Goal: Book appointment/travel/reservation: Book appointment/travel/reservation

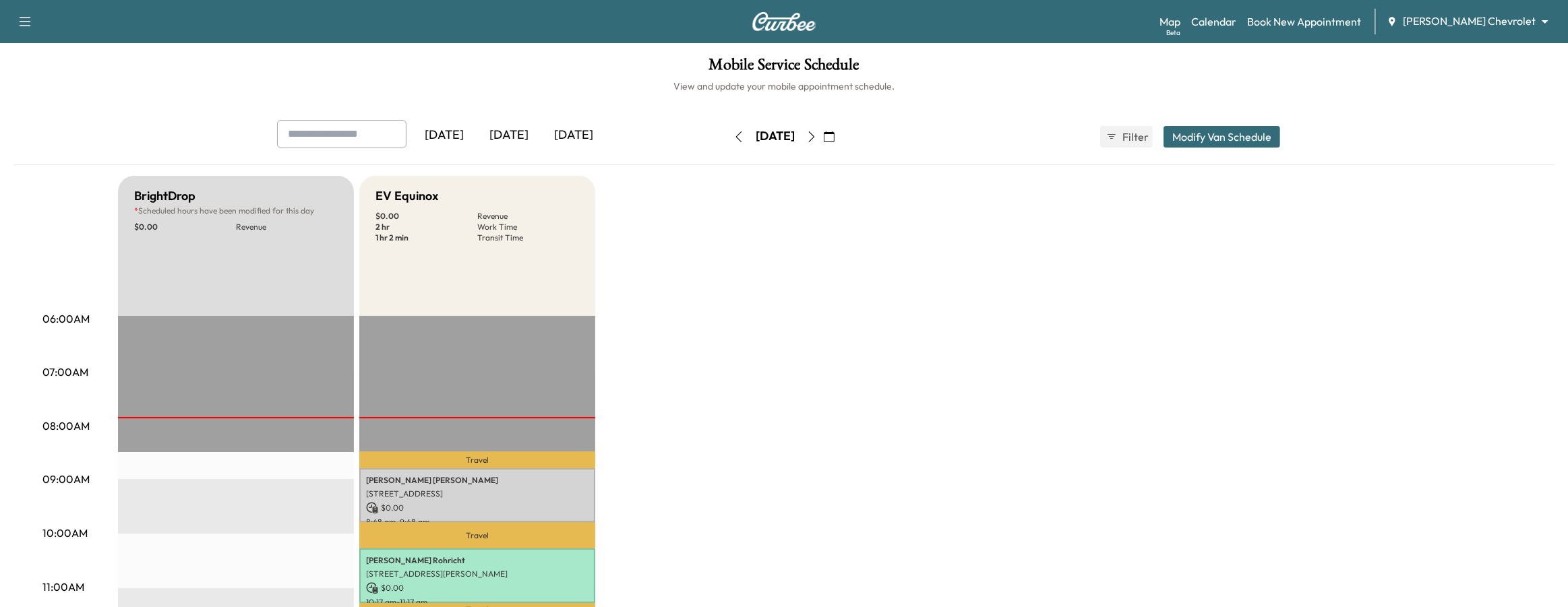
click at [470, 140] on div "[DATE]" at bounding box center [444, 136] width 65 height 31
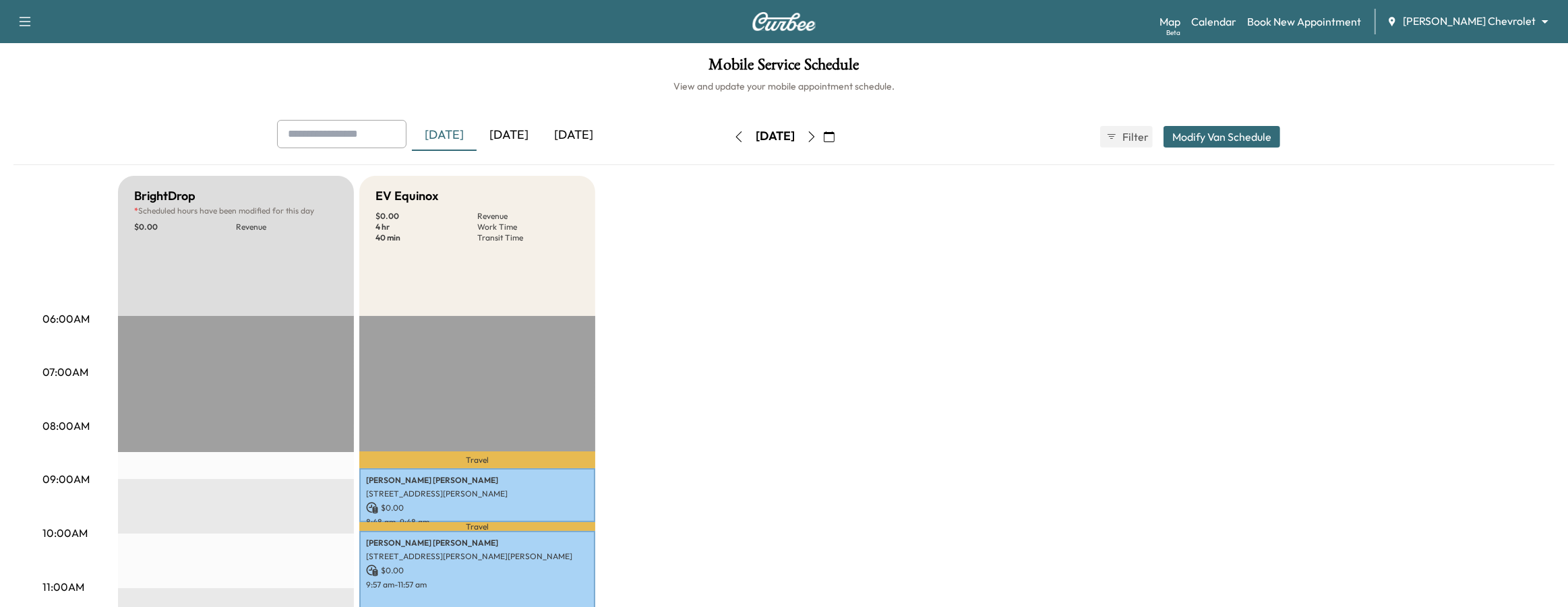
click at [571, 136] on div "[DATE]" at bounding box center [573, 136] width 65 height 31
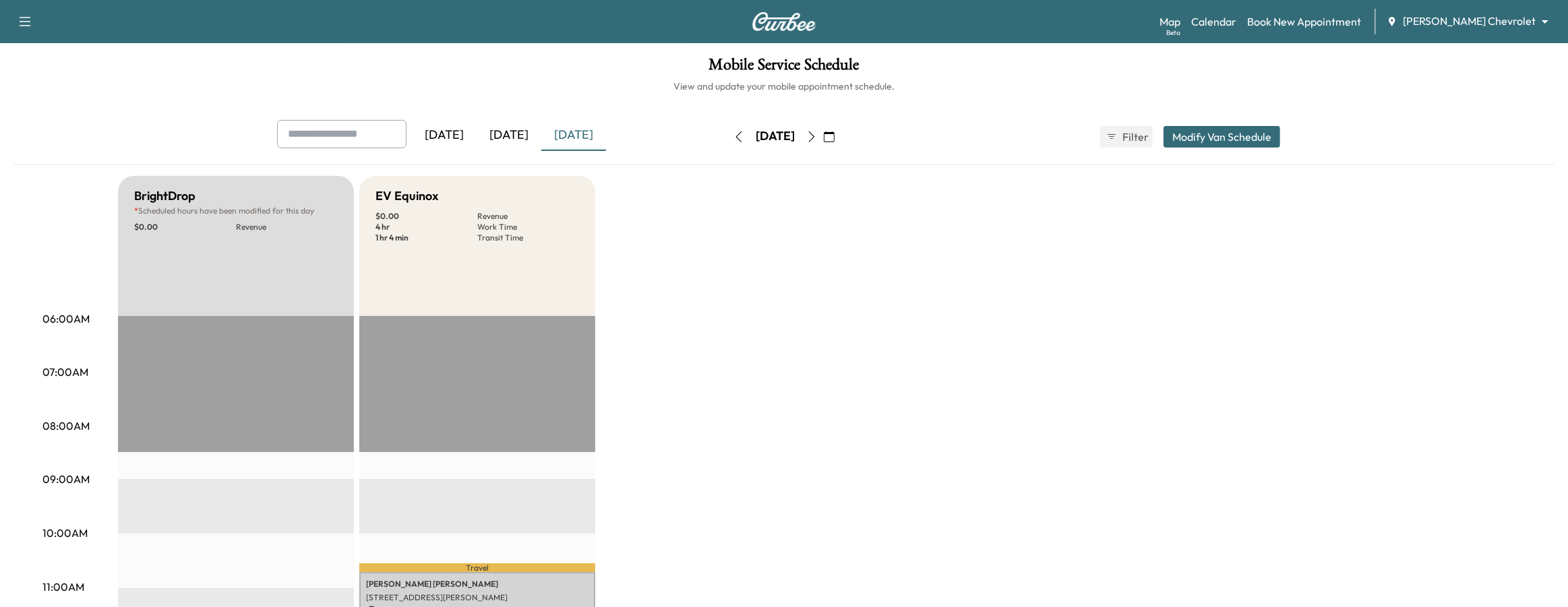
click at [823, 139] on button "button" at bounding box center [811, 137] width 22 height 22
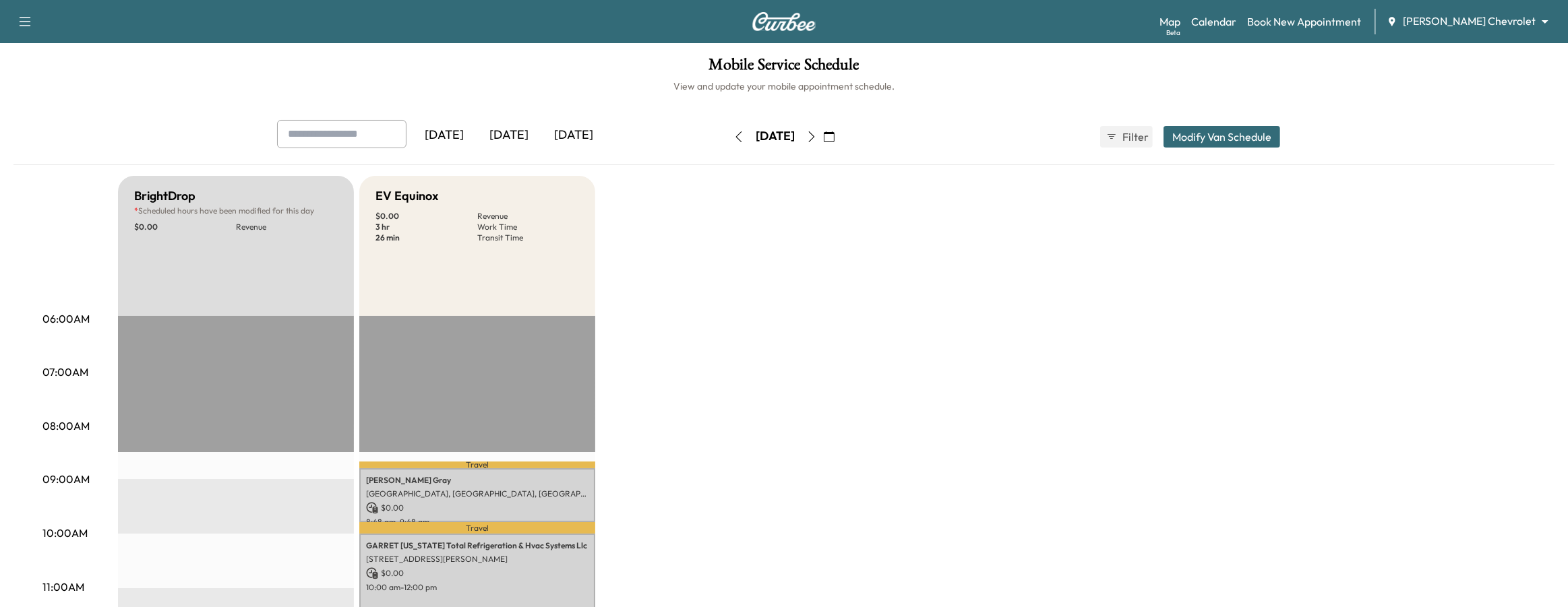
click at [736, 140] on icon "button" at bounding box center [739, 137] width 6 height 10
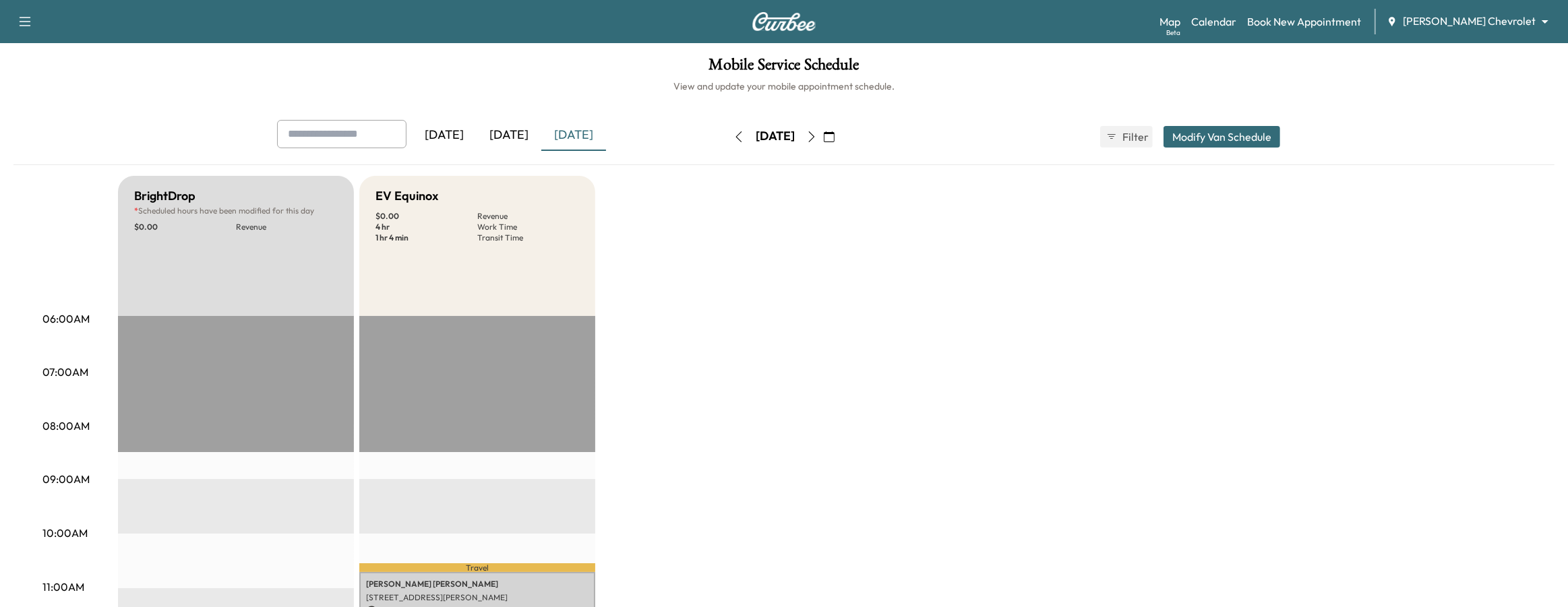
click at [733, 136] on icon "button" at bounding box center [739, 137] width 10 height 10
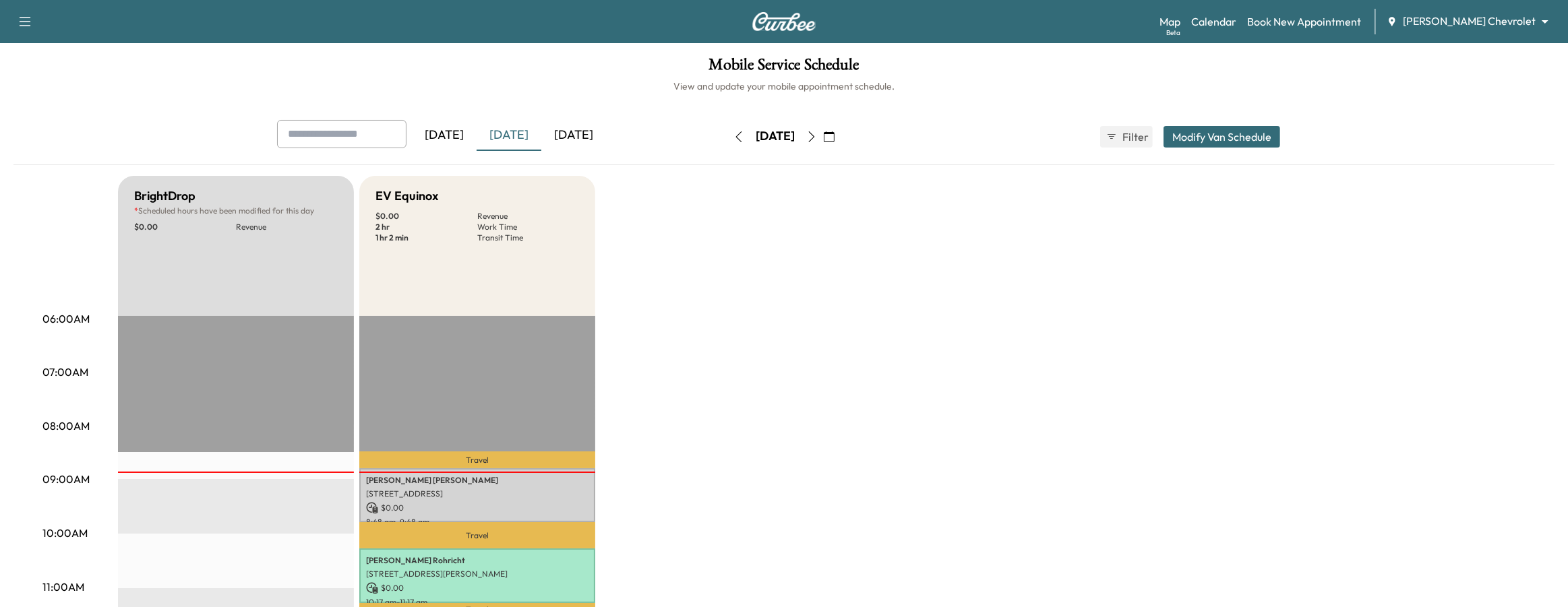
click at [733, 140] on icon "button" at bounding box center [739, 137] width 10 height 10
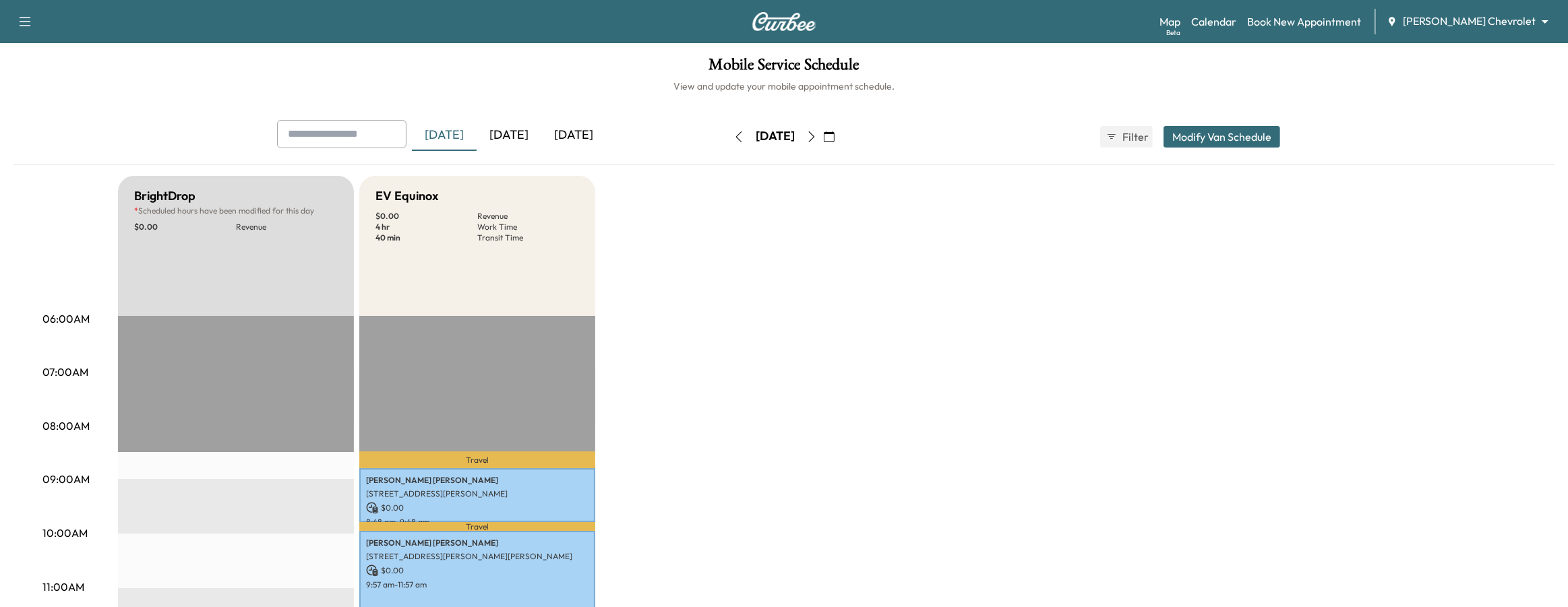
click at [733, 140] on icon "button" at bounding box center [739, 137] width 10 height 10
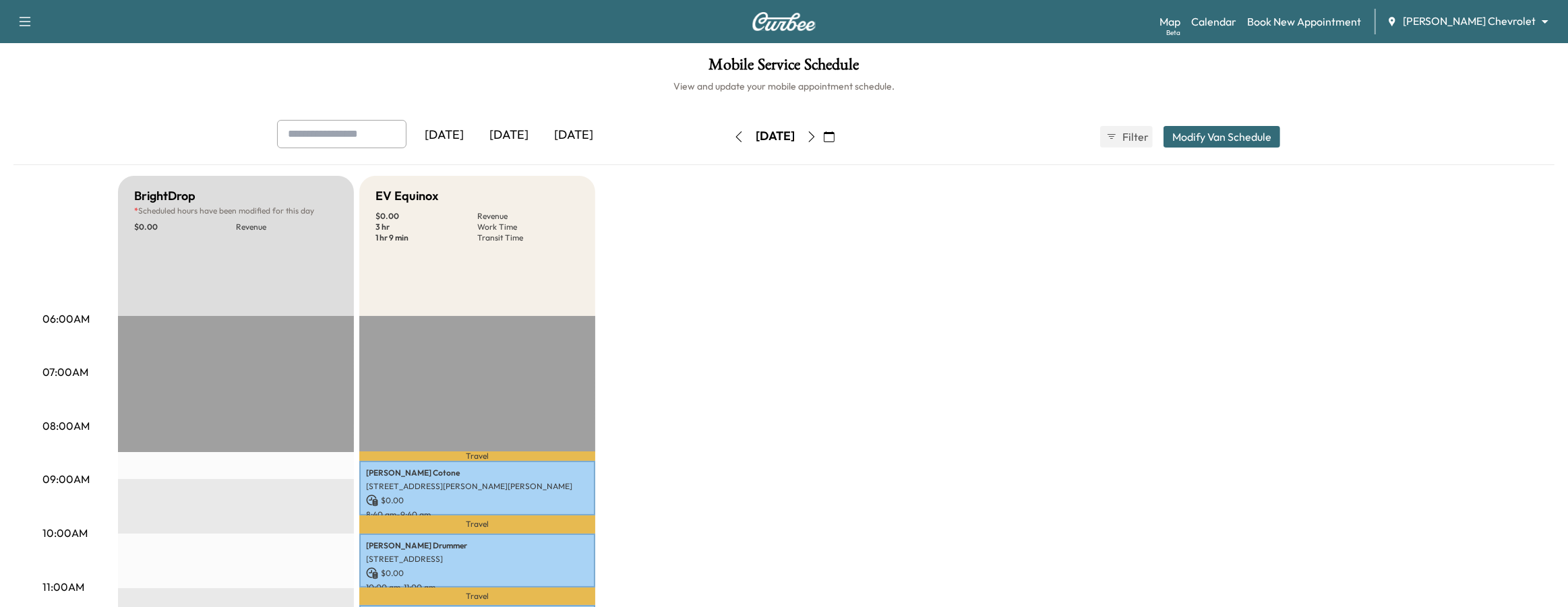
click at [727, 145] on button "button" at bounding box center [739, 137] width 22 height 22
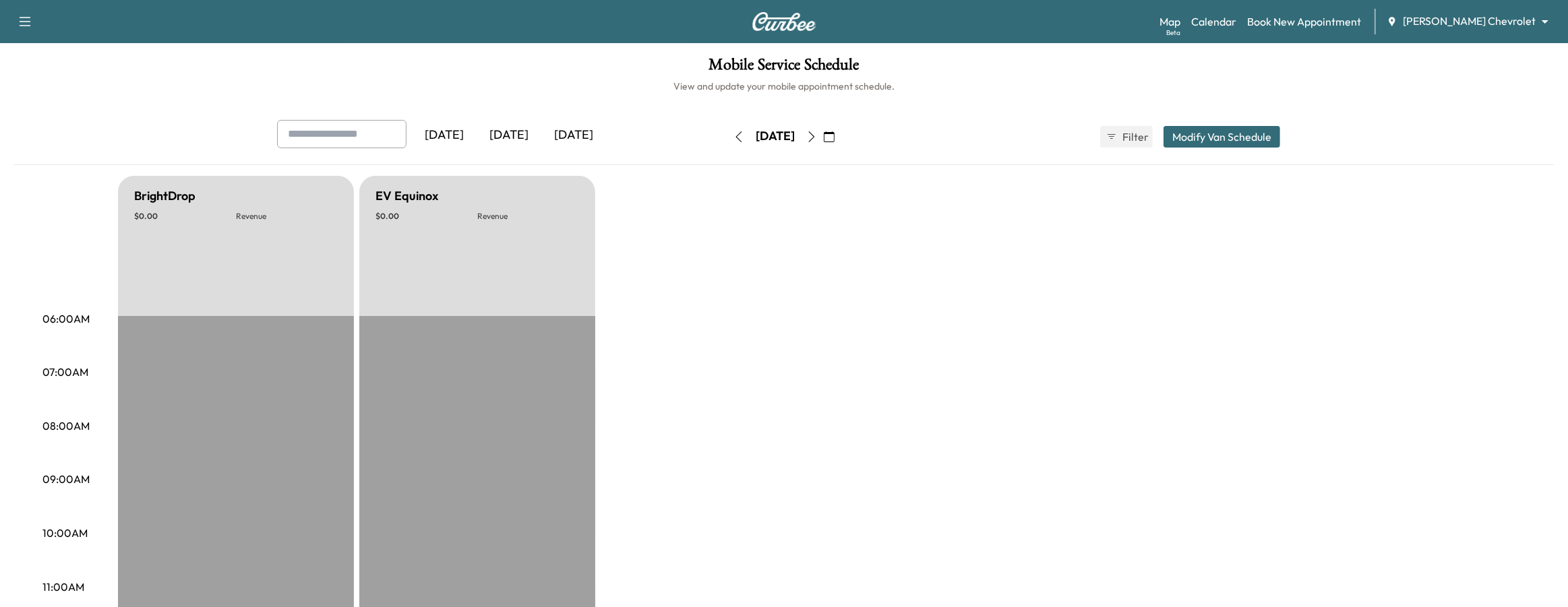
click at [727, 145] on button "button" at bounding box center [739, 137] width 22 height 22
click at [727, 149] on div "[DATE] August 2025 S M T W T F S 27 28 29 30 31 1 2 3 4 5 6 7 8 9 10 11 12 13 1…" at bounding box center [784, 137] width 113 height 43
click at [727, 143] on button "button" at bounding box center [739, 137] width 22 height 22
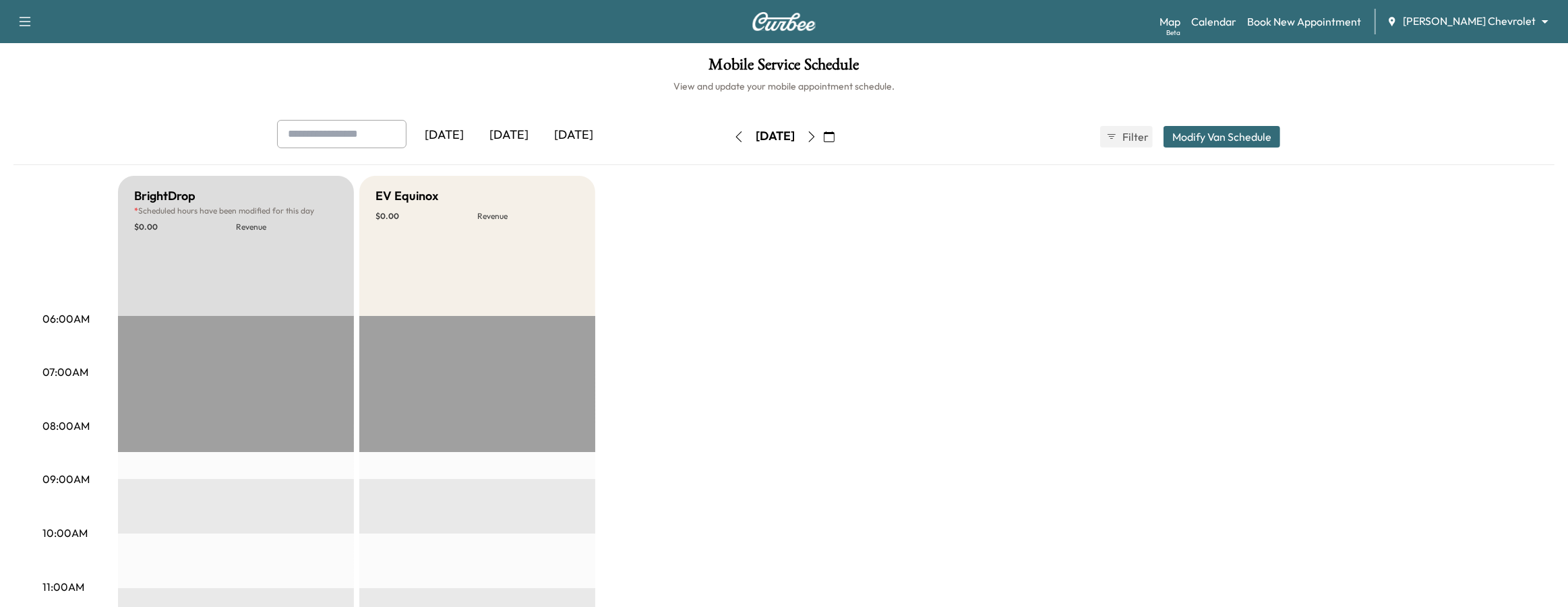
click at [727, 142] on button "button" at bounding box center [739, 137] width 22 height 22
click at [733, 137] on icon "button" at bounding box center [739, 137] width 10 height 10
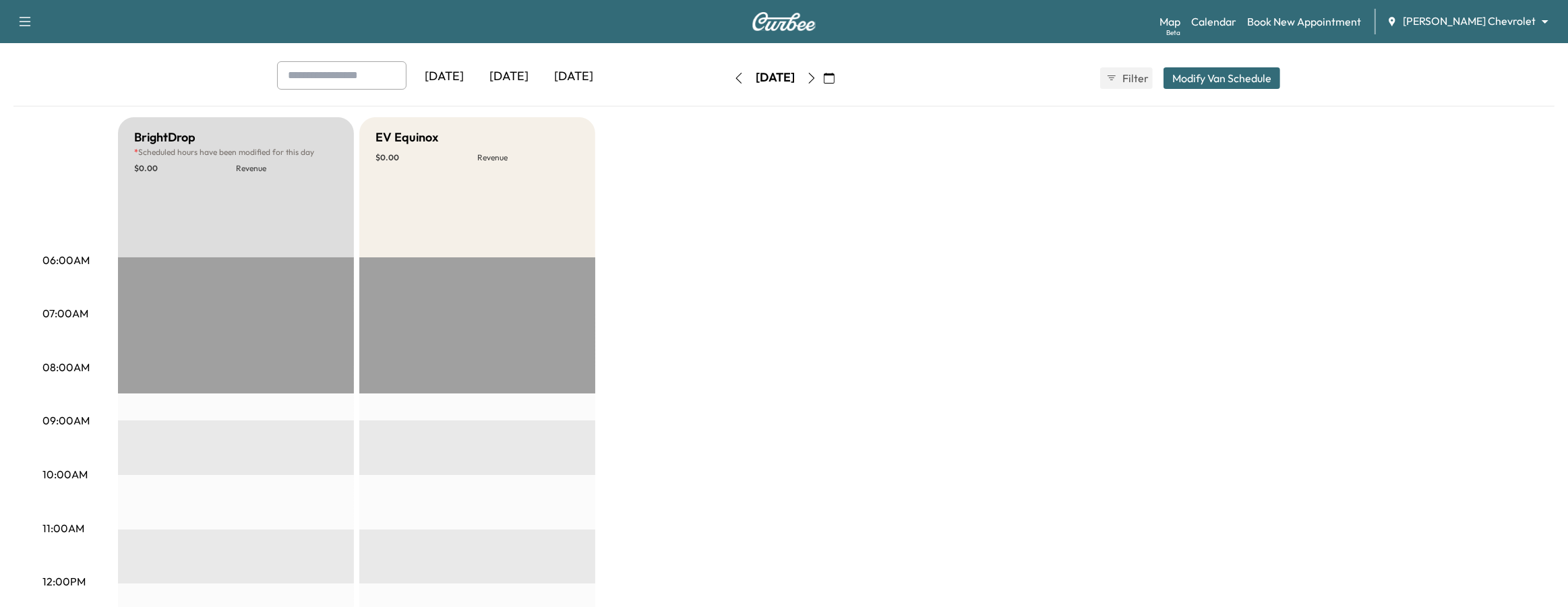
scroll to position [3, 0]
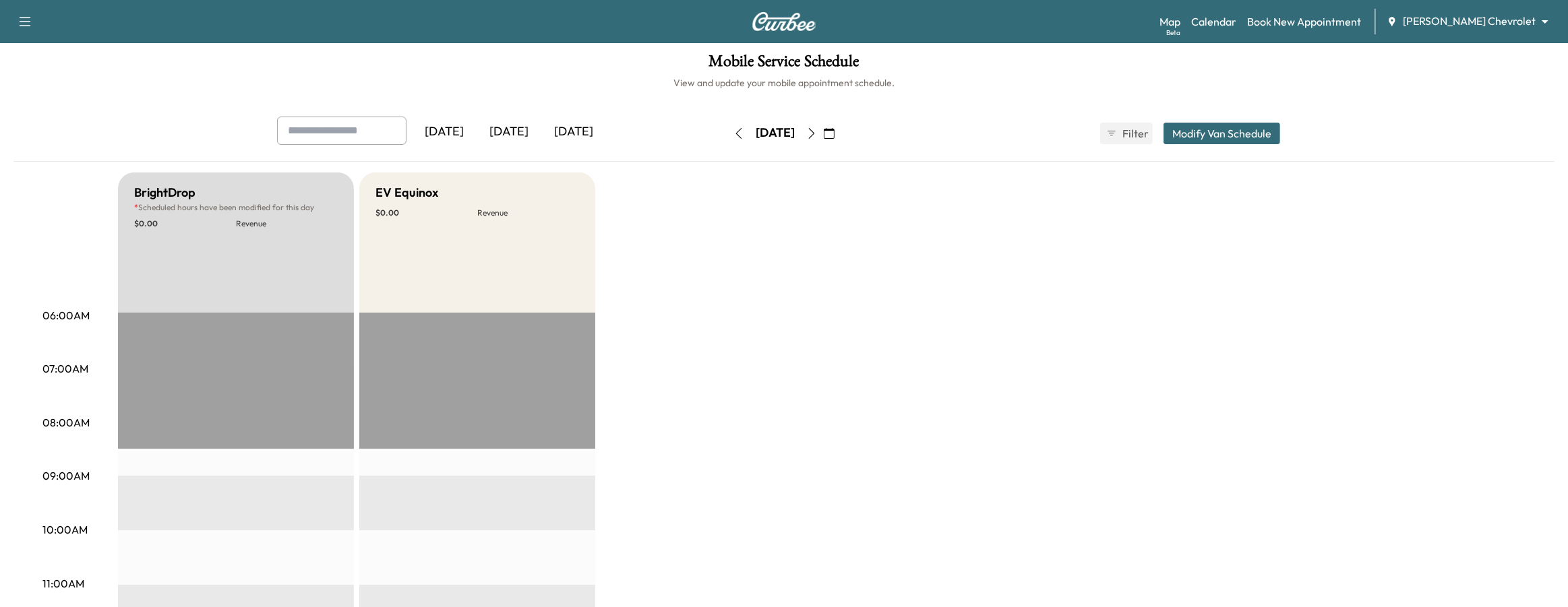
click at [727, 139] on button "button" at bounding box center [739, 133] width 22 height 22
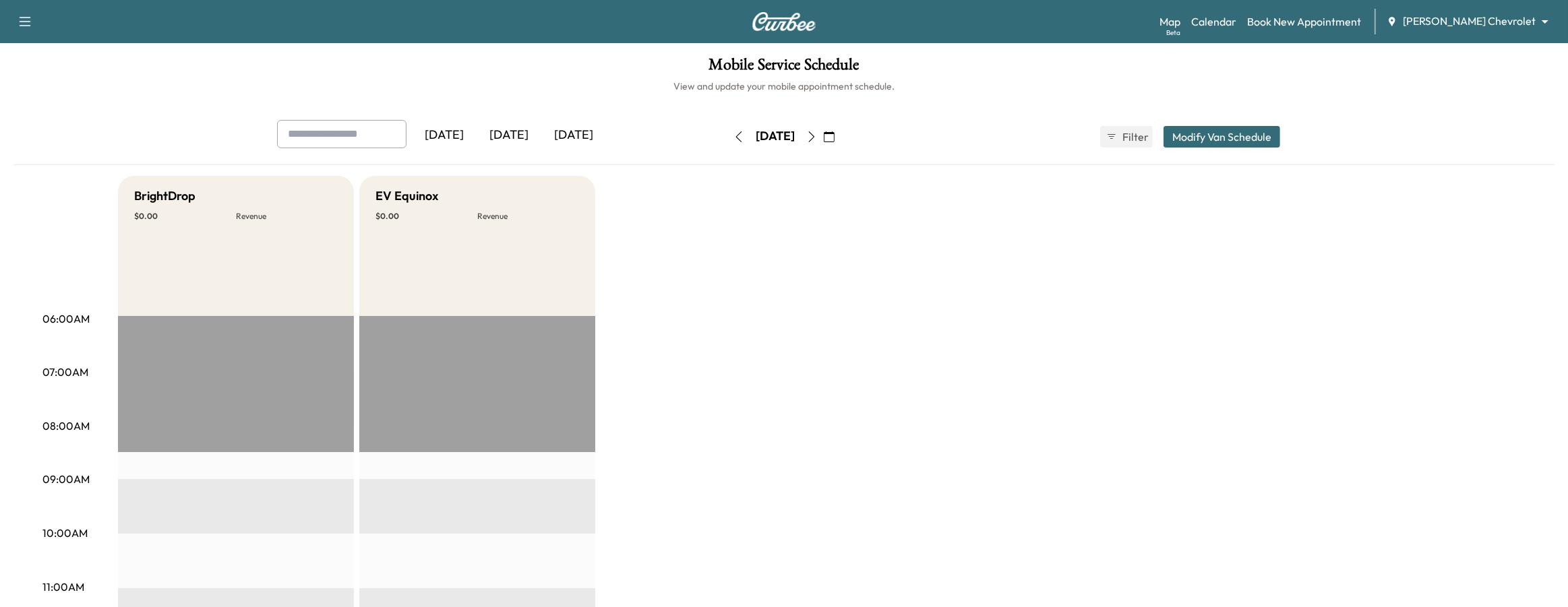
click at [815, 136] on icon "button" at bounding box center [811, 137] width 6 height 10
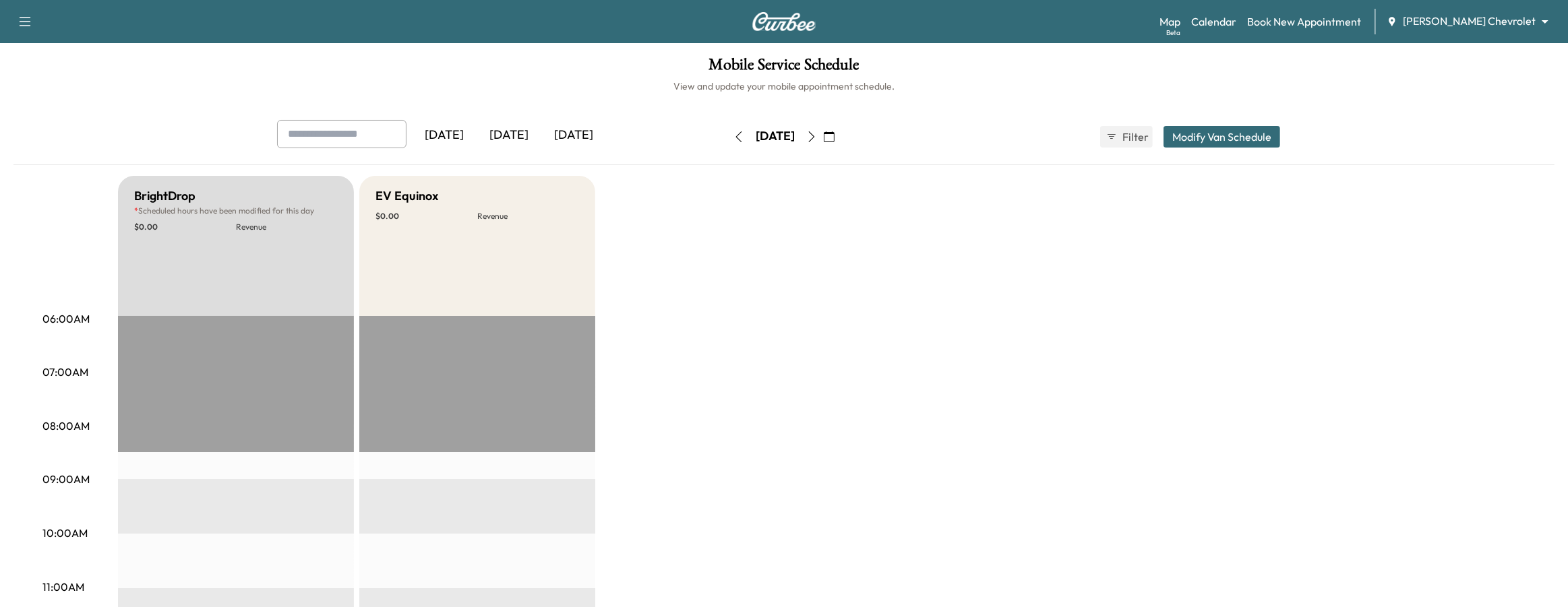
click at [823, 136] on button "button" at bounding box center [811, 137] width 22 height 22
click at [823, 133] on button "button" at bounding box center [811, 137] width 22 height 22
click at [817, 140] on icon "button" at bounding box center [811, 137] width 10 height 10
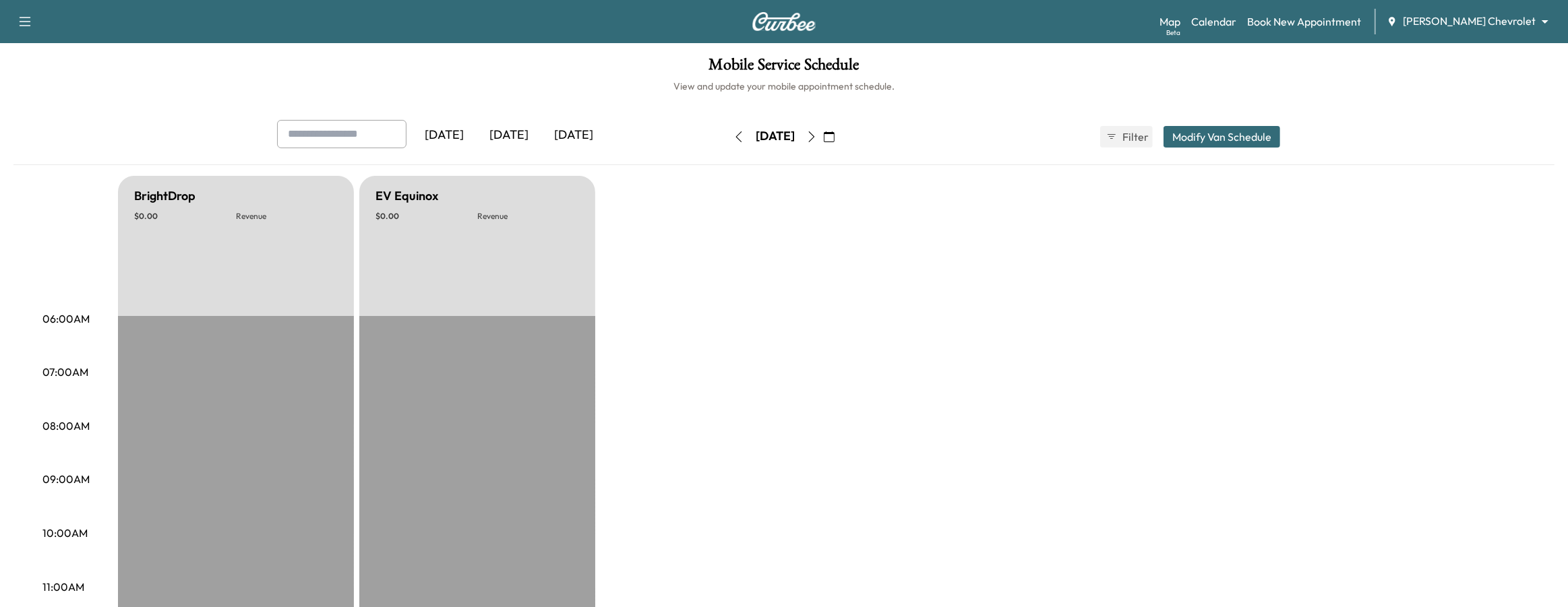
click at [727, 150] on div "[DATE] August 2025 S M T W T F S 27 28 29 30 31 1 2 3 4 5 6 7 8 9 10 11 12 13 1…" at bounding box center [784, 137] width 113 height 43
click at [823, 130] on button "button" at bounding box center [811, 137] width 22 height 22
click at [835, 136] on icon "button" at bounding box center [829, 137] width 10 height 10
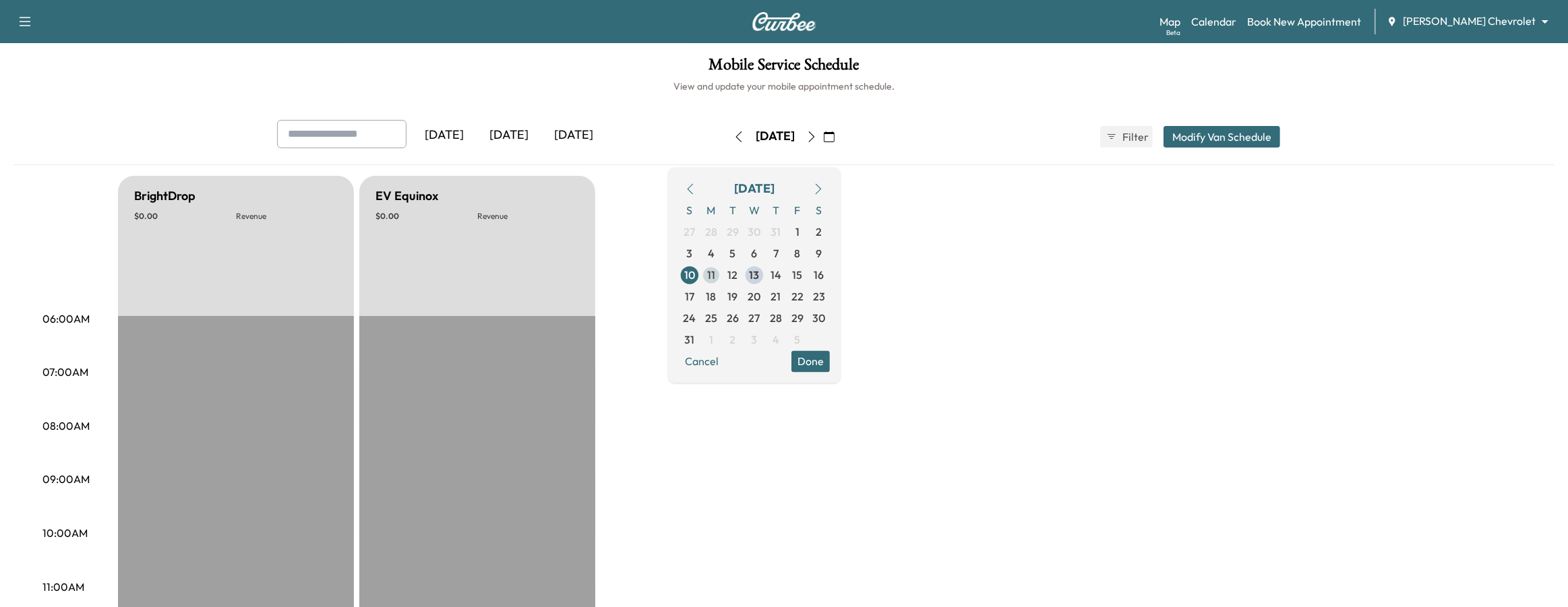
click at [722, 278] on span "11" at bounding box center [711, 274] width 22 height 22
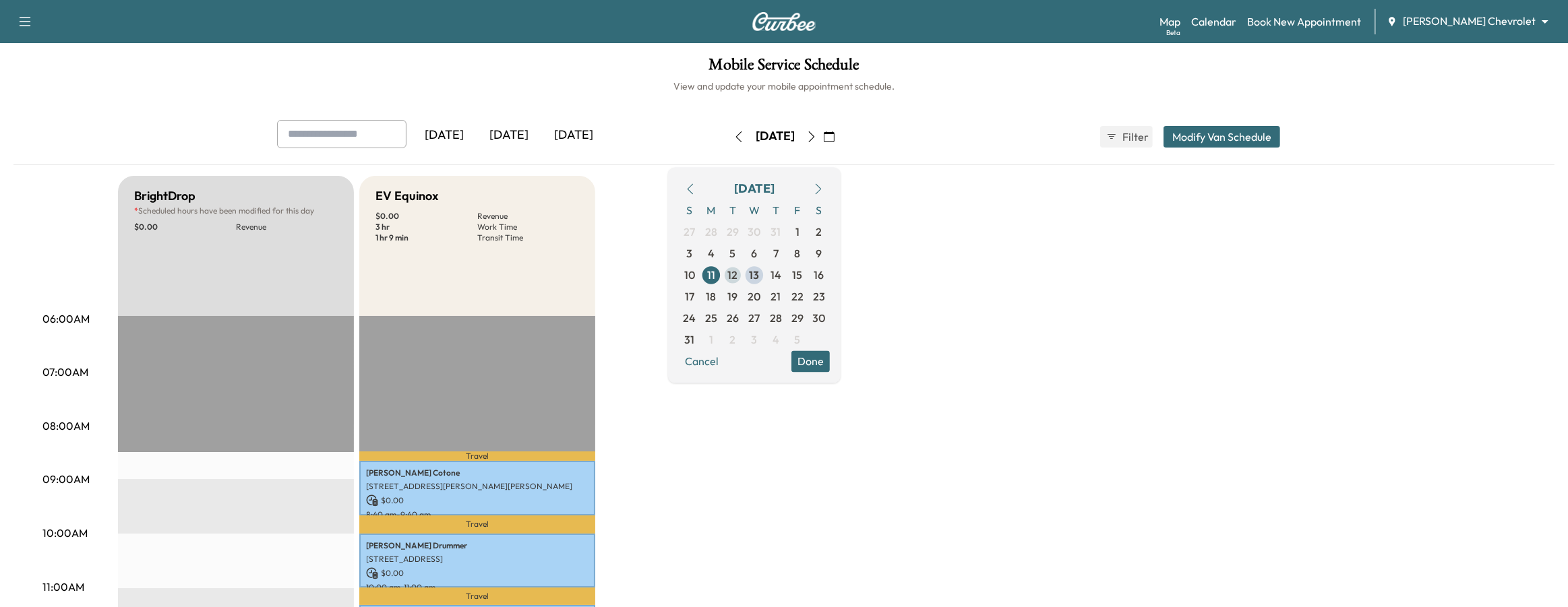
click at [738, 279] on span "12" at bounding box center [733, 275] width 10 height 16
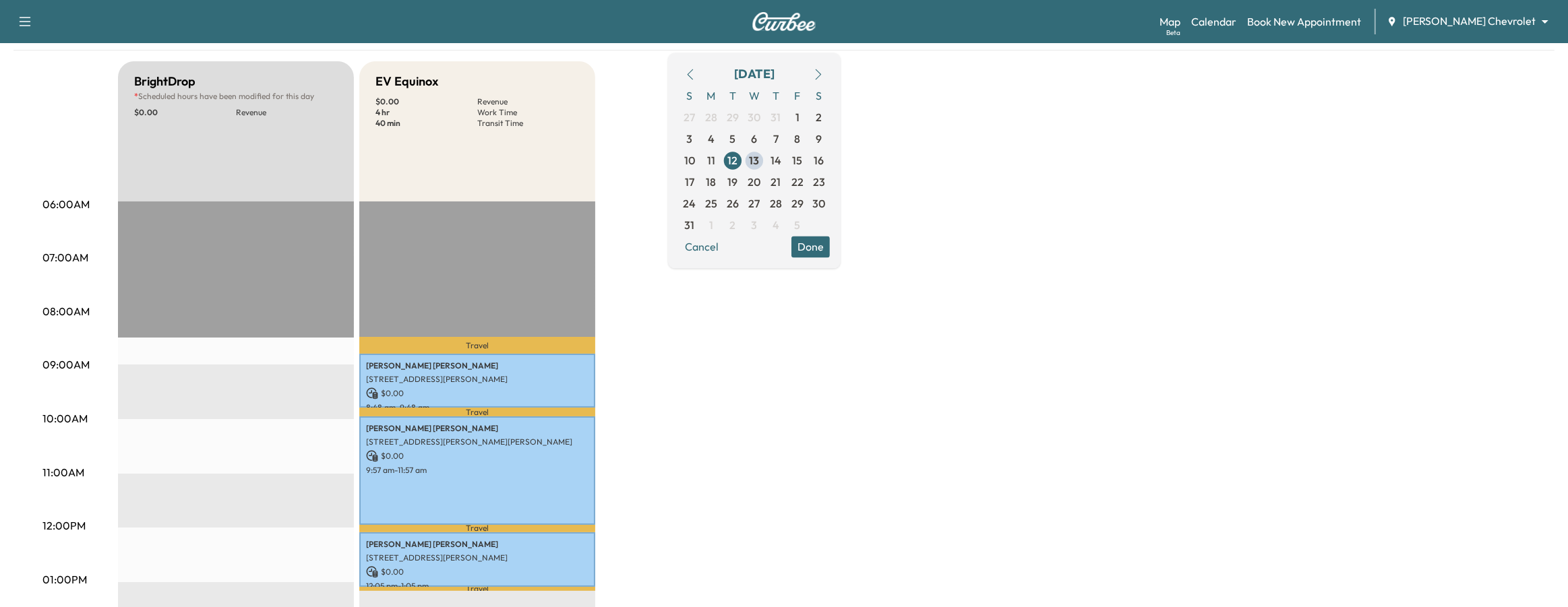
scroll to position [84, 0]
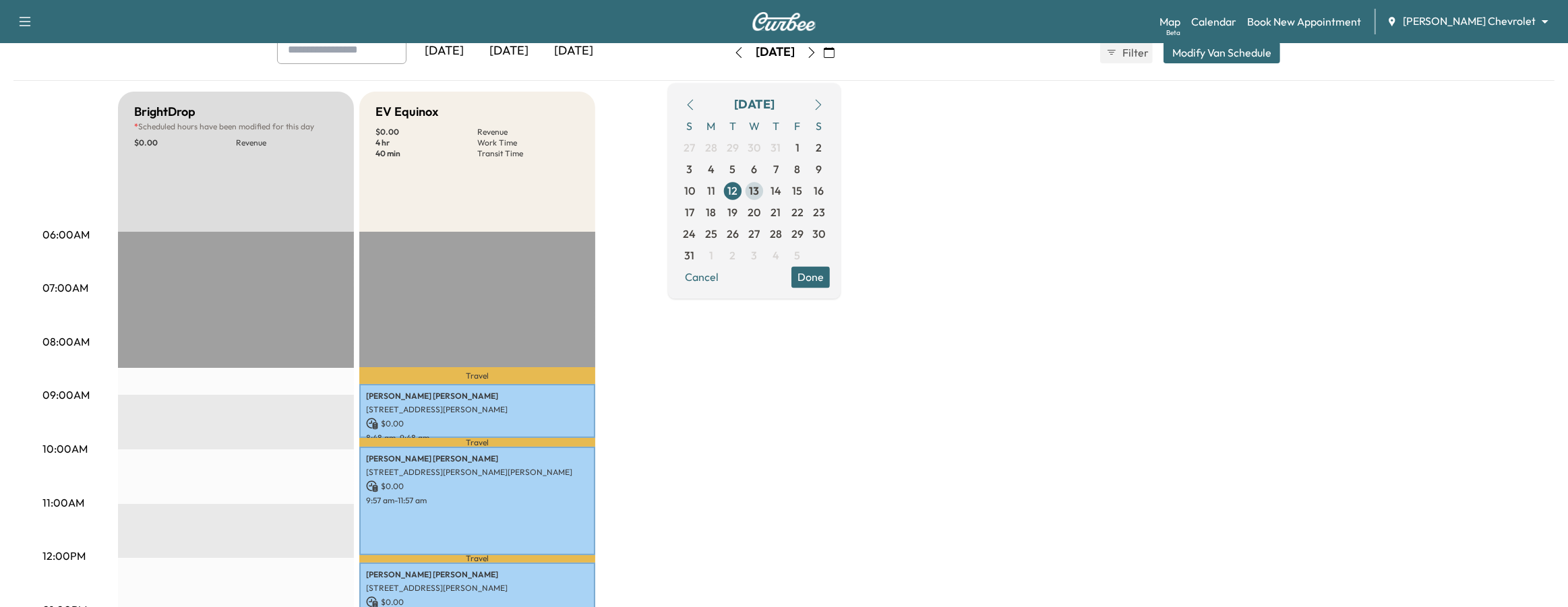
click at [759, 188] on span "13" at bounding box center [755, 190] width 10 height 16
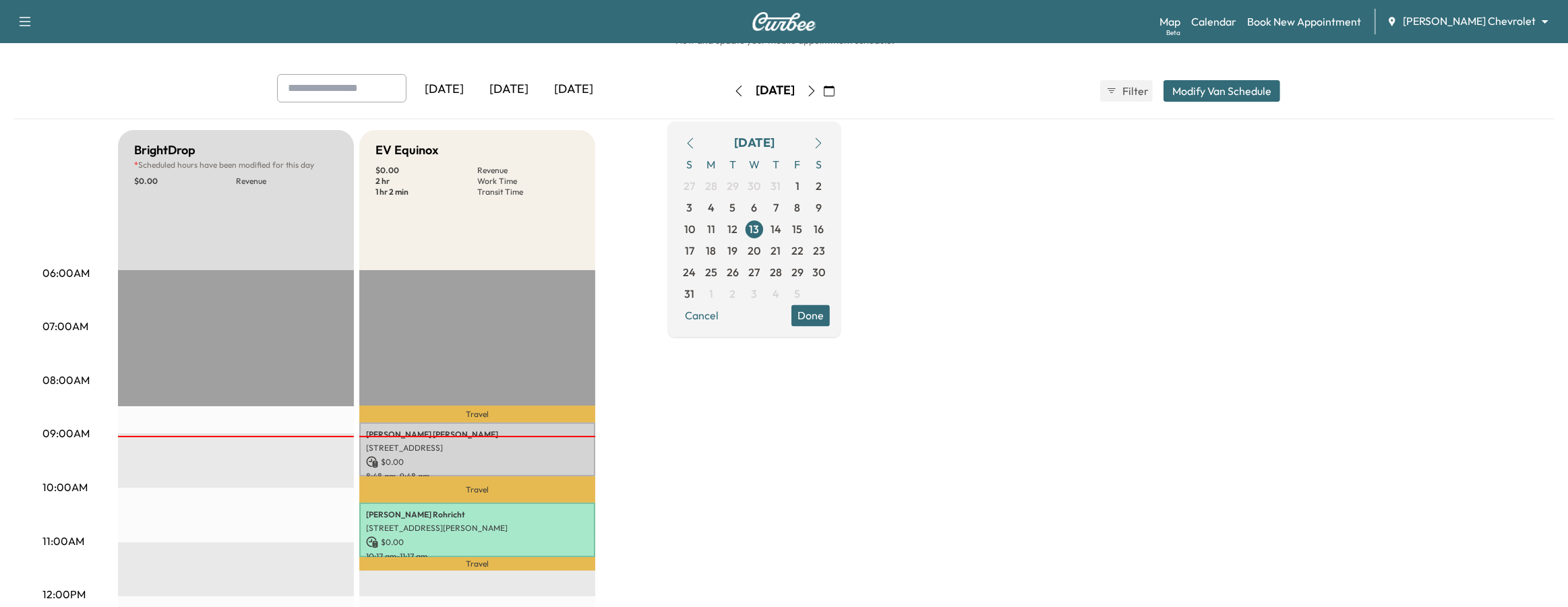
scroll to position [84, 0]
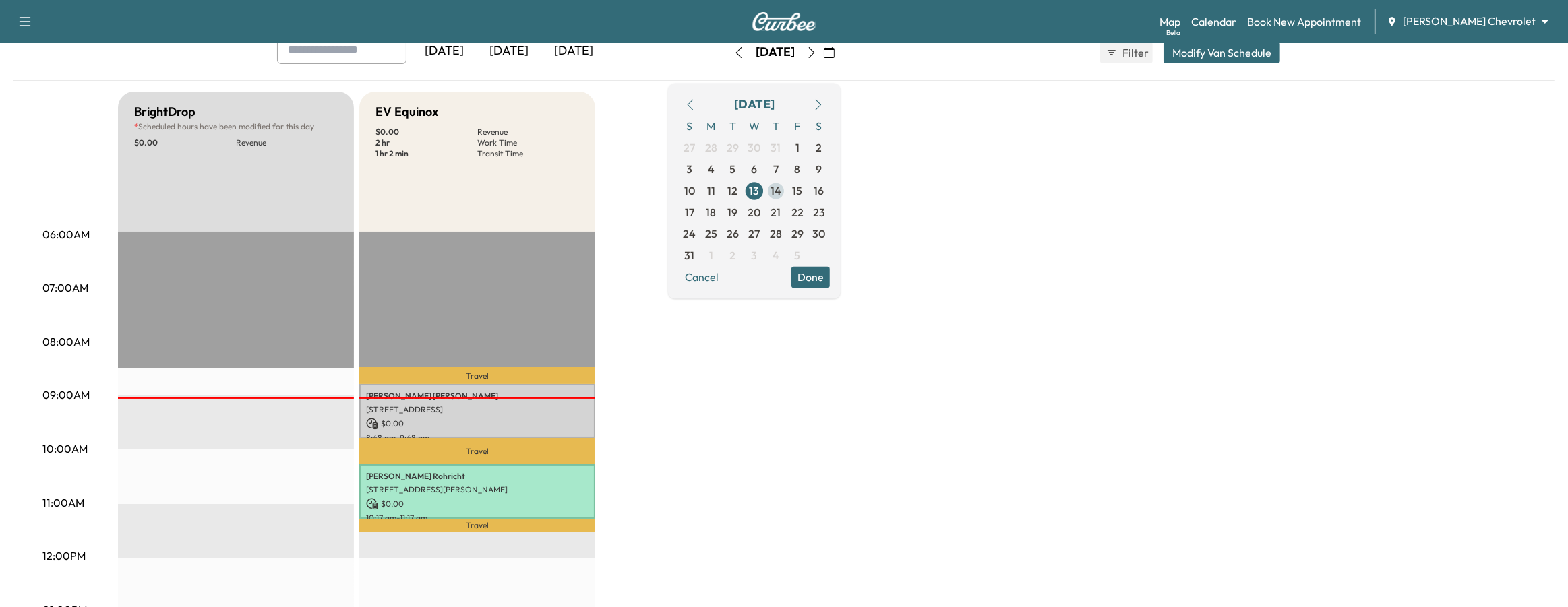
click at [786, 190] on span "14" at bounding box center [776, 190] width 22 height 22
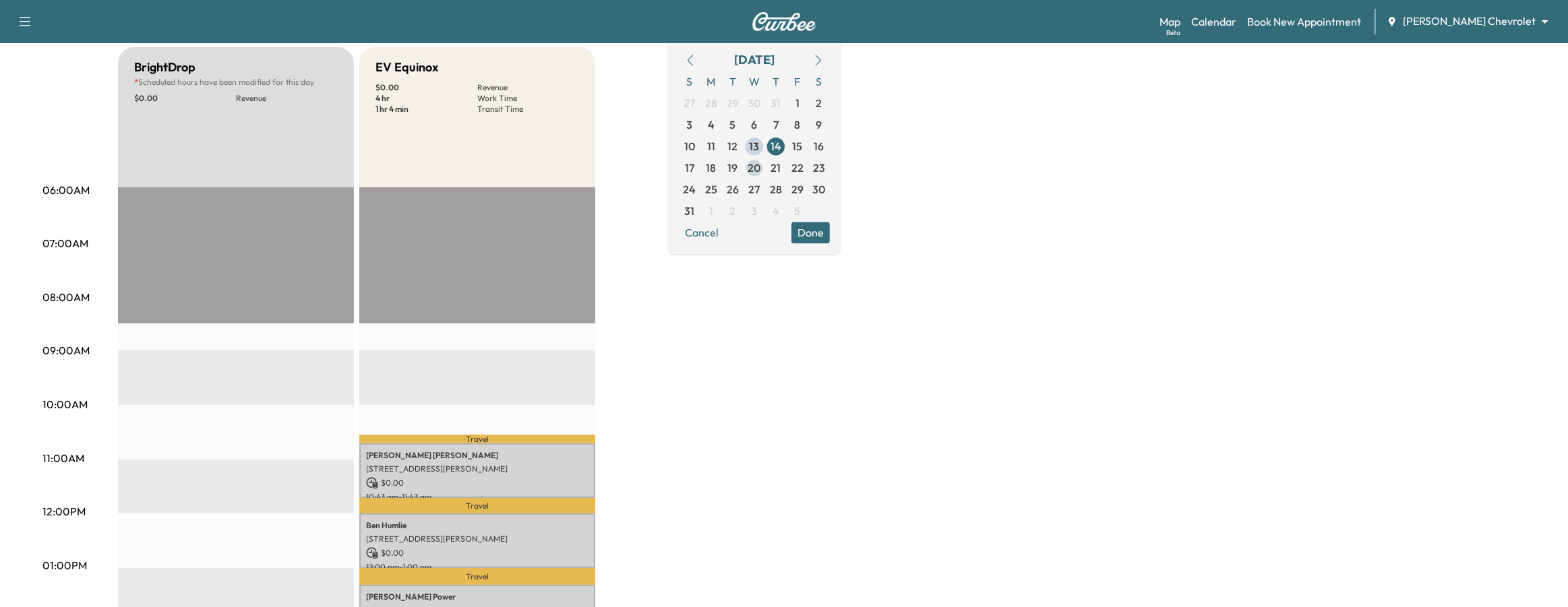
scroll to position [169, 0]
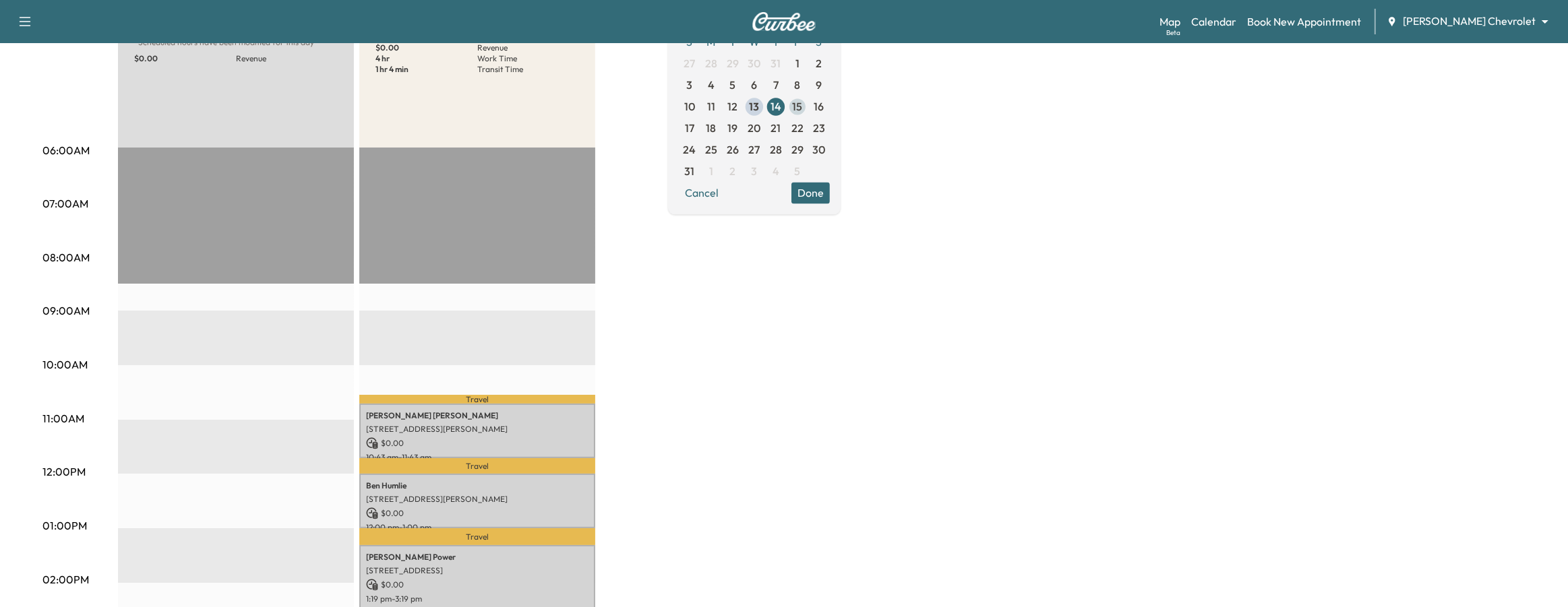
click at [803, 108] on span "15" at bounding box center [797, 106] width 10 height 16
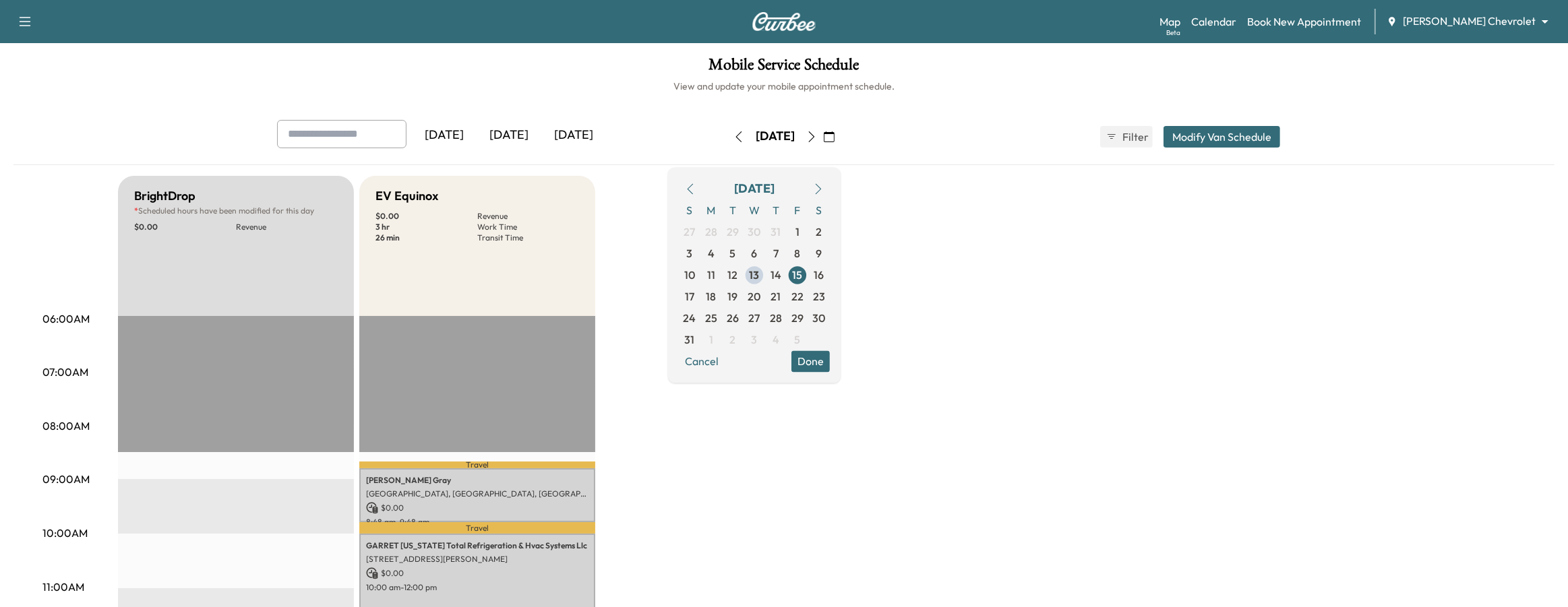
scroll to position [84, 0]
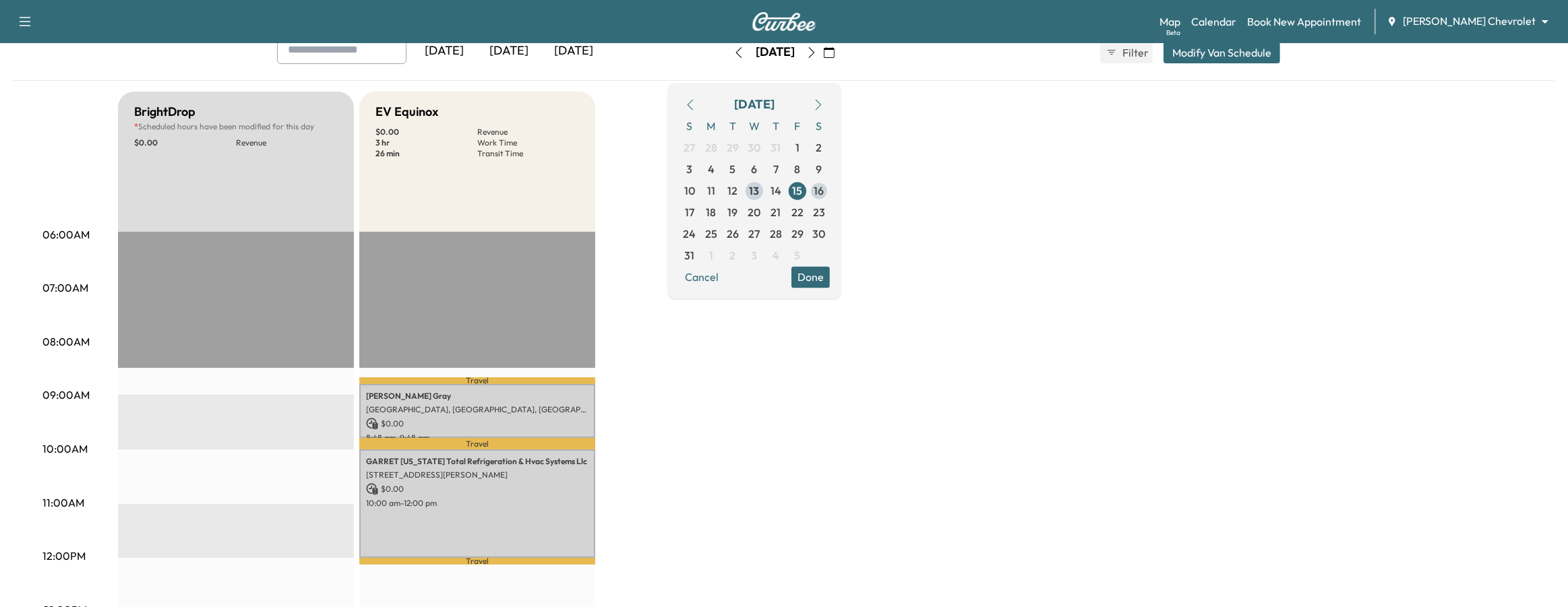
click at [824, 188] on span "16" at bounding box center [819, 190] width 10 height 16
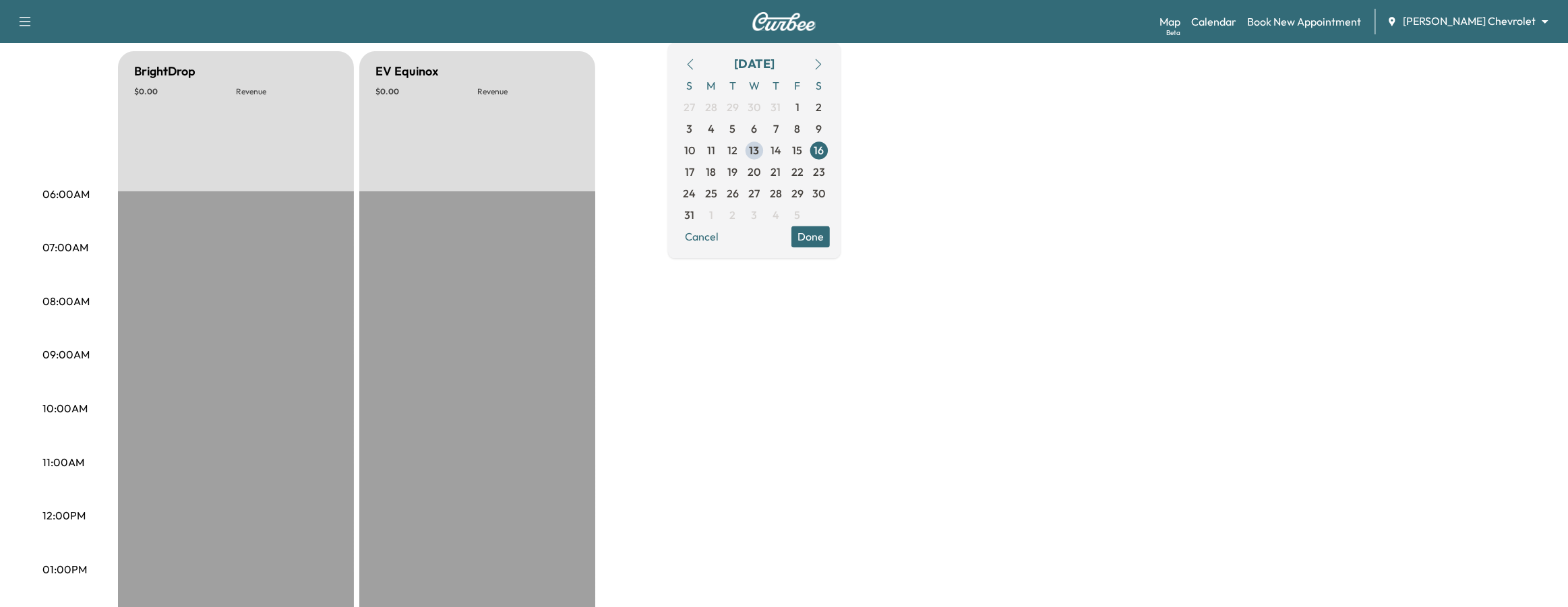
scroll to position [169, 0]
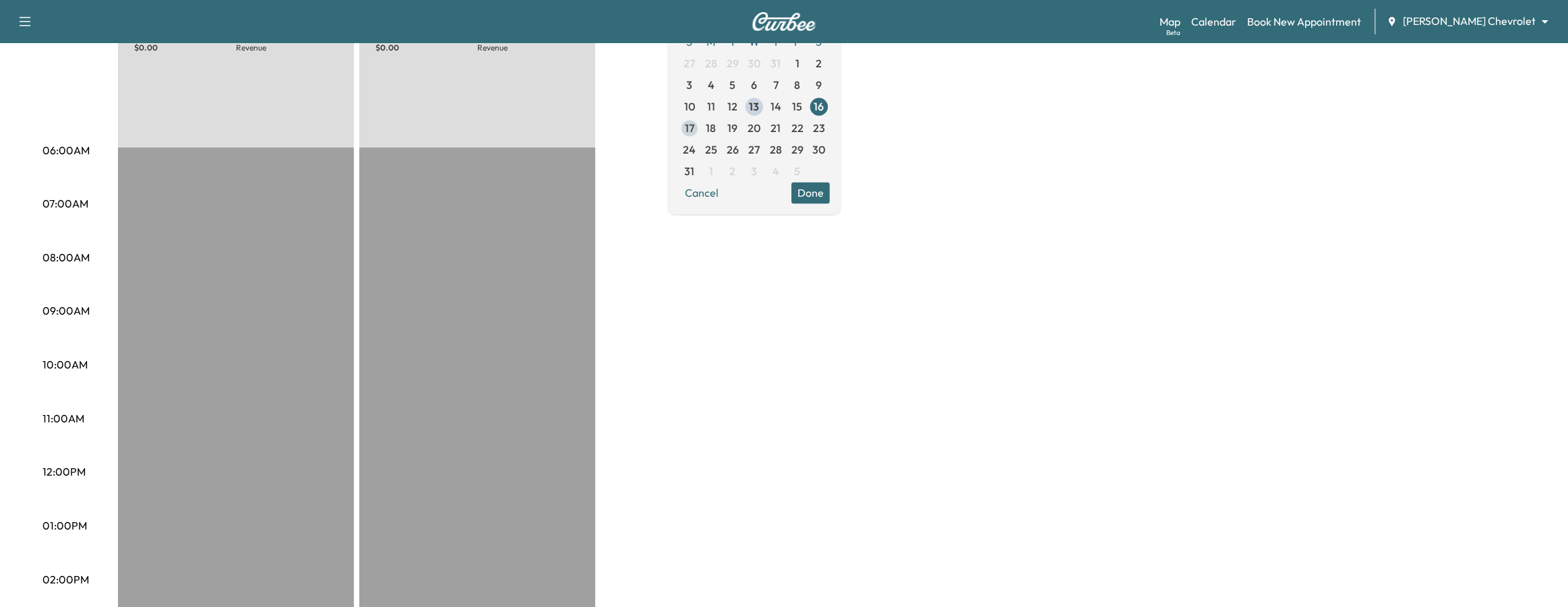
click at [701, 133] on span "17" at bounding box center [689, 128] width 22 height 22
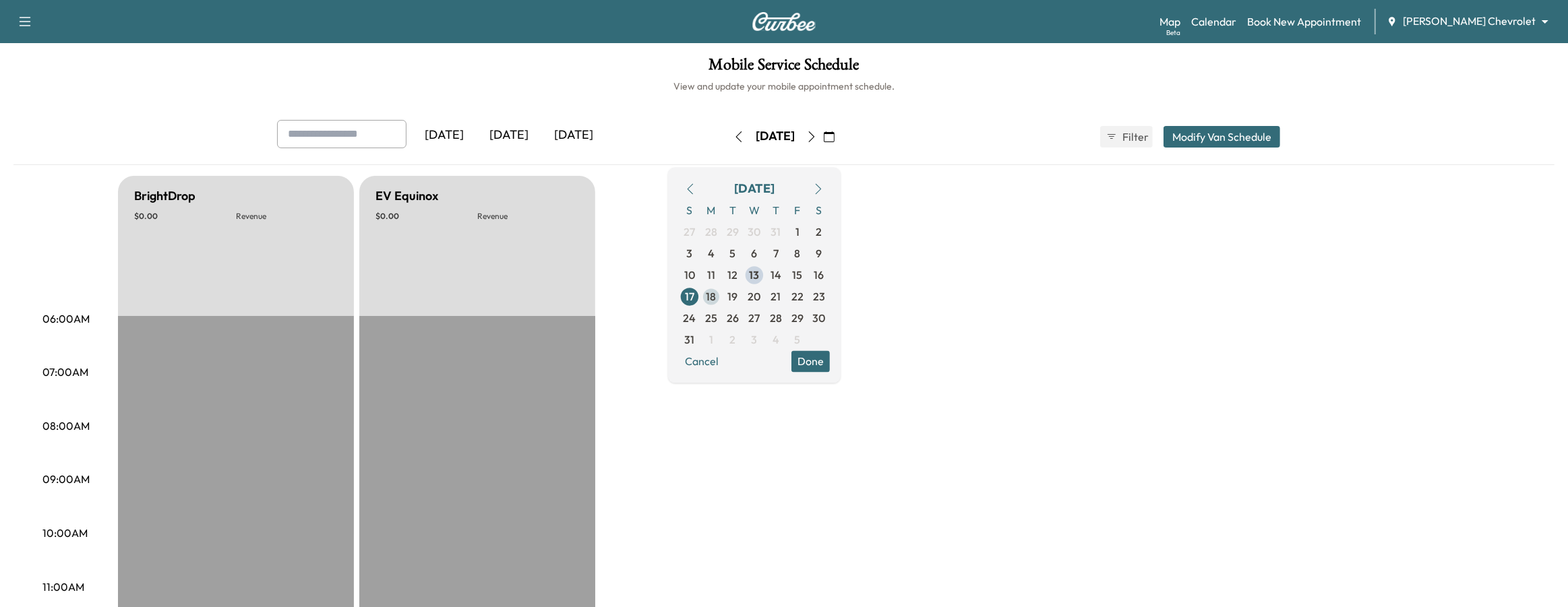
click at [716, 291] on span "18" at bounding box center [712, 297] width 10 height 16
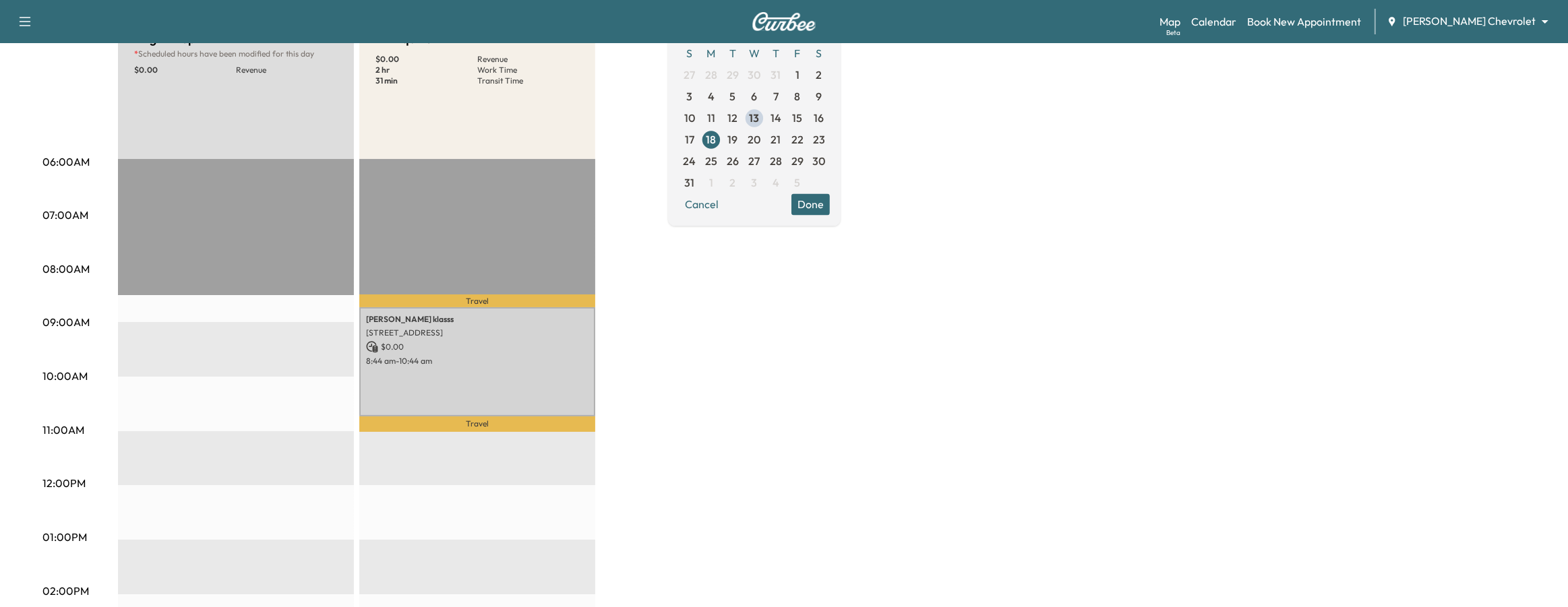
scroll to position [169, 0]
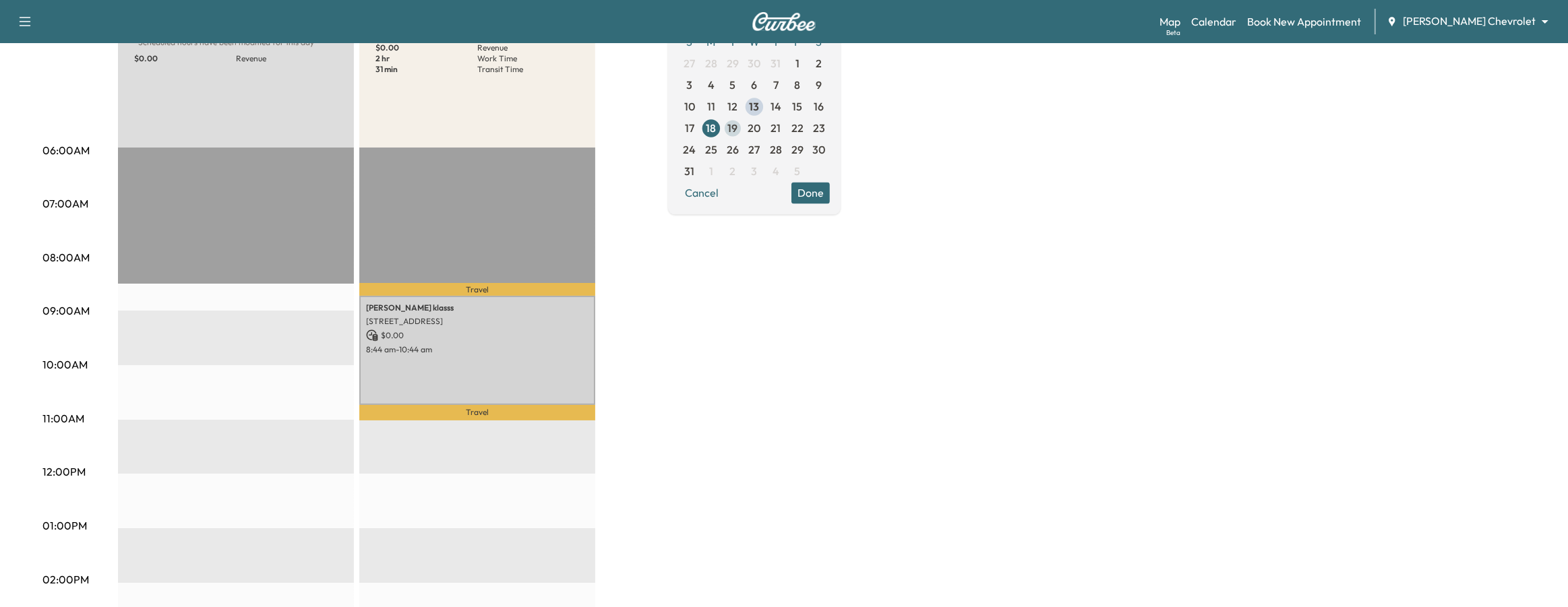
click at [738, 128] on span "19" at bounding box center [733, 128] width 10 height 16
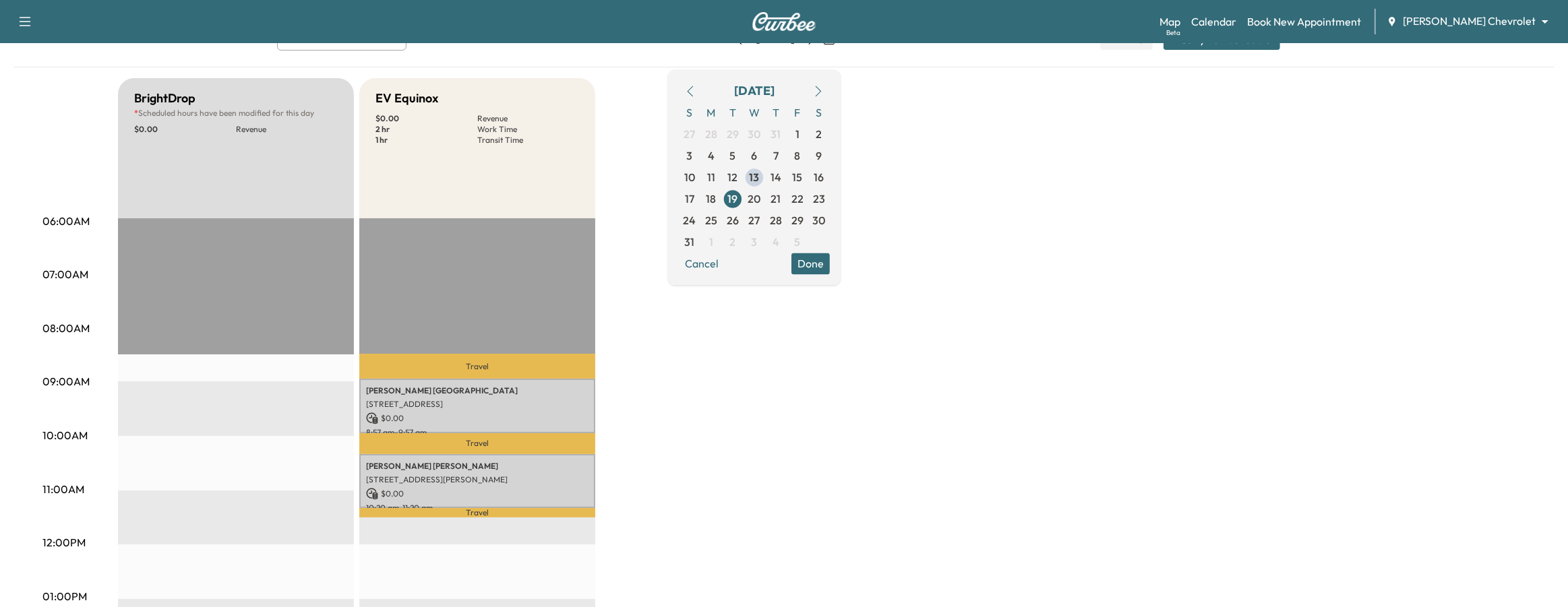
scroll to position [84, 0]
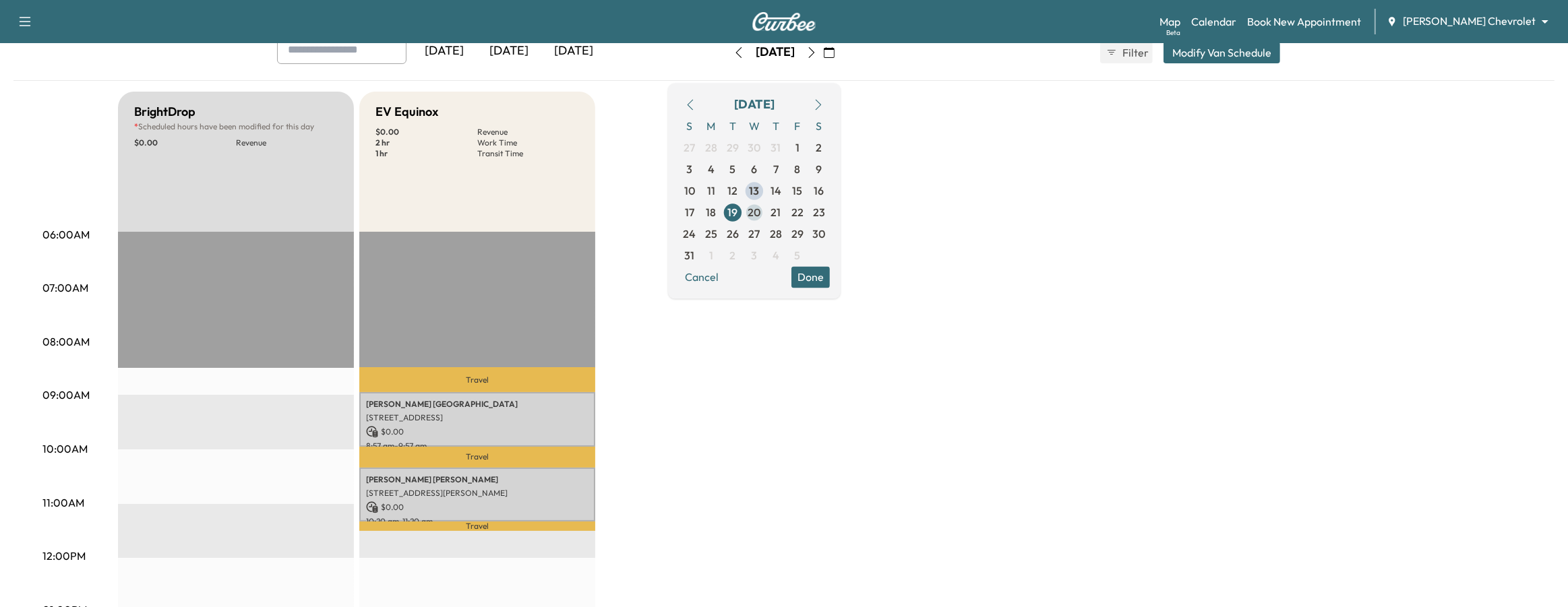
click at [765, 209] on span "20" at bounding box center [754, 212] width 22 height 22
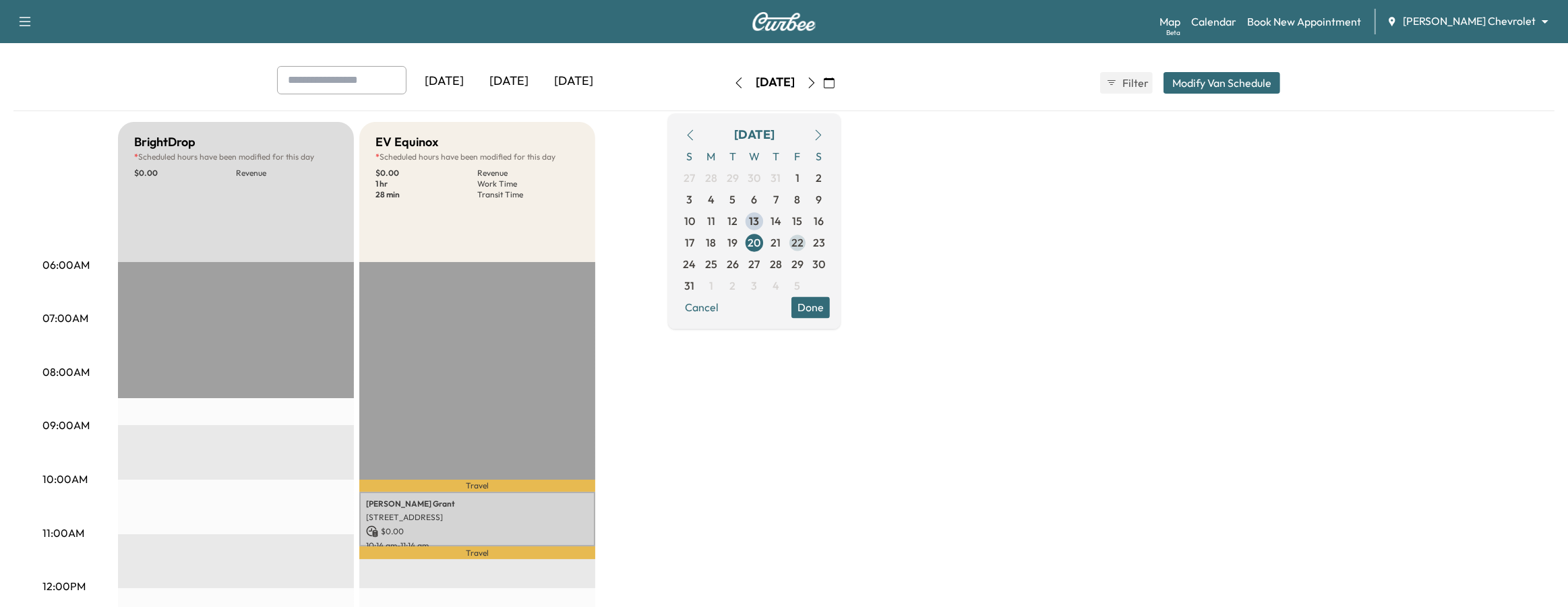
scroll to position [84, 0]
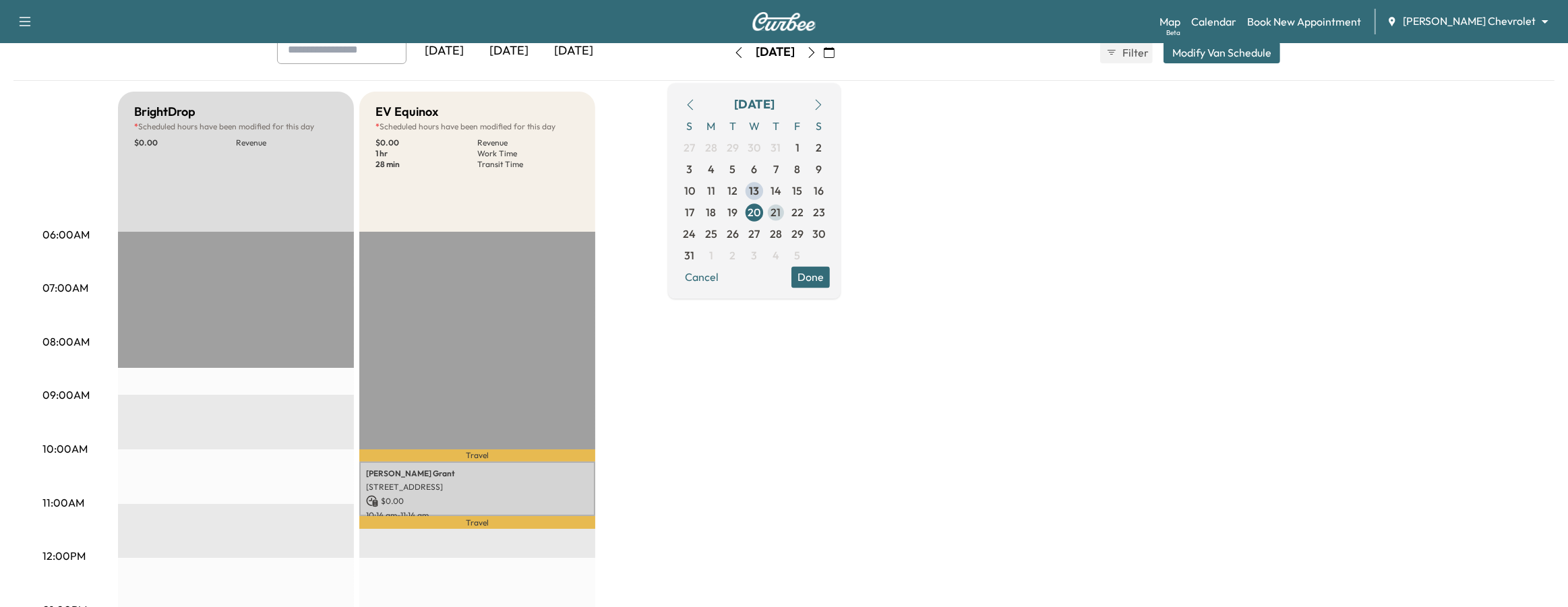
click at [781, 212] on span "21" at bounding box center [777, 212] width 10 height 16
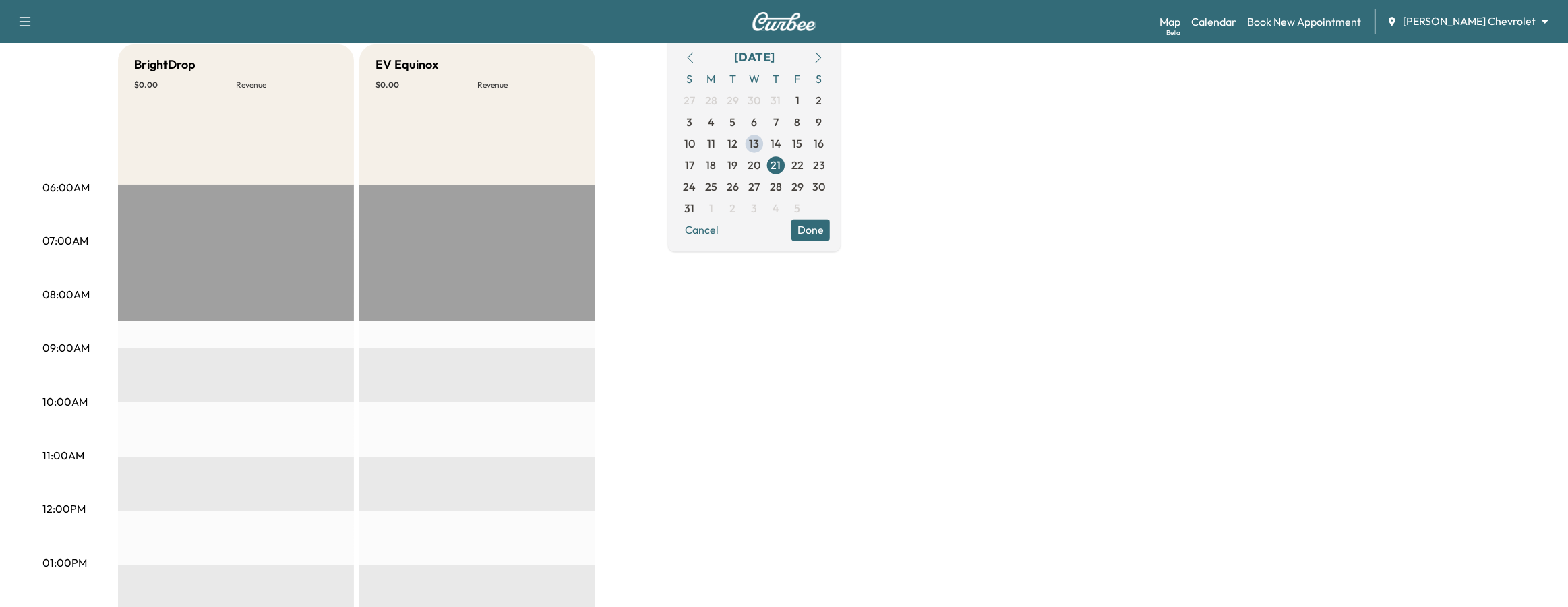
scroll to position [84, 0]
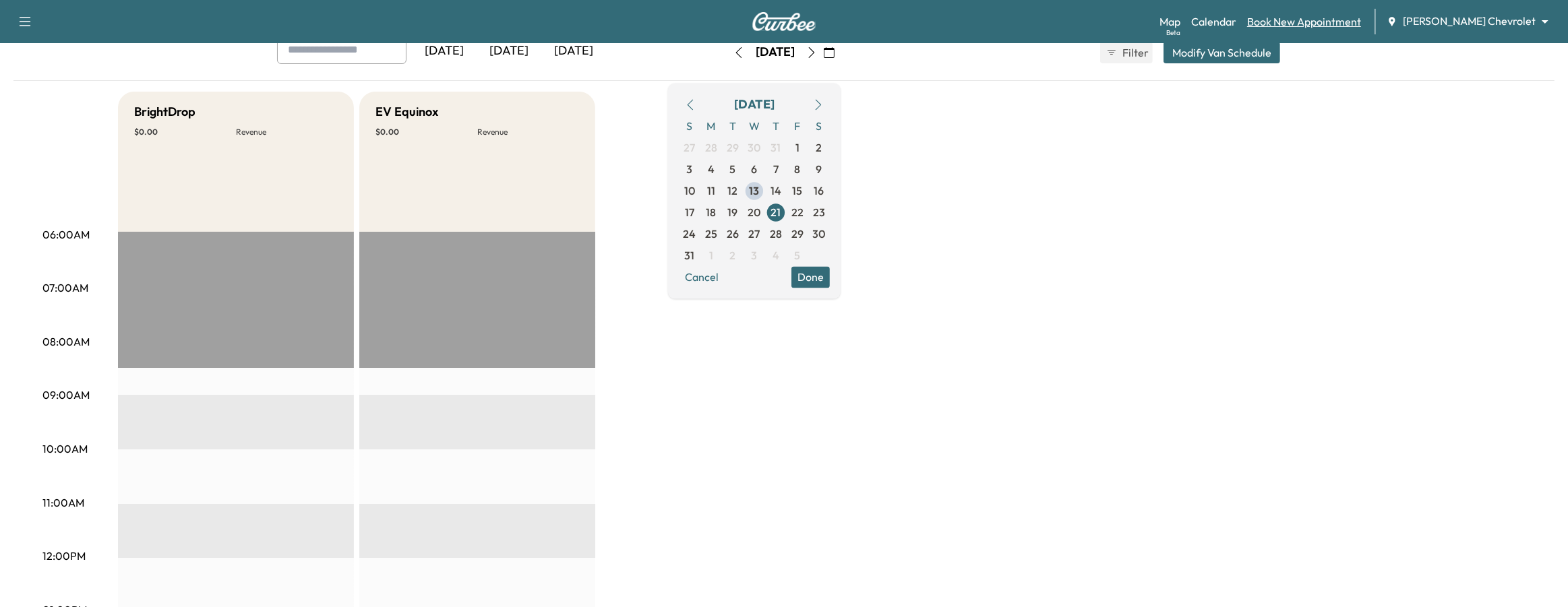
click at [1323, 21] on link "Book New Appointment" at bounding box center [1304, 22] width 114 height 16
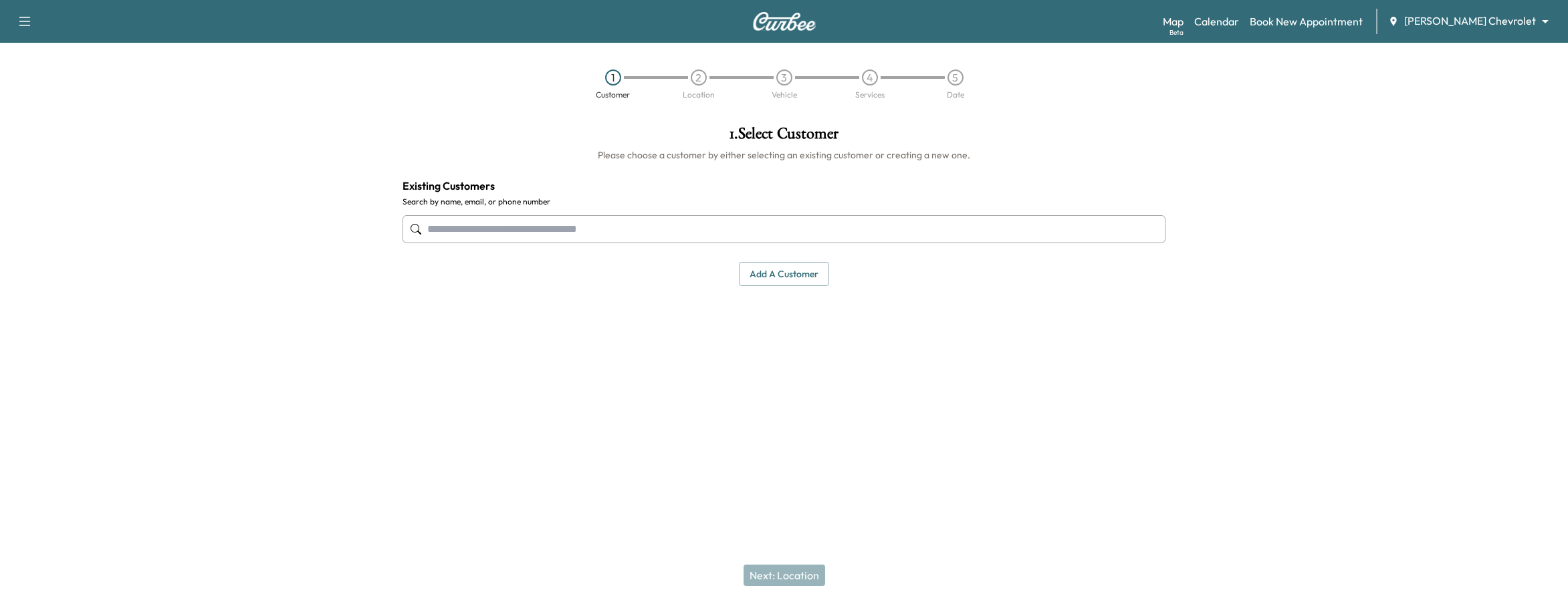
click at [784, 235] on input "text" at bounding box center [784, 229] width 763 height 28
drag, startPoint x: 614, startPoint y: 241, endPoint x: 619, endPoint y: 247, distance: 7.8
click at [613, 241] on input "text" at bounding box center [784, 229] width 763 height 28
type input "**********"
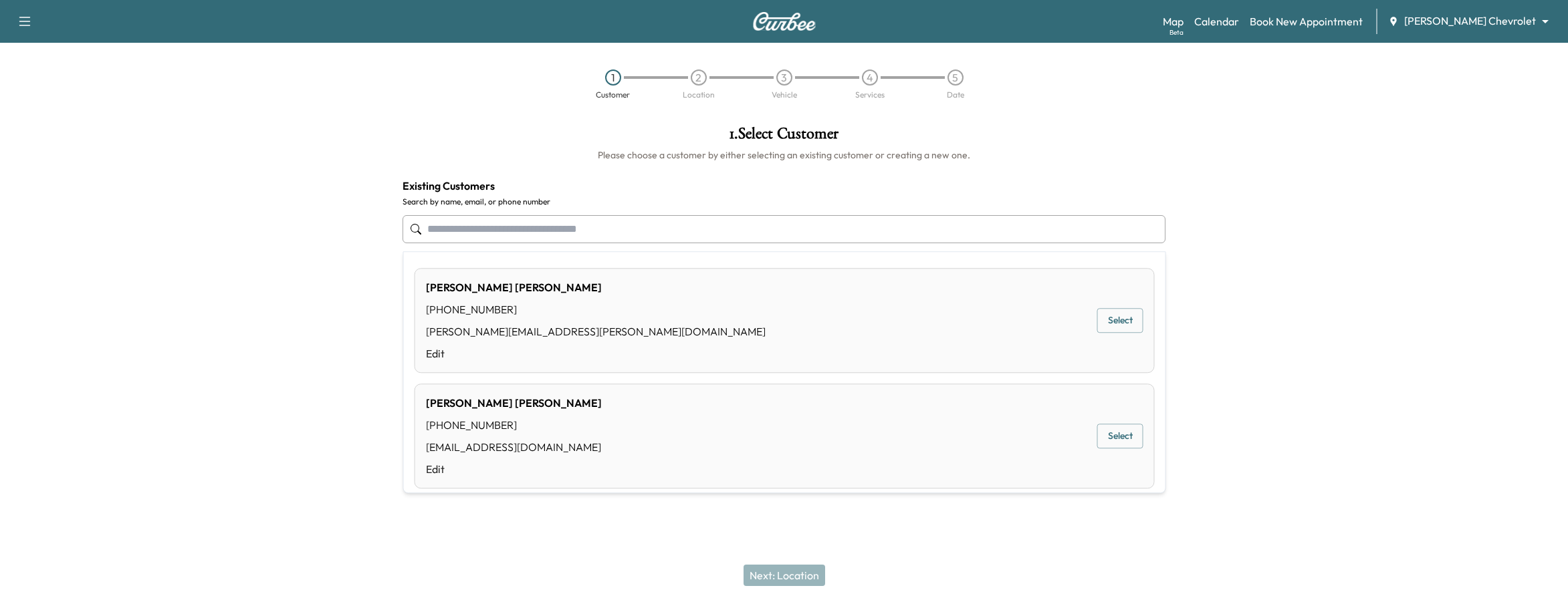
click at [1333, 232] on div at bounding box center [1372, 265] width 392 height 301
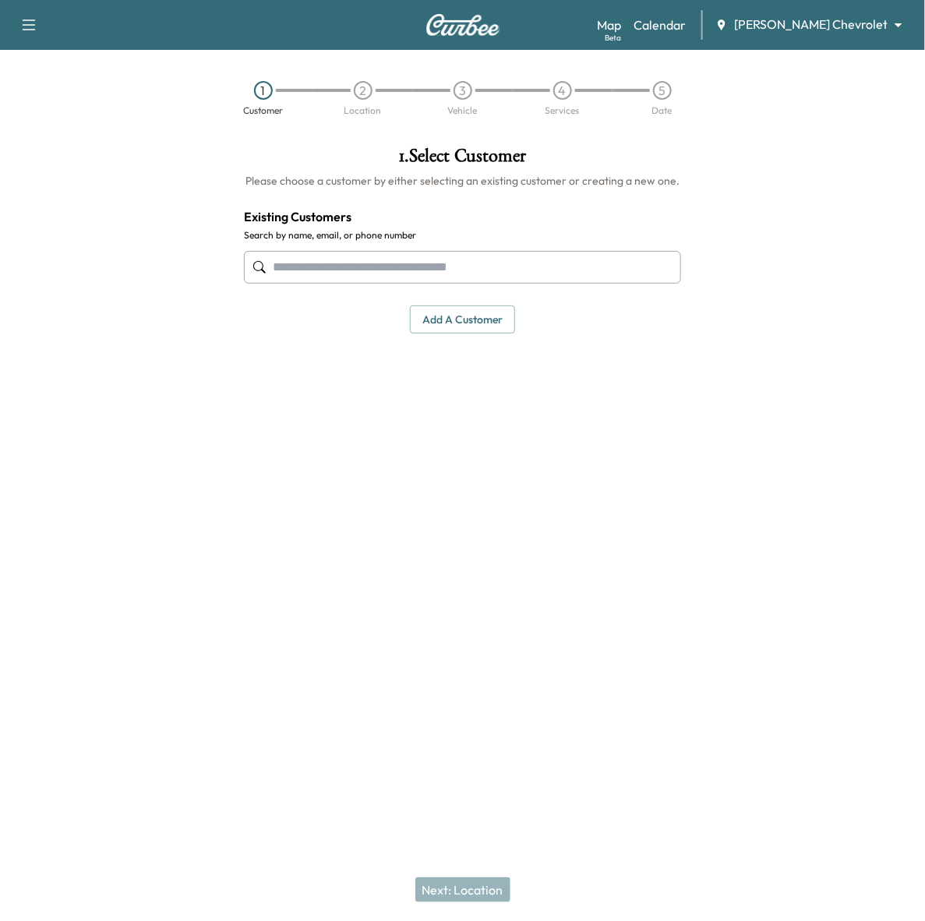
click at [344, 271] on input "text" at bounding box center [463, 267] width 438 height 33
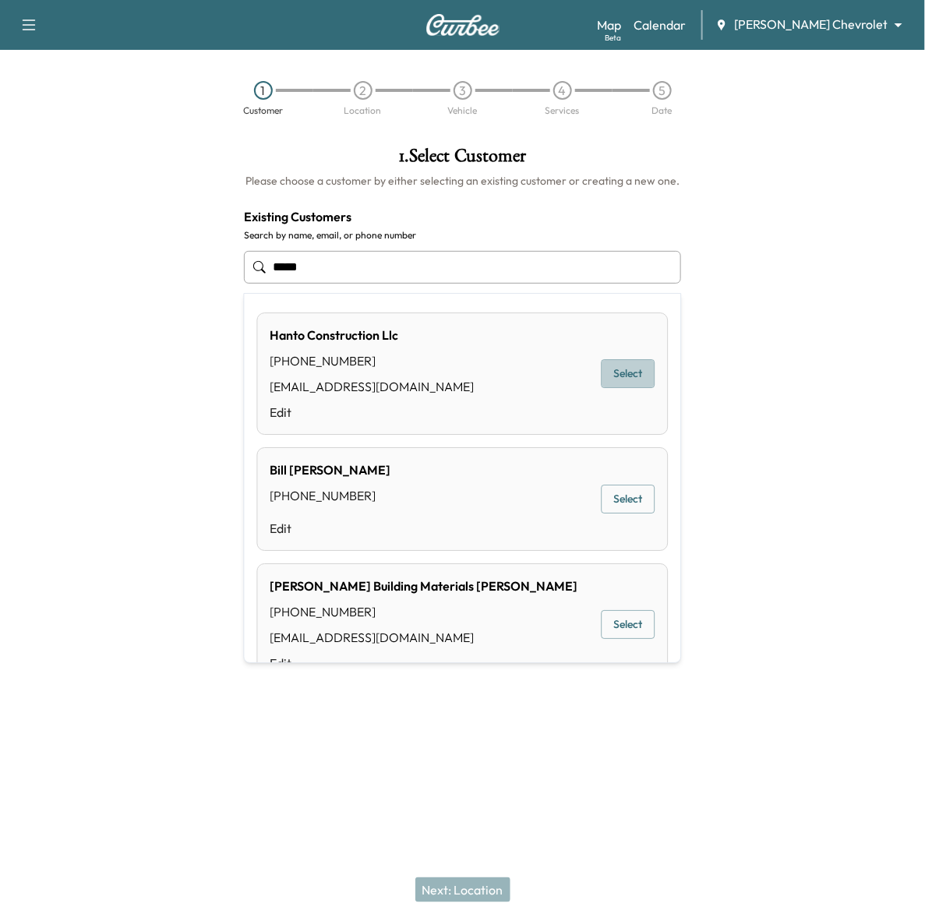
click at [623, 376] on button "Select" at bounding box center [629, 374] width 54 height 29
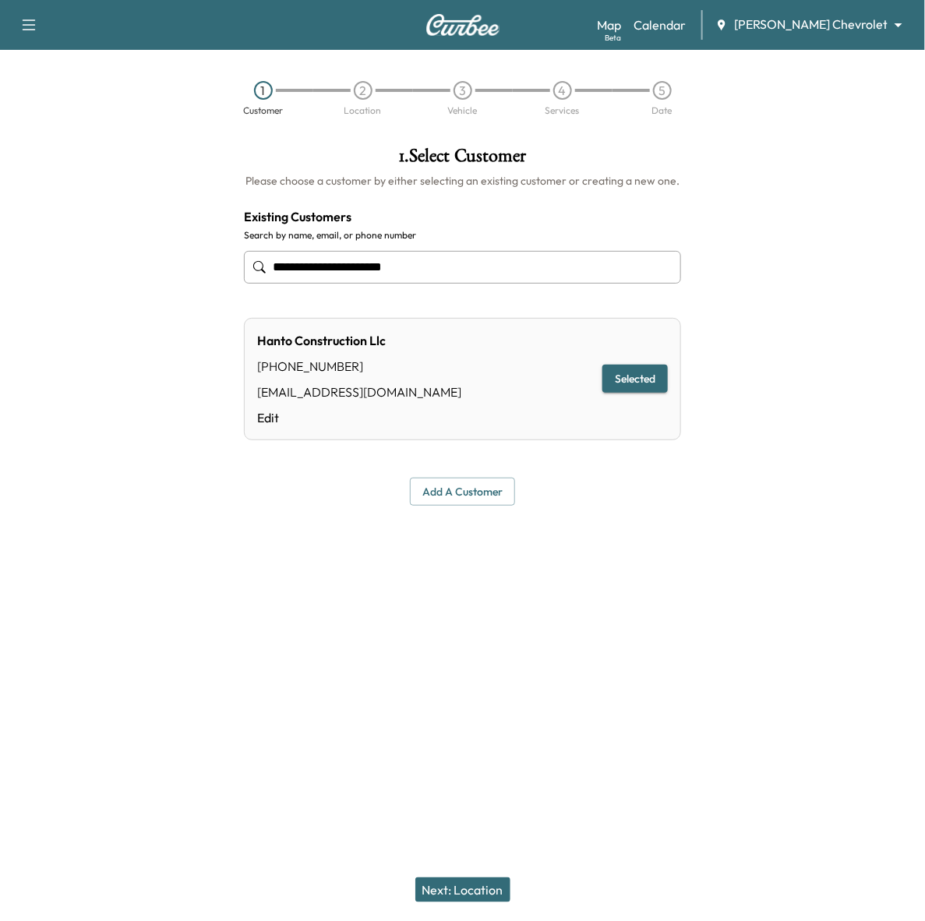
type input "**********"
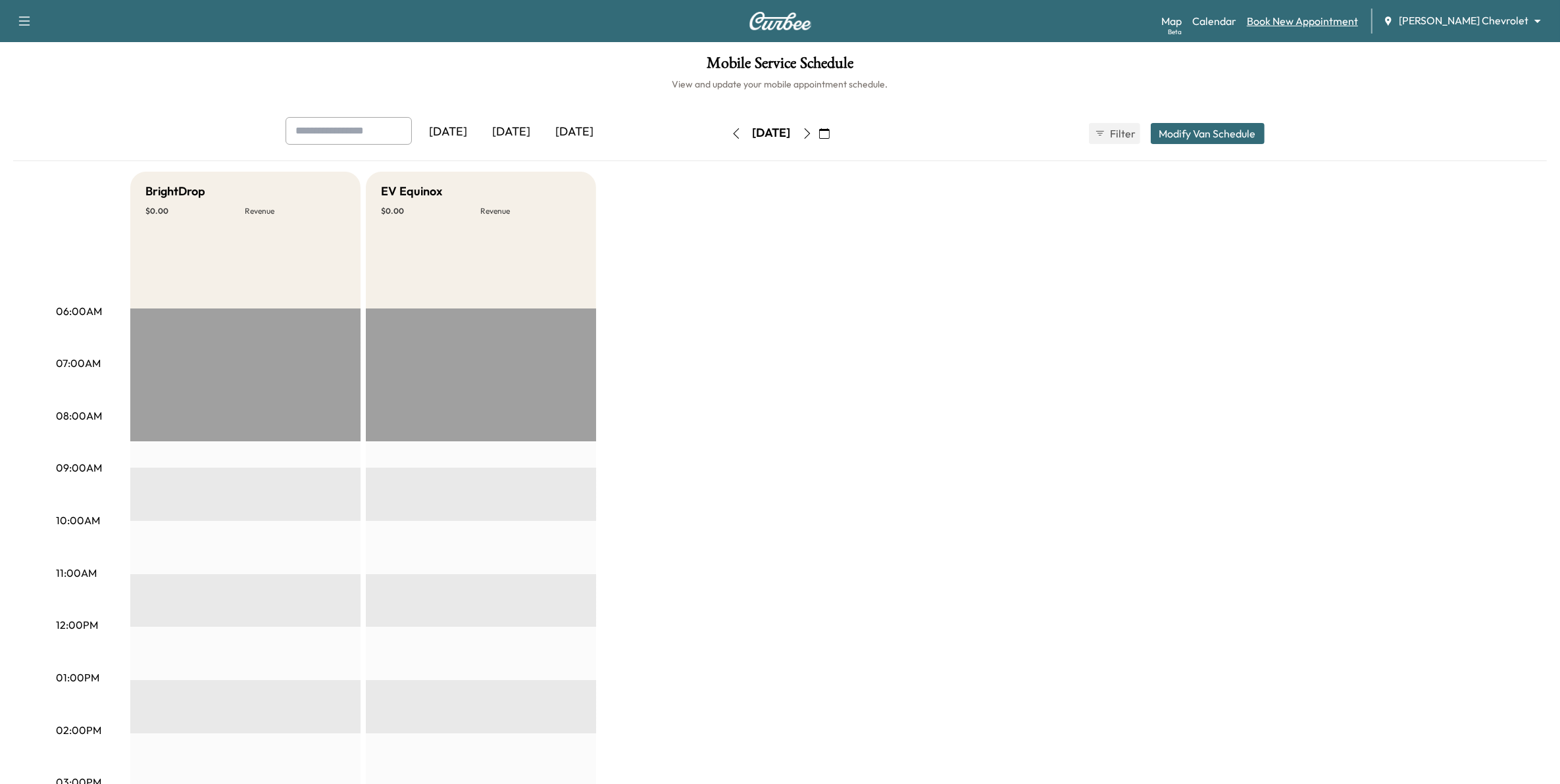
drag, startPoint x: 1349, startPoint y: 31, endPoint x: 1349, endPoint y: 24, distance: 7.0
click at [1349, 25] on div "Map Beta Calendar Book New Appointment [PERSON_NAME] Chevrolet ******** ​" at bounding box center [1355, 21] width 388 height 25
click at [1355, 8] on div "Map Beta Calendar Book New Appointment [PERSON_NAME] Chevrolet ******** ​" at bounding box center [1355, 21] width 388 height 25
click at [1357, 19] on link "Book New Appointment" at bounding box center [1303, 21] width 111 height 16
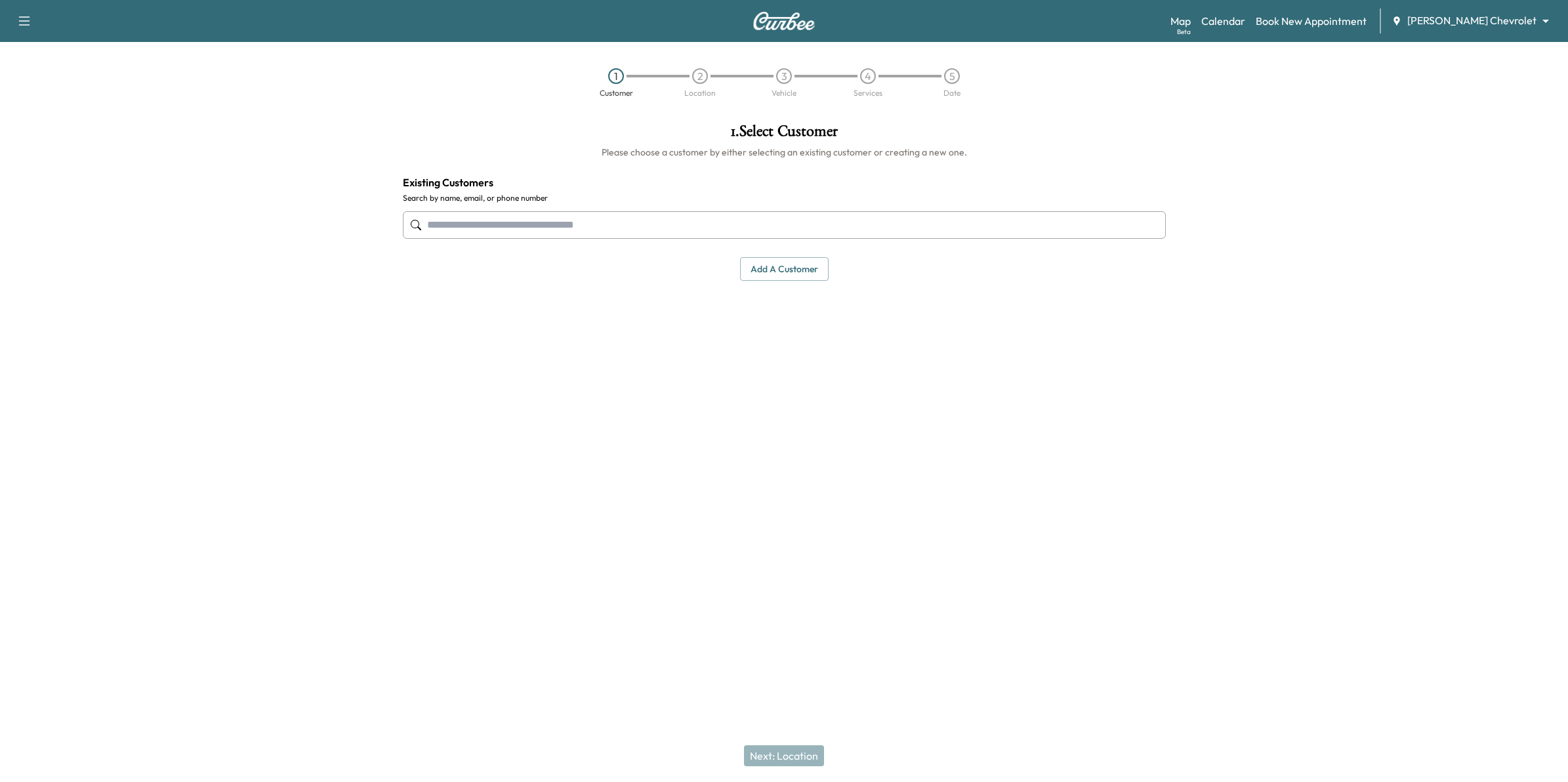
drag, startPoint x: 885, startPoint y: 217, endPoint x: 896, endPoint y: 218, distance: 11.0
click at [887, 218] on input "text" at bounding box center [784, 225] width 763 height 28
click at [813, 228] on input "text" at bounding box center [784, 225] width 763 height 28
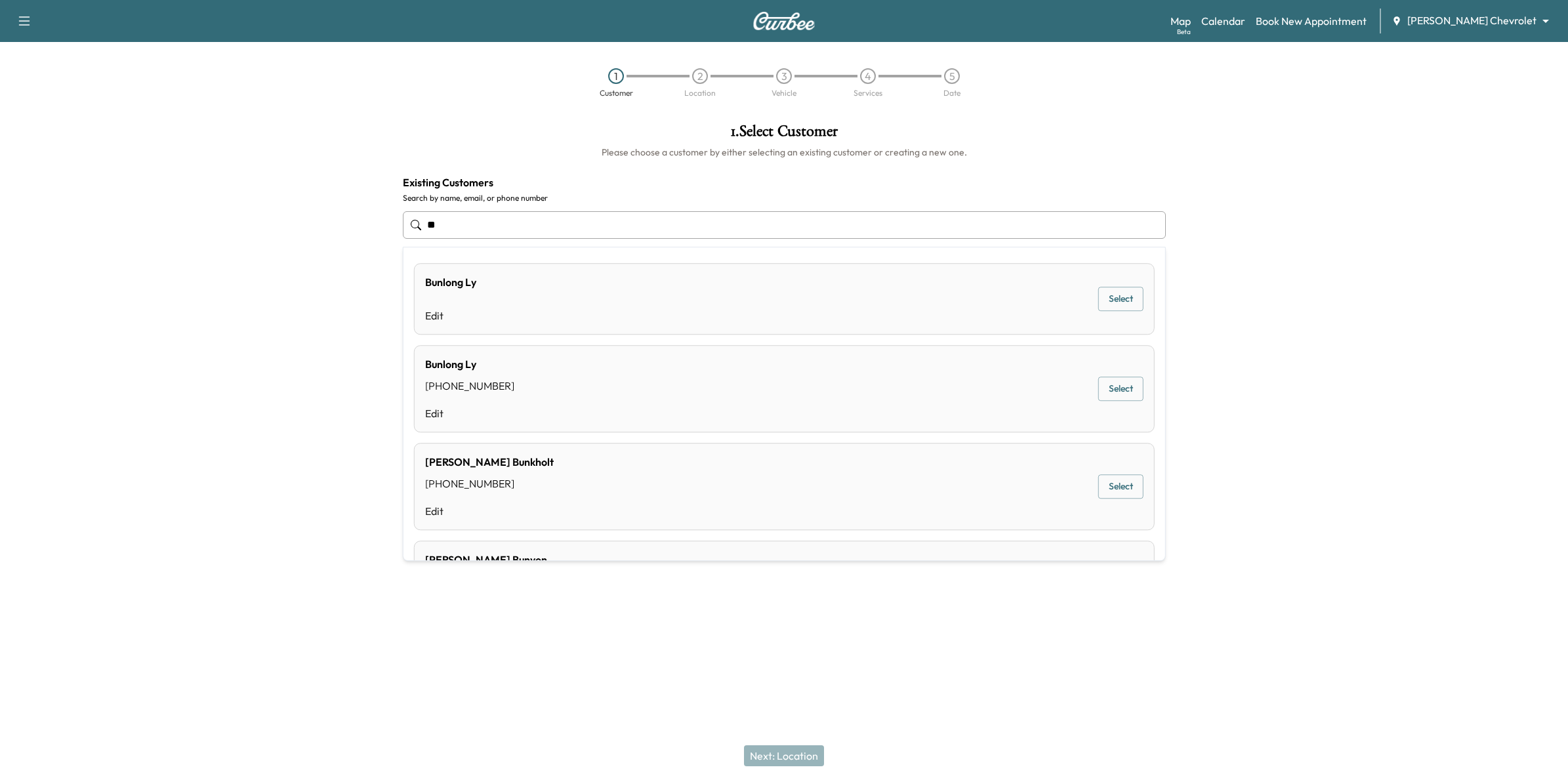
type input "*"
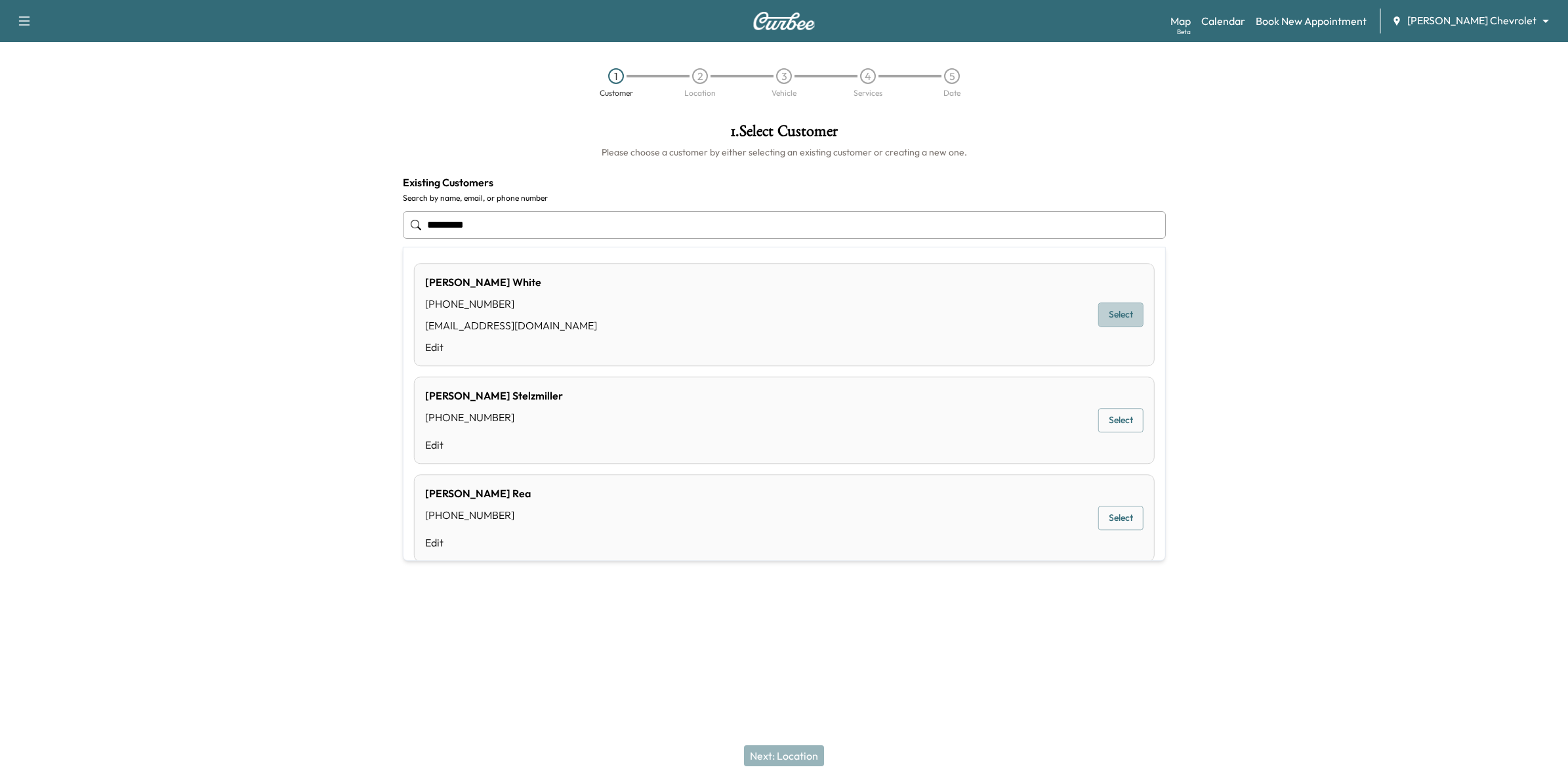
click at [1110, 320] on button "Select" at bounding box center [1121, 315] width 45 height 24
type input "*********"
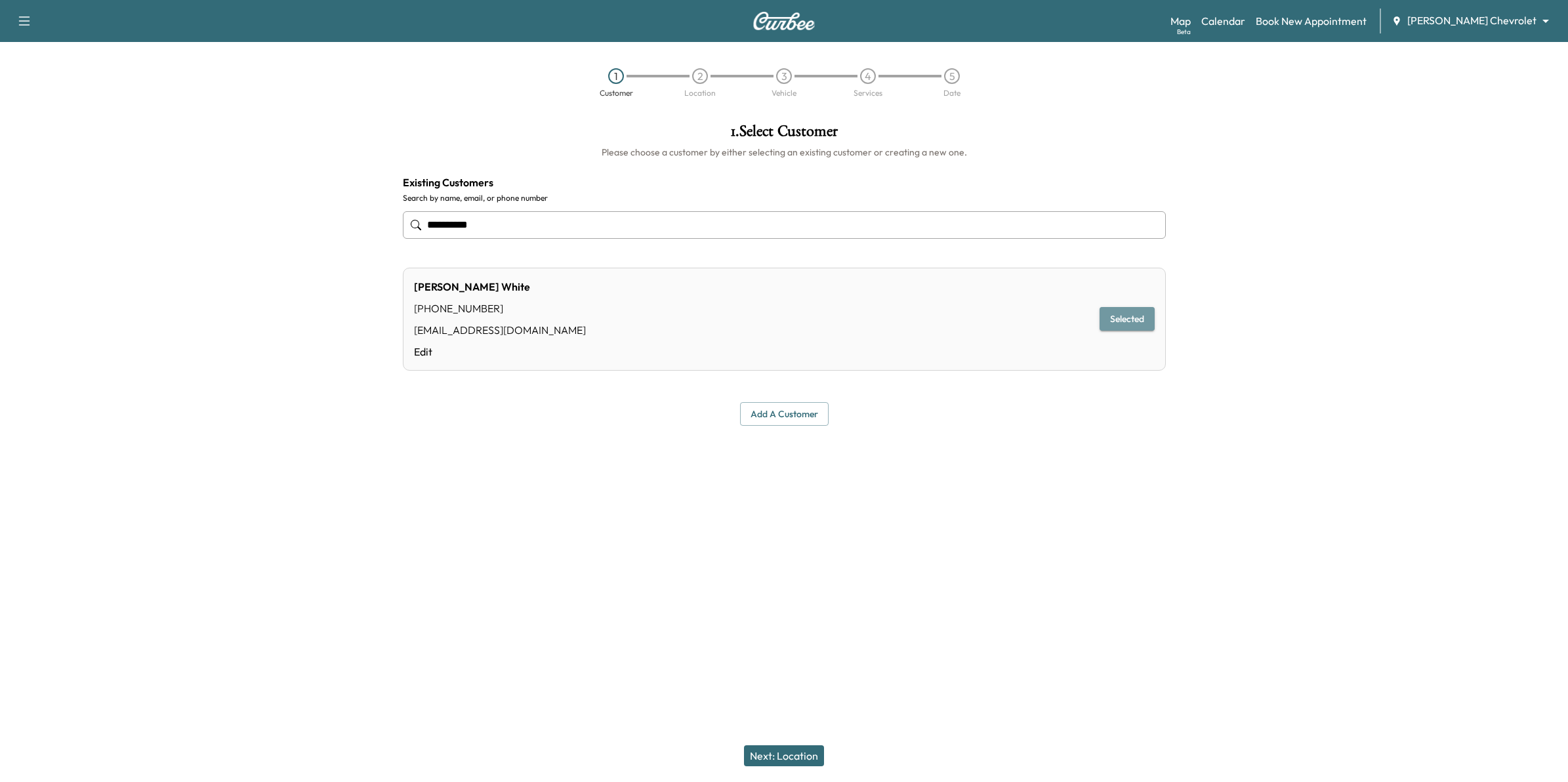
click at [1131, 326] on button "Selected" at bounding box center [1126, 319] width 55 height 24
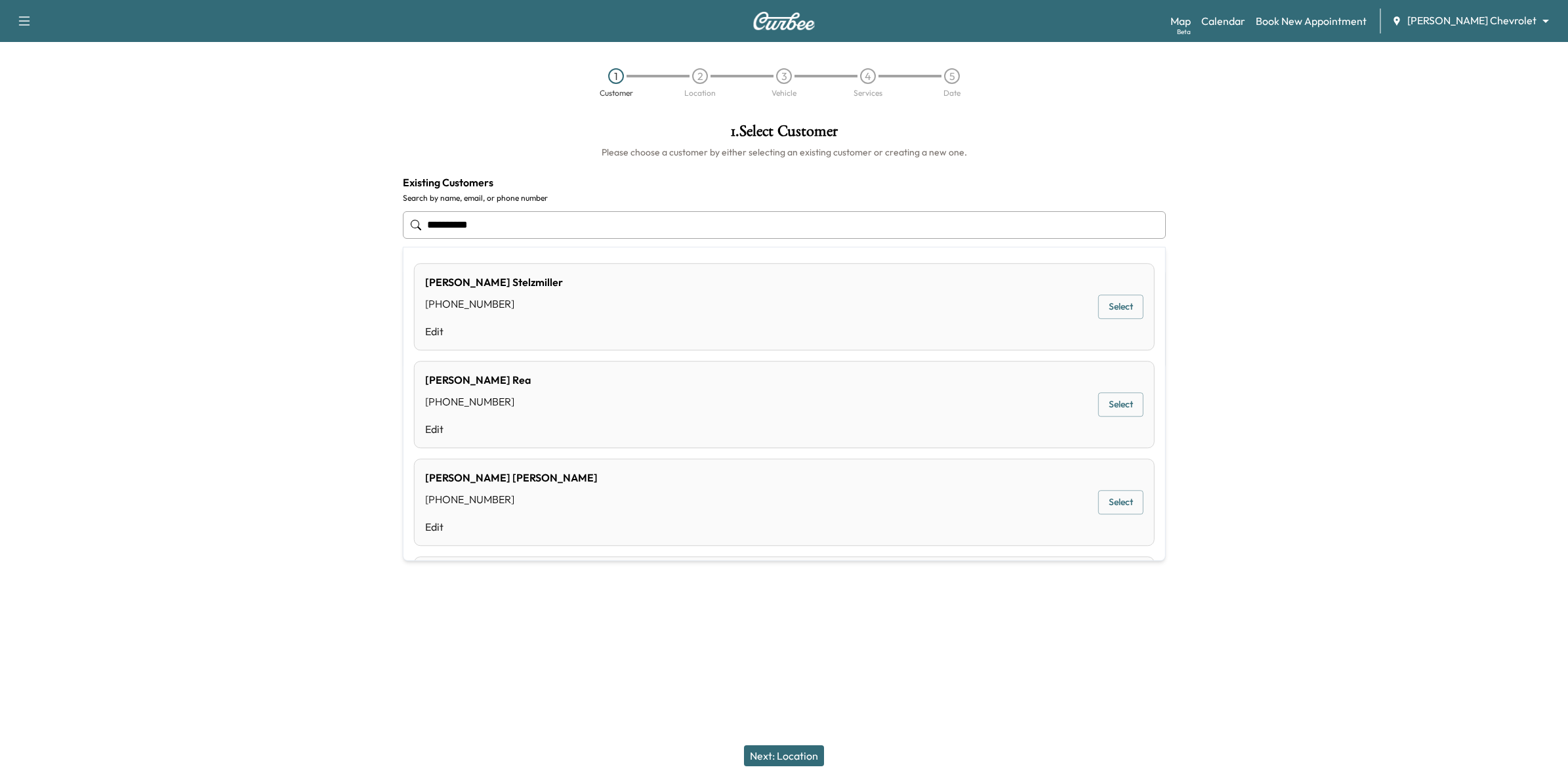
drag, startPoint x: 542, startPoint y: 227, endPoint x: 351, endPoint y: 227, distance: 191.0
click at [351, 227] on div "**********" at bounding box center [784, 308] width 1568 height 391
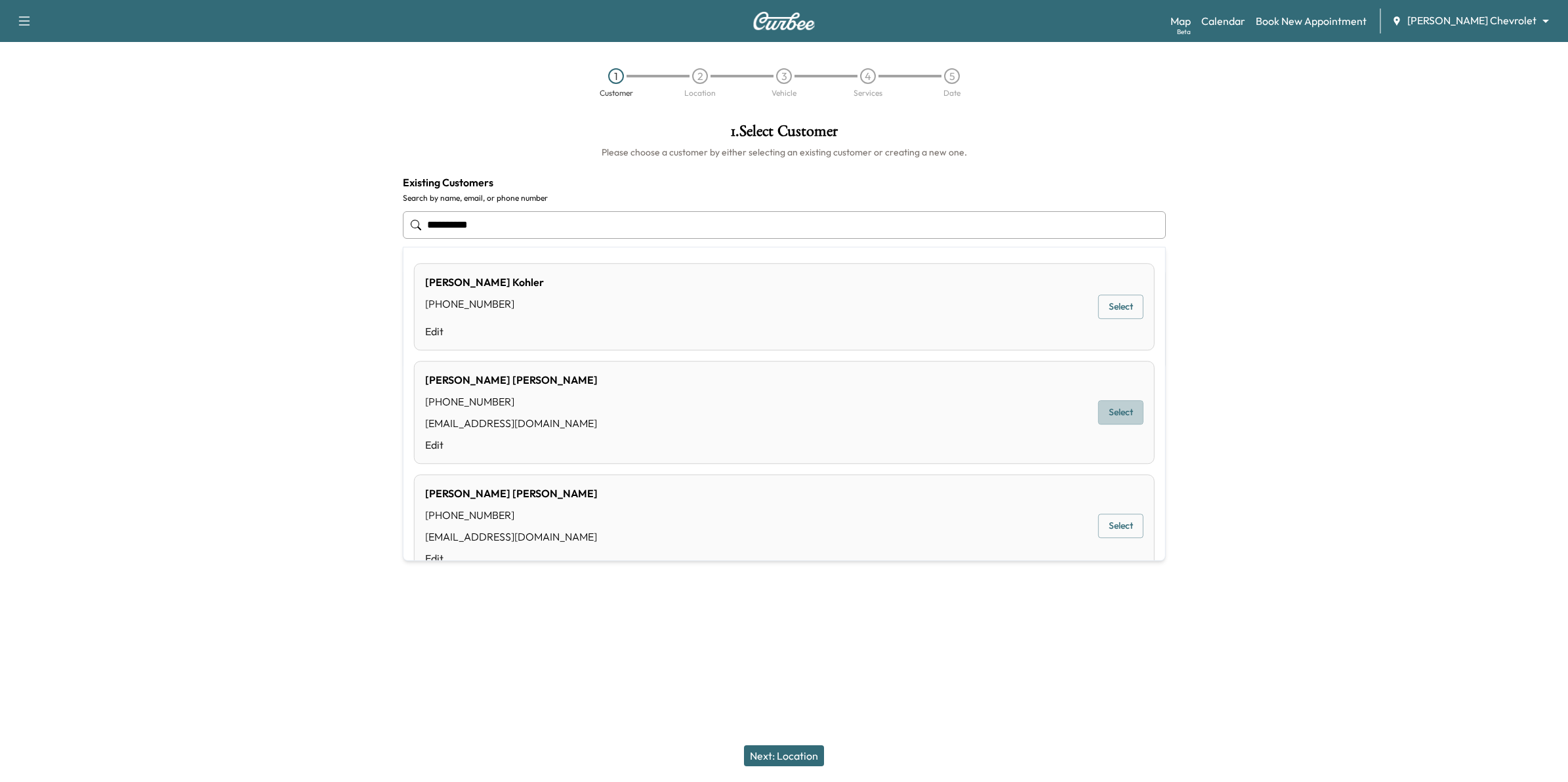
click at [1110, 412] on button "Select" at bounding box center [1121, 412] width 45 height 24
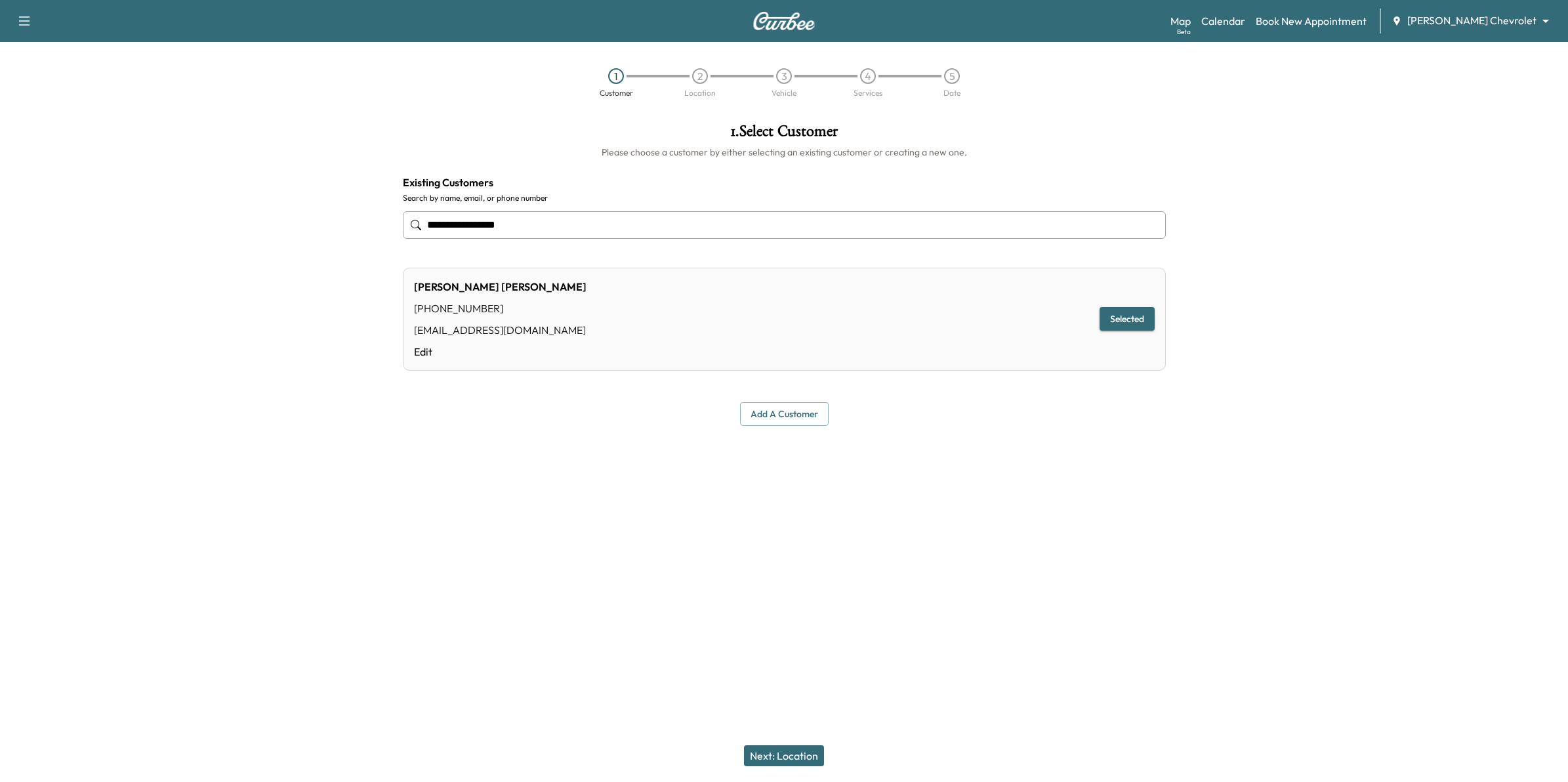
type input "**********"
click at [1132, 318] on button "Selected" at bounding box center [1126, 319] width 55 height 24
click at [768, 590] on button "Next: Location" at bounding box center [784, 755] width 80 height 21
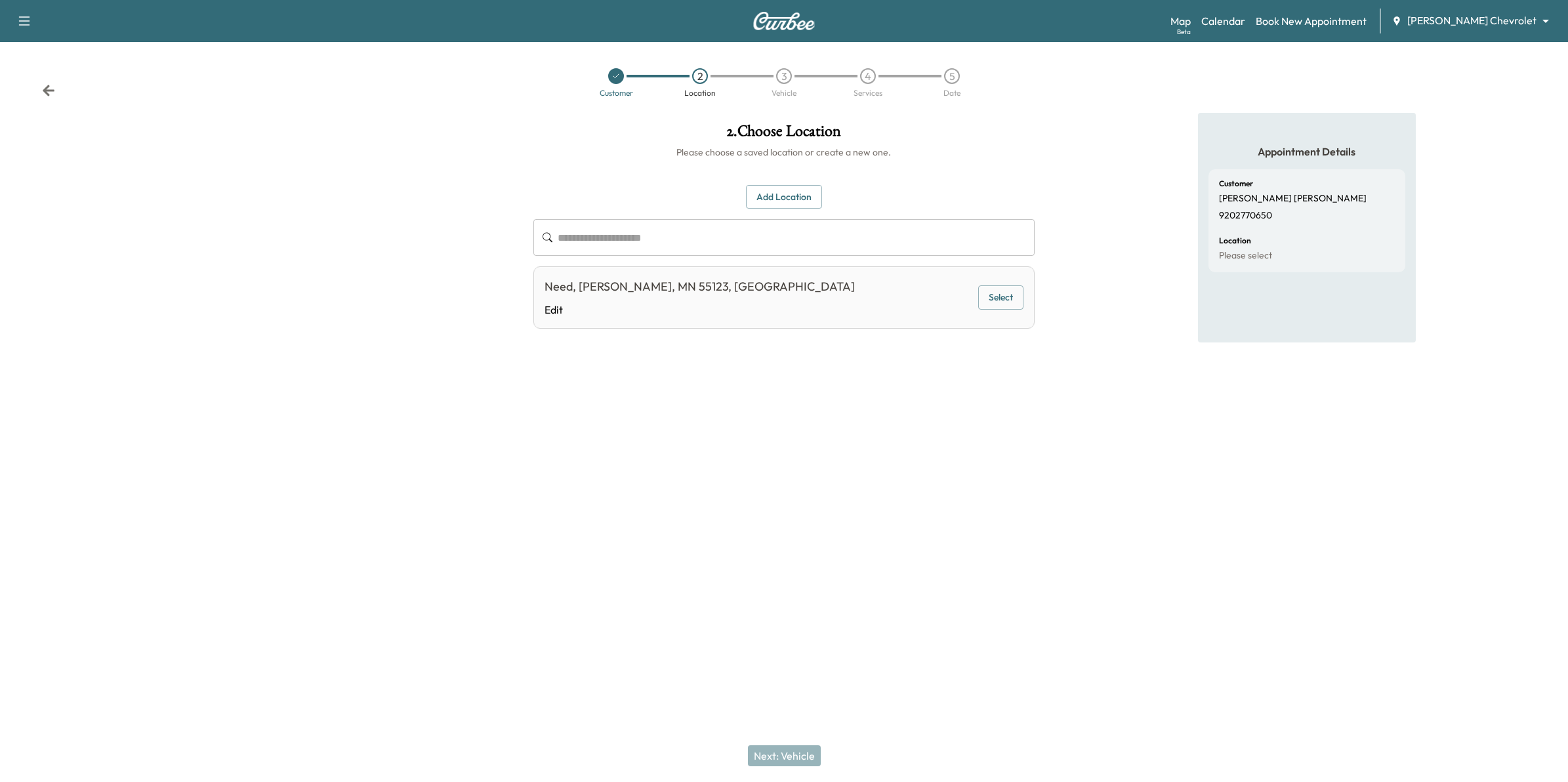
click at [771, 191] on button "Add Location" at bounding box center [784, 197] width 76 height 24
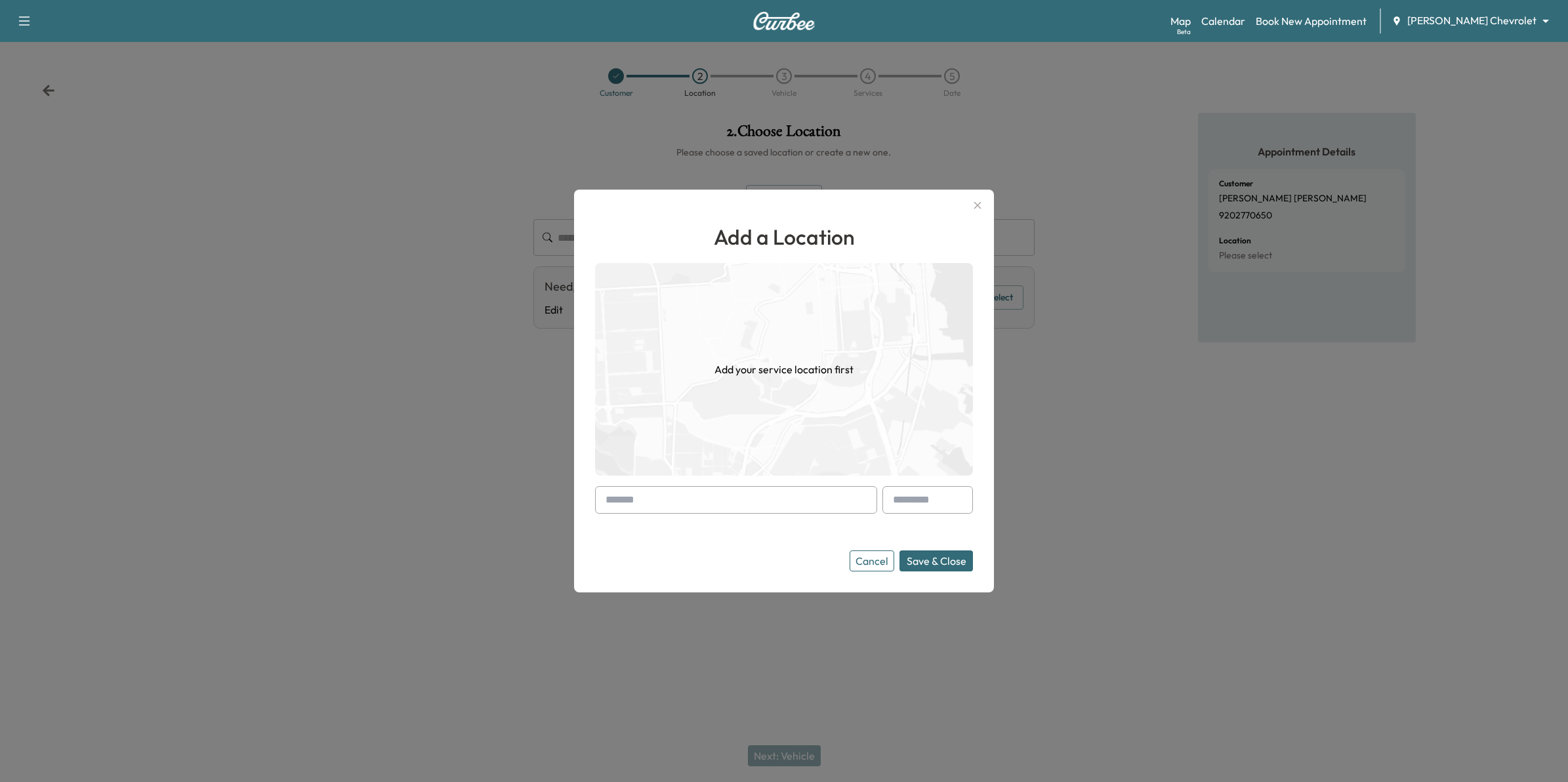
click at [712, 503] on input "text" at bounding box center [736, 499] width 282 height 28
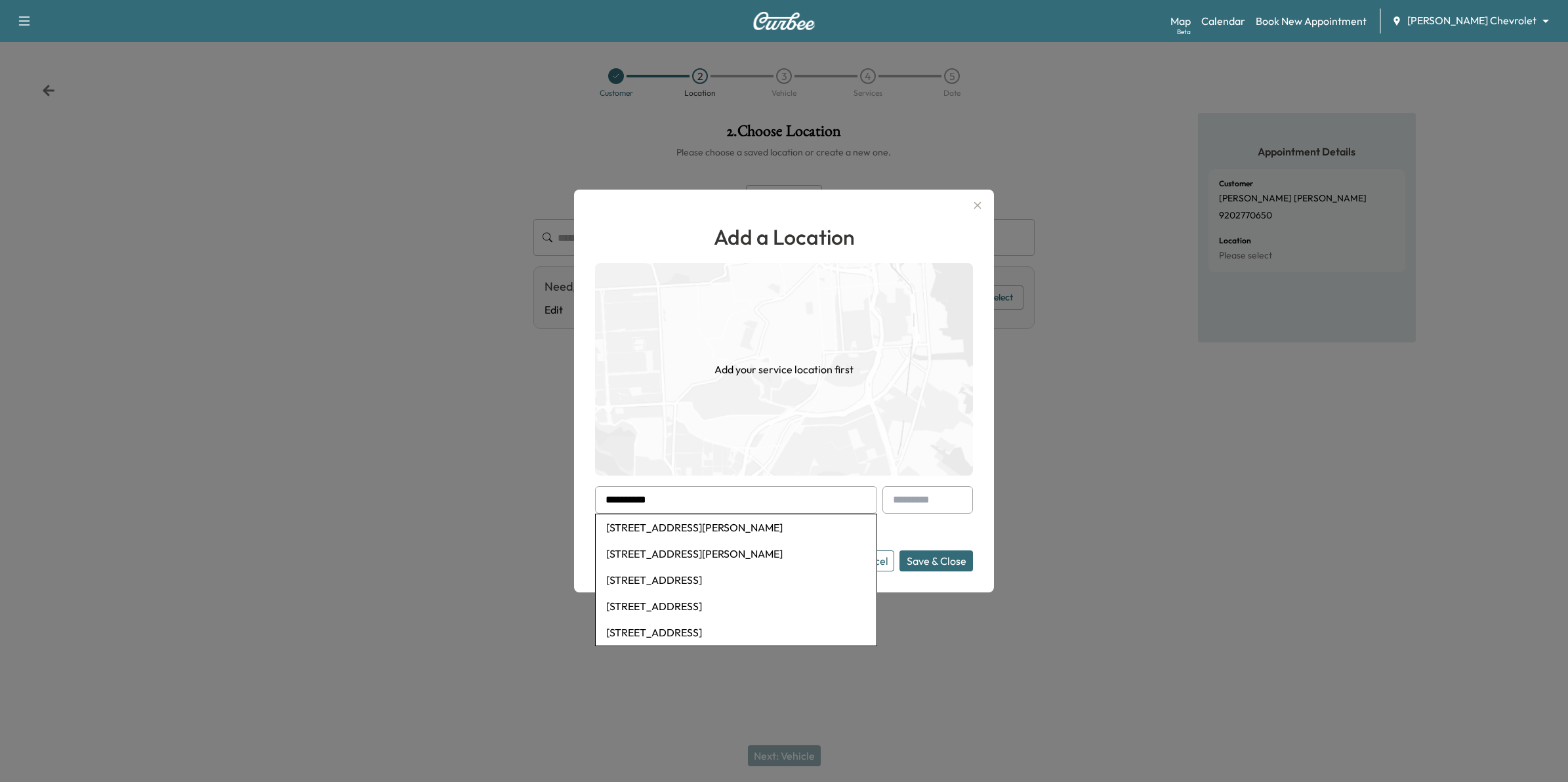
click at [722, 527] on li "[STREET_ADDRESS][PERSON_NAME]" at bounding box center [736, 527] width 281 height 26
type input "**********"
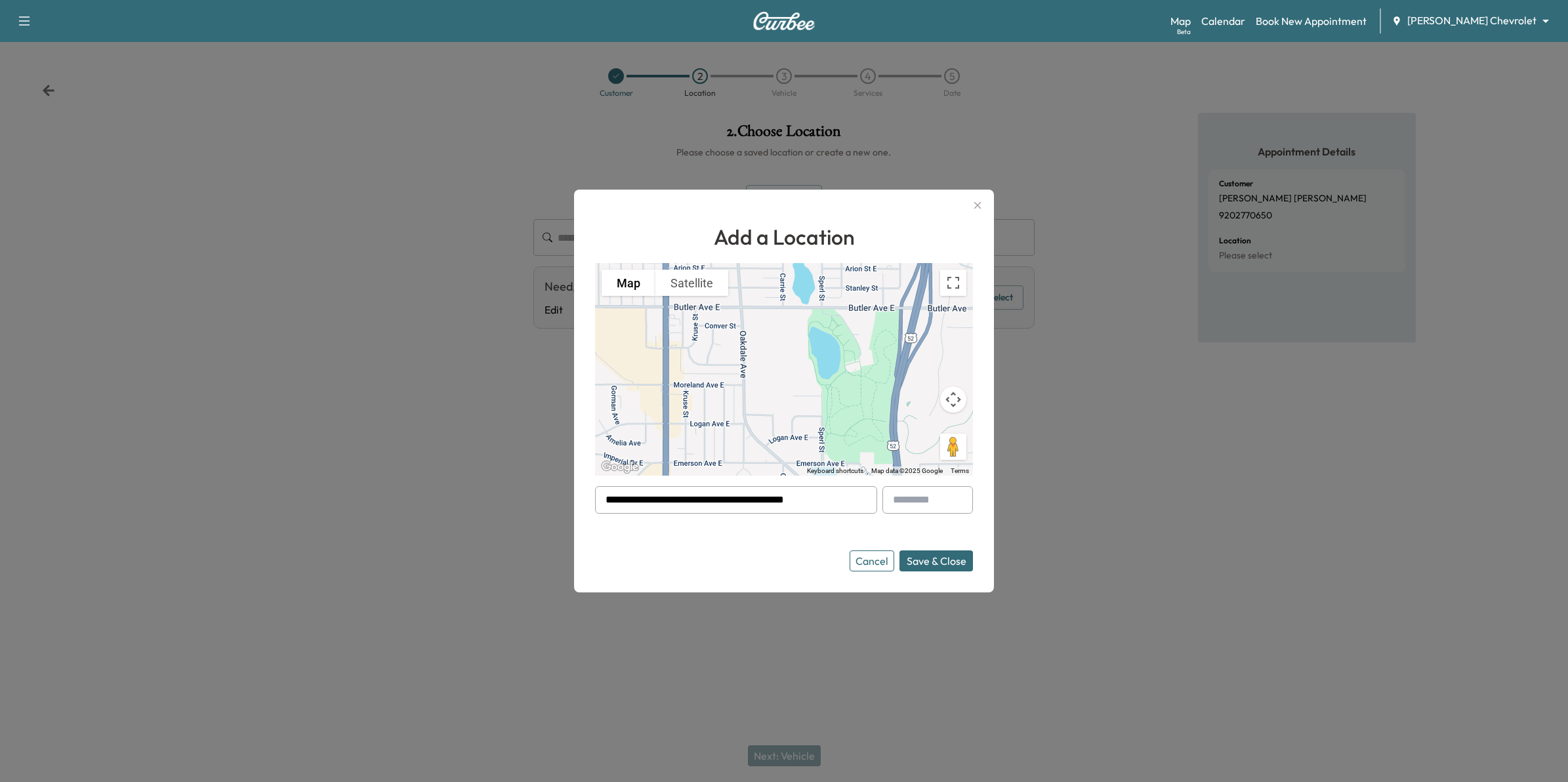
click at [953, 562] on button "Save & Close" at bounding box center [935, 561] width 73 height 21
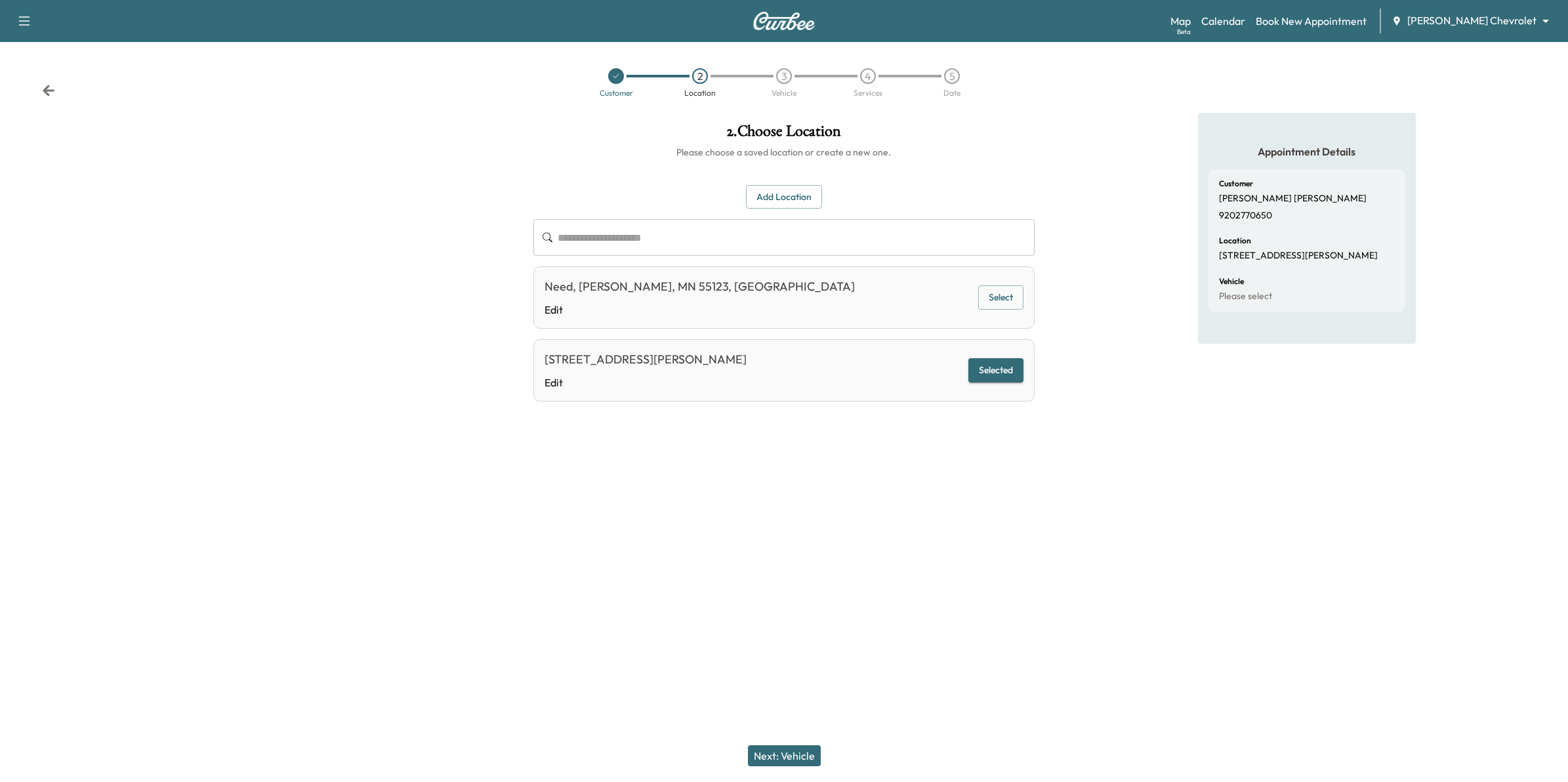
click at [984, 371] on button "Selected" at bounding box center [995, 370] width 55 height 24
click at [792, 590] on button "Next: Vehicle" at bounding box center [784, 755] width 73 height 21
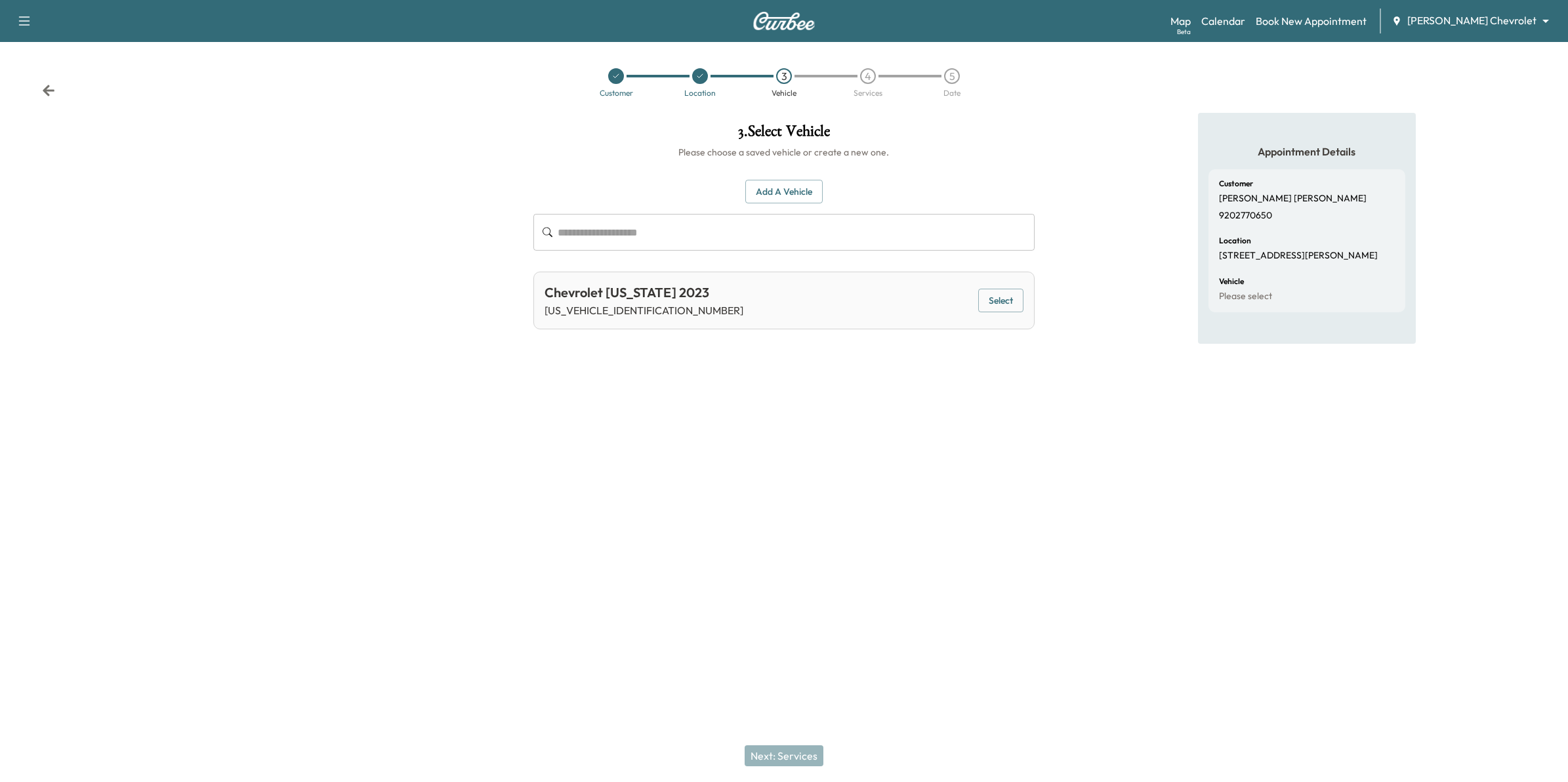
click at [1005, 306] on button "Select" at bounding box center [1001, 301] width 45 height 24
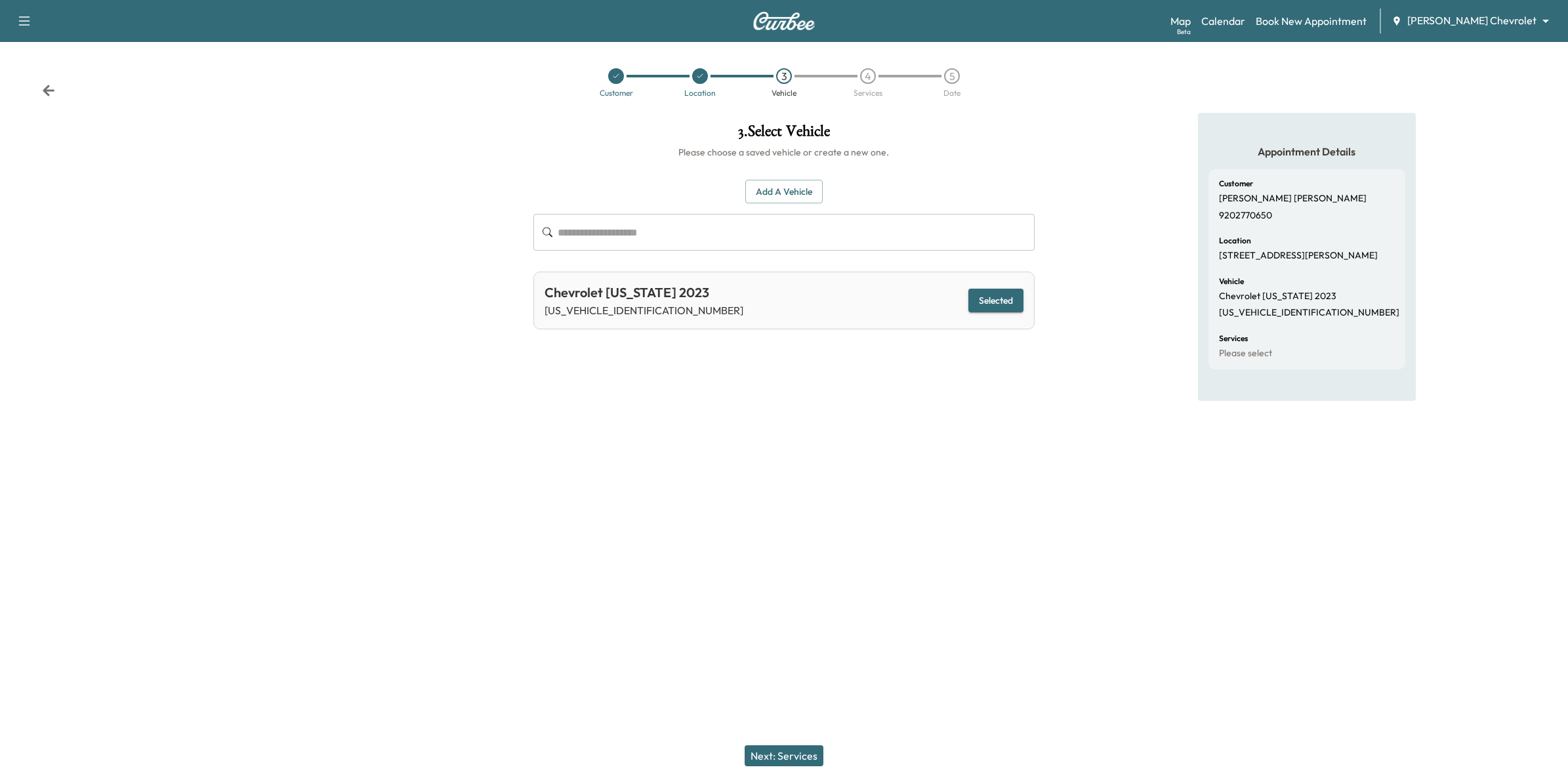
click at [802, 590] on button "Next: Services" at bounding box center [784, 755] width 79 height 21
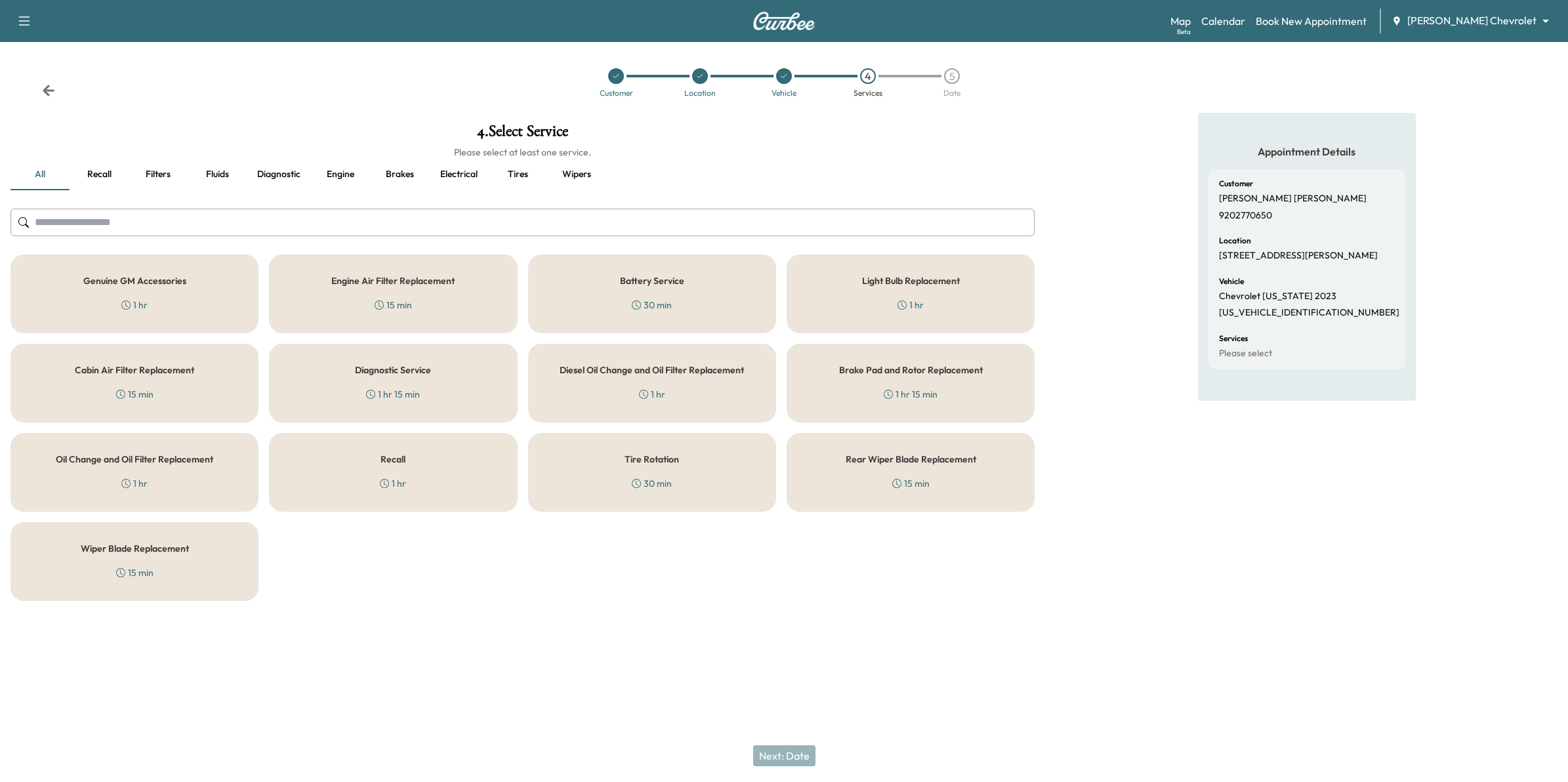
click at [388, 456] on h5 "Recall" at bounding box center [393, 459] width 25 height 9
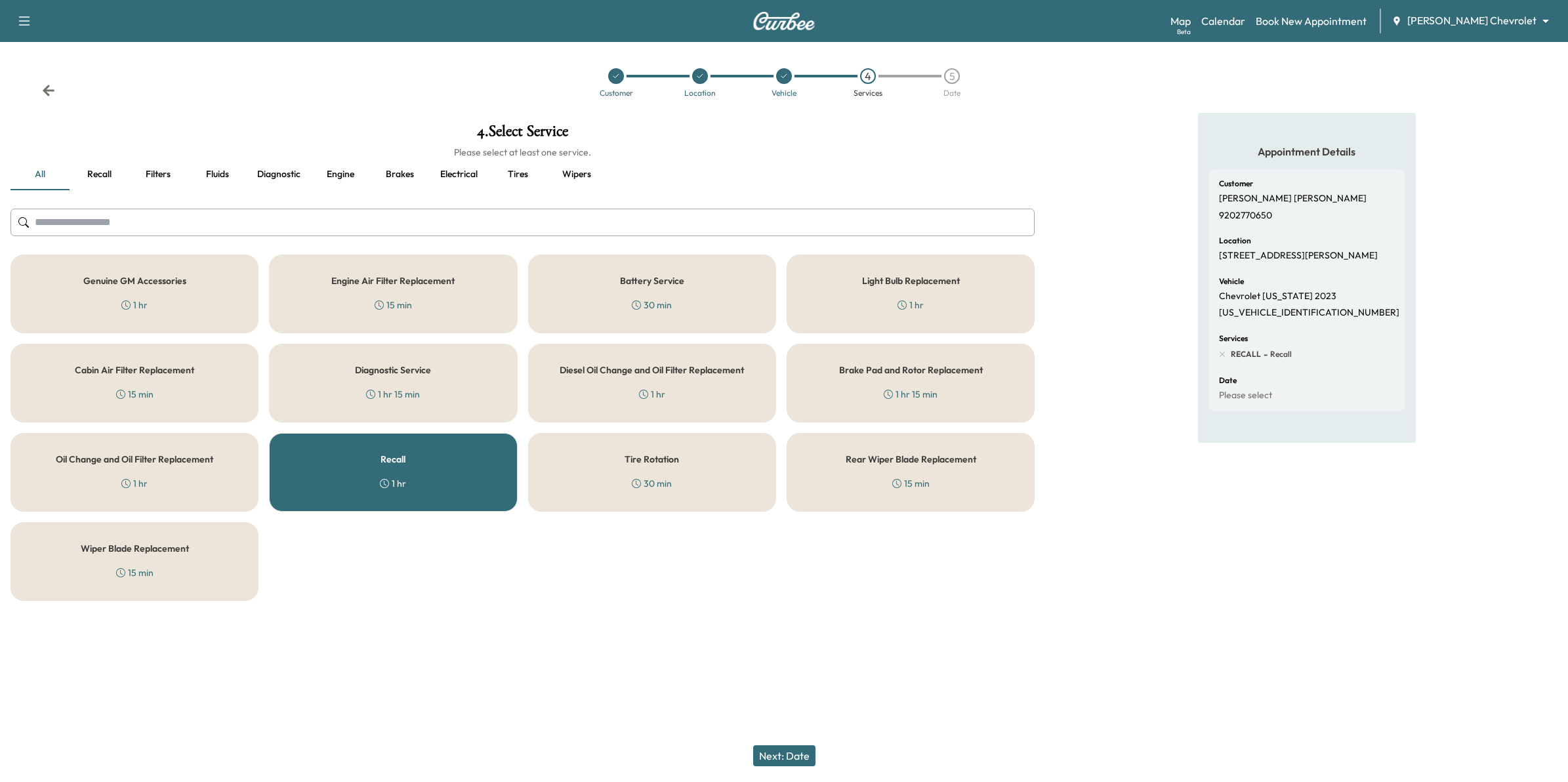
click at [797, 590] on button "Next: Date" at bounding box center [784, 755] width 62 height 21
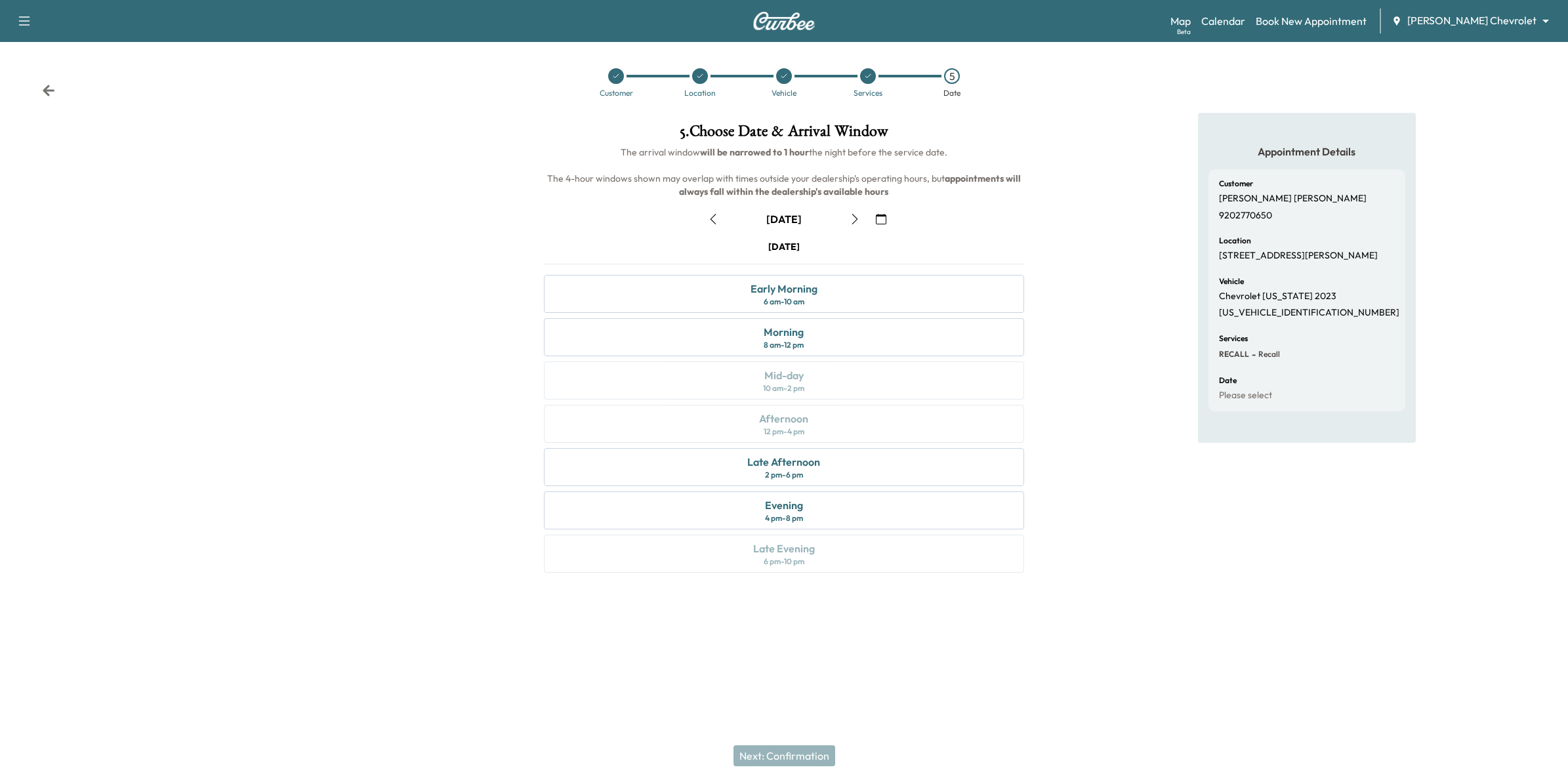
click at [858, 221] on icon "button" at bounding box center [854, 219] width 10 height 10
click at [872, 433] on div "Afternoon 12 pm - 4 pm" at bounding box center [784, 423] width 481 height 38
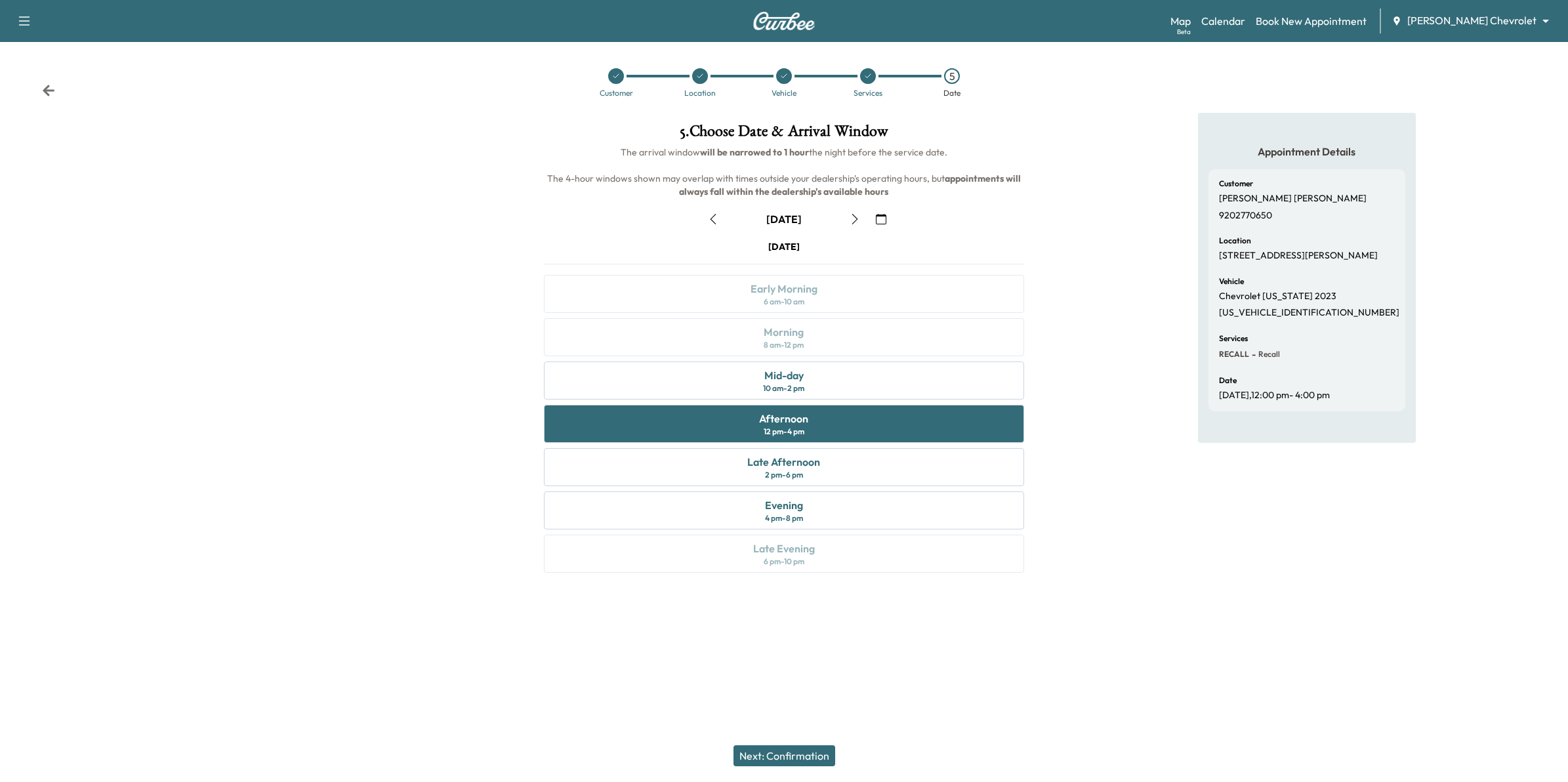
click at [805, 590] on button "Next: Confirmation" at bounding box center [784, 755] width 102 height 21
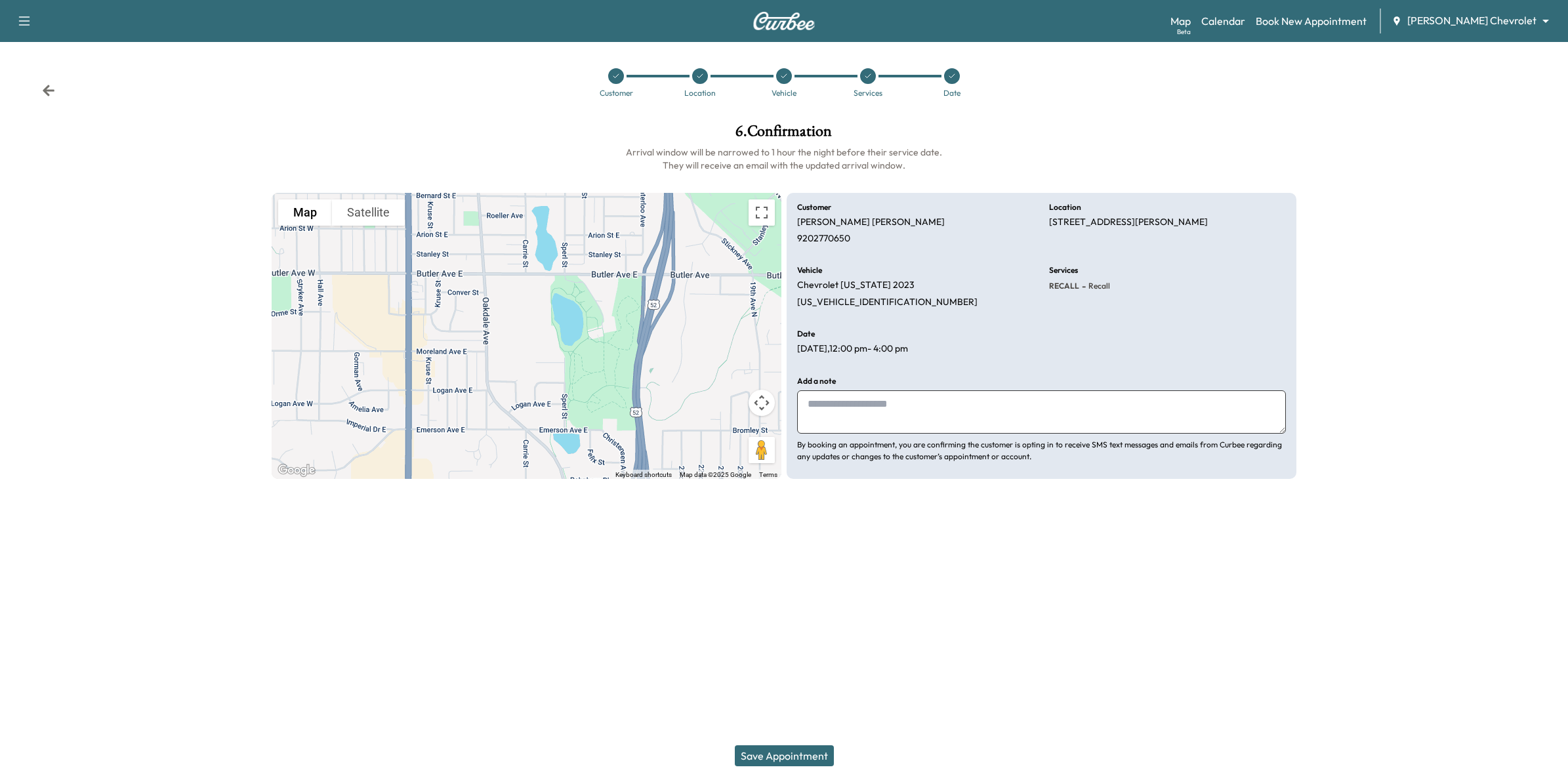
click at [910, 406] on textarea at bounding box center [1041, 412] width 489 height 43
click at [825, 590] on button "Save Appointment" at bounding box center [784, 755] width 99 height 21
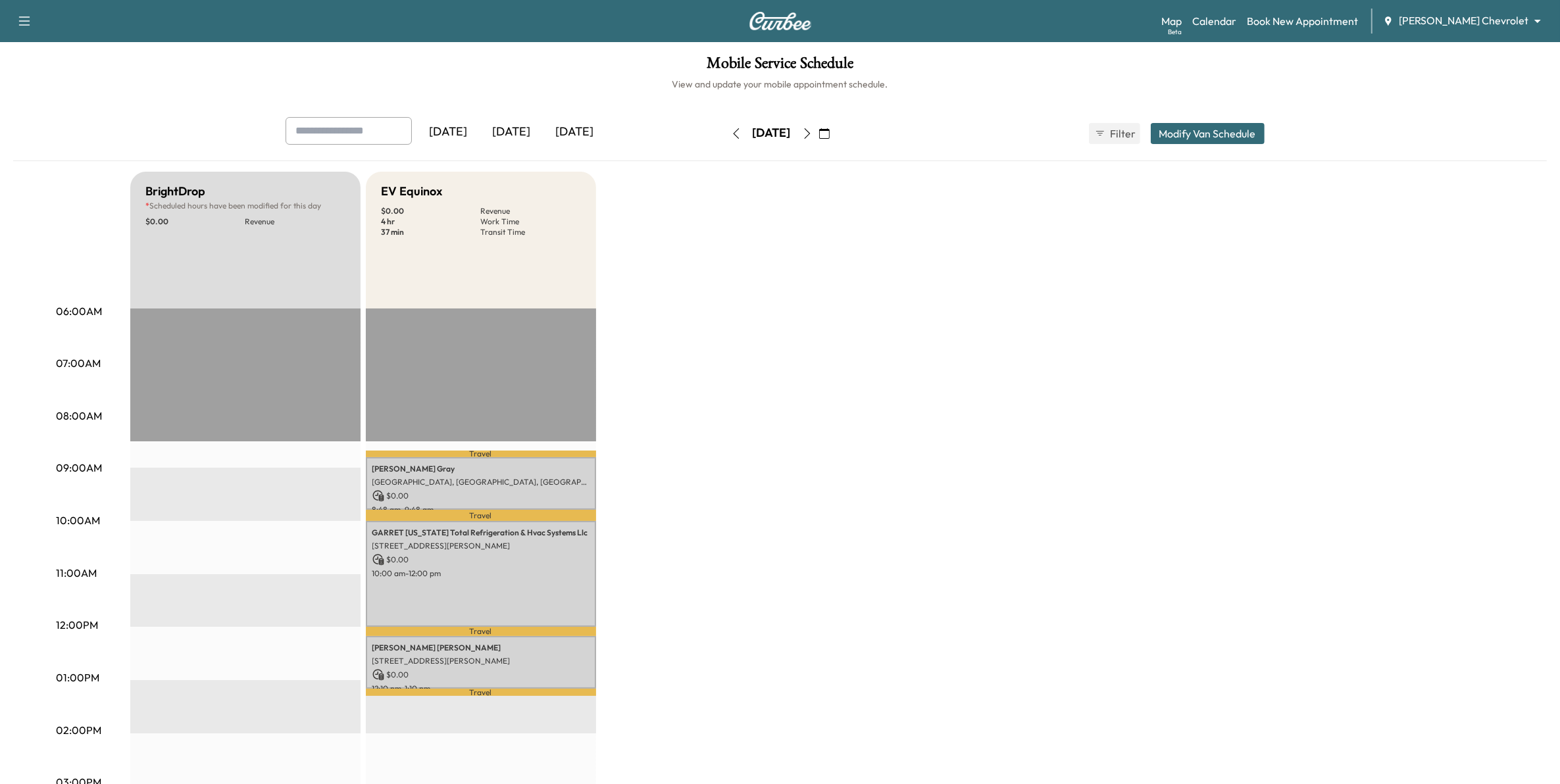
click at [526, 132] on div "[DATE]" at bounding box center [512, 132] width 63 height 30
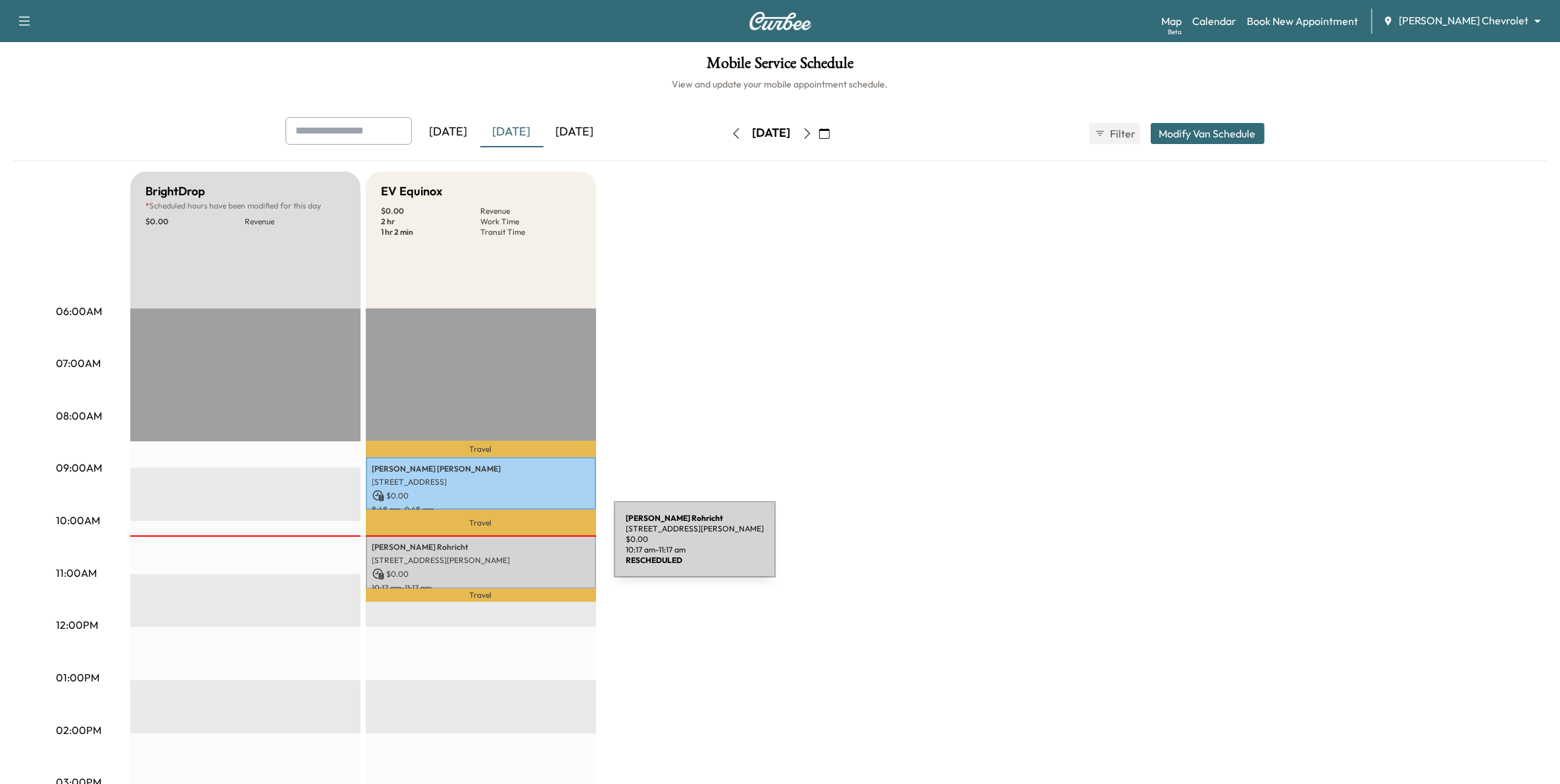
click at [515, 547] on p "[PERSON_NAME]" at bounding box center [480, 547] width 217 height 10
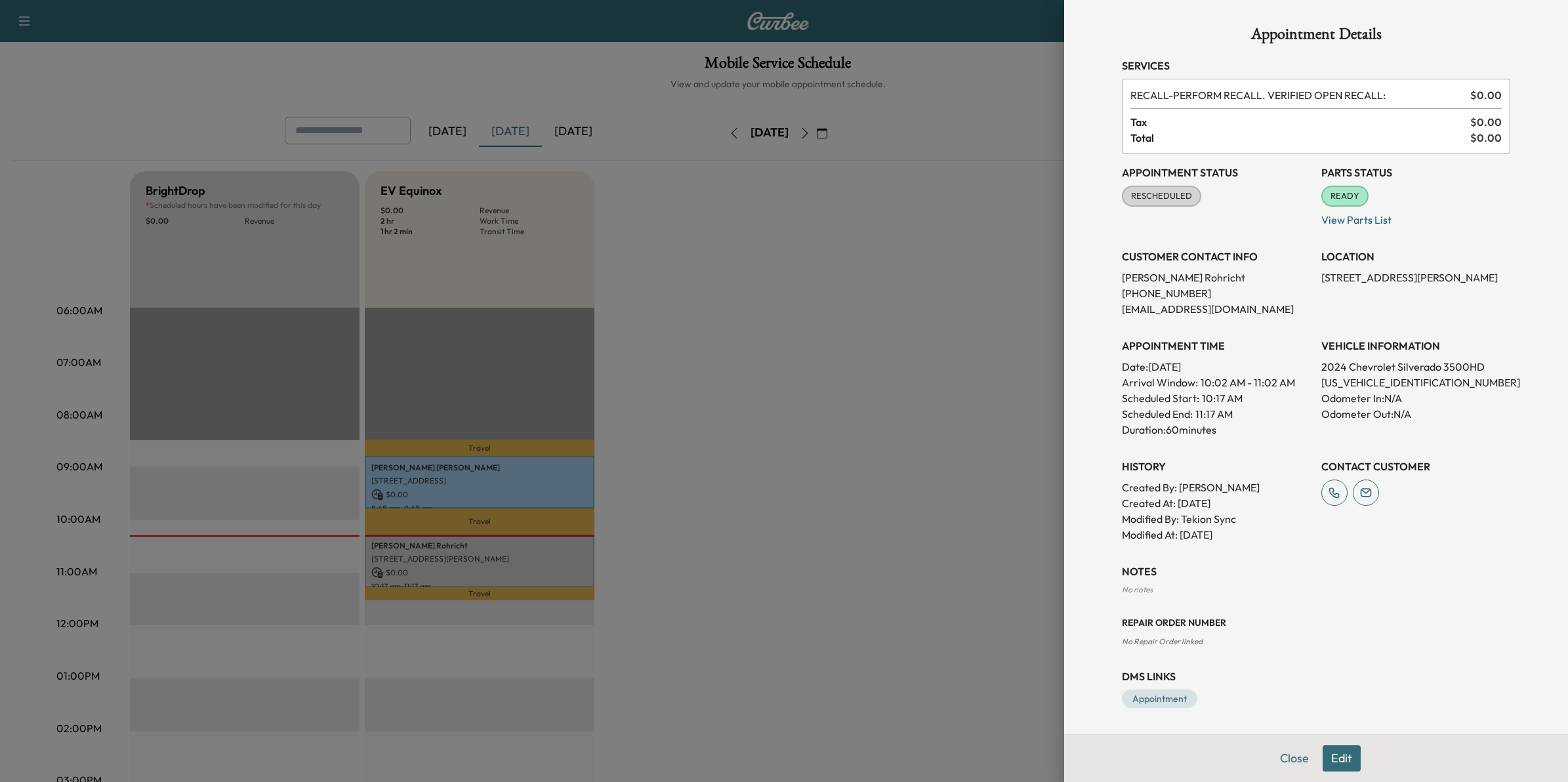
click at [774, 545] on div at bounding box center [784, 391] width 1568 height 782
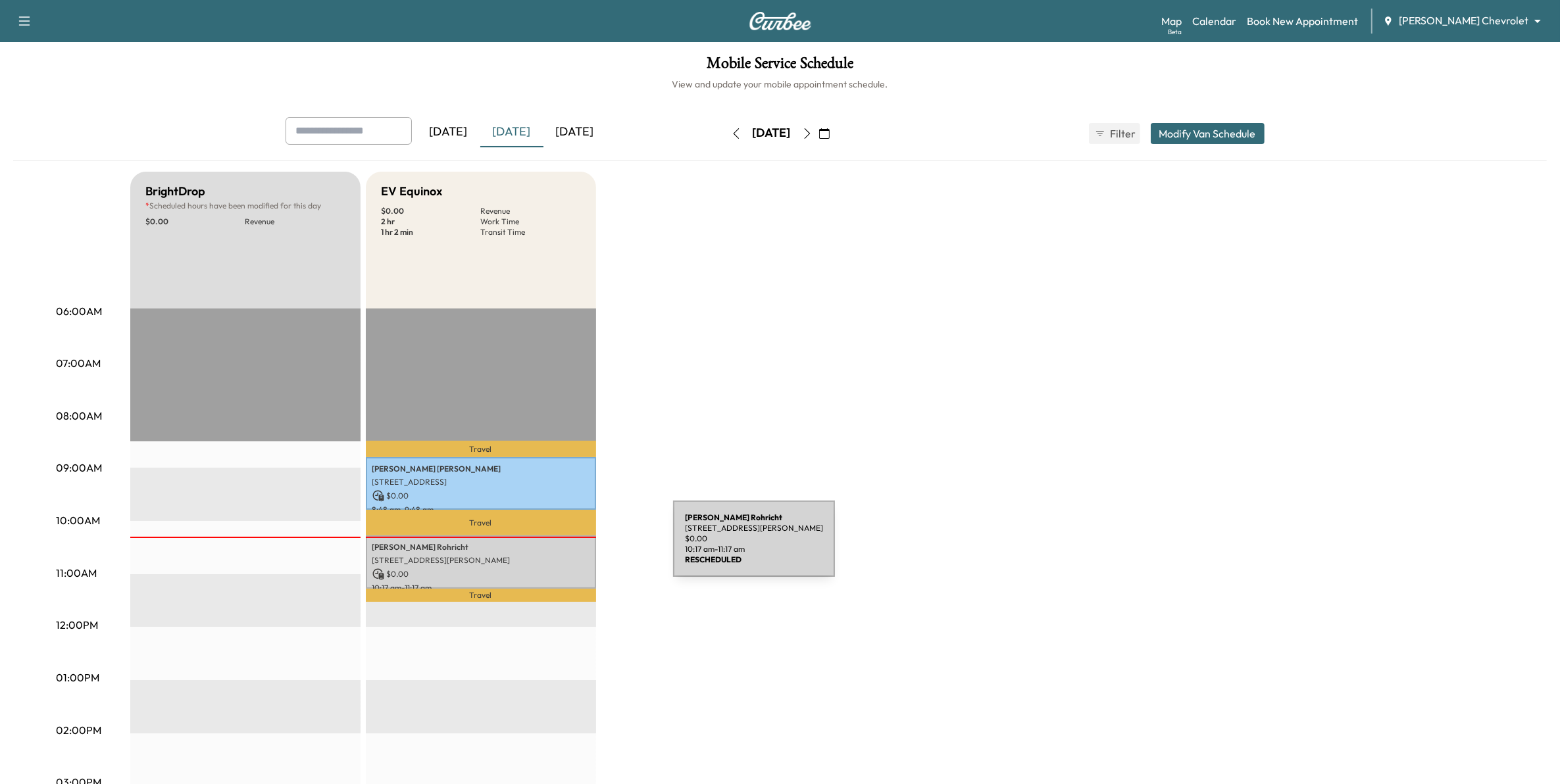
click at [574, 547] on p "[PERSON_NAME]" at bounding box center [480, 547] width 217 height 10
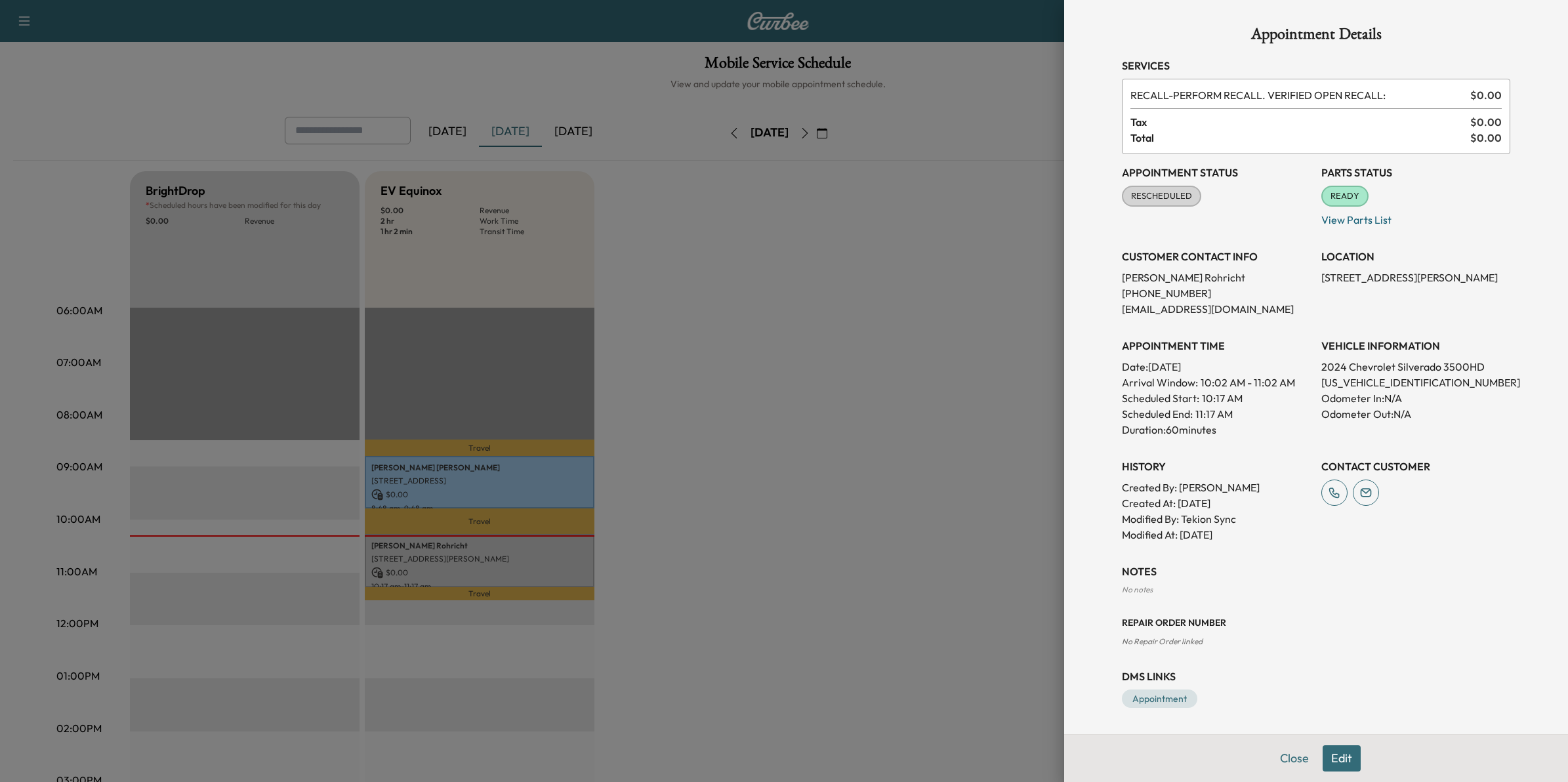
click at [883, 539] on div at bounding box center [784, 391] width 1568 height 782
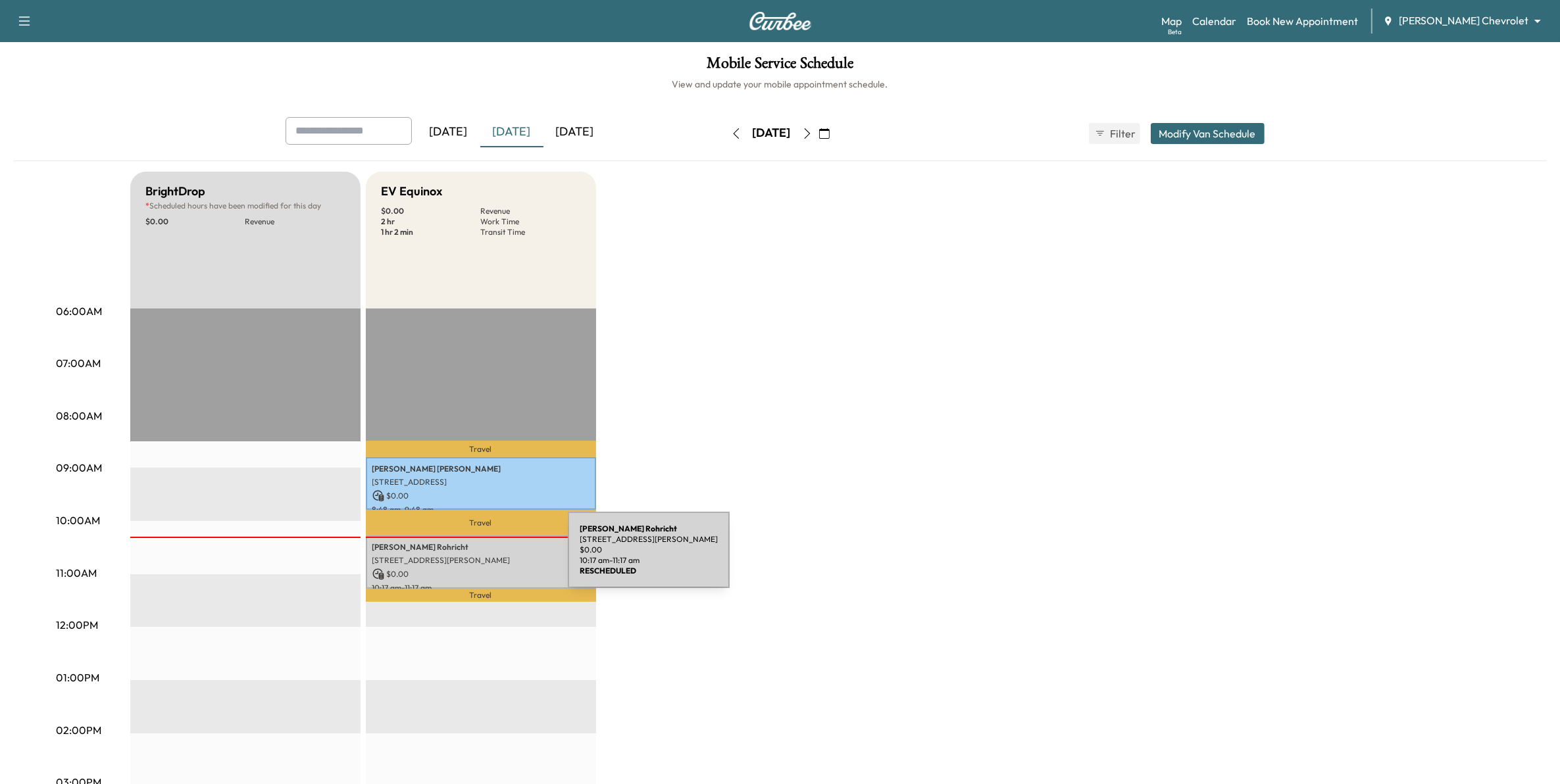
click at [469, 558] on p "[STREET_ADDRESS][PERSON_NAME]" at bounding box center [480, 560] width 217 height 10
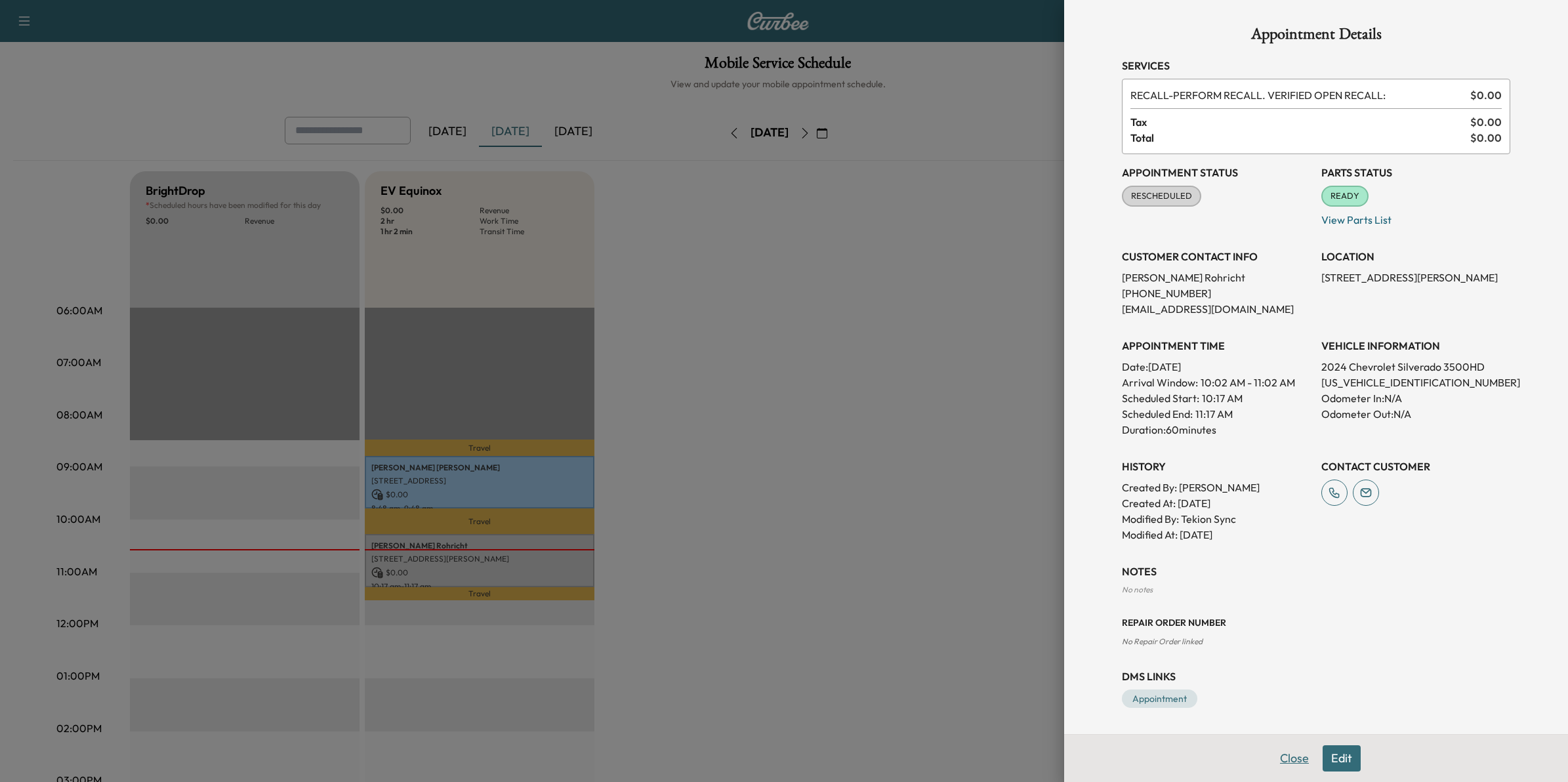
click at [1284, 590] on button "Close" at bounding box center [1294, 758] width 46 height 26
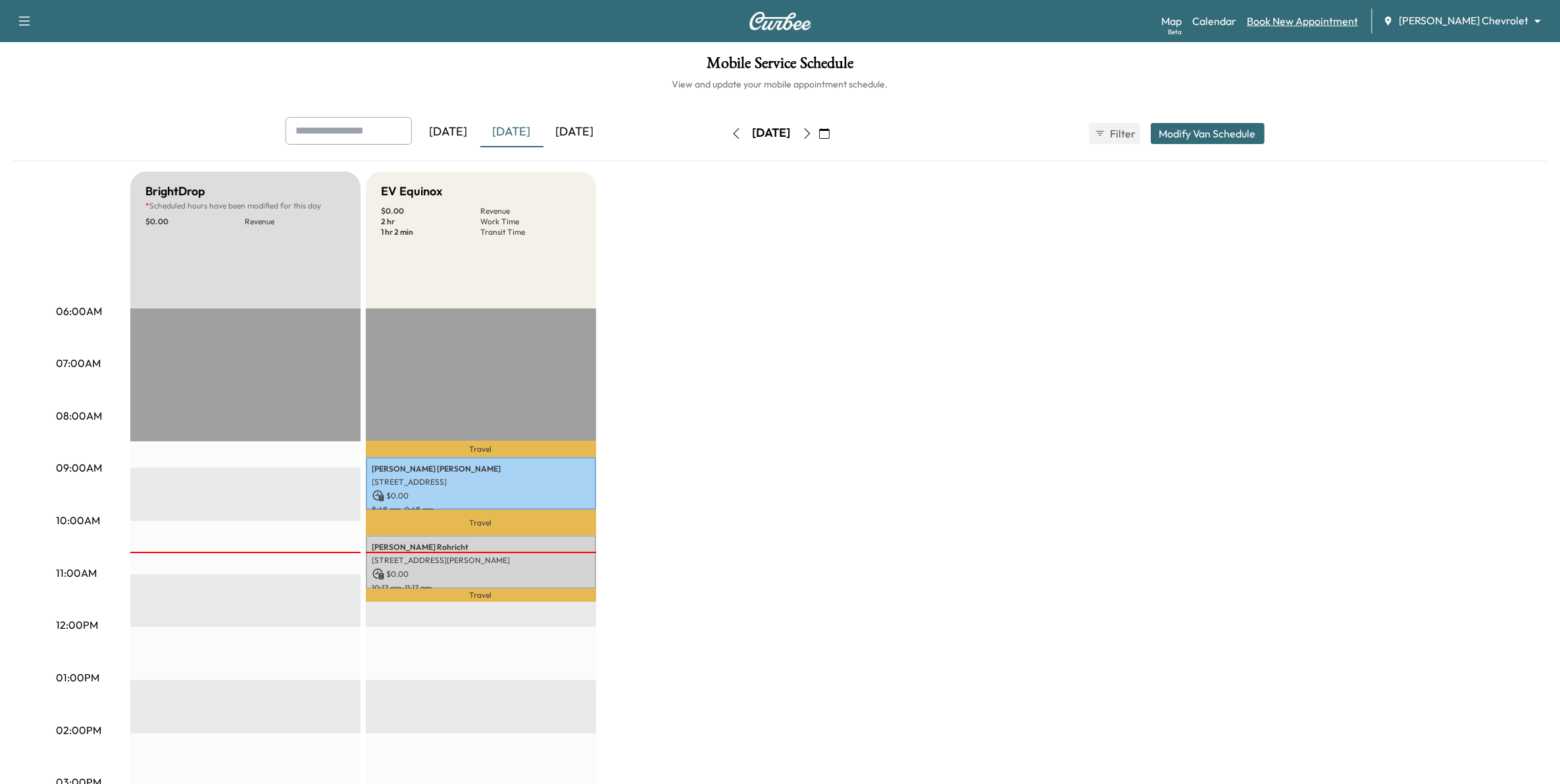
click at [1320, 23] on link "Book New Appointment" at bounding box center [1303, 21] width 111 height 16
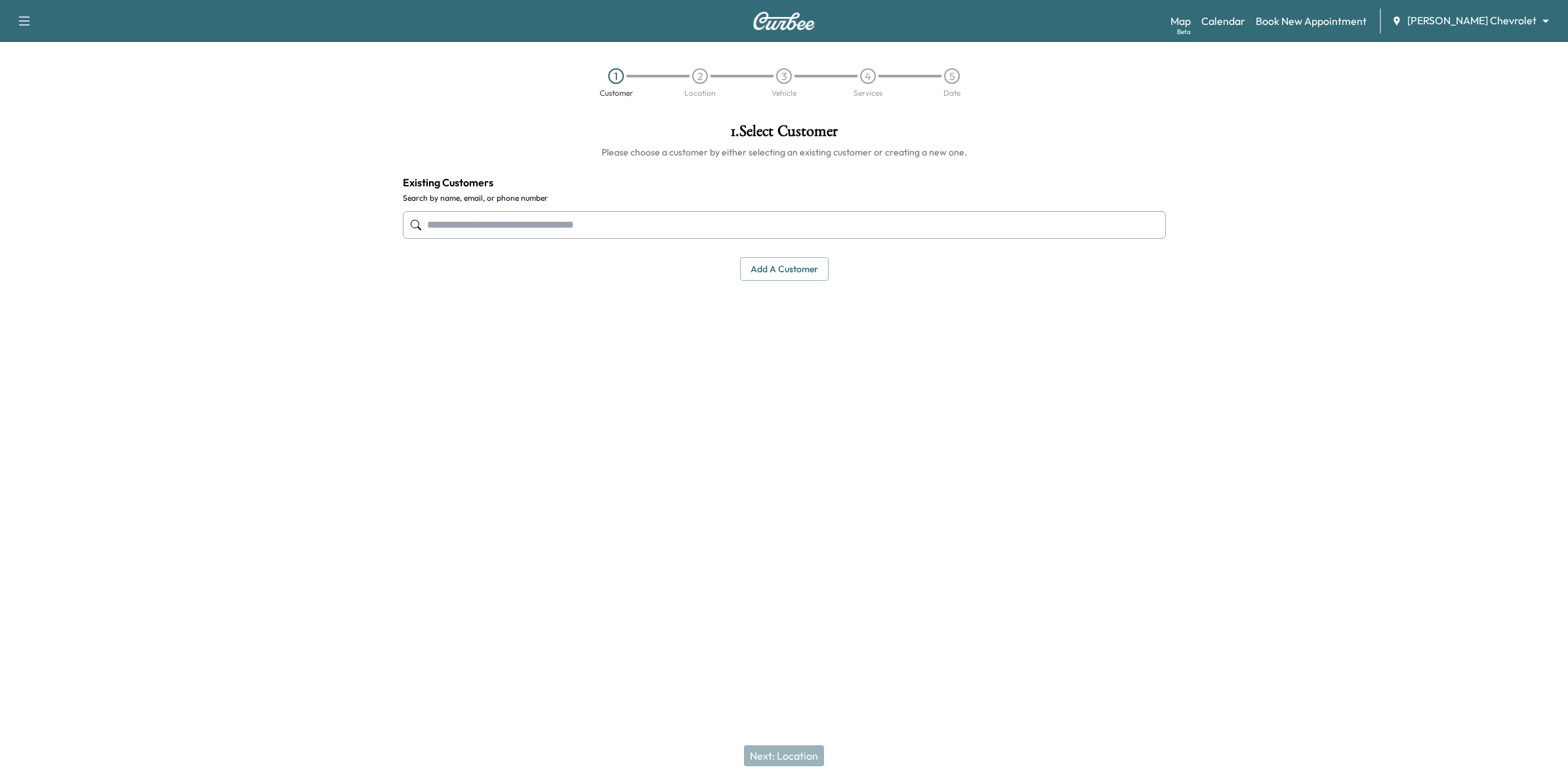
click at [707, 237] on input "text" at bounding box center [784, 225] width 763 height 28
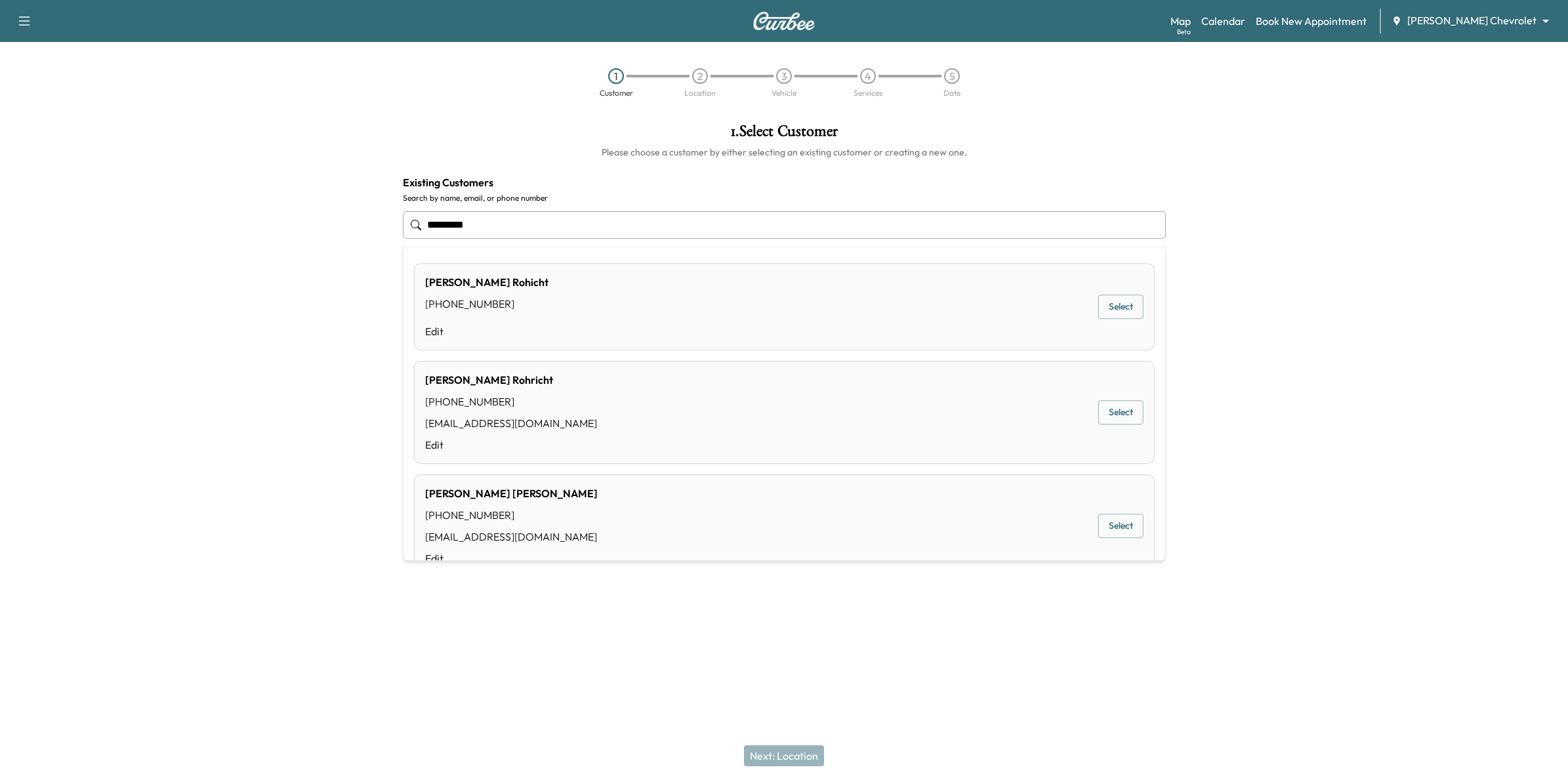
click at [611, 428] on div "[PERSON_NAME] [PHONE_NUMBER] [EMAIL_ADDRESS][DOMAIN_NAME] Edit Select" at bounding box center [784, 412] width 741 height 103
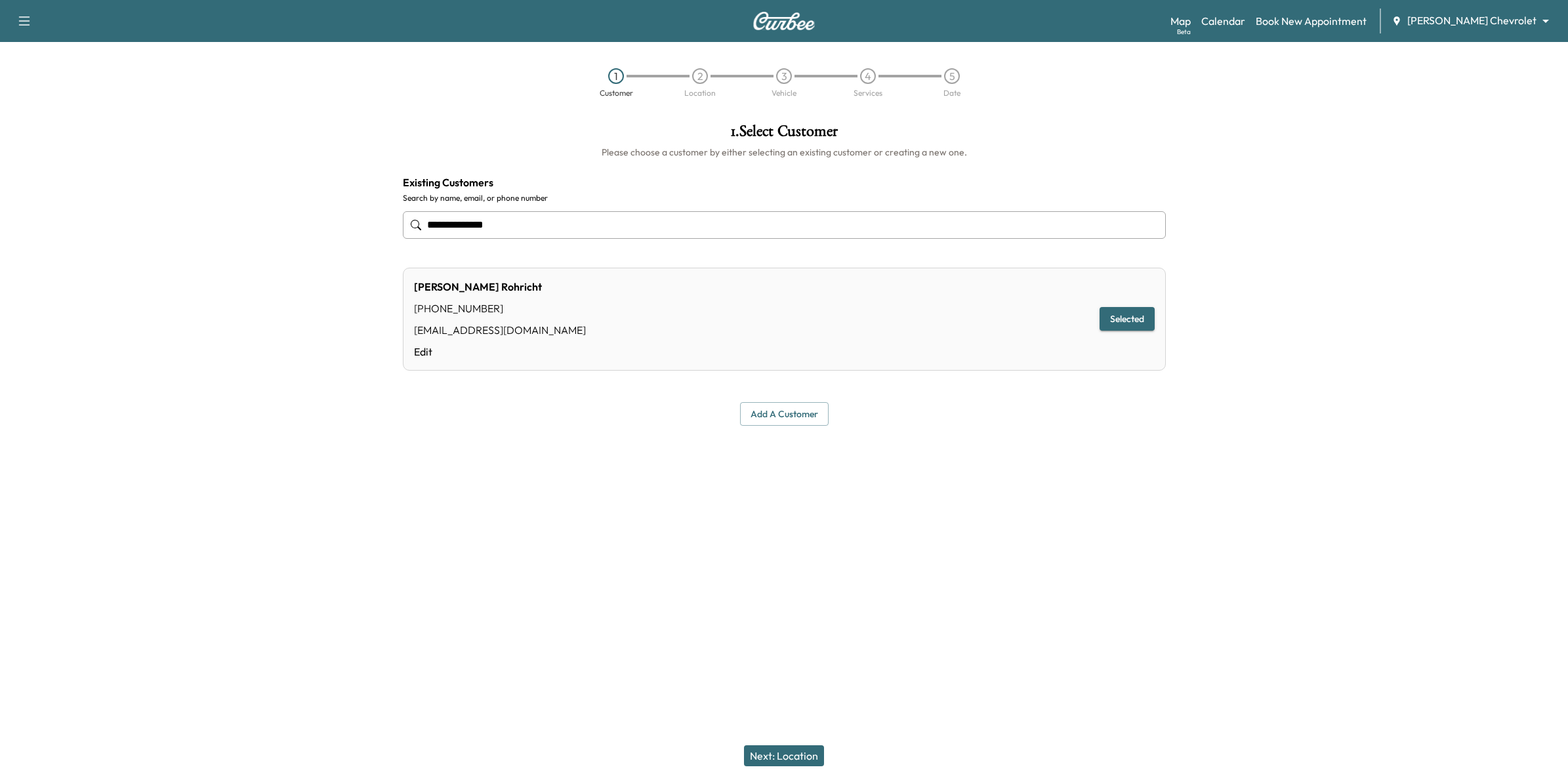
type input "**********"
click at [1140, 322] on button "Selected" at bounding box center [1126, 319] width 55 height 24
click at [810, 590] on button "Next: Location" at bounding box center [784, 755] width 80 height 21
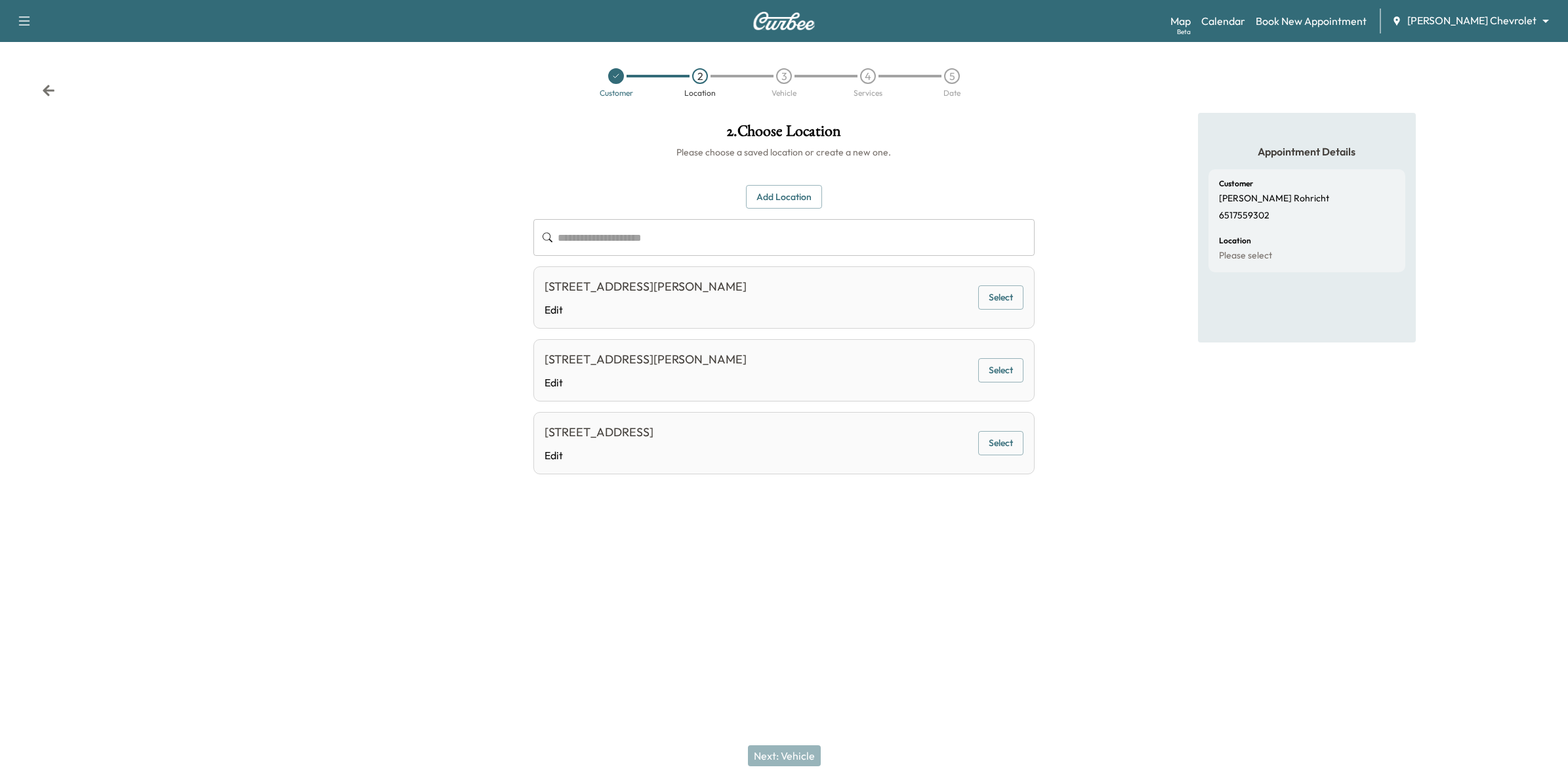
click at [1013, 300] on button "Select" at bounding box center [1001, 297] width 45 height 24
click at [781, 590] on button "Next: Vehicle" at bounding box center [784, 755] width 73 height 21
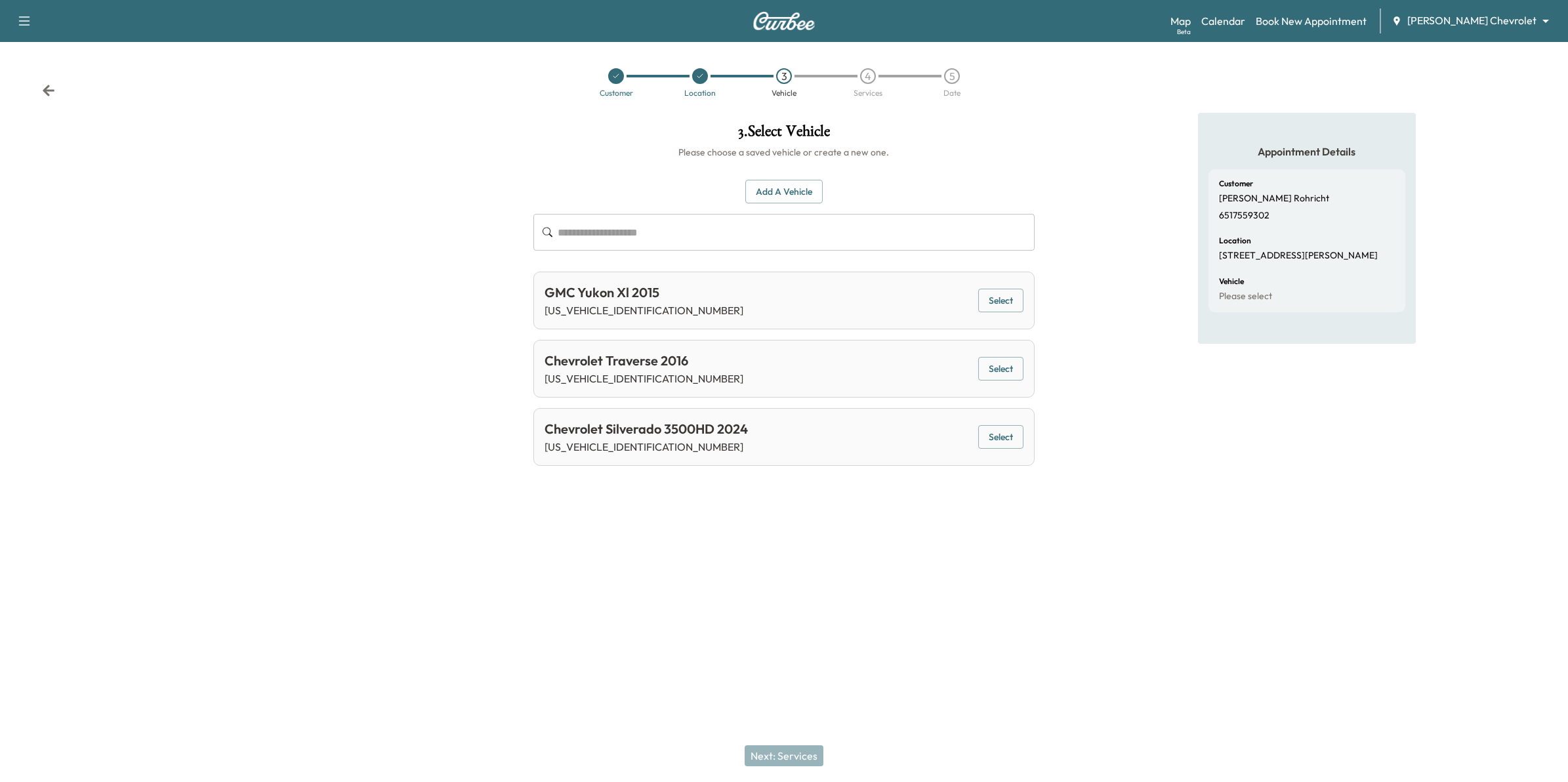
click at [762, 438] on div "Chevrolet Silverado 3500HD 2024 [US_VEHICLE_IDENTIFICATION_NUMBER] Select" at bounding box center [784, 437] width 502 height 58
click at [1008, 430] on button "Select" at bounding box center [1001, 437] width 45 height 24
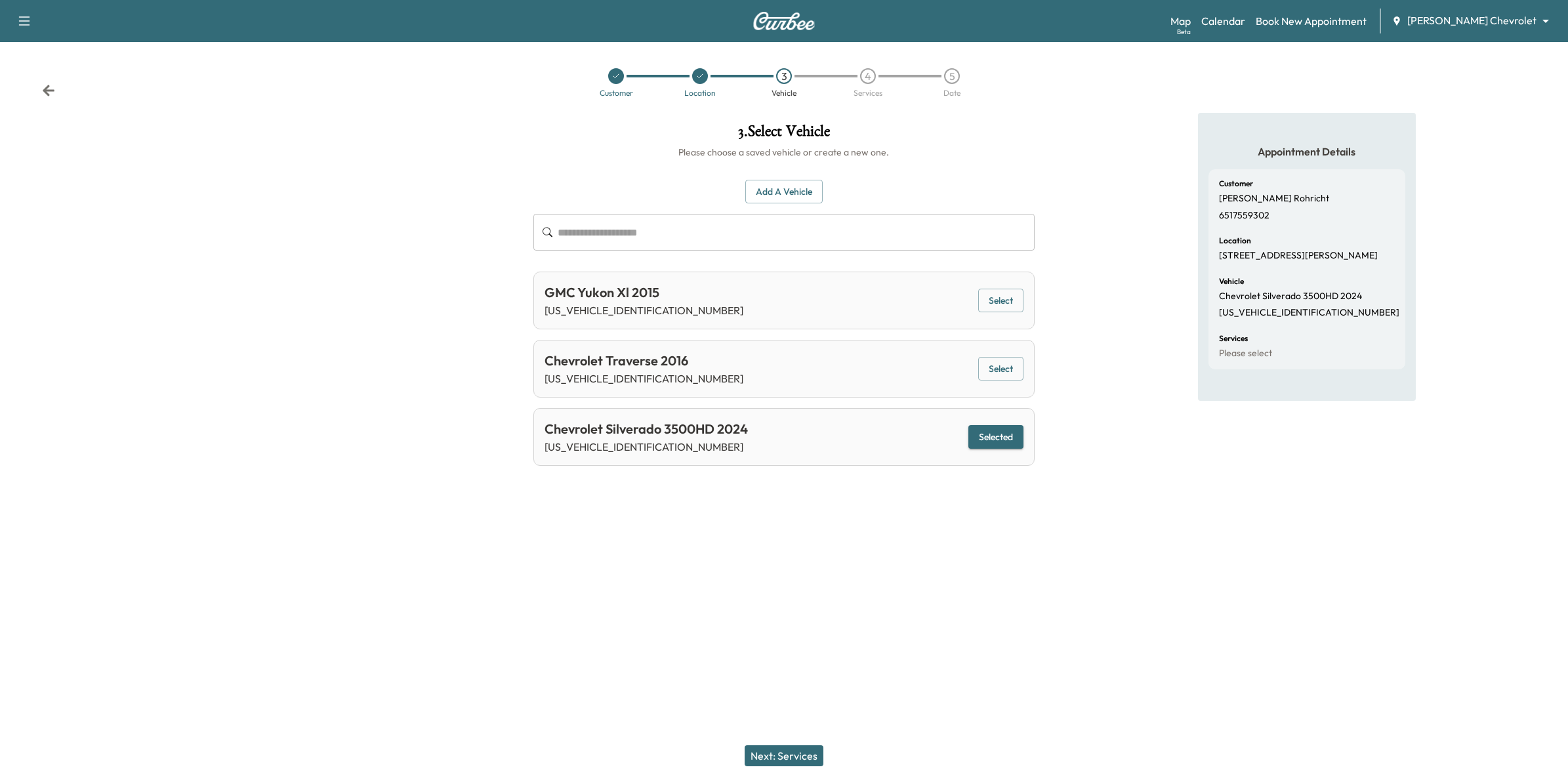
click at [798, 590] on button "Next: Services" at bounding box center [784, 755] width 79 height 21
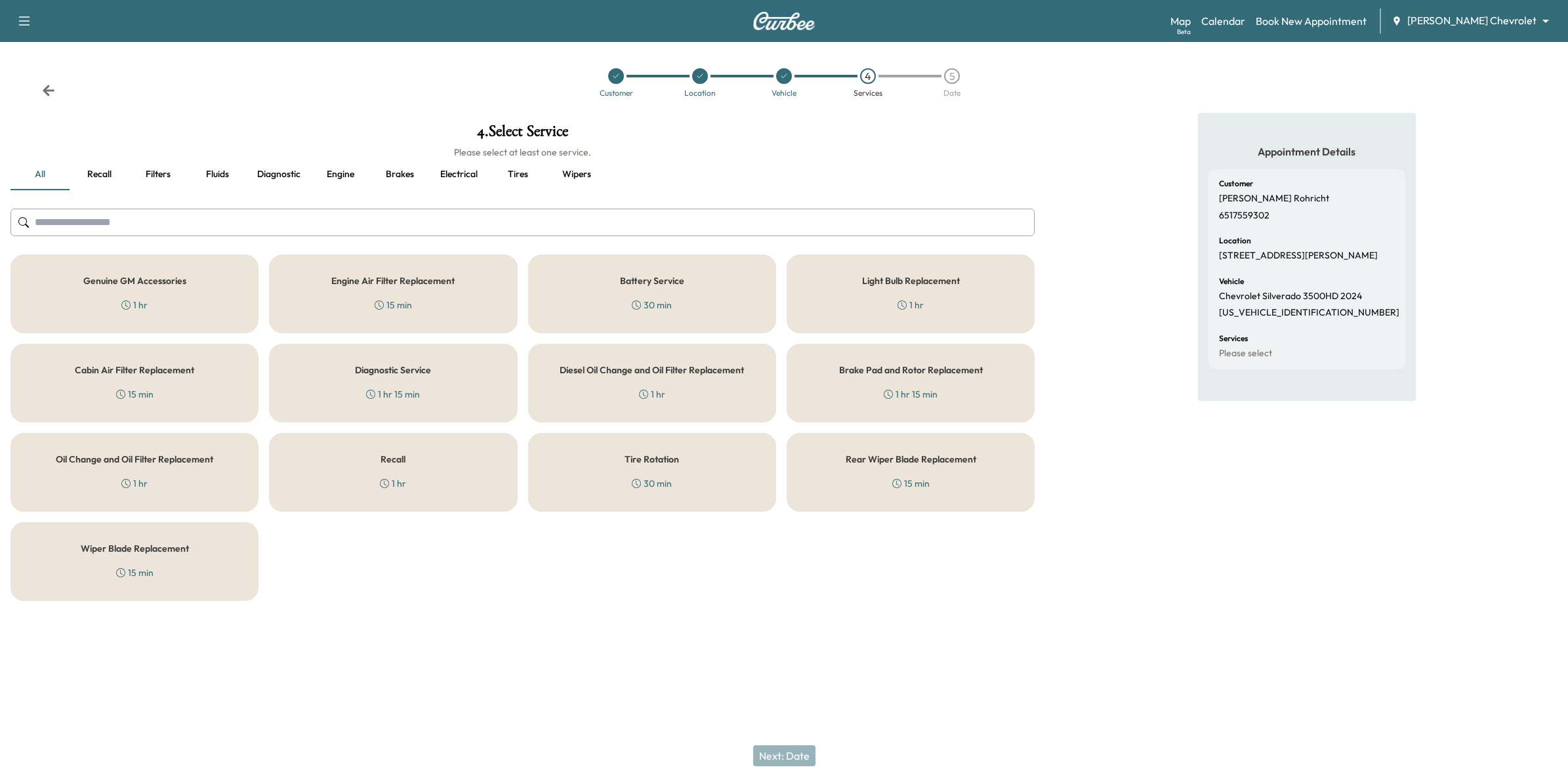
click at [460, 484] on div "Recall 1 hr" at bounding box center [393, 472] width 248 height 79
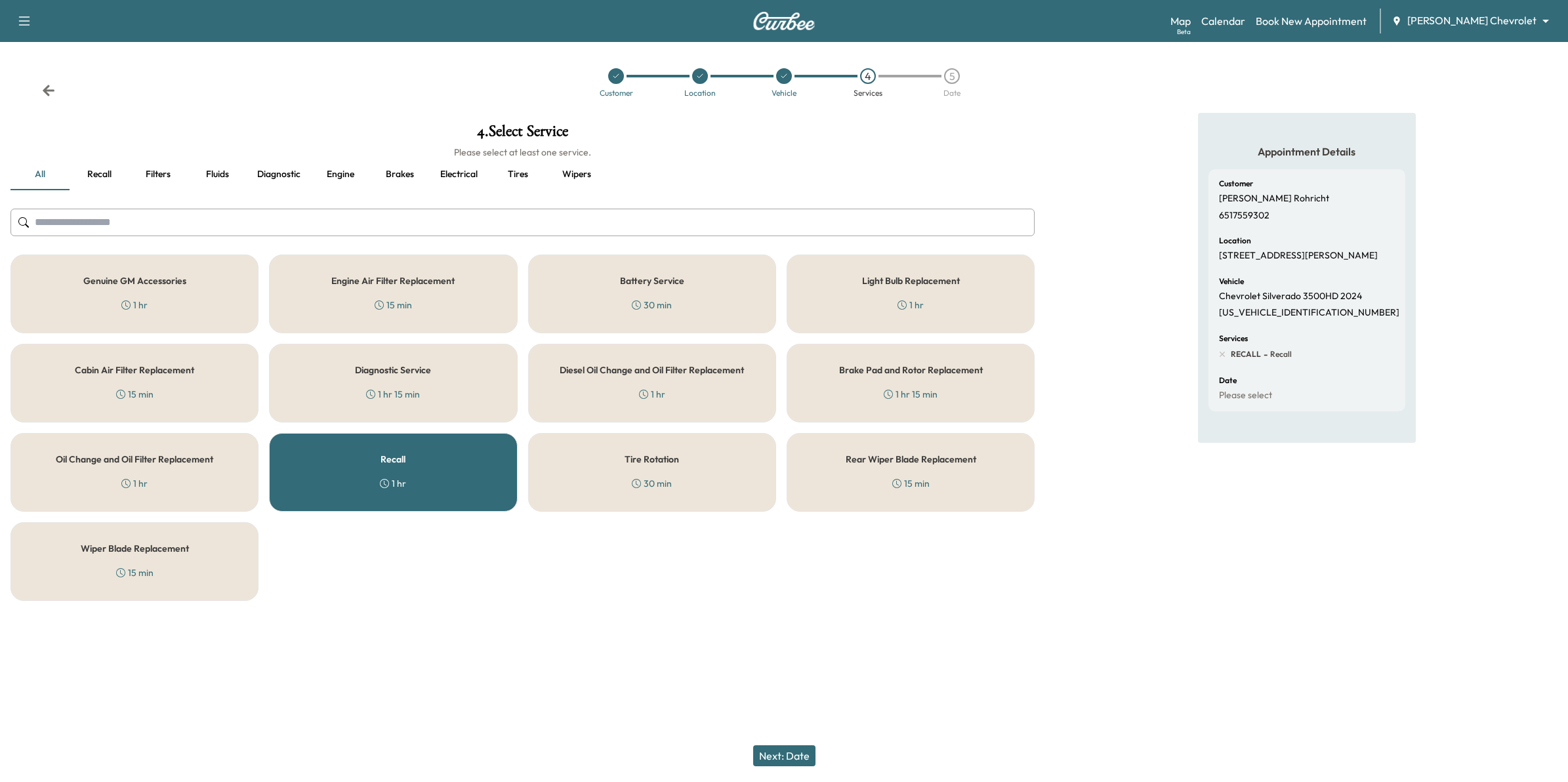
click at [804, 590] on button "Next: Date" at bounding box center [784, 755] width 62 height 21
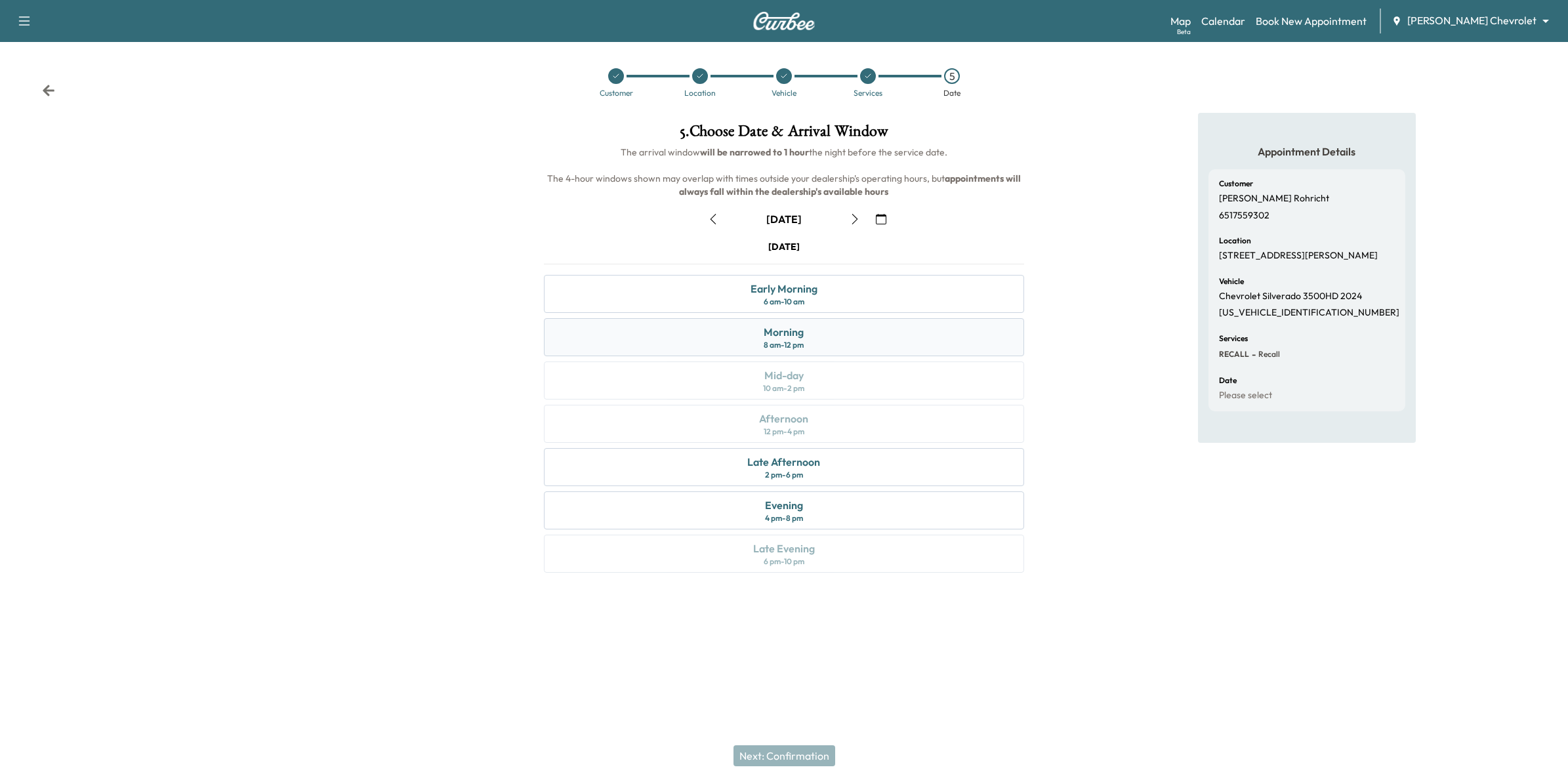
click at [802, 334] on div "Morning" at bounding box center [784, 332] width 40 height 16
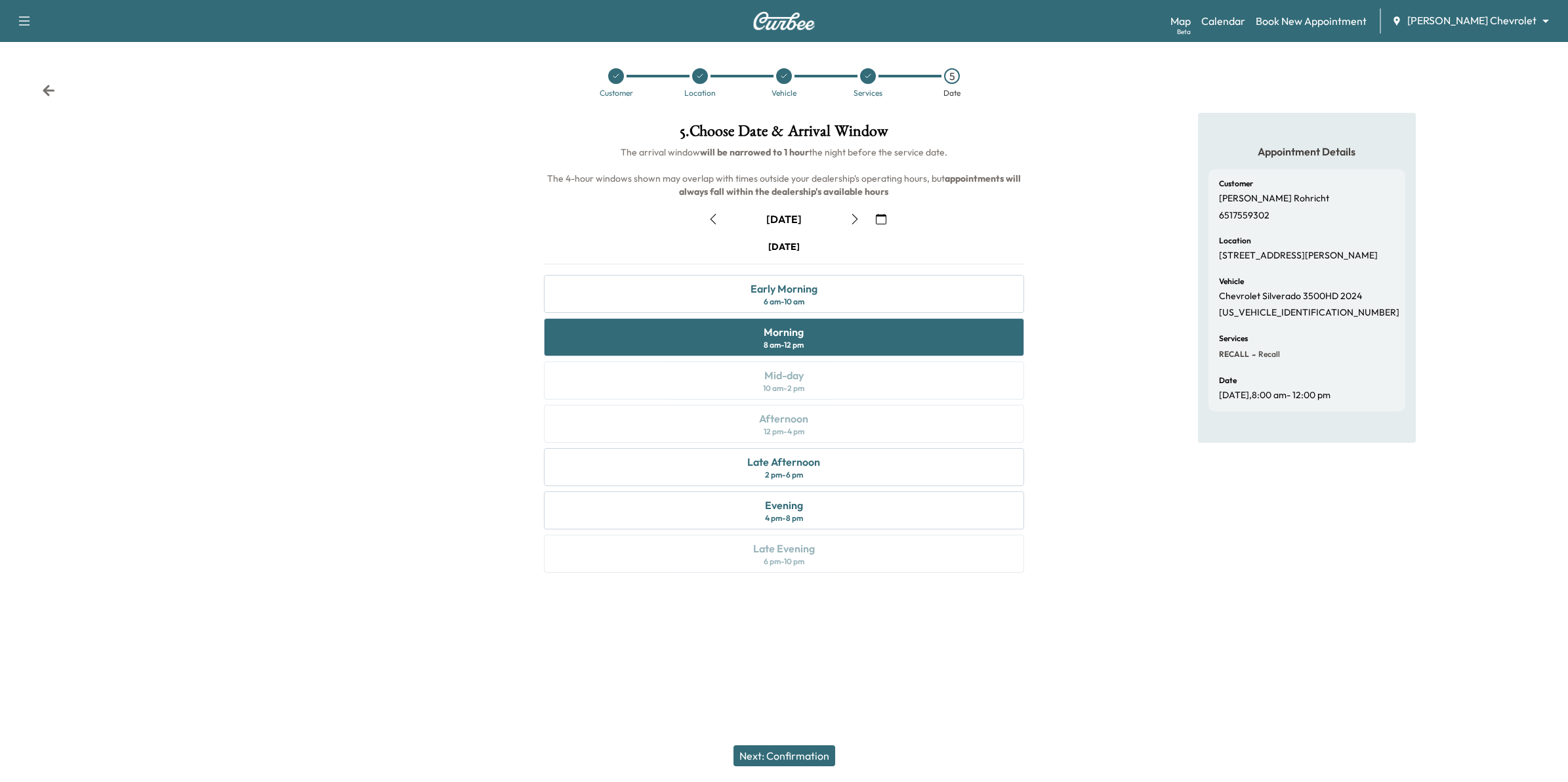
click at [851, 215] on icon "button" at bounding box center [854, 219] width 10 height 10
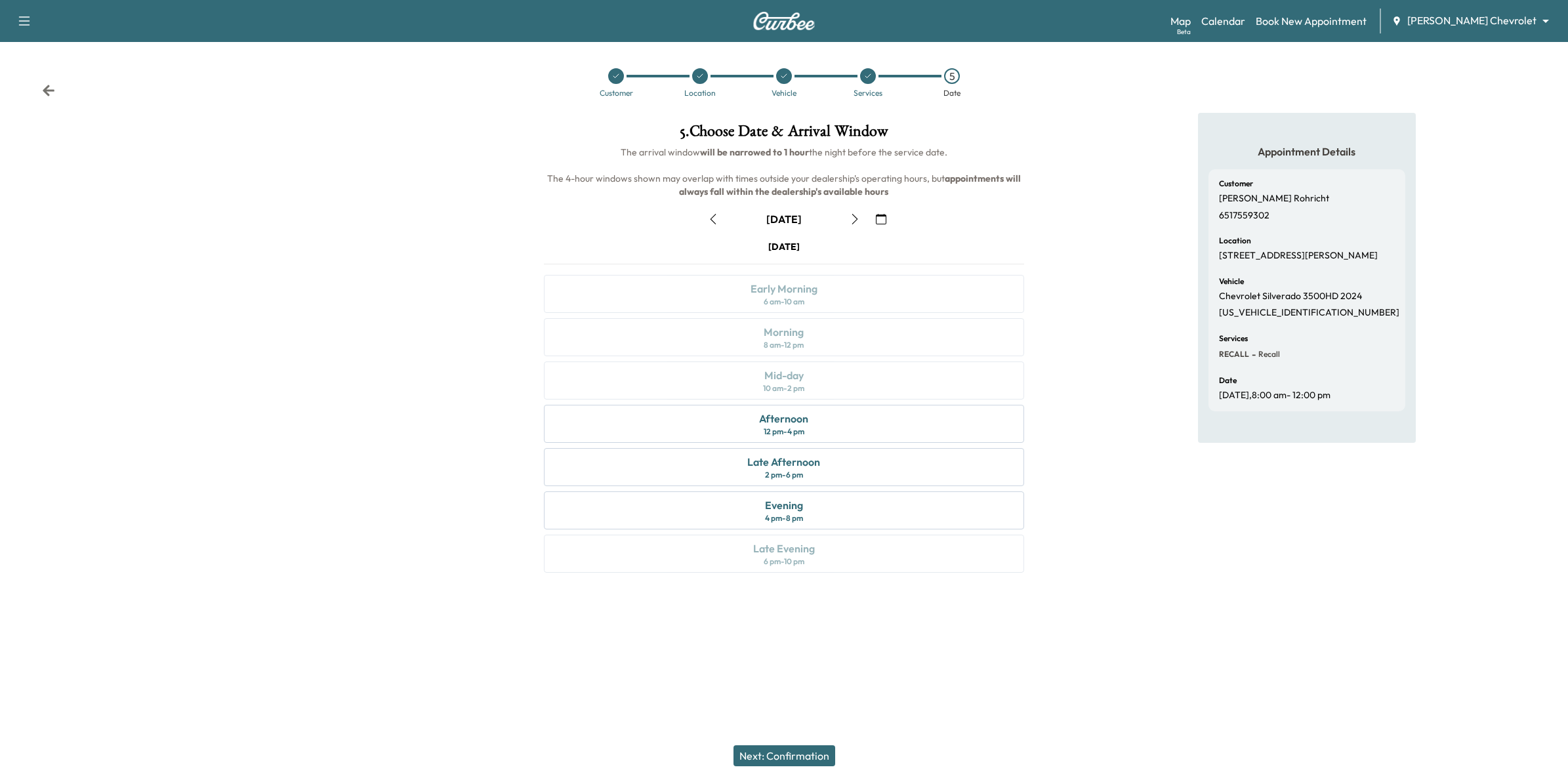
click at [834, 341] on div "[DATE] Early Morning 6 am - 10 am Morning 8 am - 12 pm Mid-day 10 am - 2 pm Aft…" at bounding box center [784, 408] width 502 height 338
click at [856, 216] on icon "button" at bounding box center [854, 219] width 10 height 10
click at [997, 391] on div "Mid-day 10 am - 2 pm" at bounding box center [784, 380] width 481 height 38
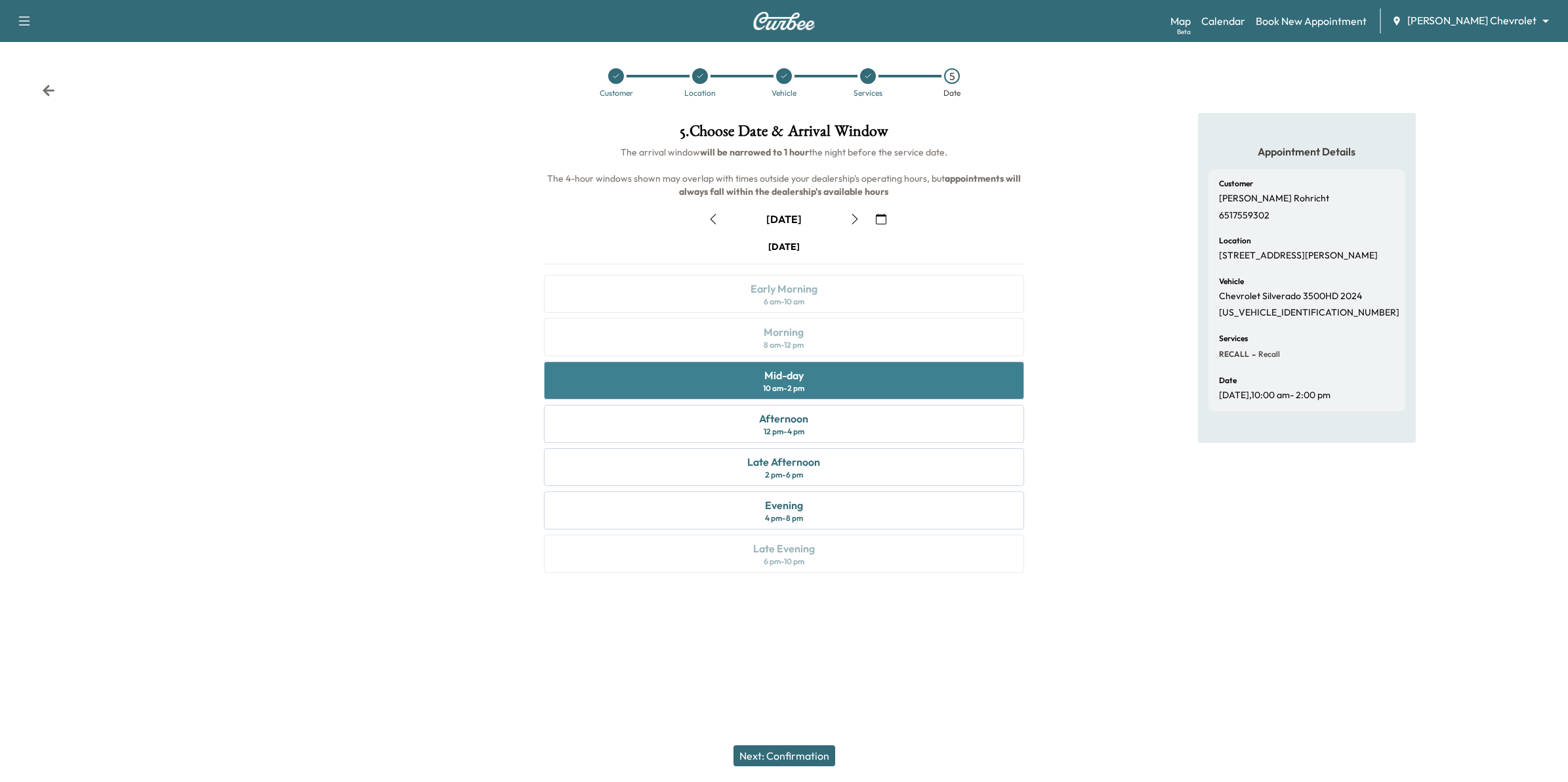
click at [821, 376] on div "Mid-day 10 am - 2 pm" at bounding box center [784, 380] width 481 height 38
click at [907, 381] on div "Mid-day 10 am - 2 pm" at bounding box center [784, 380] width 481 height 38
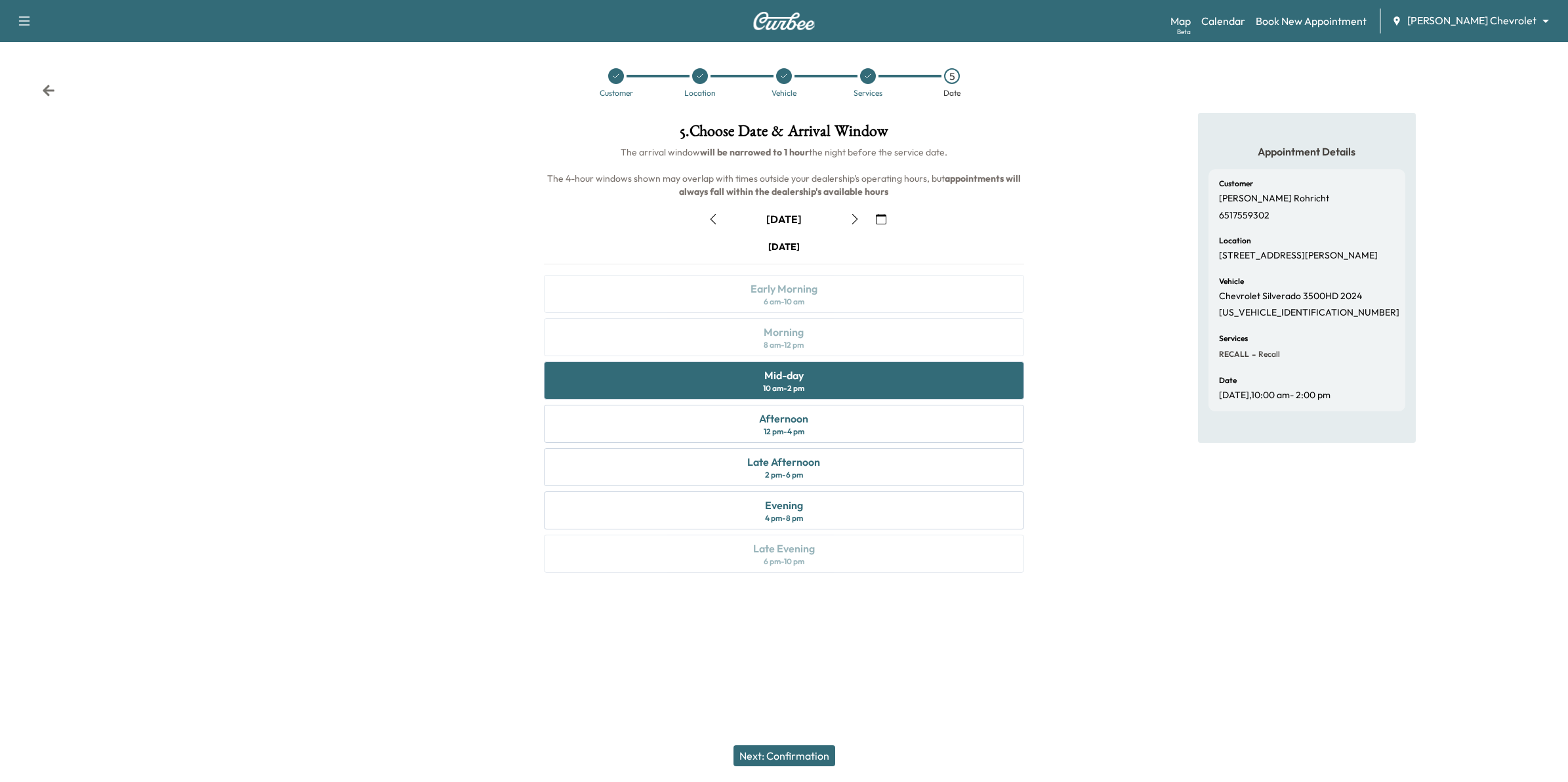
click at [821, 590] on button "Next: Confirmation" at bounding box center [784, 755] width 102 height 21
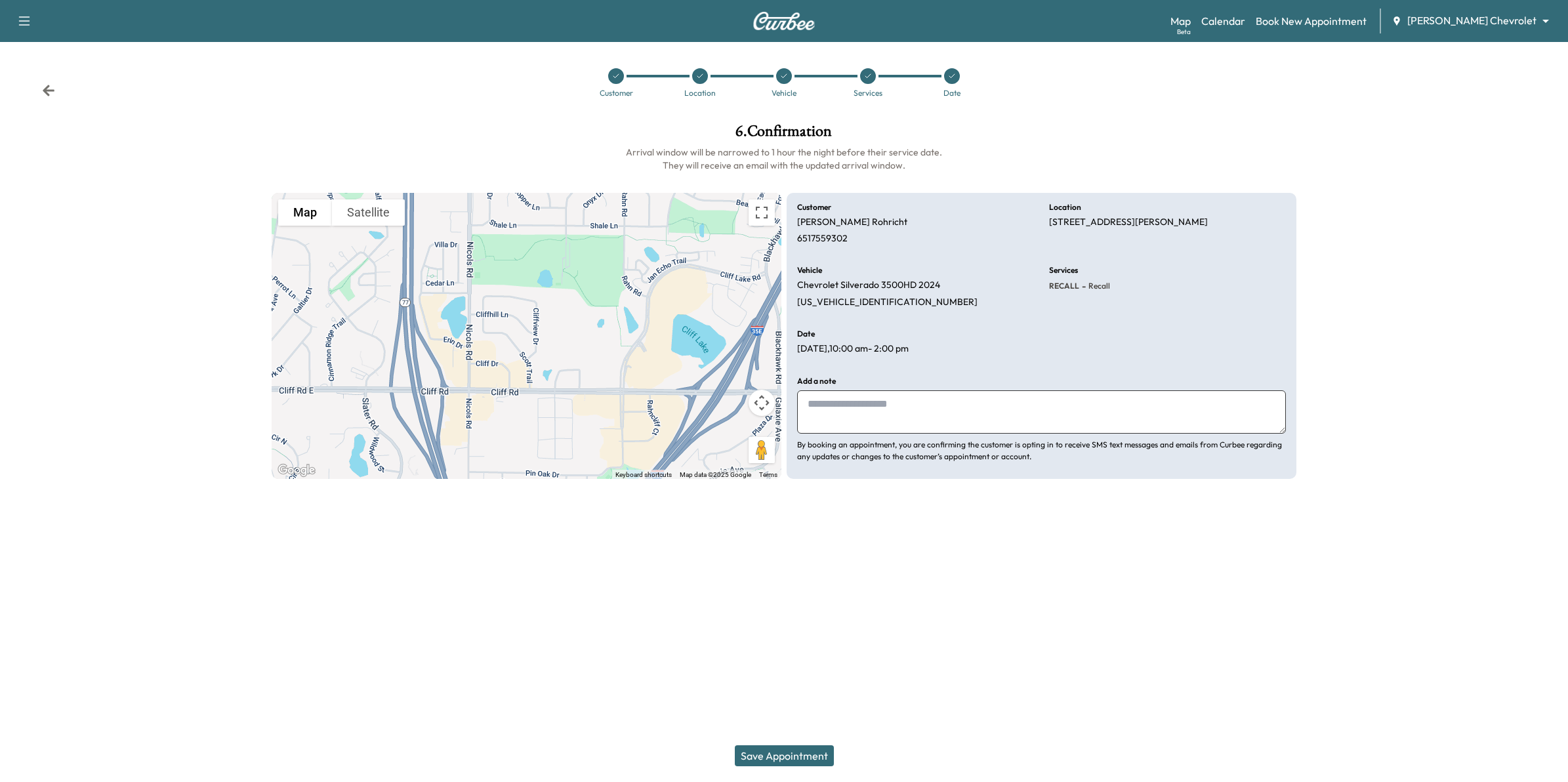
click at [821, 590] on button "Save Appointment" at bounding box center [784, 755] width 99 height 21
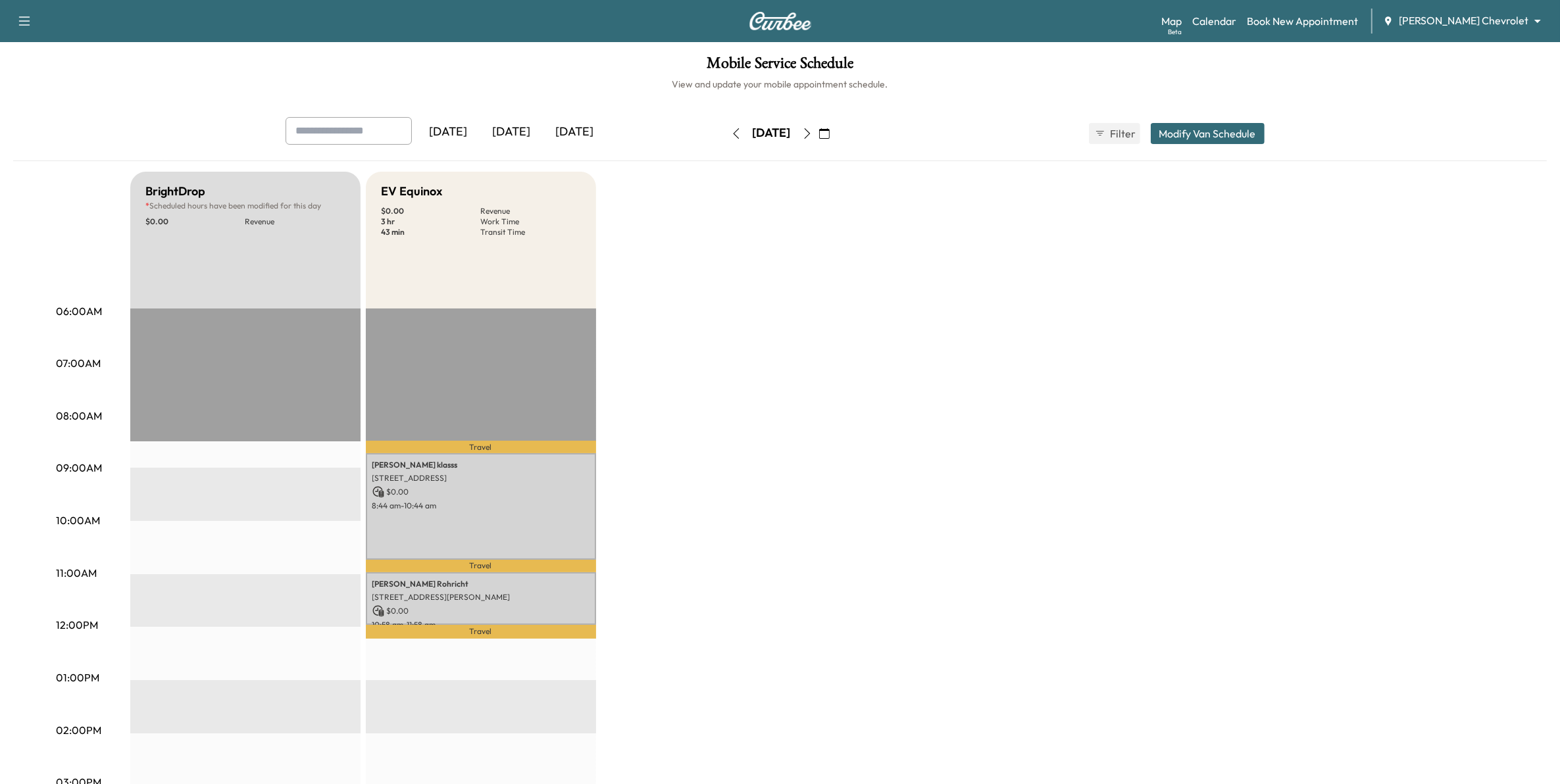
click at [830, 132] on icon "button" at bounding box center [824, 133] width 10 height 10
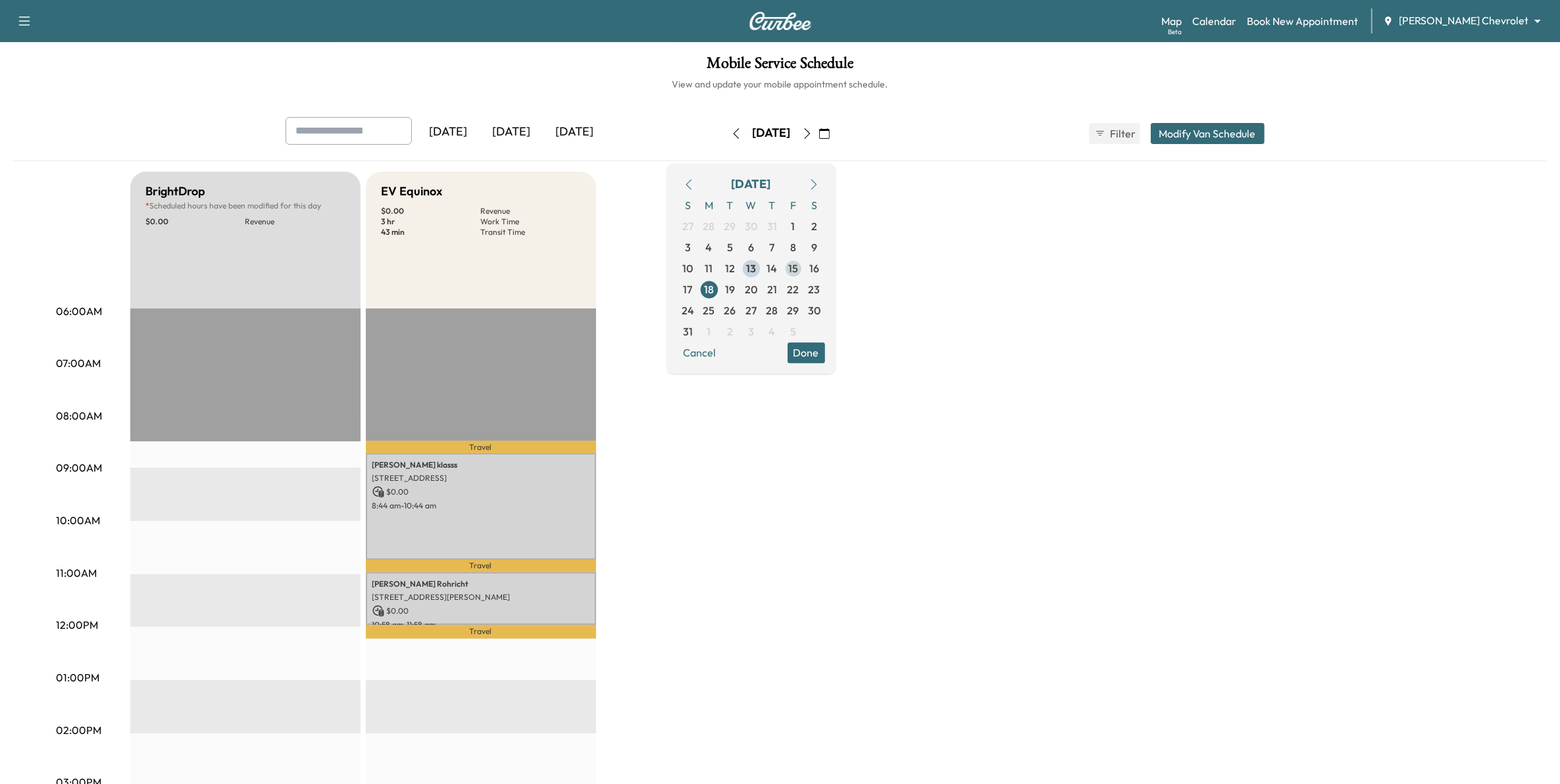
click at [798, 264] on span "15" at bounding box center [794, 268] width 10 height 16
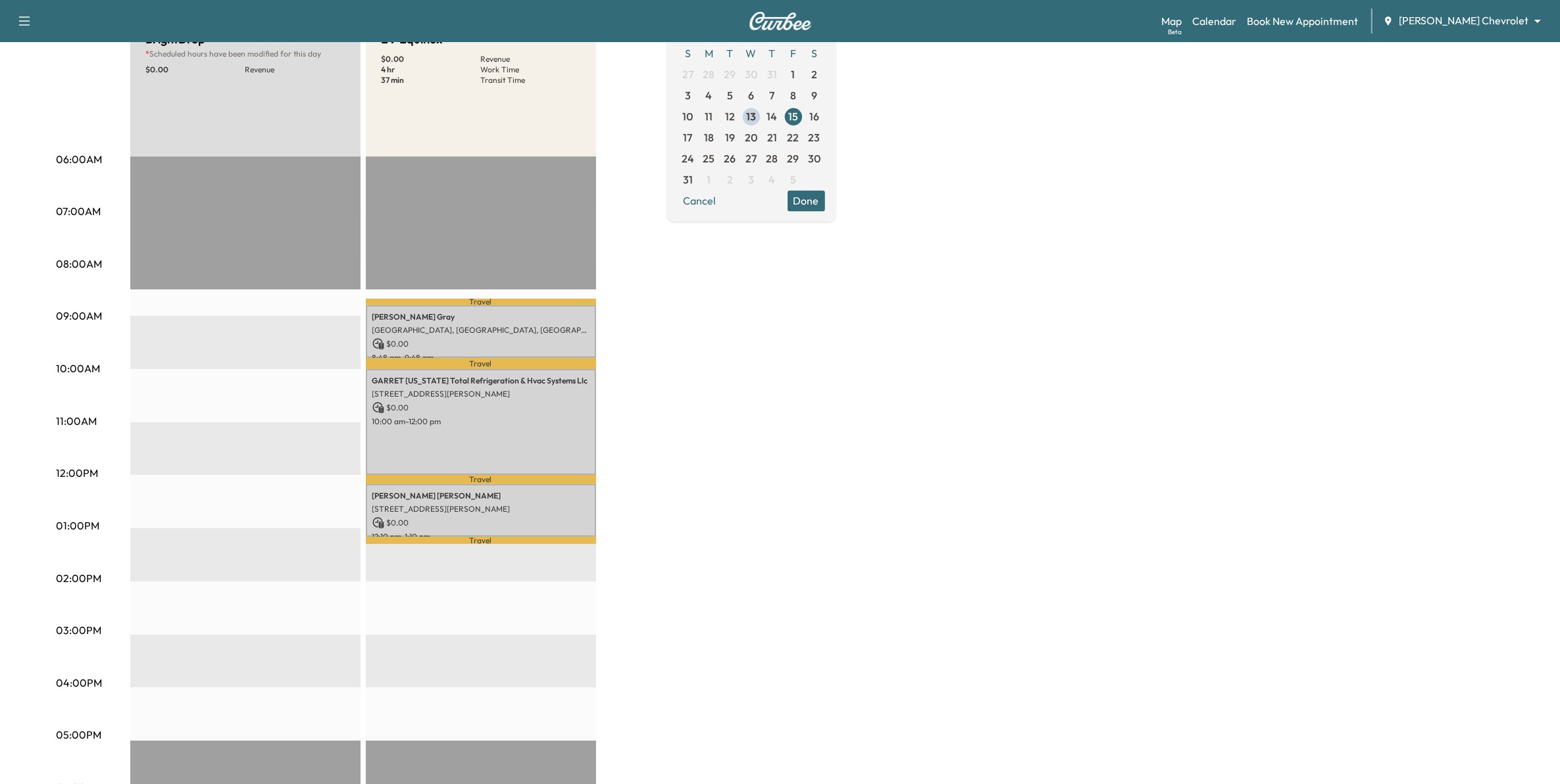
scroll to position [165, 0]
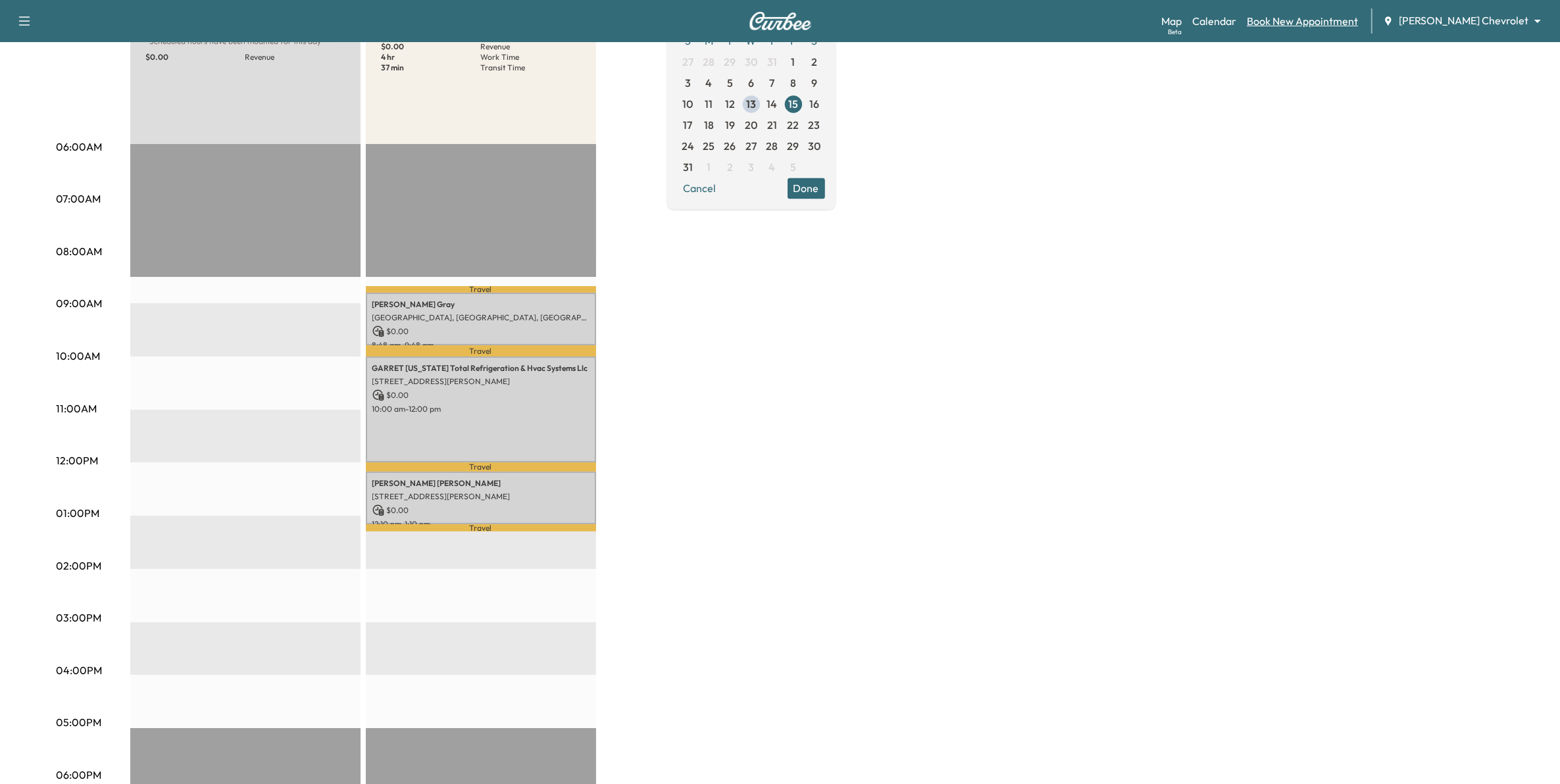
click at [1349, 21] on link "Book New Appointment" at bounding box center [1303, 21] width 111 height 16
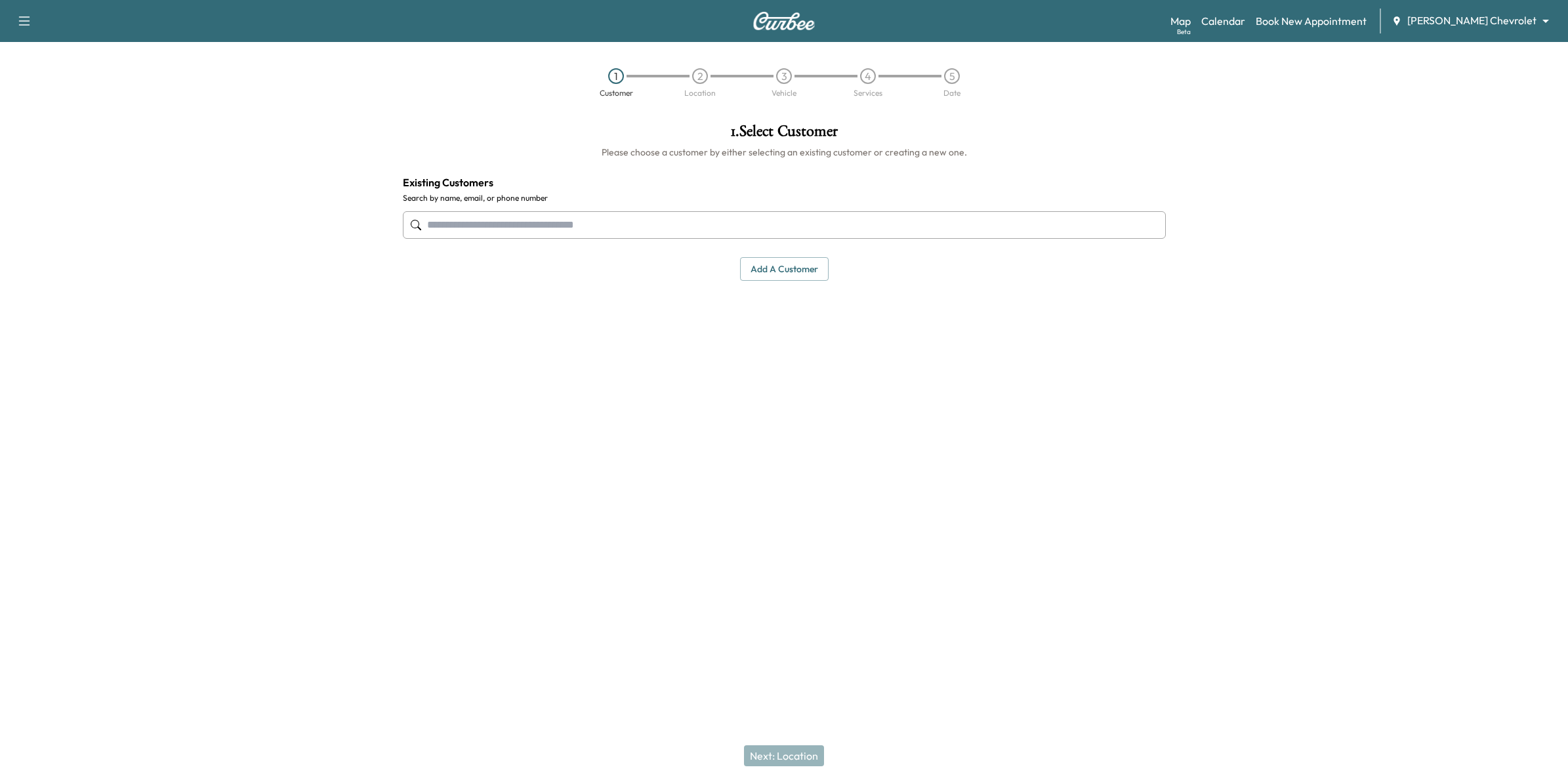
click at [536, 220] on input "text" at bounding box center [784, 225] width 763 height 28
type input "*******"
click at [1265, 329] on div at bounding box center [1372, 308] width 392 height 391
click at [784, 272] on button "Add a customer" at bounding box center [784, 269] width 88 height 24
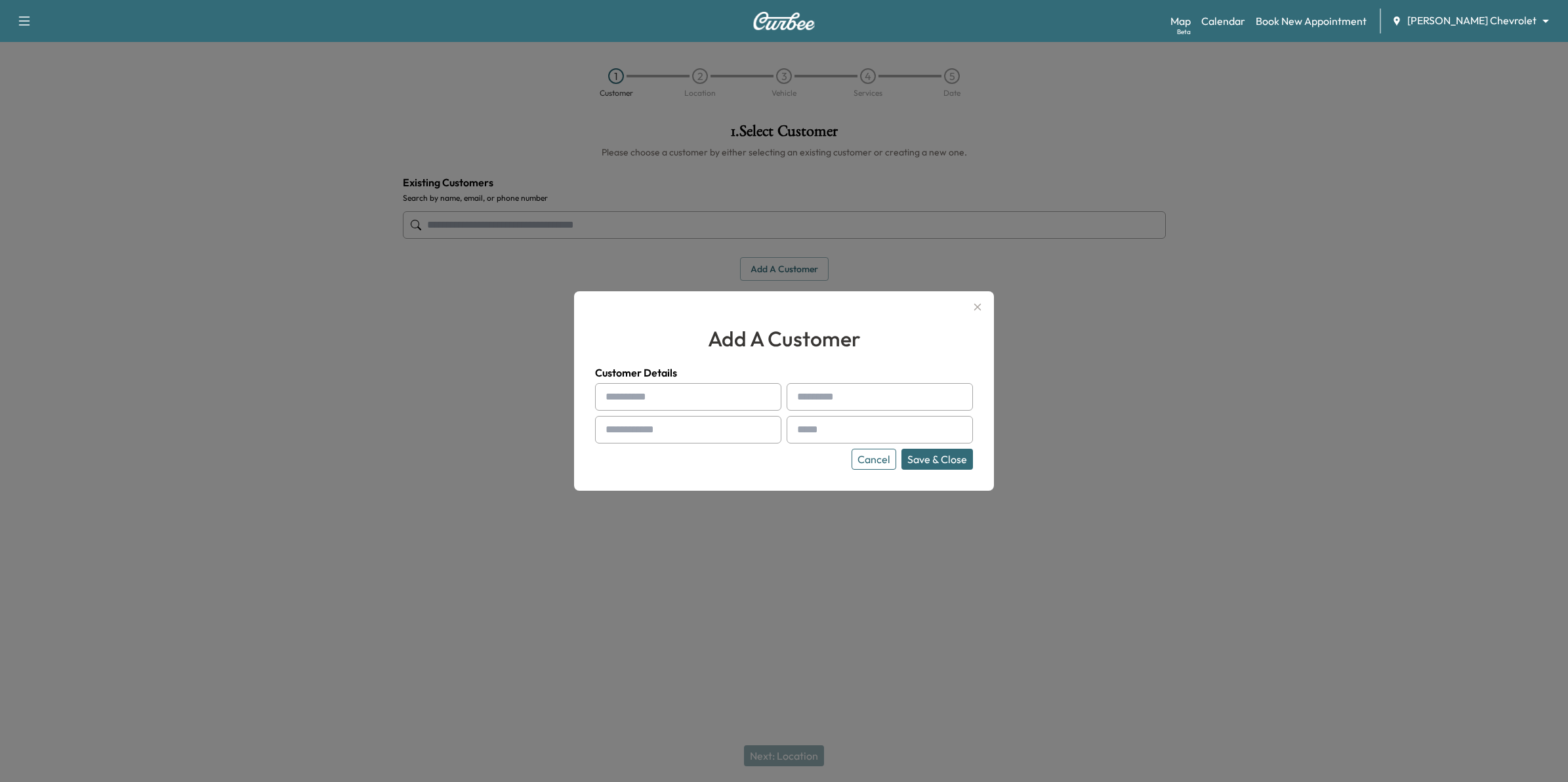
click at [759, 406] on input "text" at bounding box center [688, 396] width 186 height 28
type input "**"
type input "****"
click at [880, 456] on button "Cancel" at bounding box center [874, 459] width 45 height 21
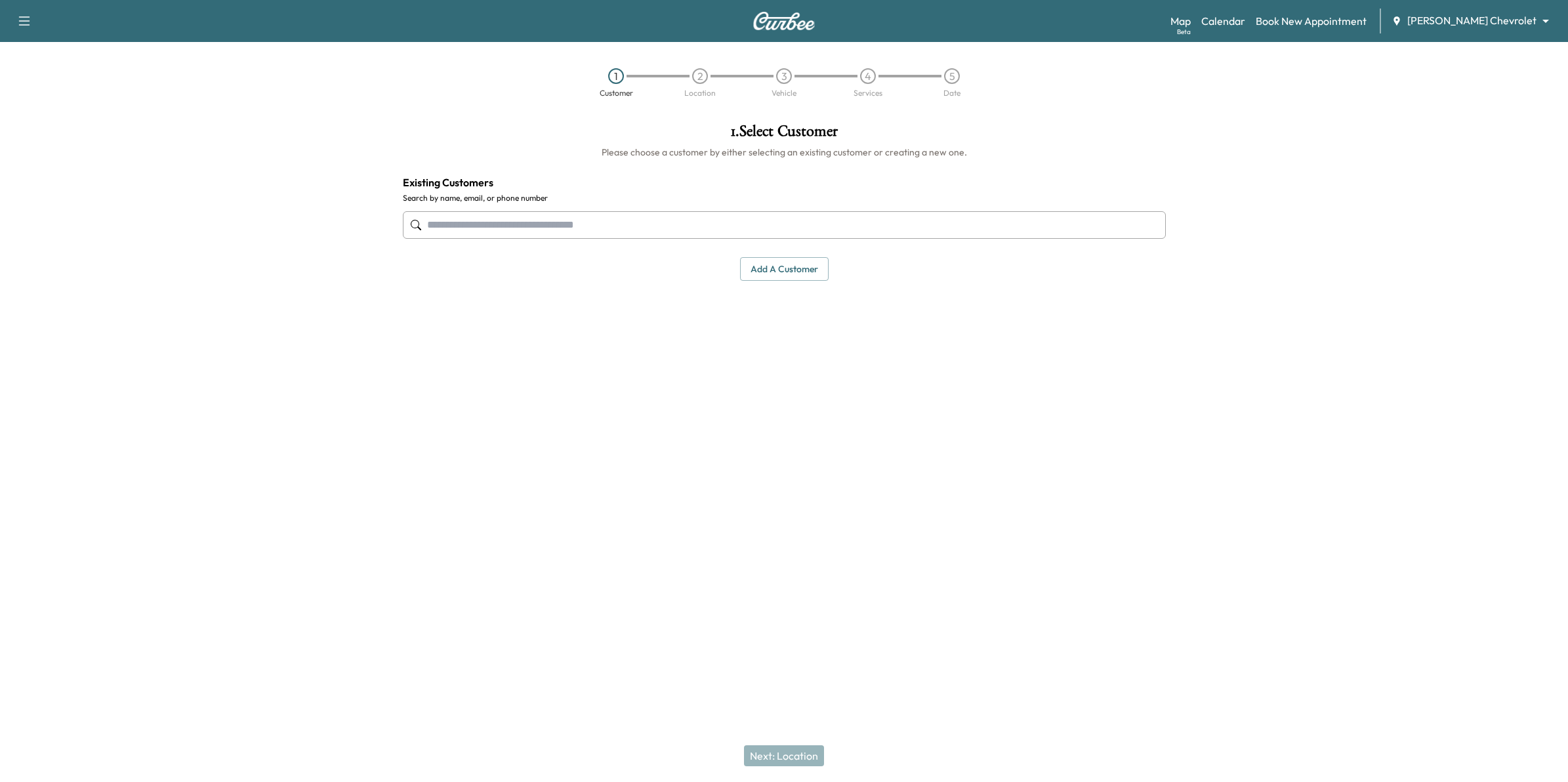
click at [729, 221] on input "text" at bounding box center [784, 225] width 763 height 28
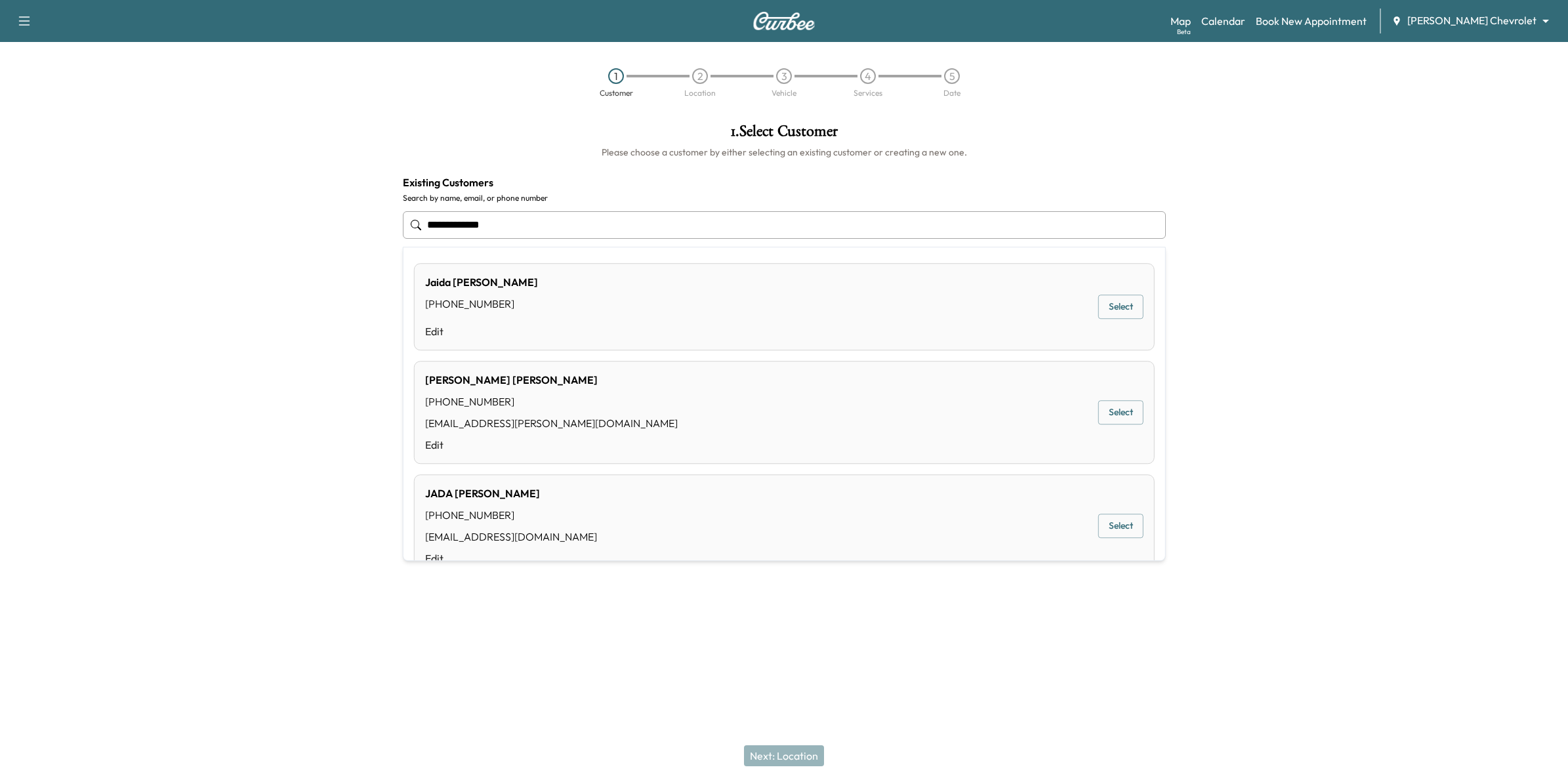
type input "**********"
click at [1030, 590] on div "Support Log Out Map Beta Calendar Book New Appointment [PERSON_NAME] Chevrolet …" at bounding box center [784, 391] width 1568 height 782
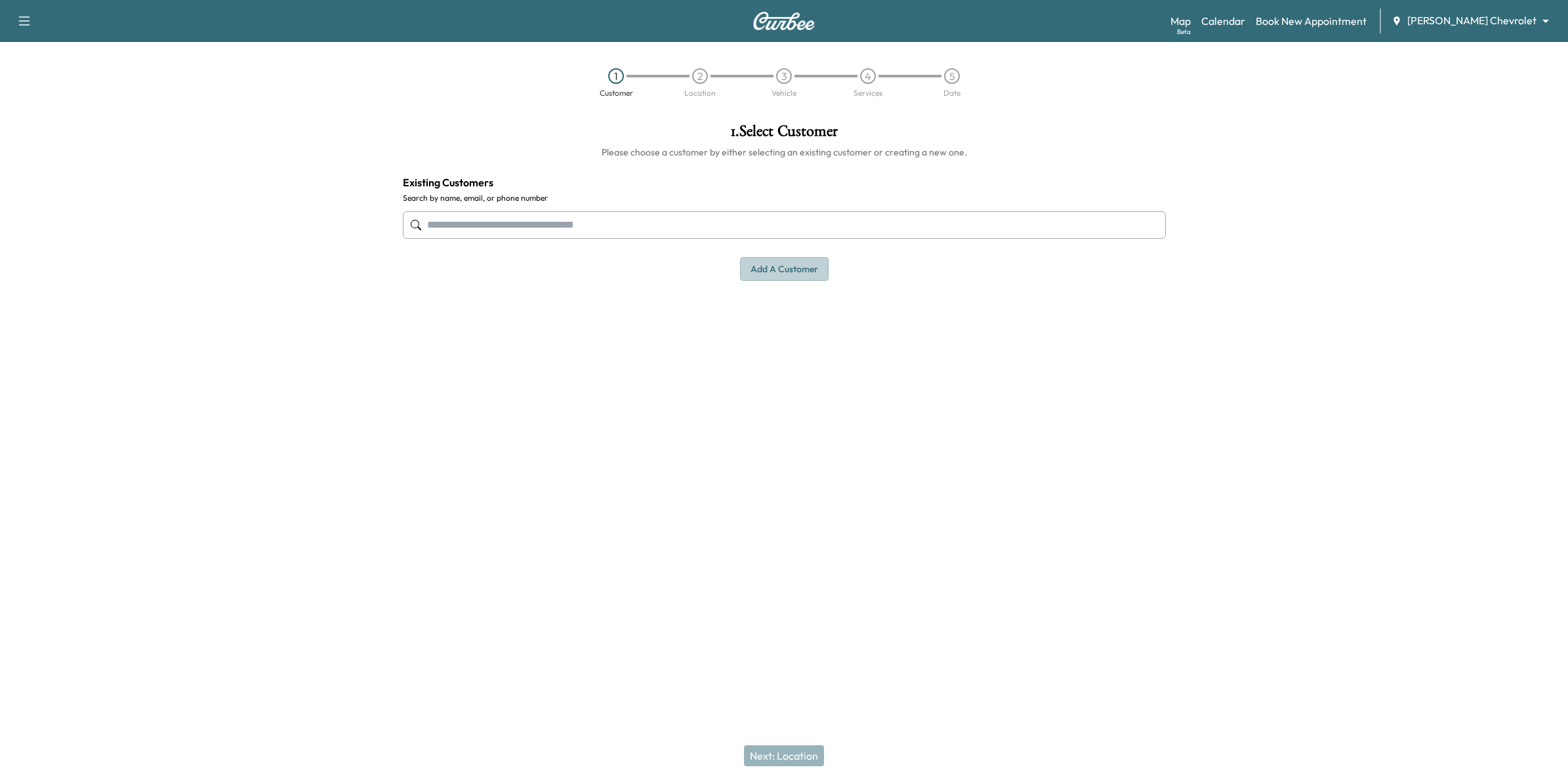
click at [798, 272] on button "Add a customer" at bounding box center [784, 269] width 88 height 24
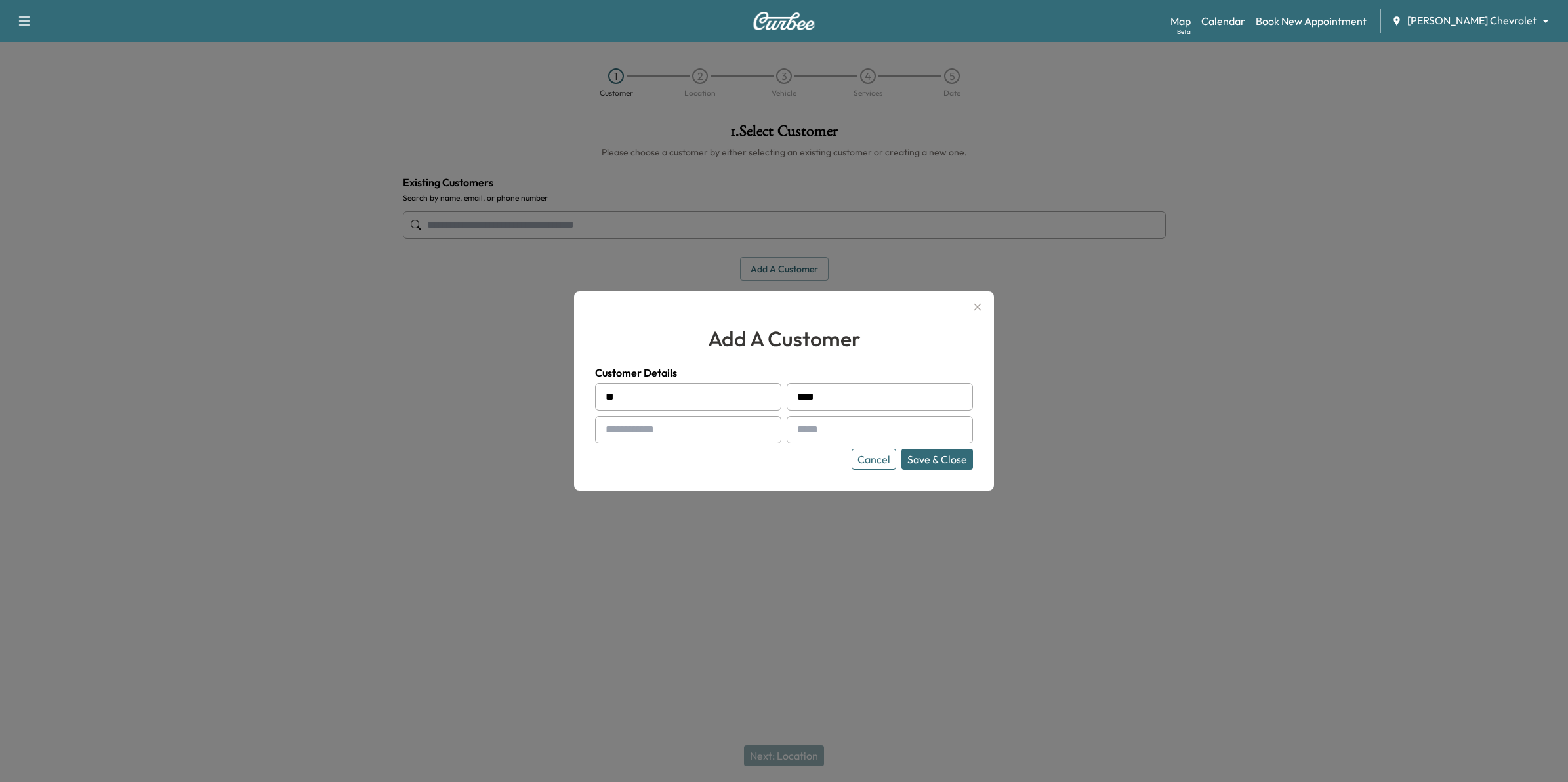
click at [892, 460] on button "Cancel" at bounding box center [874, 459] width 45 height 21
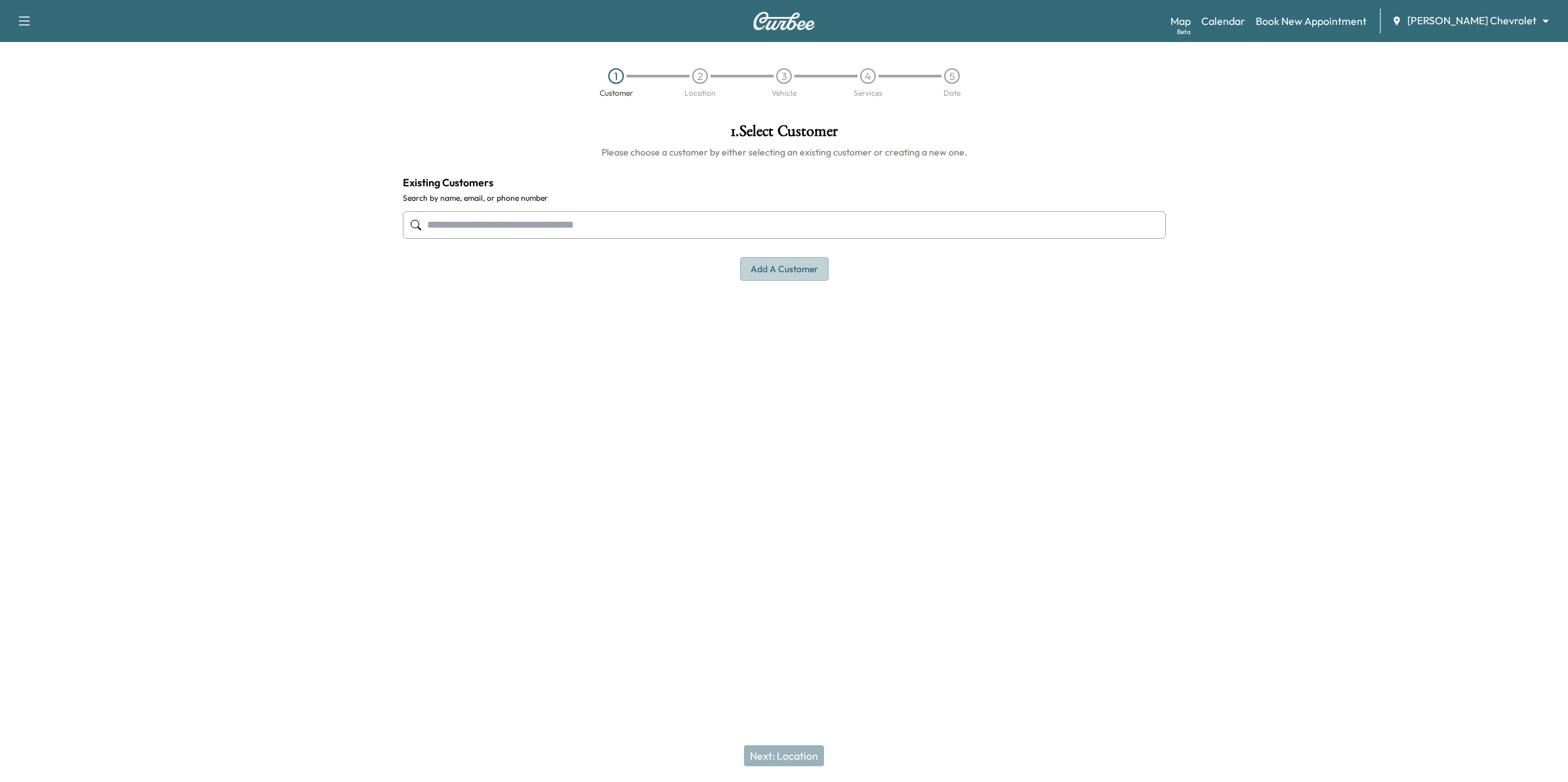
click at [754, 273] on button "Add a customer" at bounding box center [784, 269] width 88 height 24
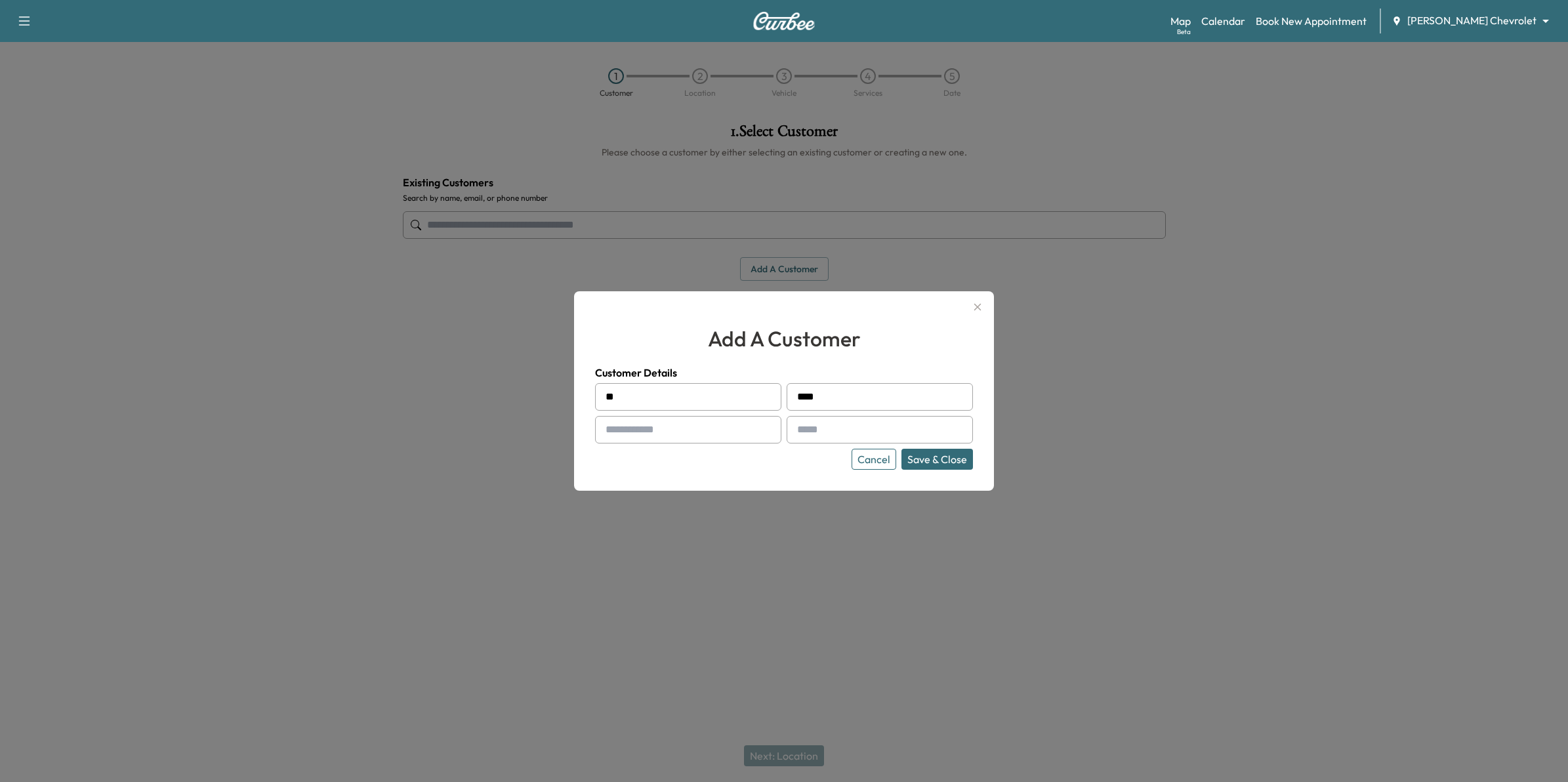
drag, startPoint x: 764, startPoint y: 405, endPoint x: 508, endPoint y: 404, distance: 256.0
click at [508, 404] on div "add a customer Customer Details ** **** Cancel Save & Close" at bounding box center [784, 391] width 1568 height 782
type input "*****"
type input "*******"
click at [876, 460] on button "Cancel" at bounding box center [874, 459] width 45 height 21
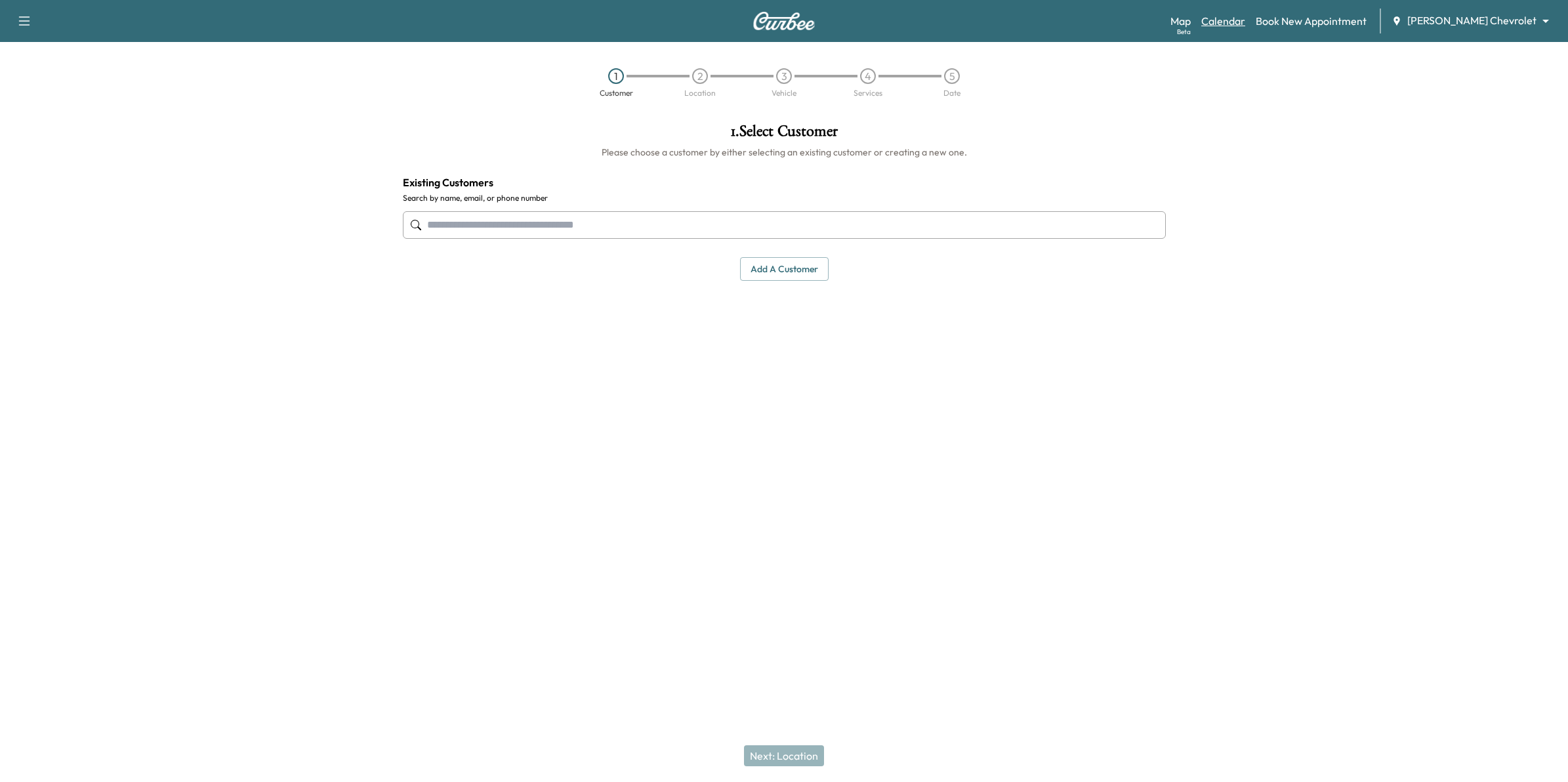
click at [1245, 15] on link "Calendar" at bounding box center [1223, 21] width 44 height 16
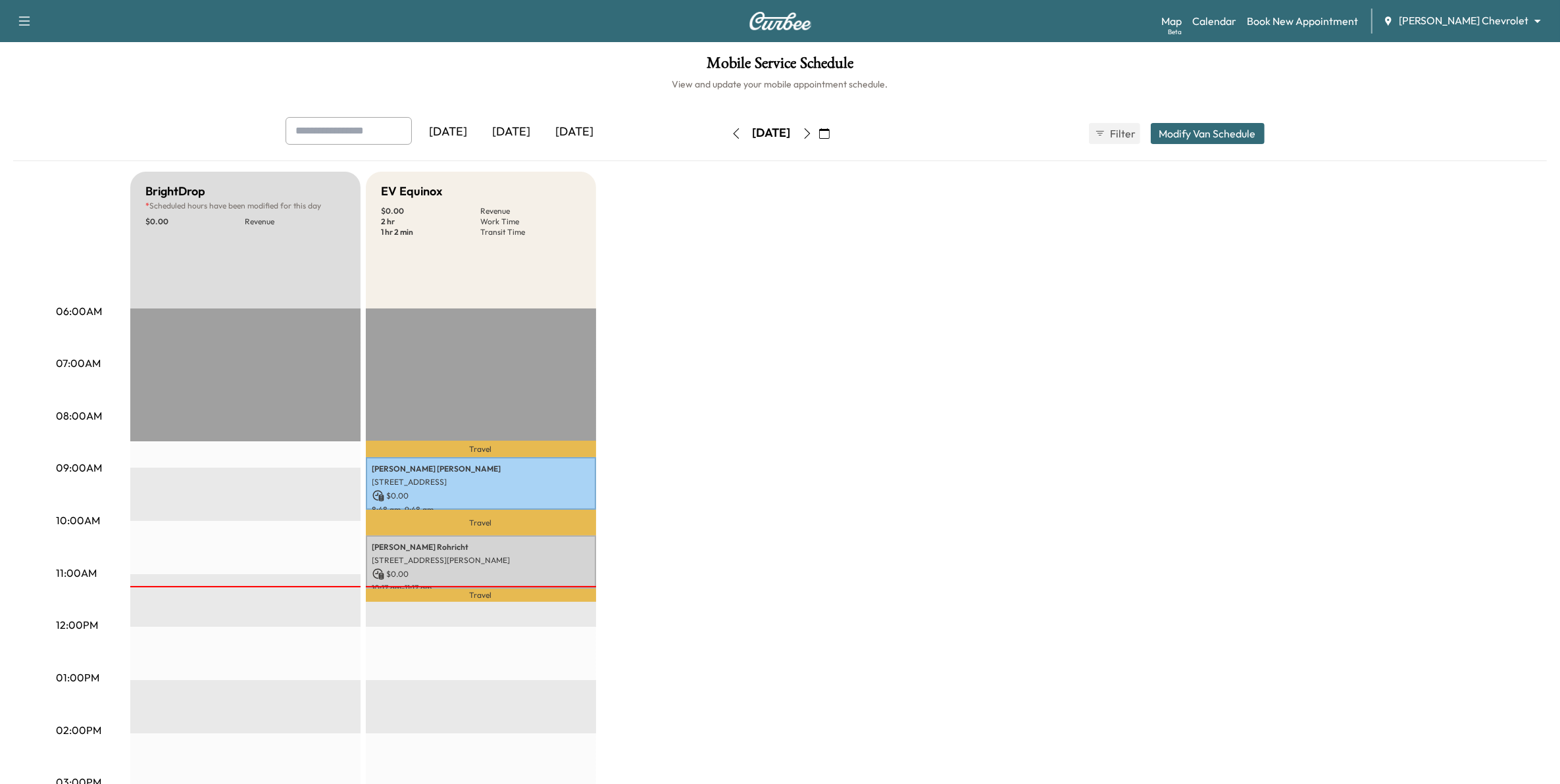
click at [812, 130] on icon "button" at bounding box center [807, 133] width 10 height 10
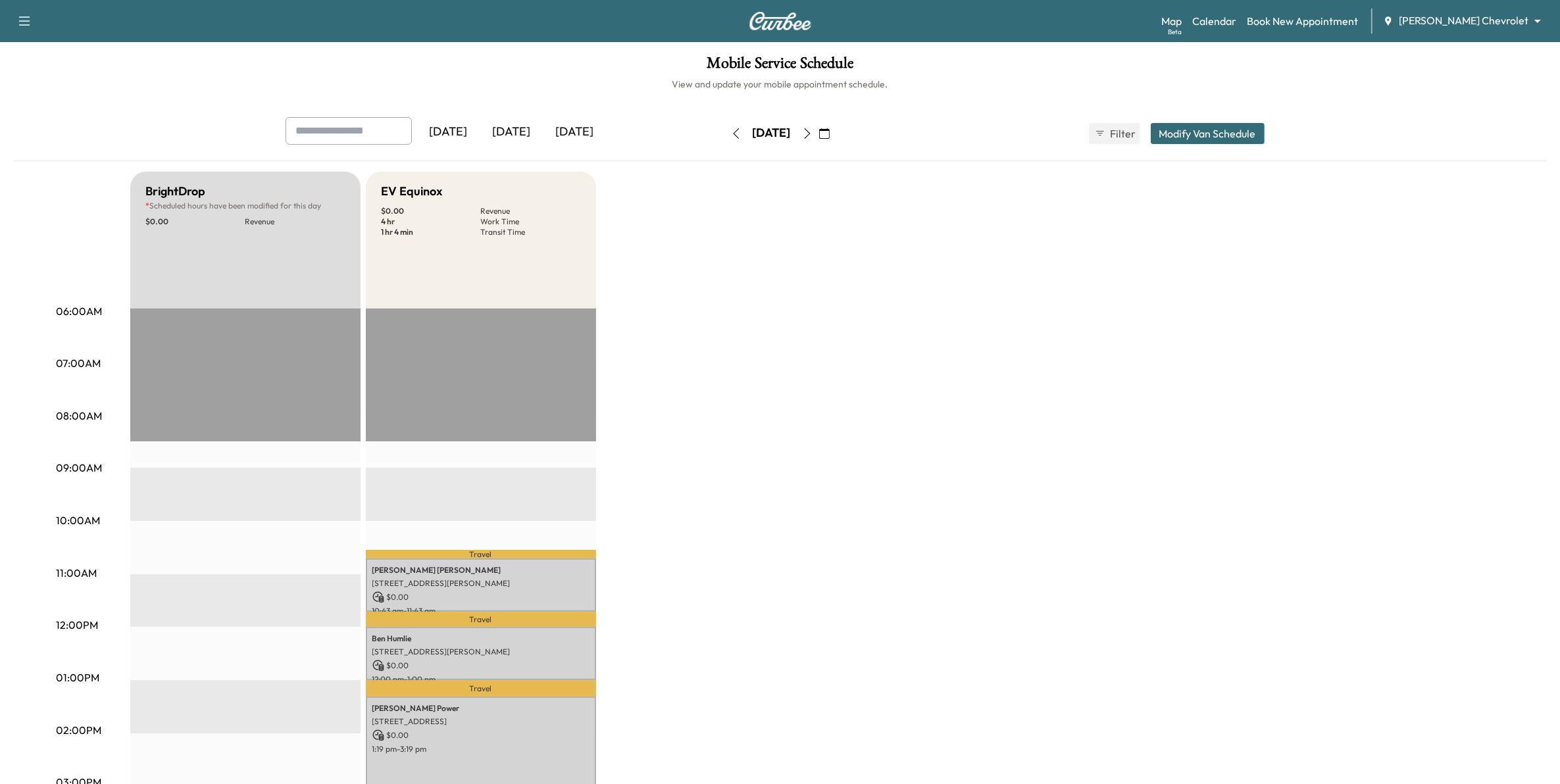
click at [810, 135] on icon "button" at bounding box center [806, 133] width 6 height 10
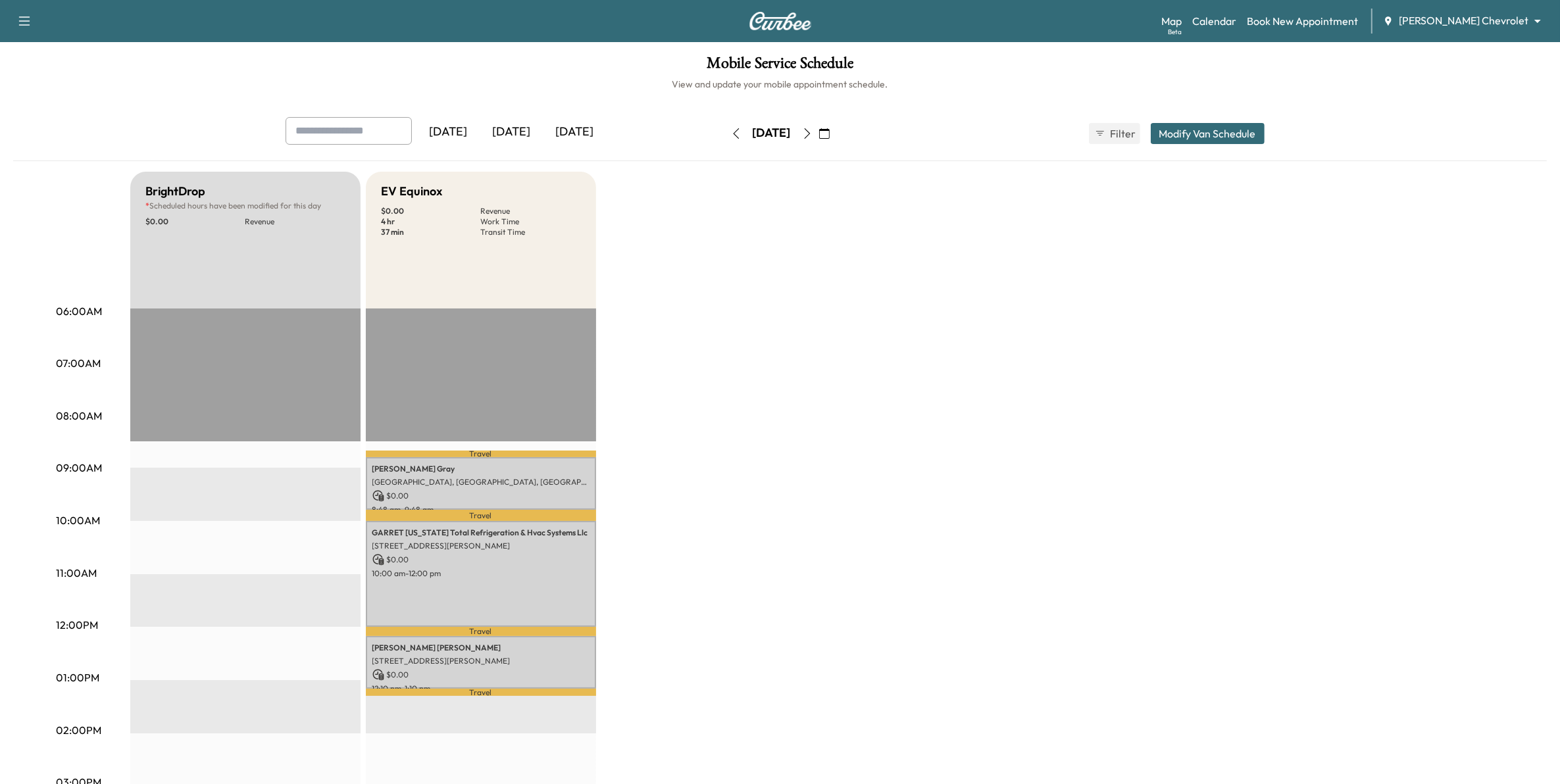
click at [731, 133] on icon "button" at bounding box center [736, 133] width 10 height 10
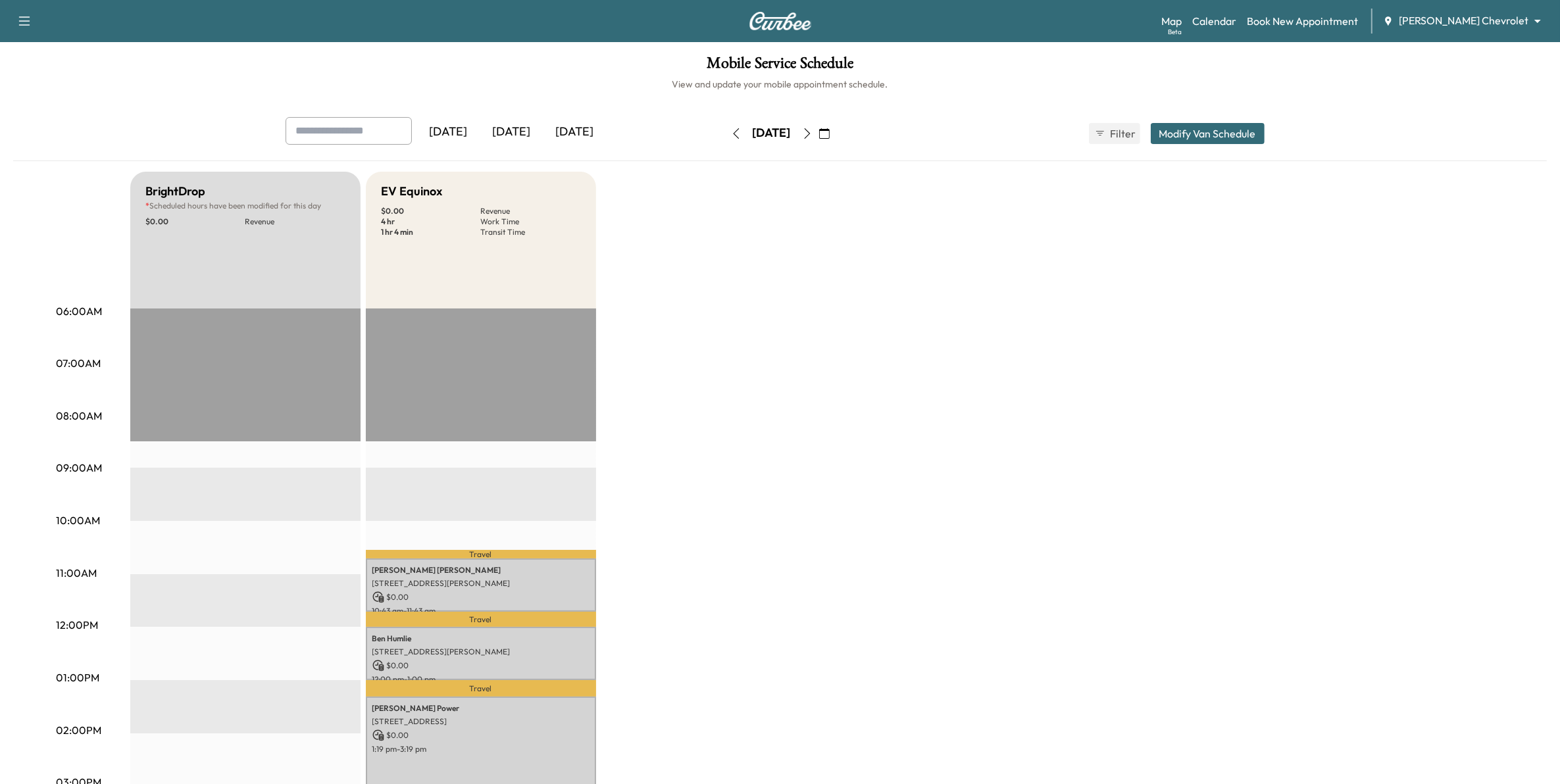
click at [731, 133] on icon "button" at bounding box center [736, 133] width 10 height 10
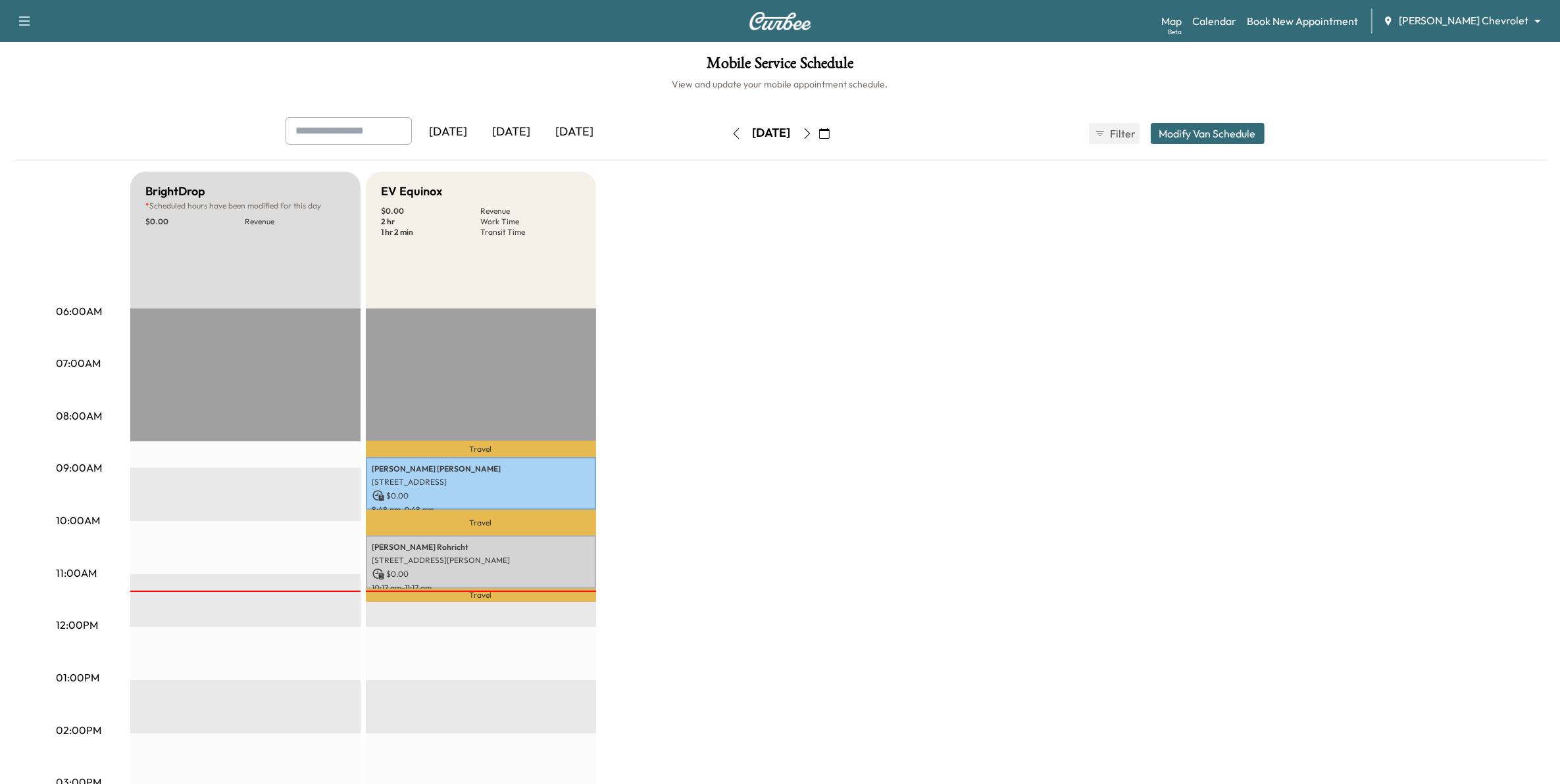
click at [725, 133] on button "button" at bounding box center [736, 133] width 22 height 21
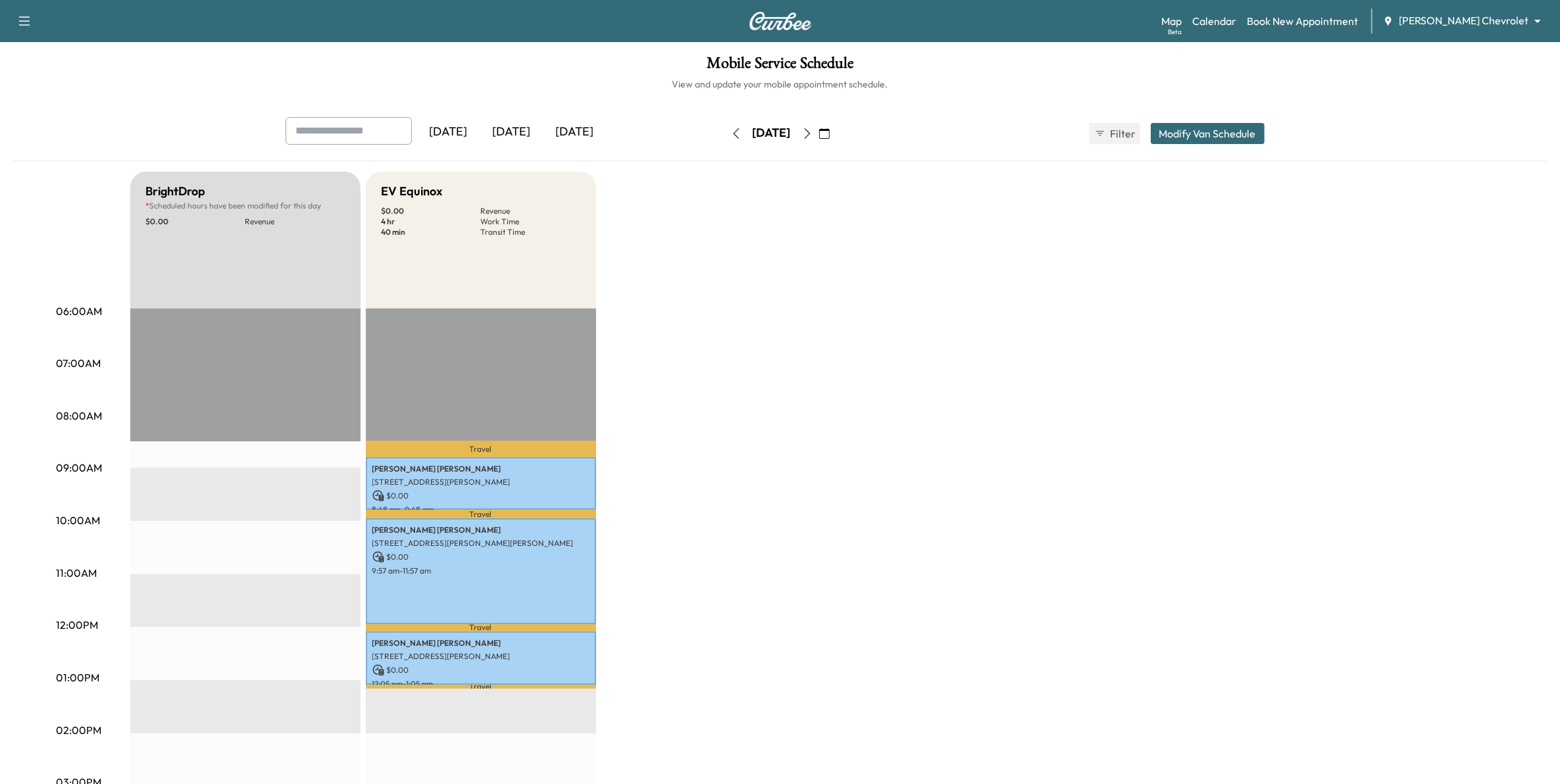
click at [731, 136] on icon "button" at bounding box center [736, 133] width 10 height 10
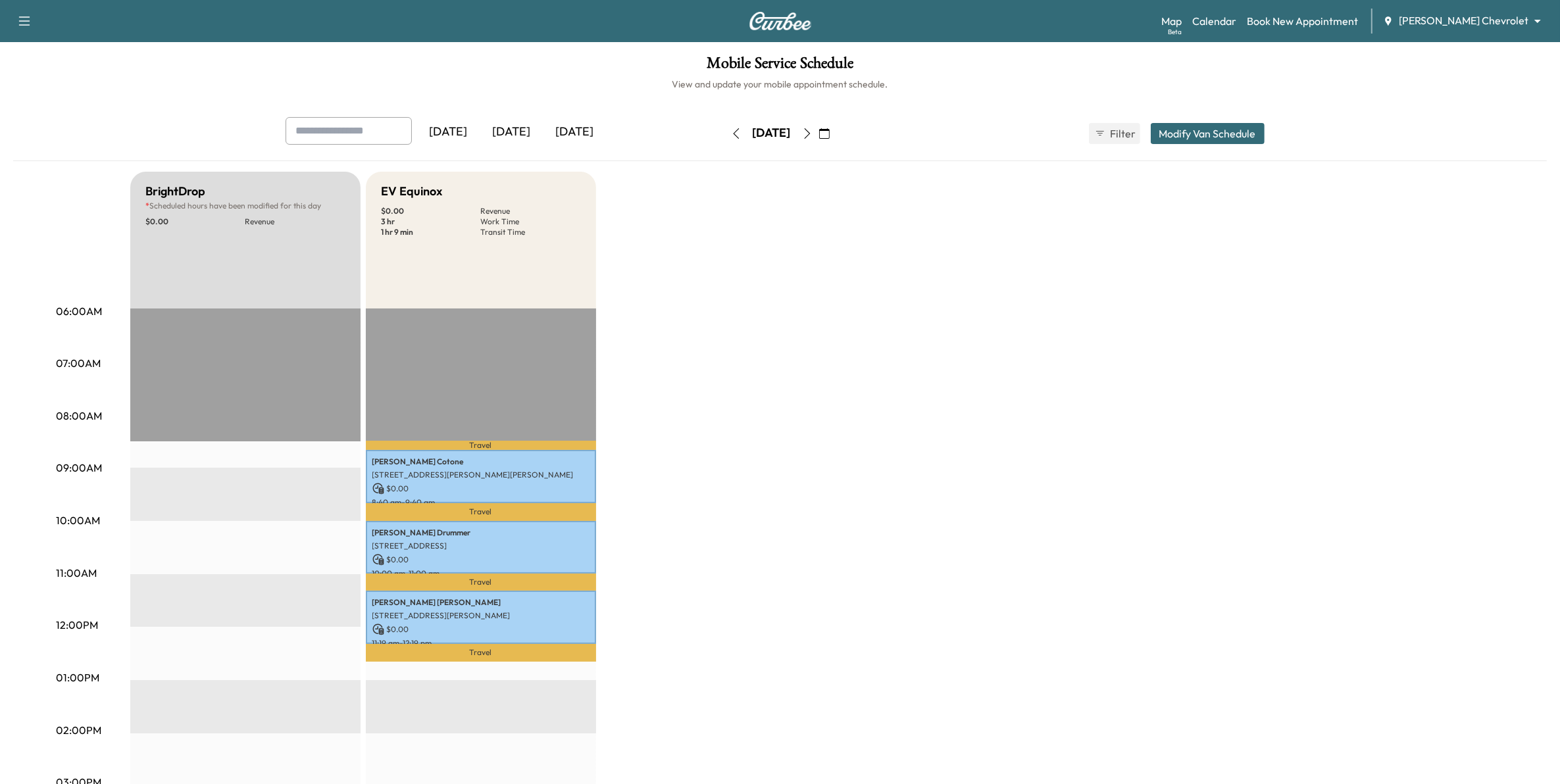
click at [731, 136] on icon "button" at bounding box center [736, 133] width 10 height 10
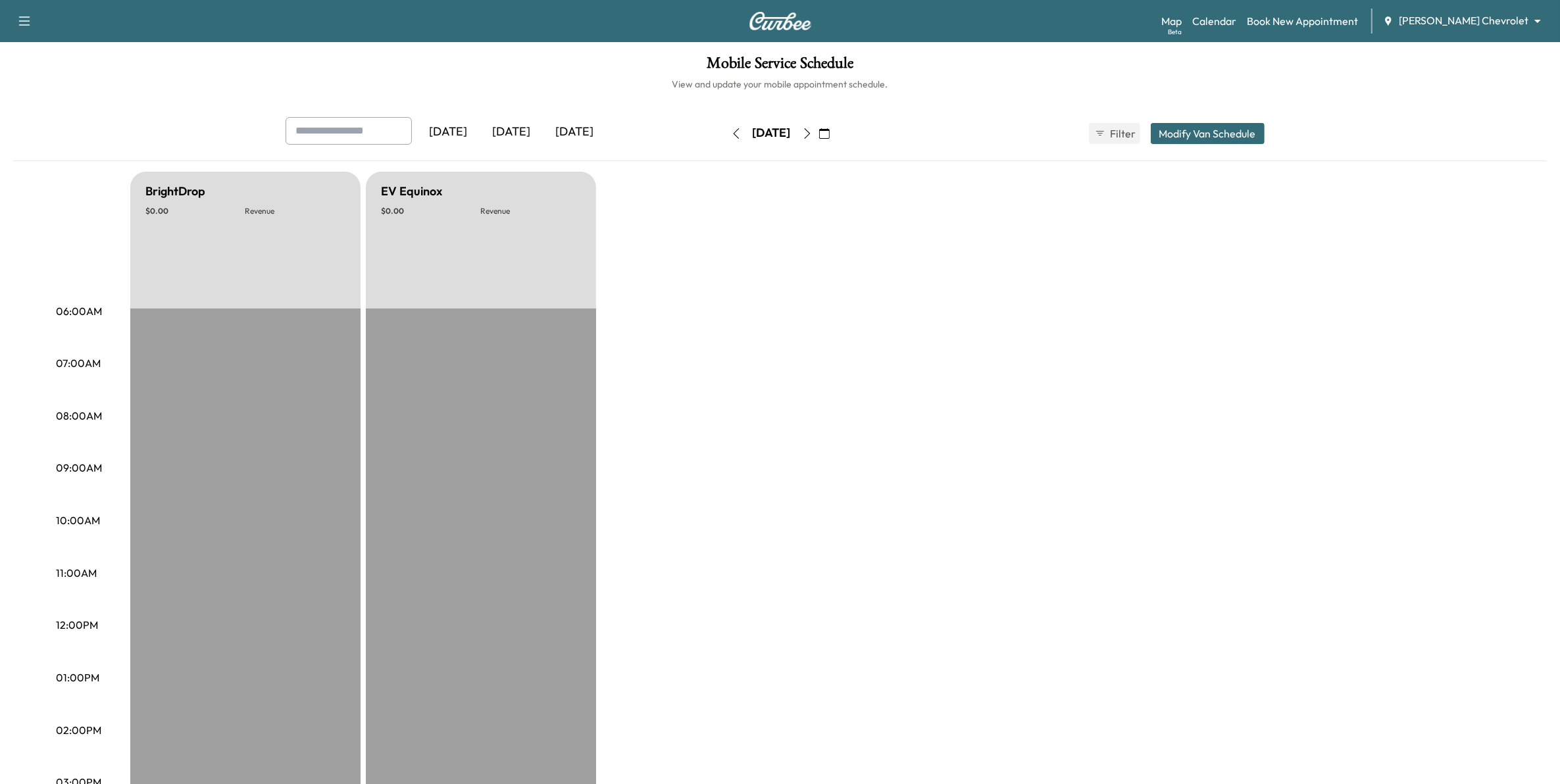
click at [731, 137] on icon "button" at bounding box center [736, 133] width 10 height 10
click at [812, 132] on icon "button" at bounding box center [807, 133] width 10 height 10
click at [810, 132] on icon "button" at bounding box center [806, 133] width 6 height 10
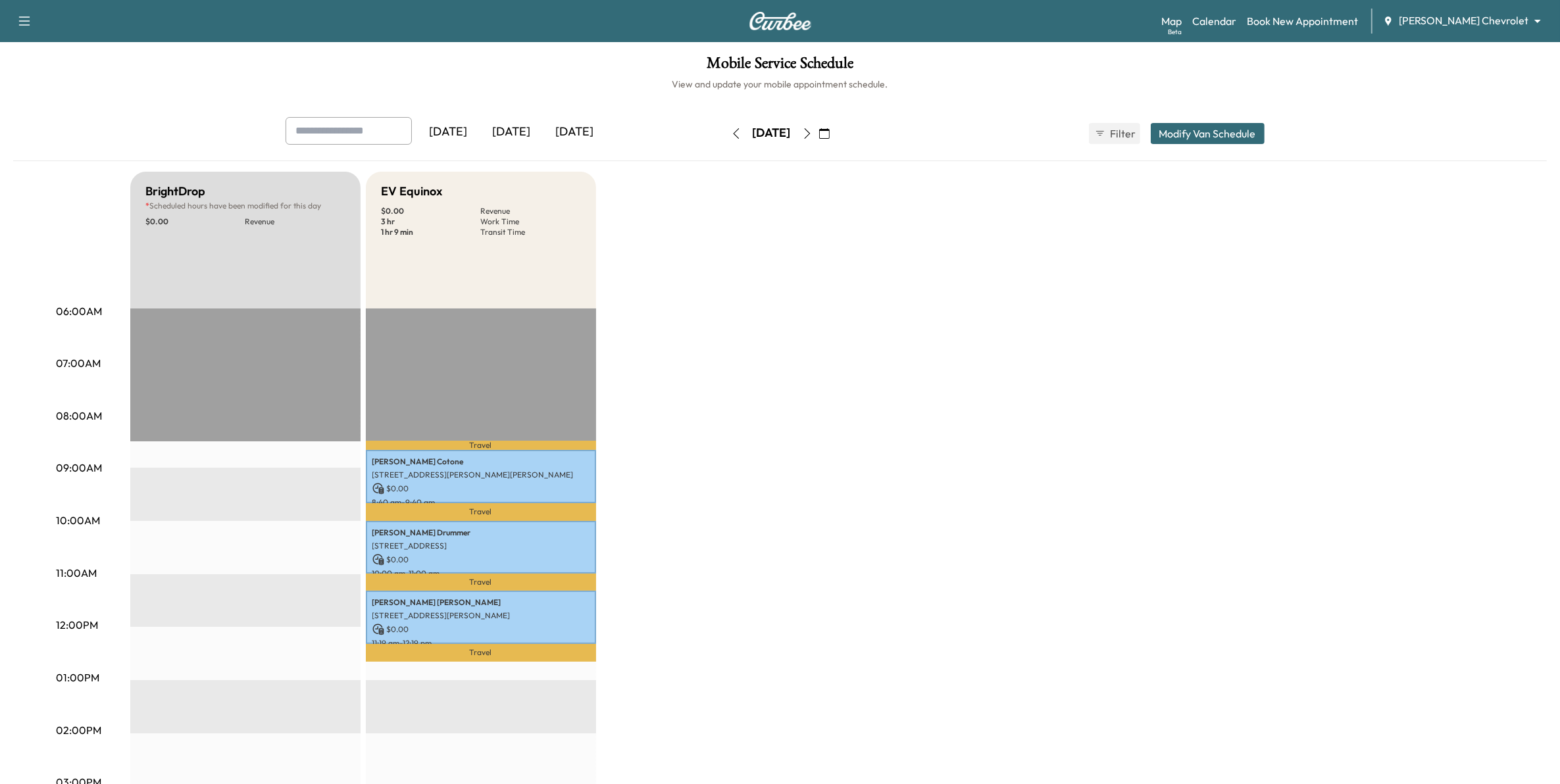
click at [810, 132] on icon "button" at bounding box center [806, 133] width 6 height 10
click at [812, 132] on icon "button" at bounding box center [807, 133] width 10 height 10
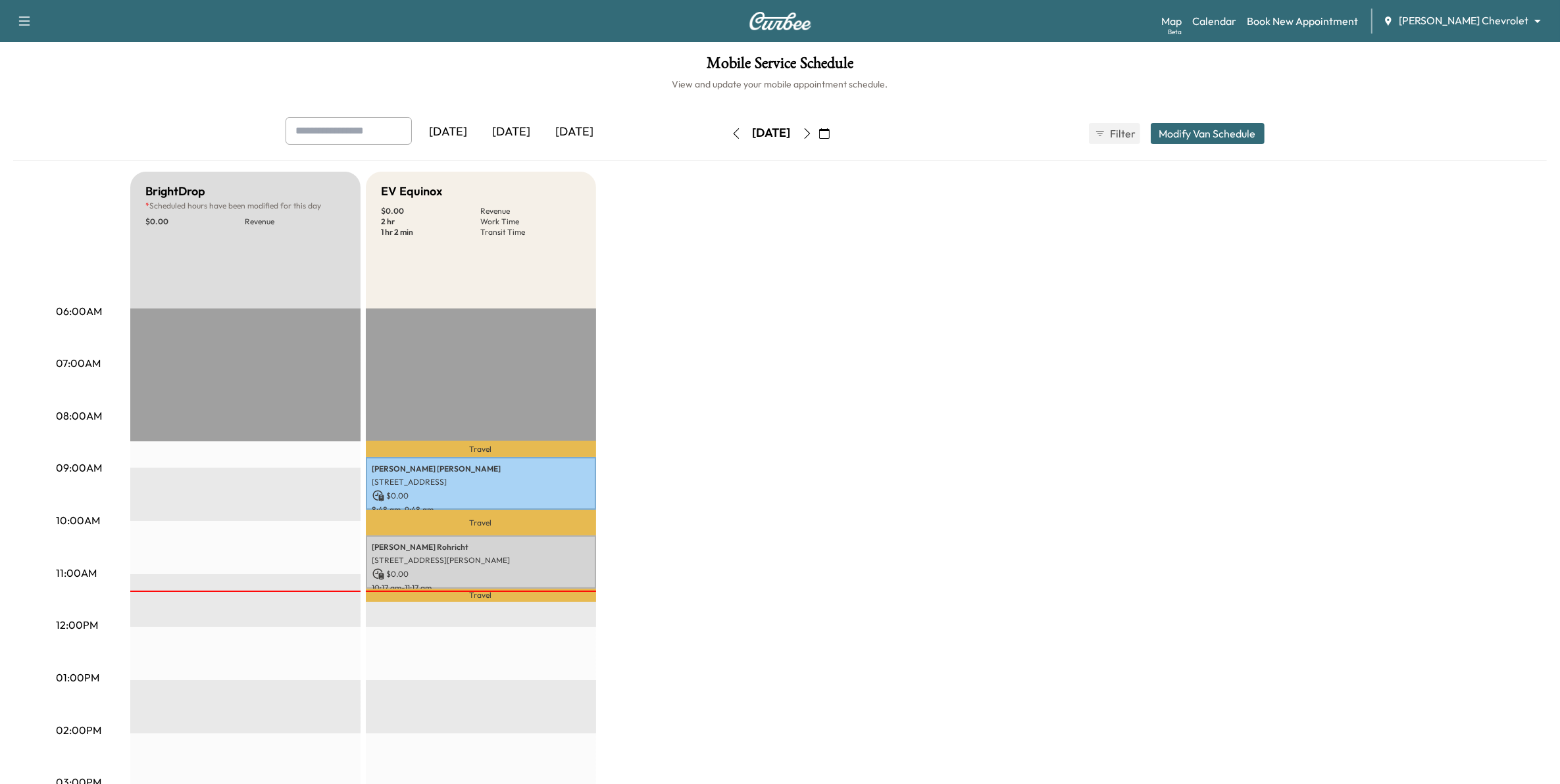
click at [812, 136] on icon "button" at bounding box center [807, 133] width 10 height 10
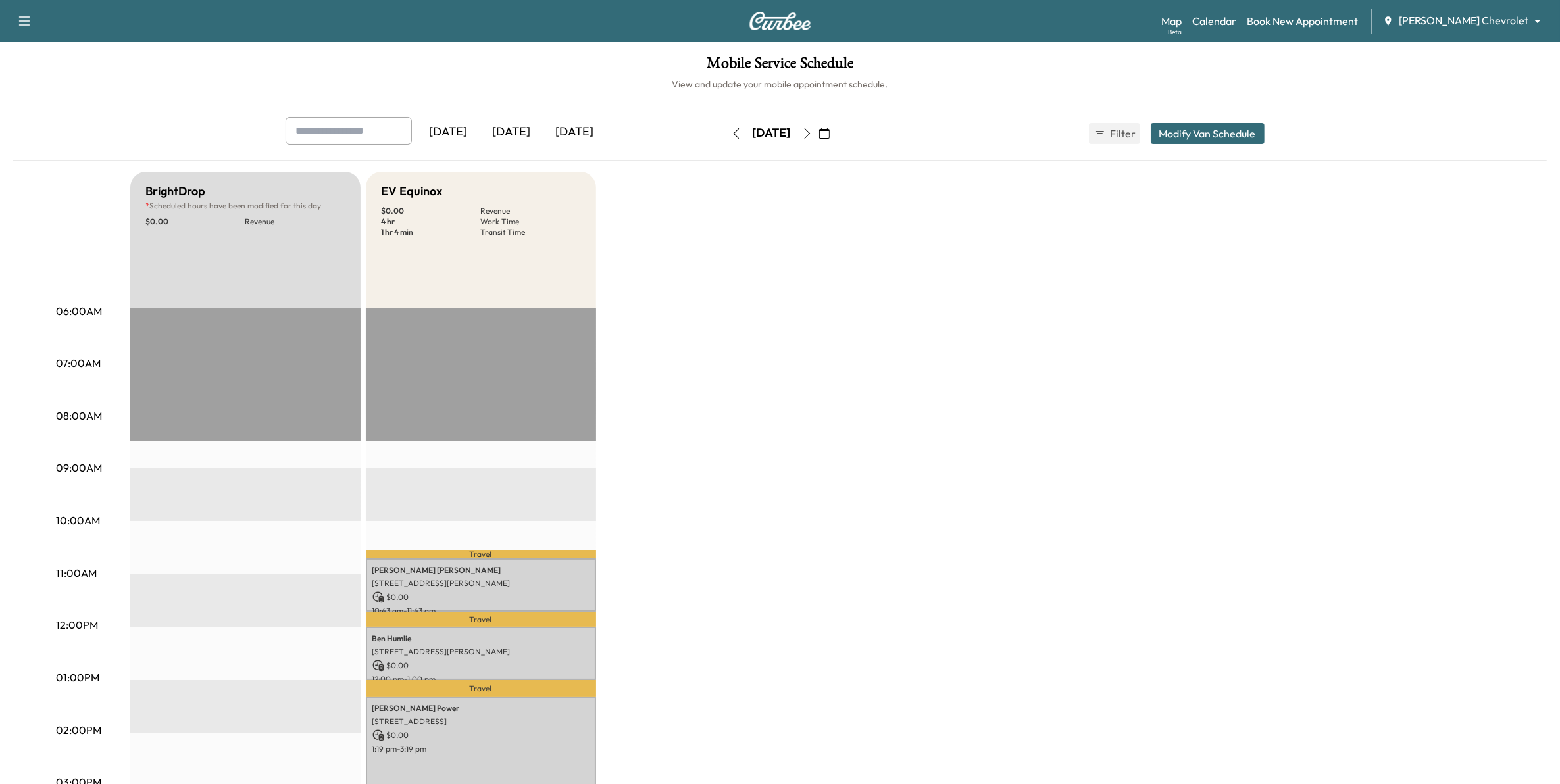
click at [812, 136] on icon "button" at bounding box center [807, 133] width 10 height 10
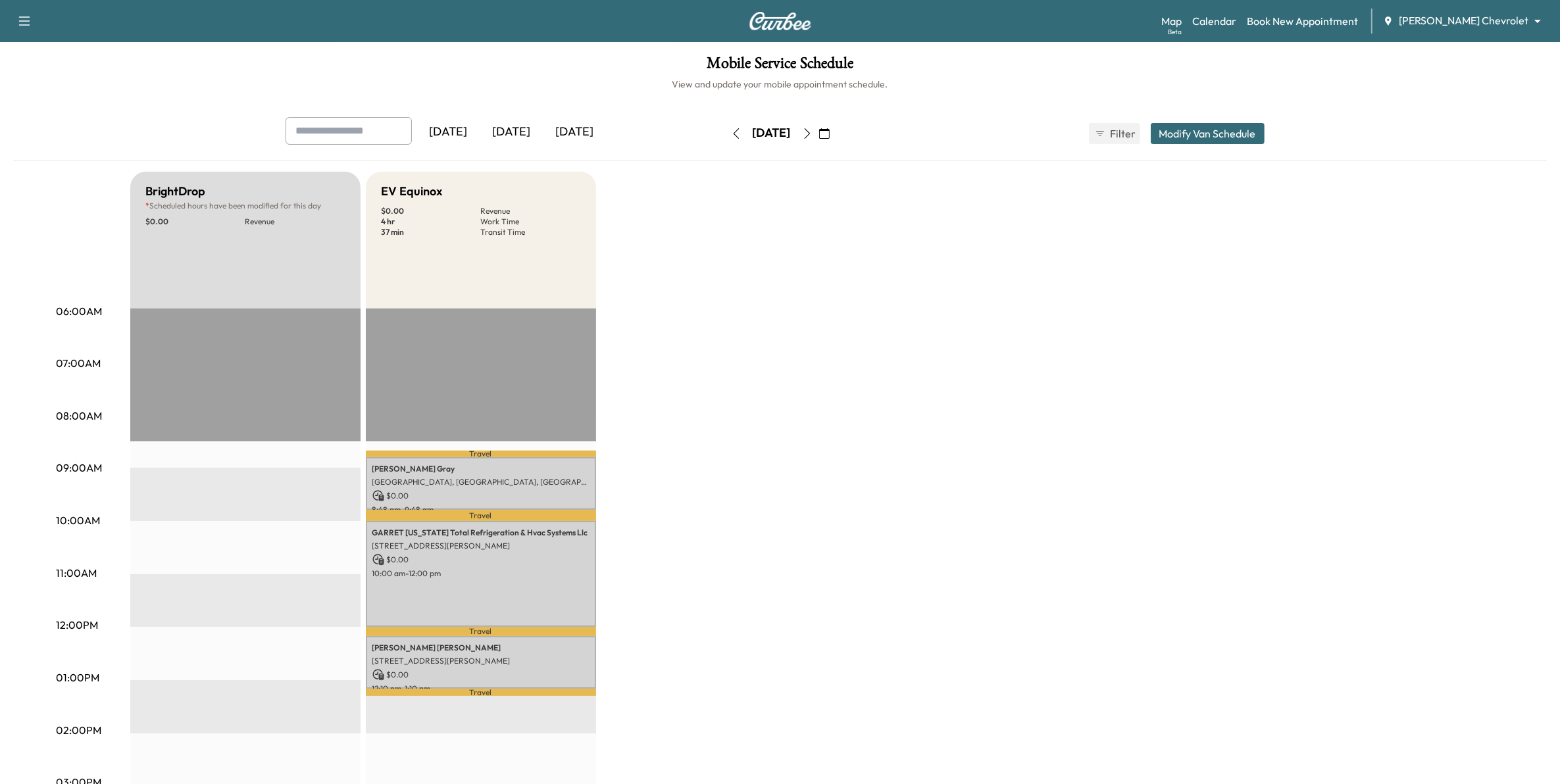
click at [830, 136] on icon "button" at bounding box center [824, 133] width 10 height 10
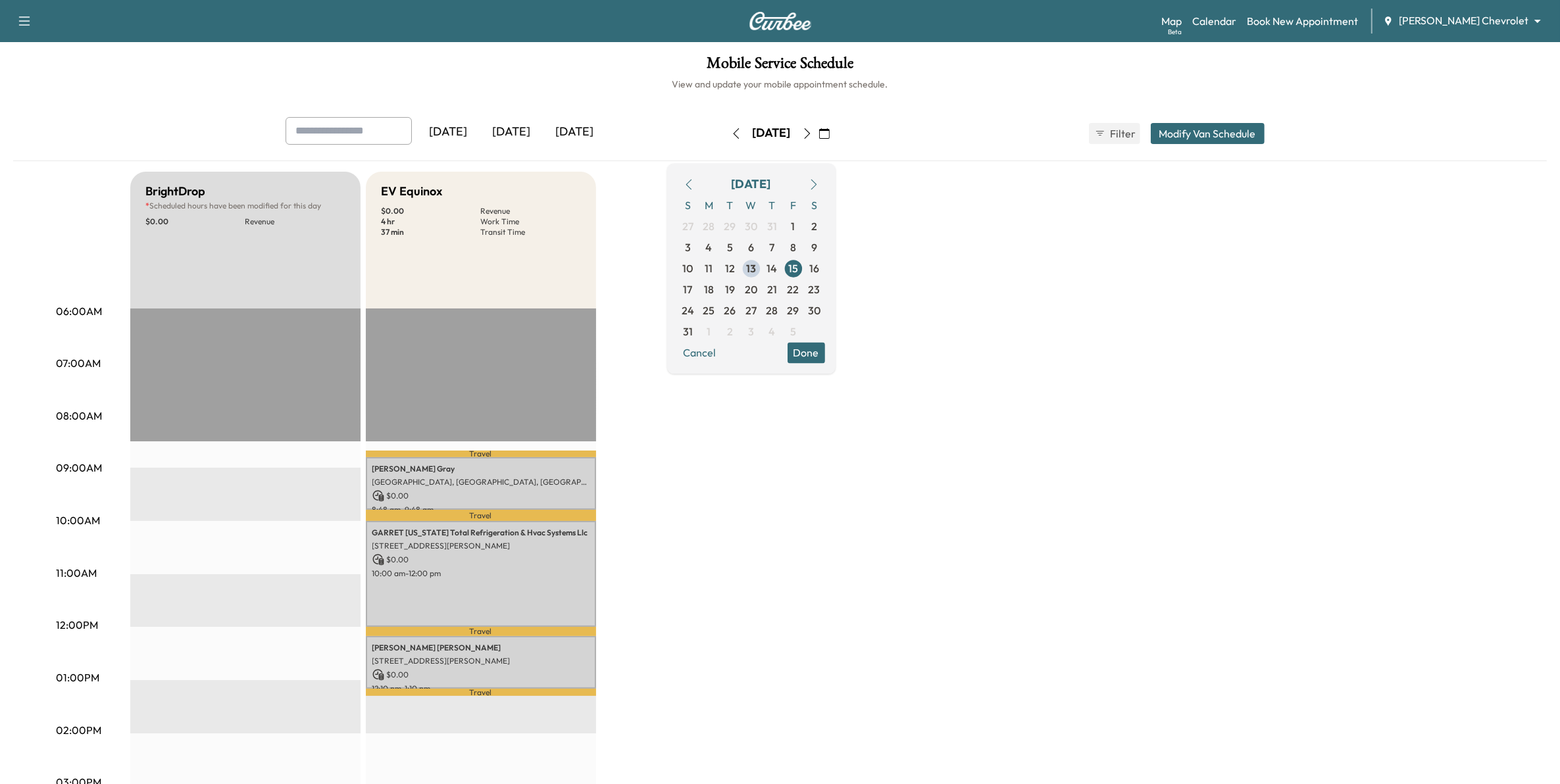
click at [812, 137] on icon "button" at bounding box center [807, 133] width 10 height 10
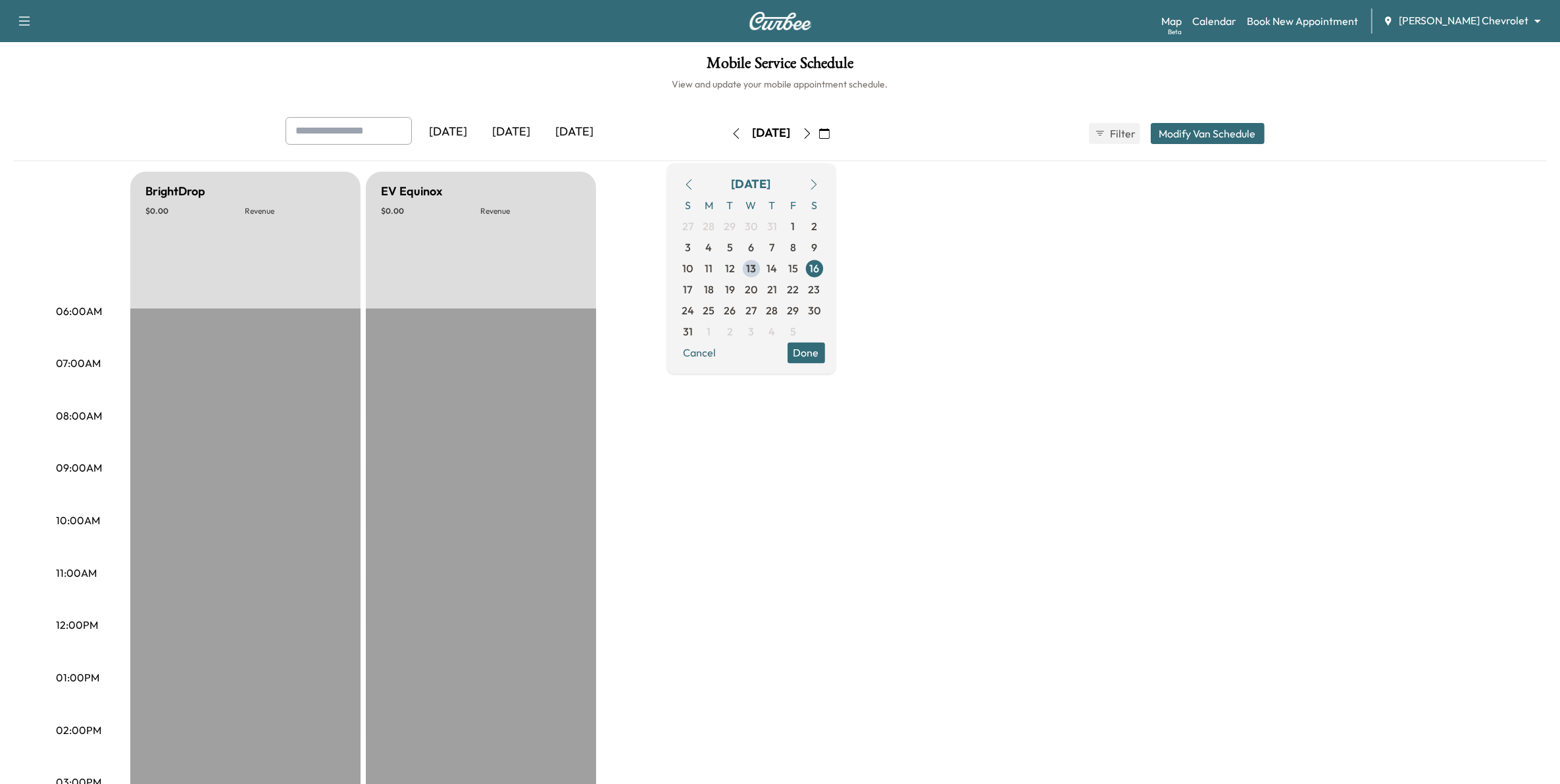
click at [812, 137] on icon "button" at bounding box center [807, 133] width 10 height 10
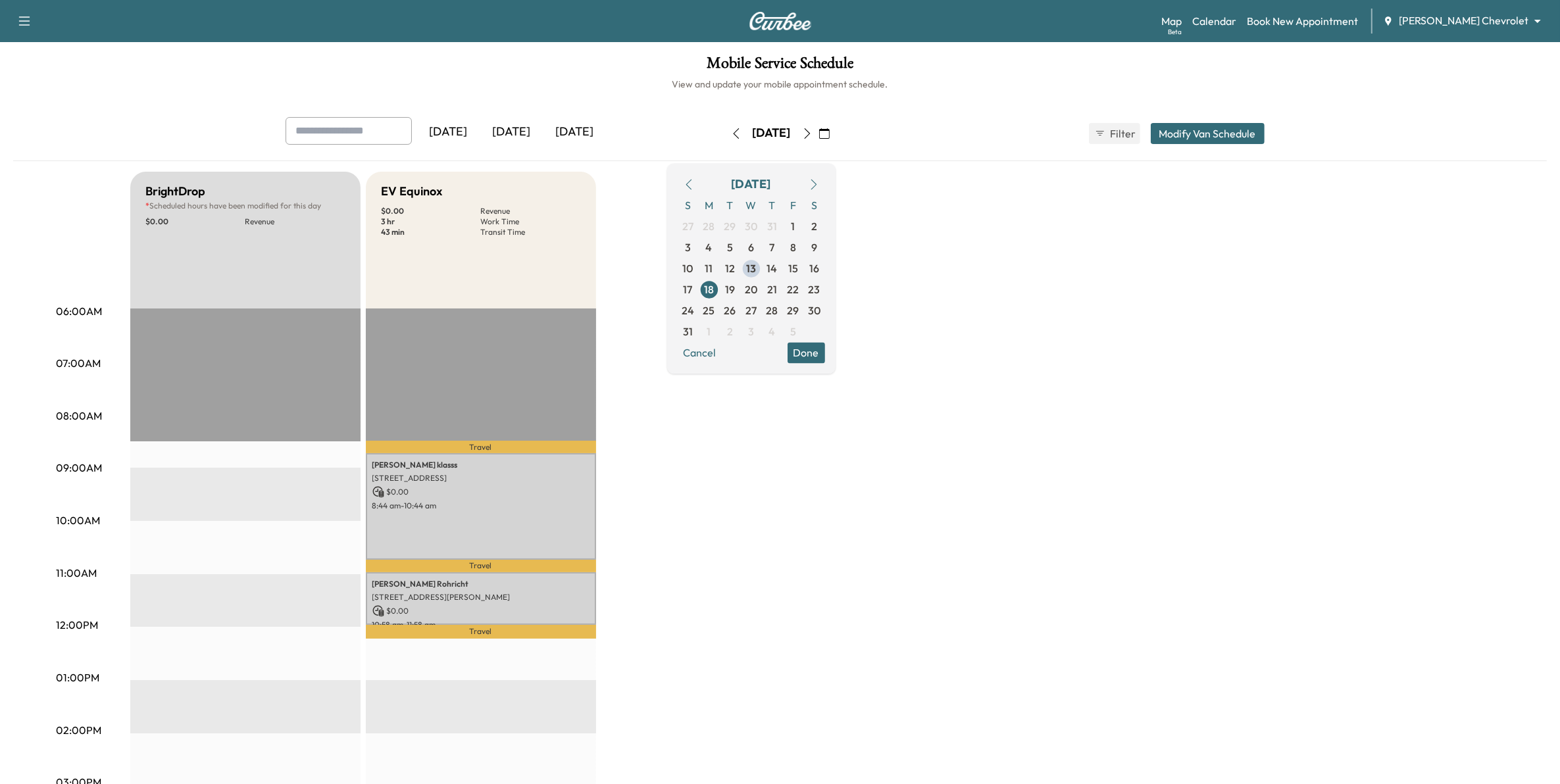
click at [810, 138] on icon "button" at bounding box center [806, 133] width 6 height 10
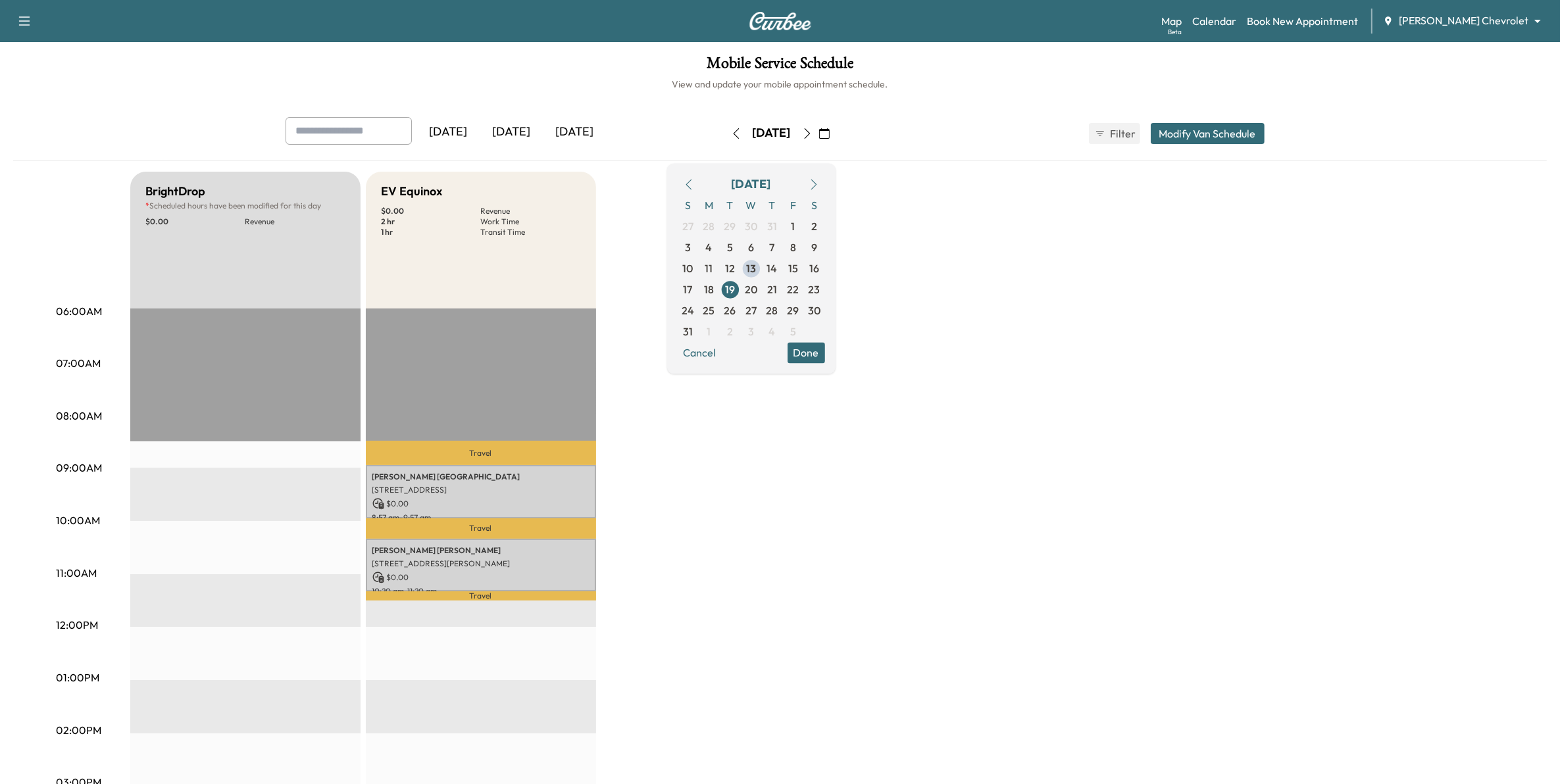
click at [812, 138] on icon "button" at bounding box center [807, 133] width 10 height 10
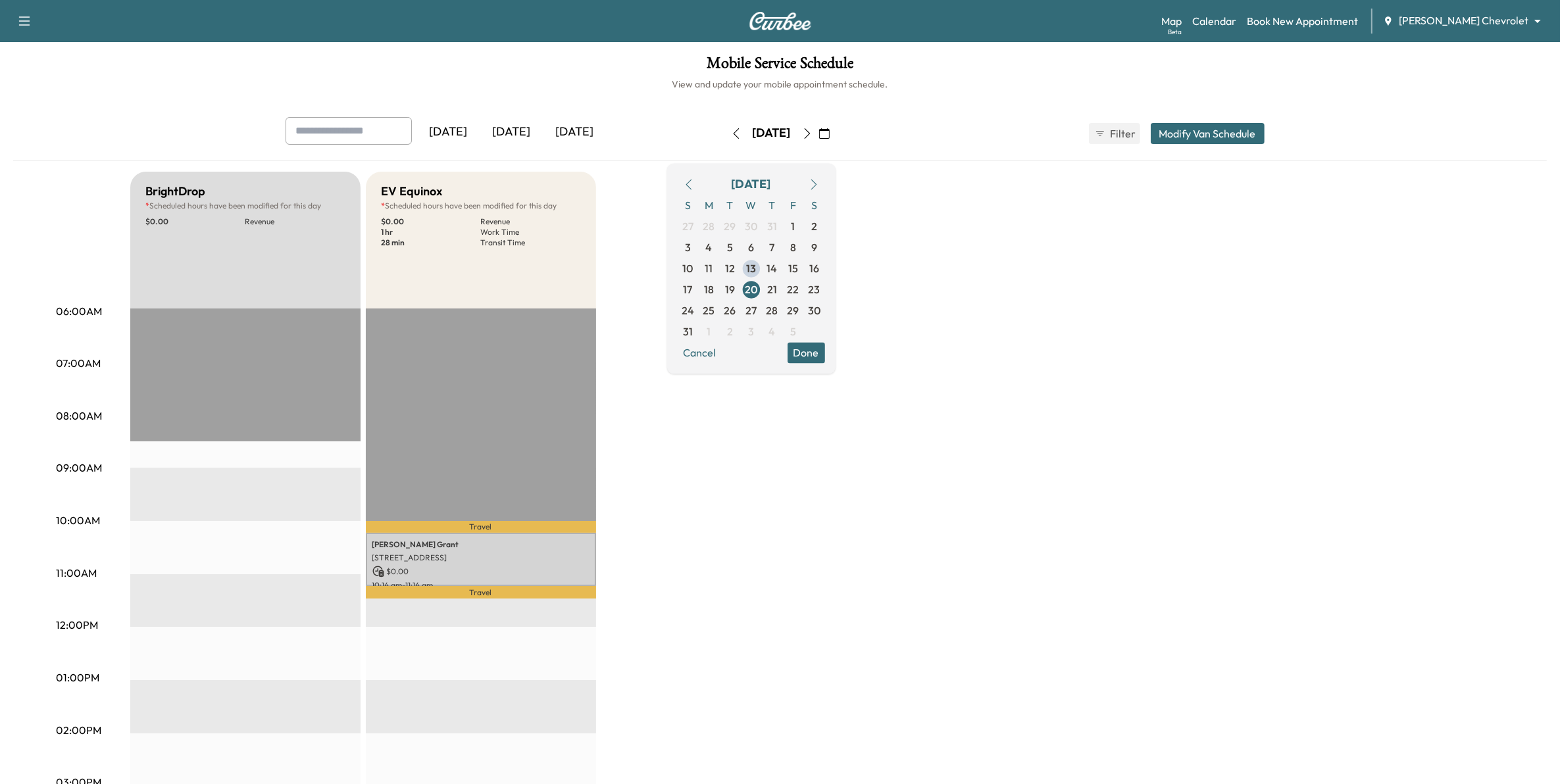
click at [818, 138] on div "[DATE]" at bounding box center [772, 133] width 94 height 21
click at [812, 132] on icon "button" at bounding box center [807, 133] width 10 height 10
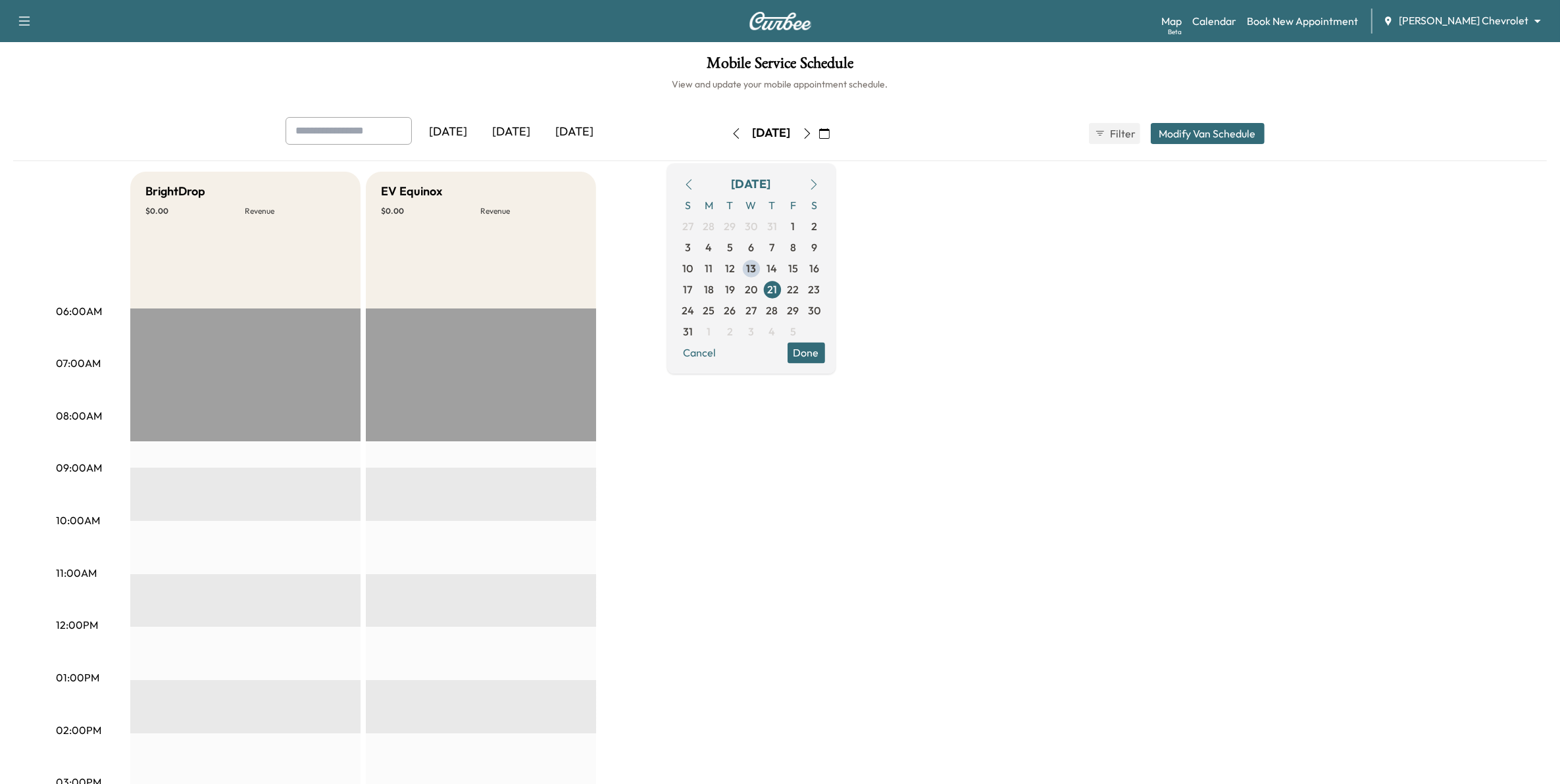
click at [836, 132] on button "button" at bounding box center [824, 133] width 22 height 21
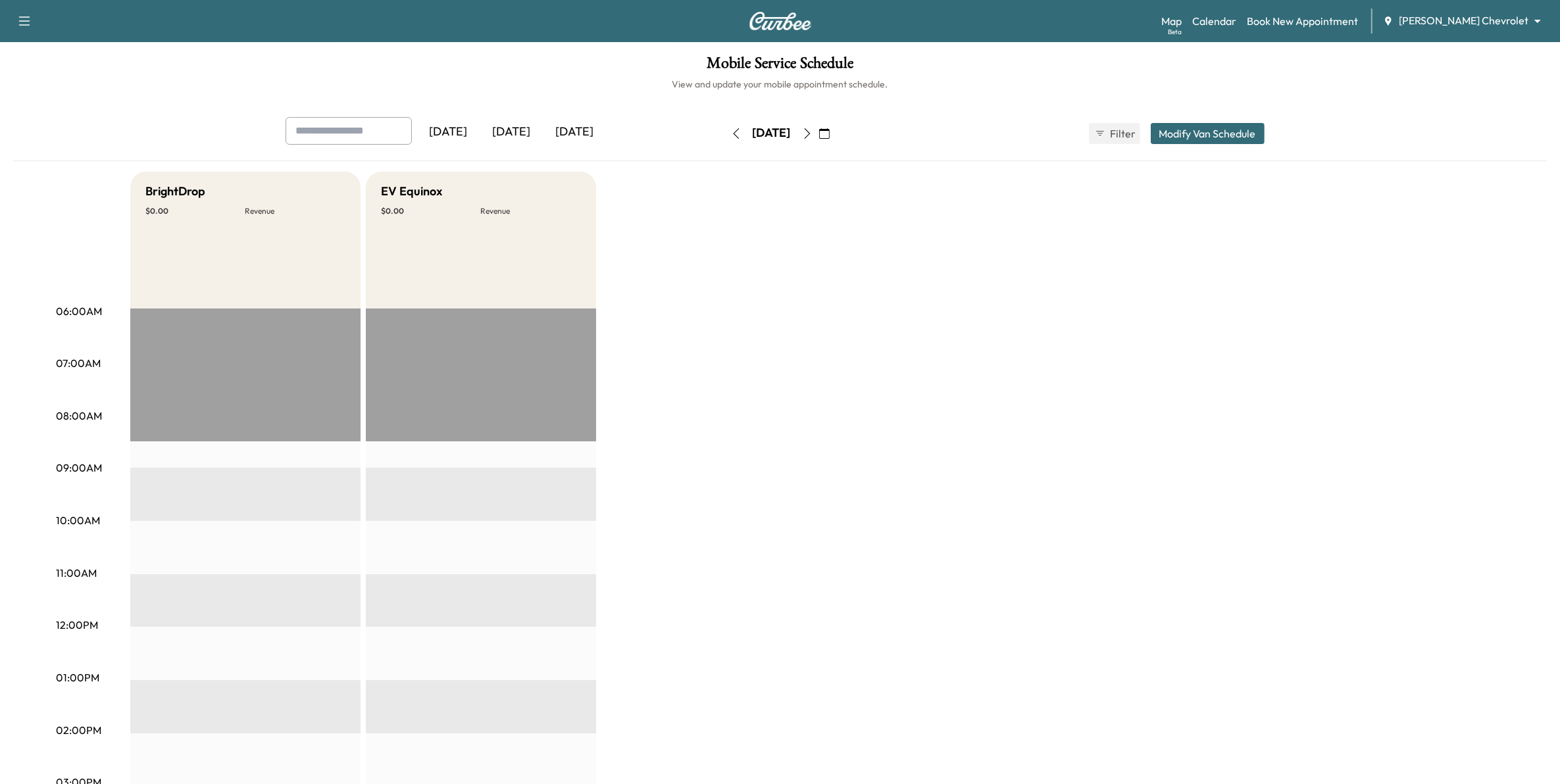
click at [902, 132] on div "[DATE] [DATE] [DATE] [DATE] August 2025 S M T W T F S 27 28 29 30 31 1 2 3 4 5 …" at bounding box center [780, 133] width 1010 height 33
click at [731, 132] on icon "button" at bounding box center [736, 133] width 10 height 10
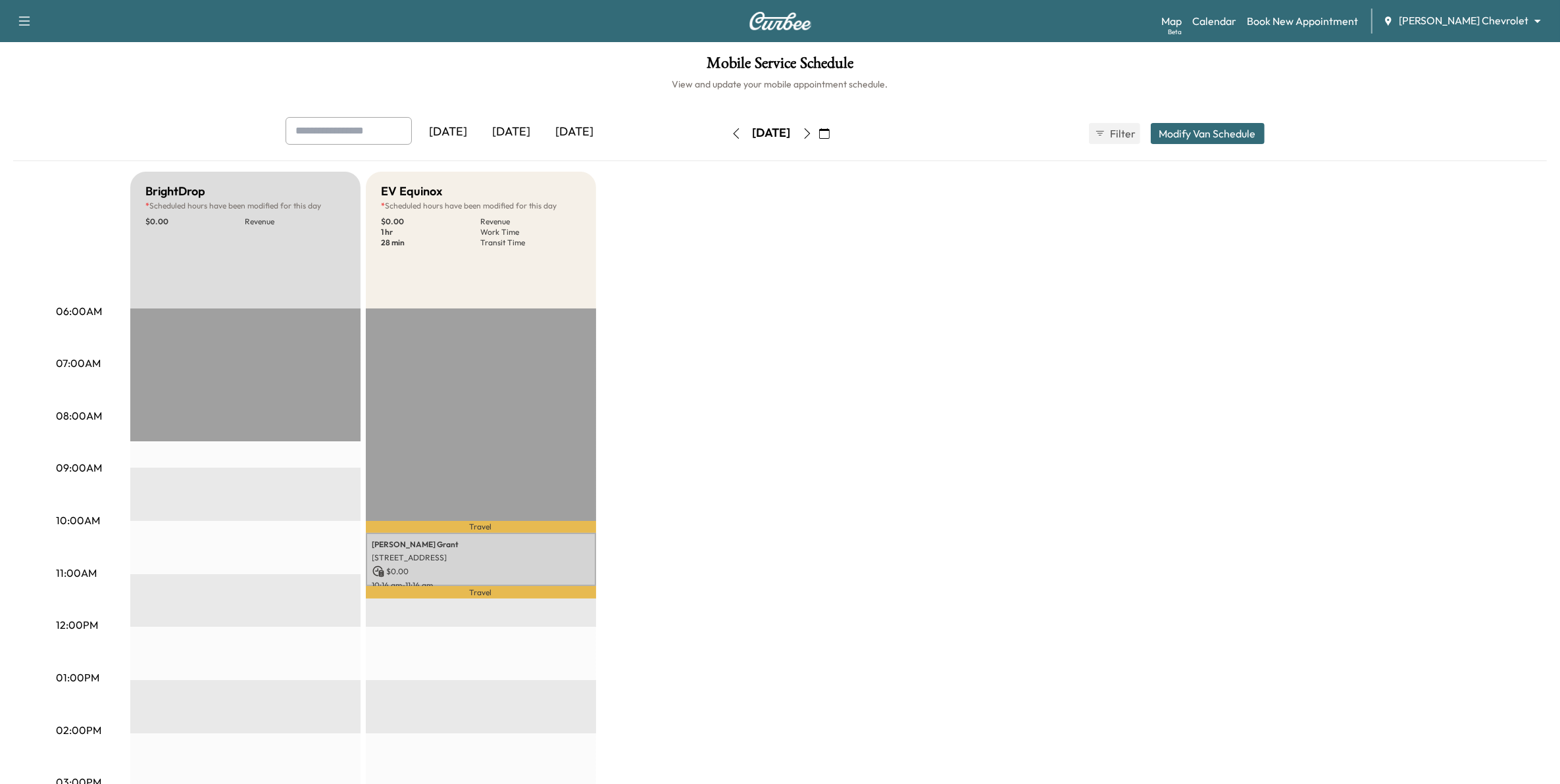
click at [725, 132] on button "button" at bounding box center [736, 133] width 22 height 21
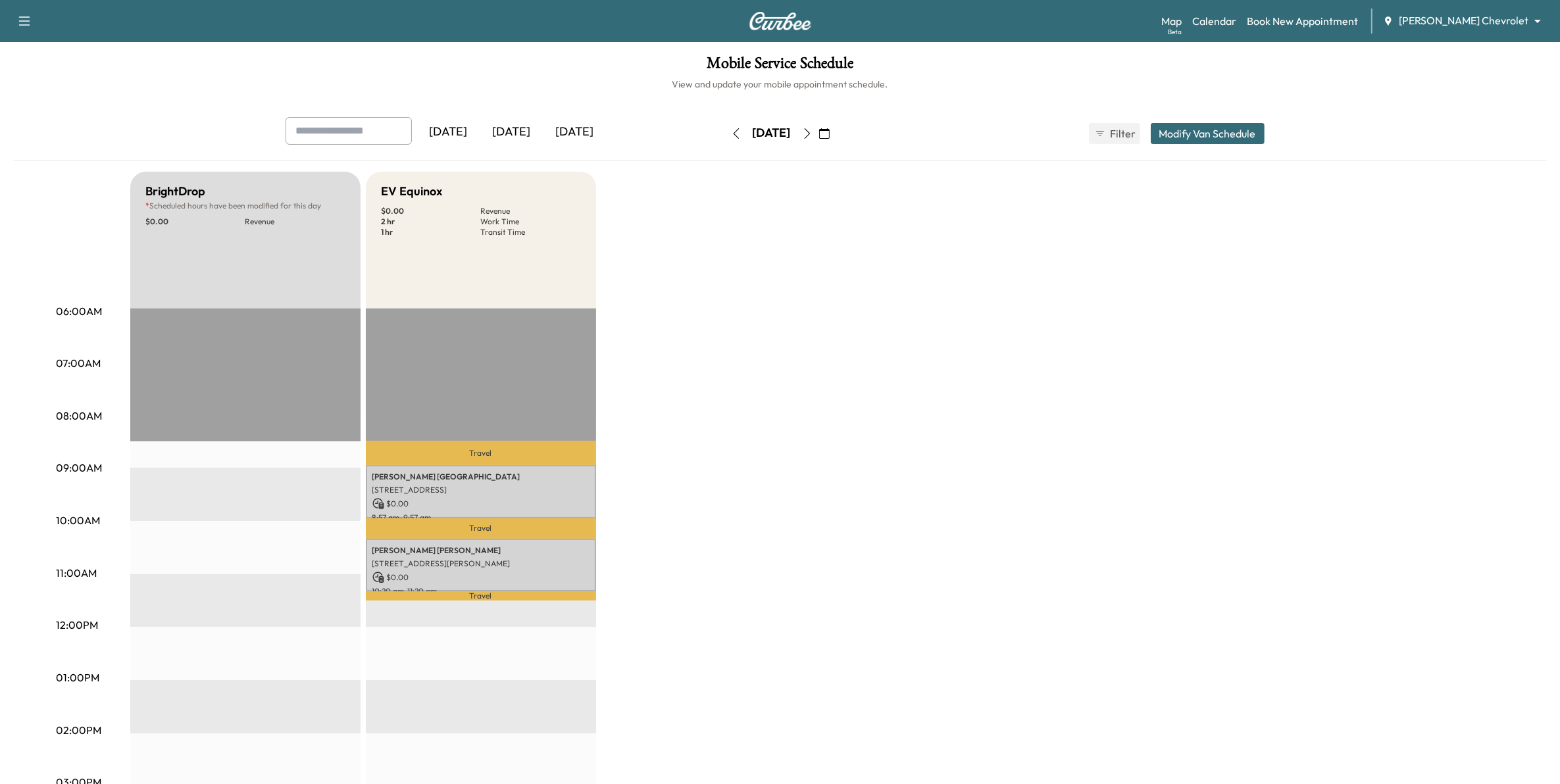
click at [731, 132] on icon "button" at bounding box center [736, 133] width 10 height 10
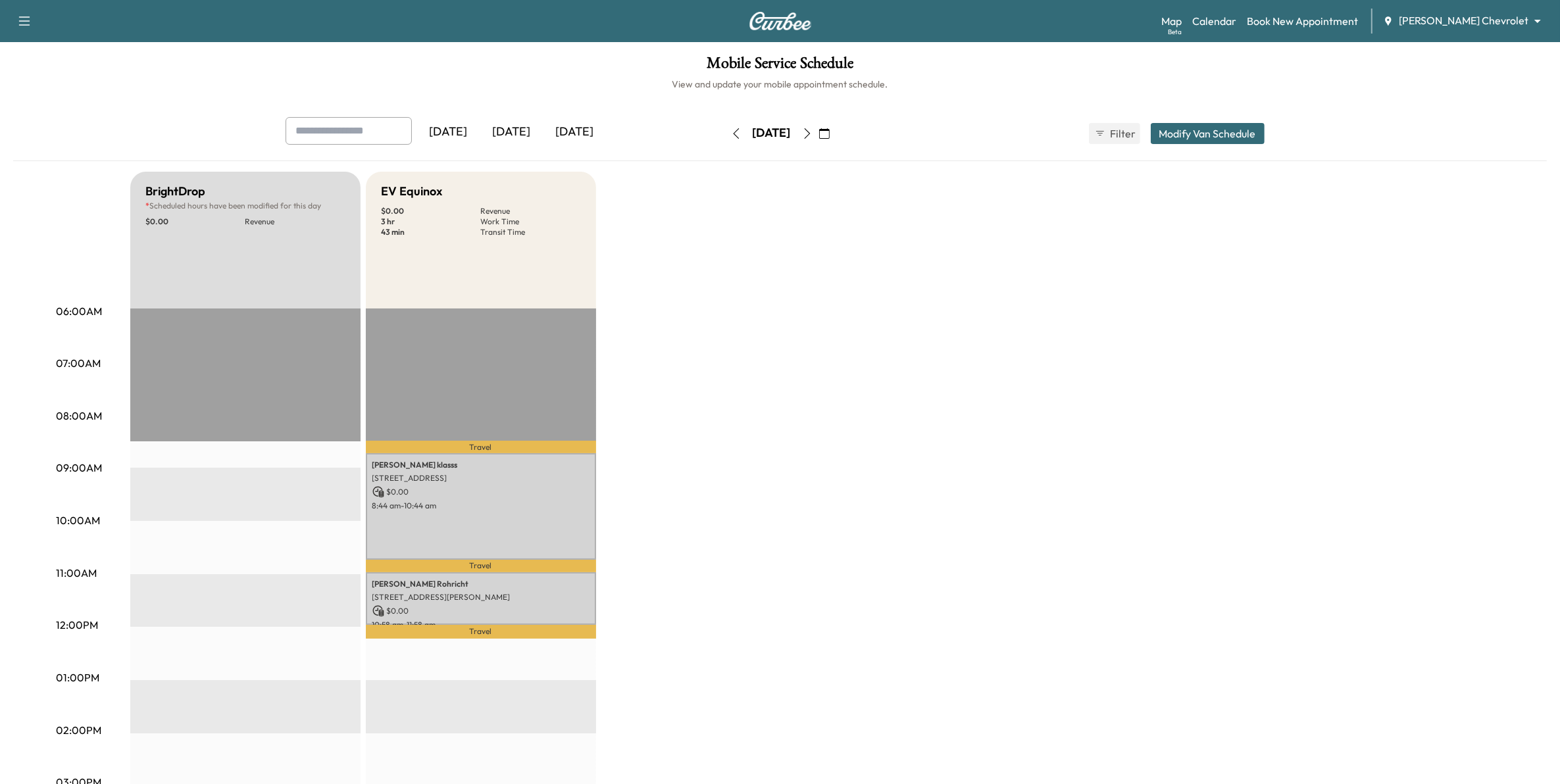
click at [731, 132] on icon "button" at bounding box center [736, 133] width 10 height 10
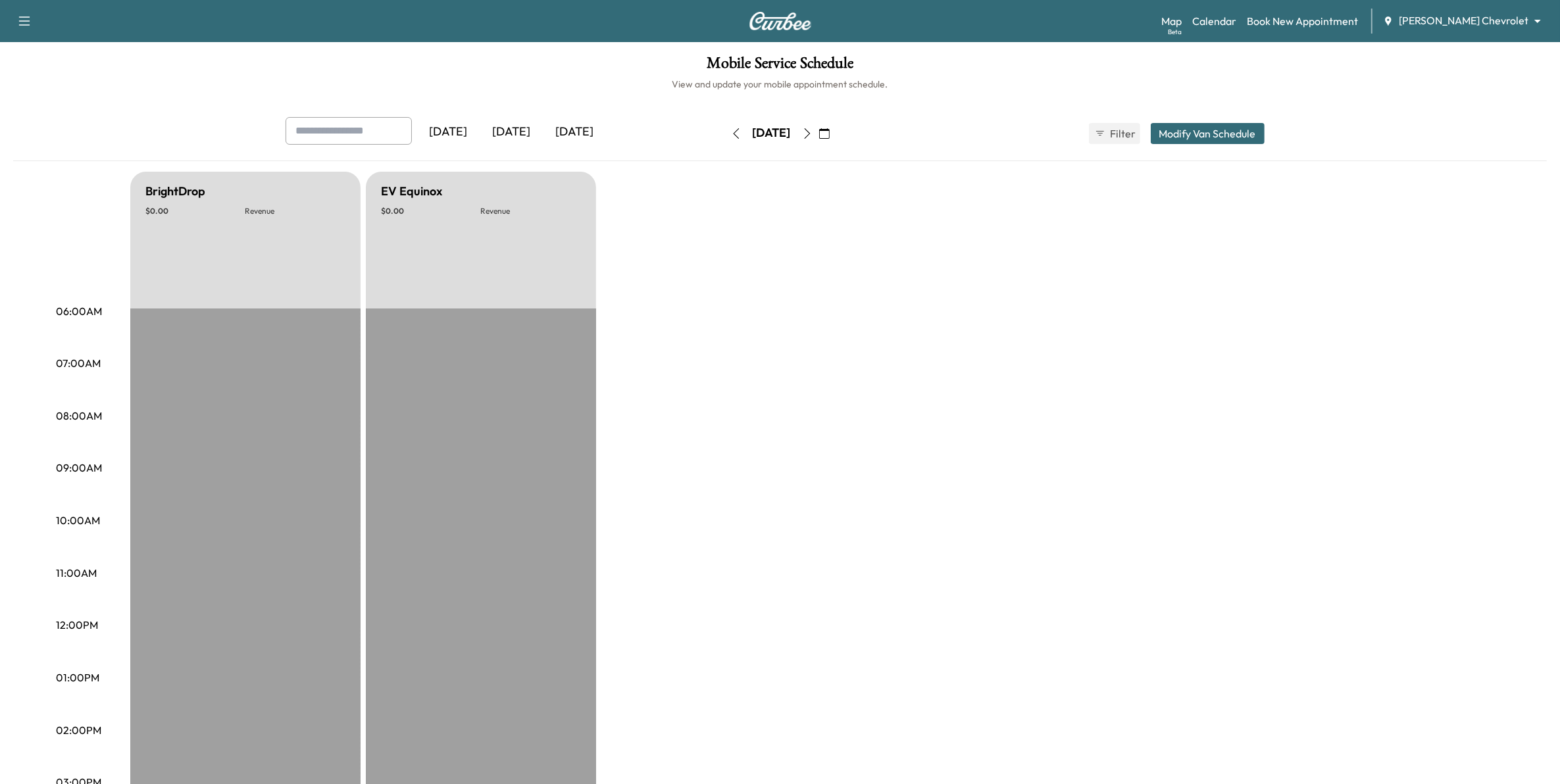
click at [731, 132] on icon "button" at bounding box center [736, 133] width 10 height 10
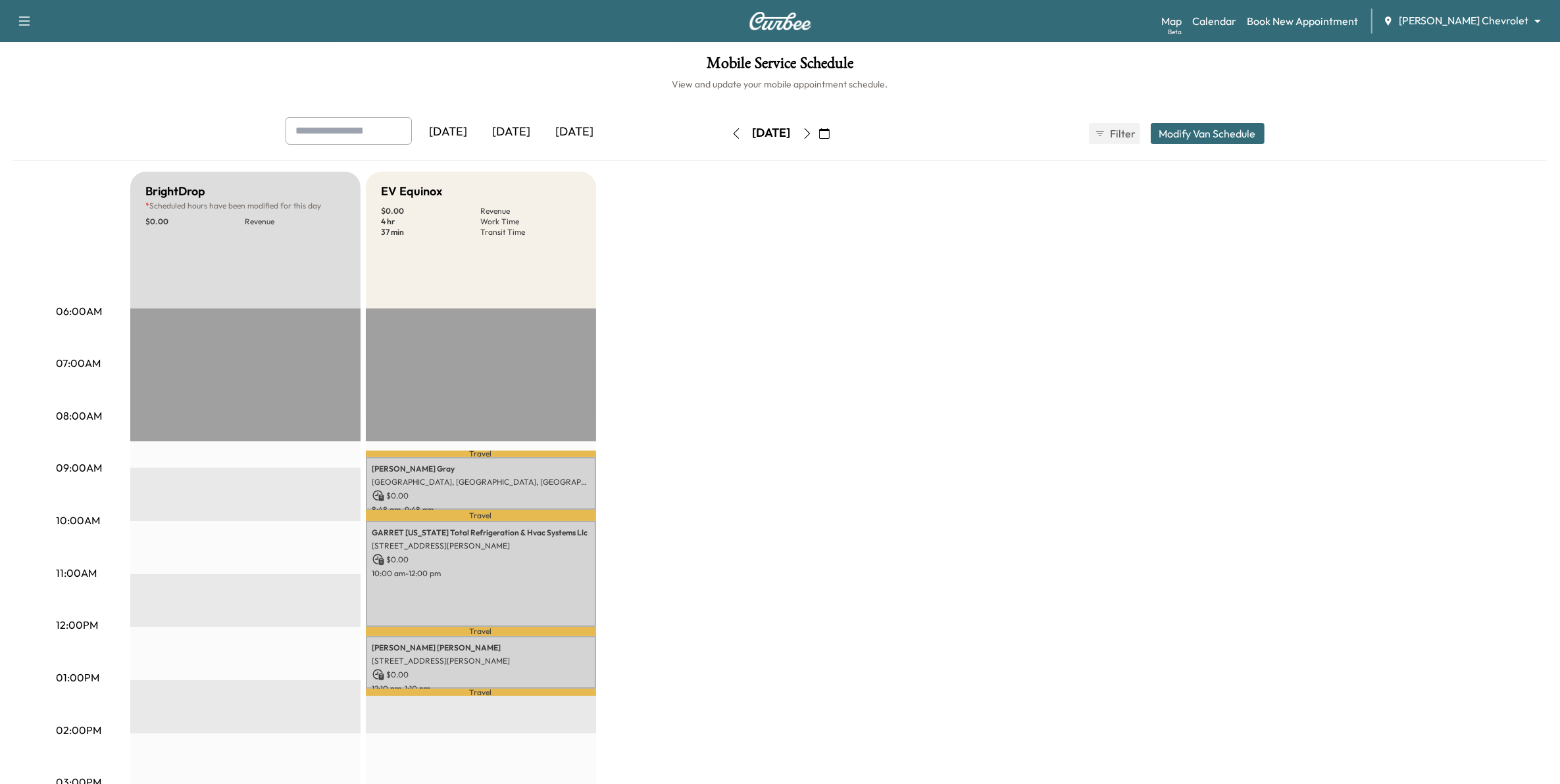
click at [731, 132] on icon "button" at bounding box center [736, 133] width 10 height 10
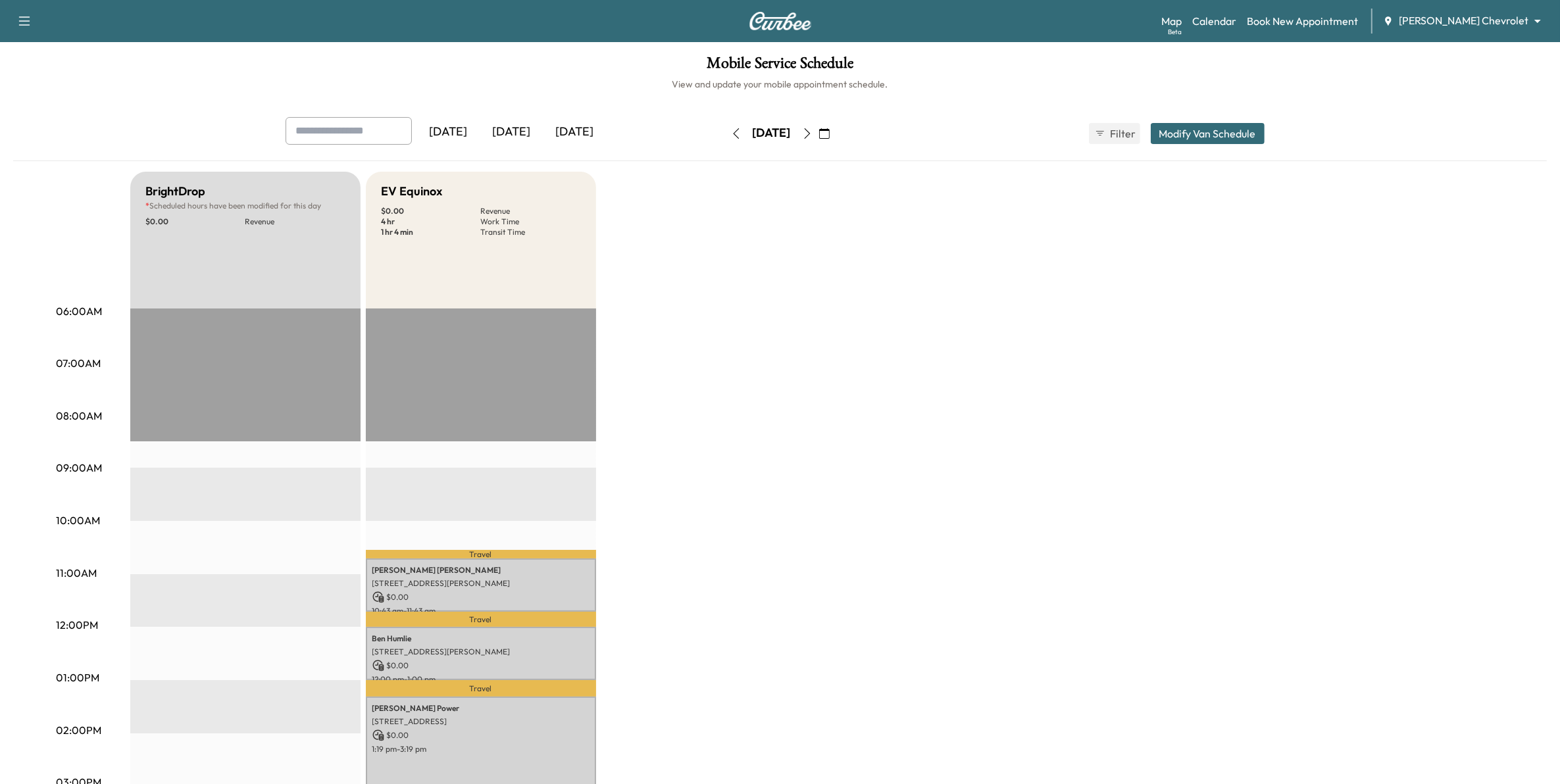
click at [731, 132] on icon "button" at bounding box center [736, 133] width 10 height 10
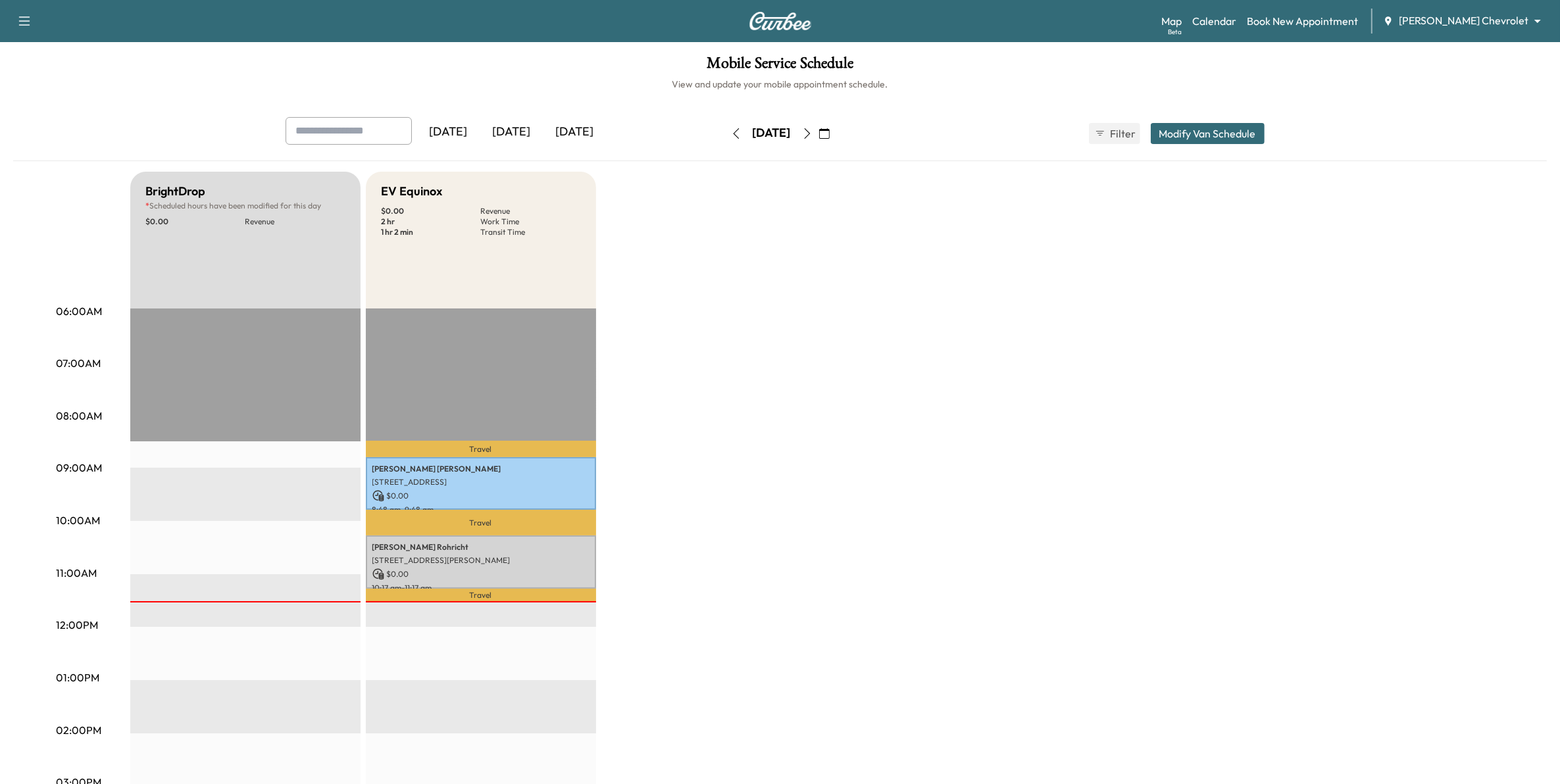
click at [812, 132] on icon "button" at bounding box center [807, 133] width 10 height 10
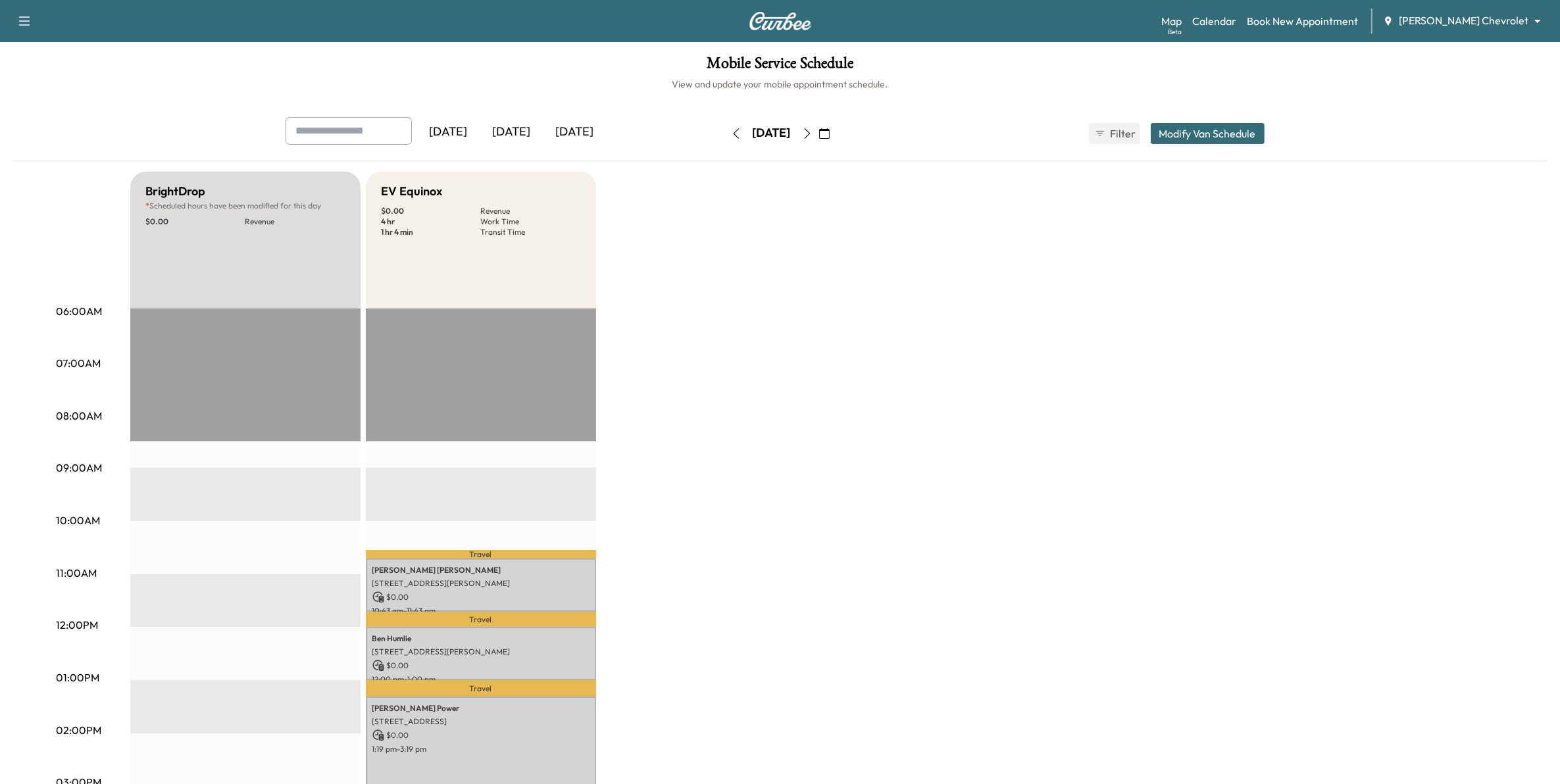
click at [810, 132] on icon "button" at bounding box center [806, 133] width 6 height 10
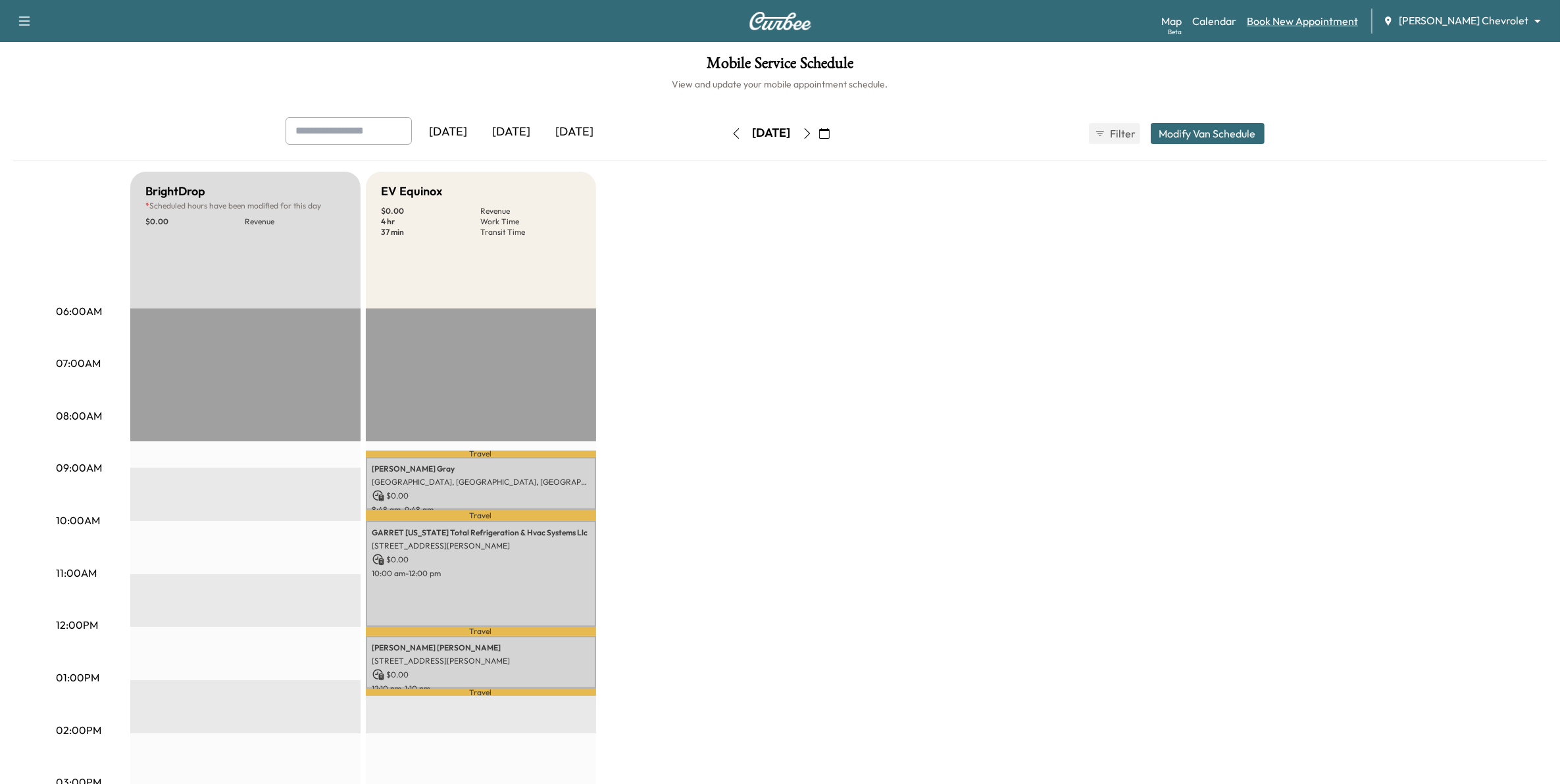
click at [1343, 21] on link "Book New Appointment" at bounding box center [1303, 21] width 111 height 16
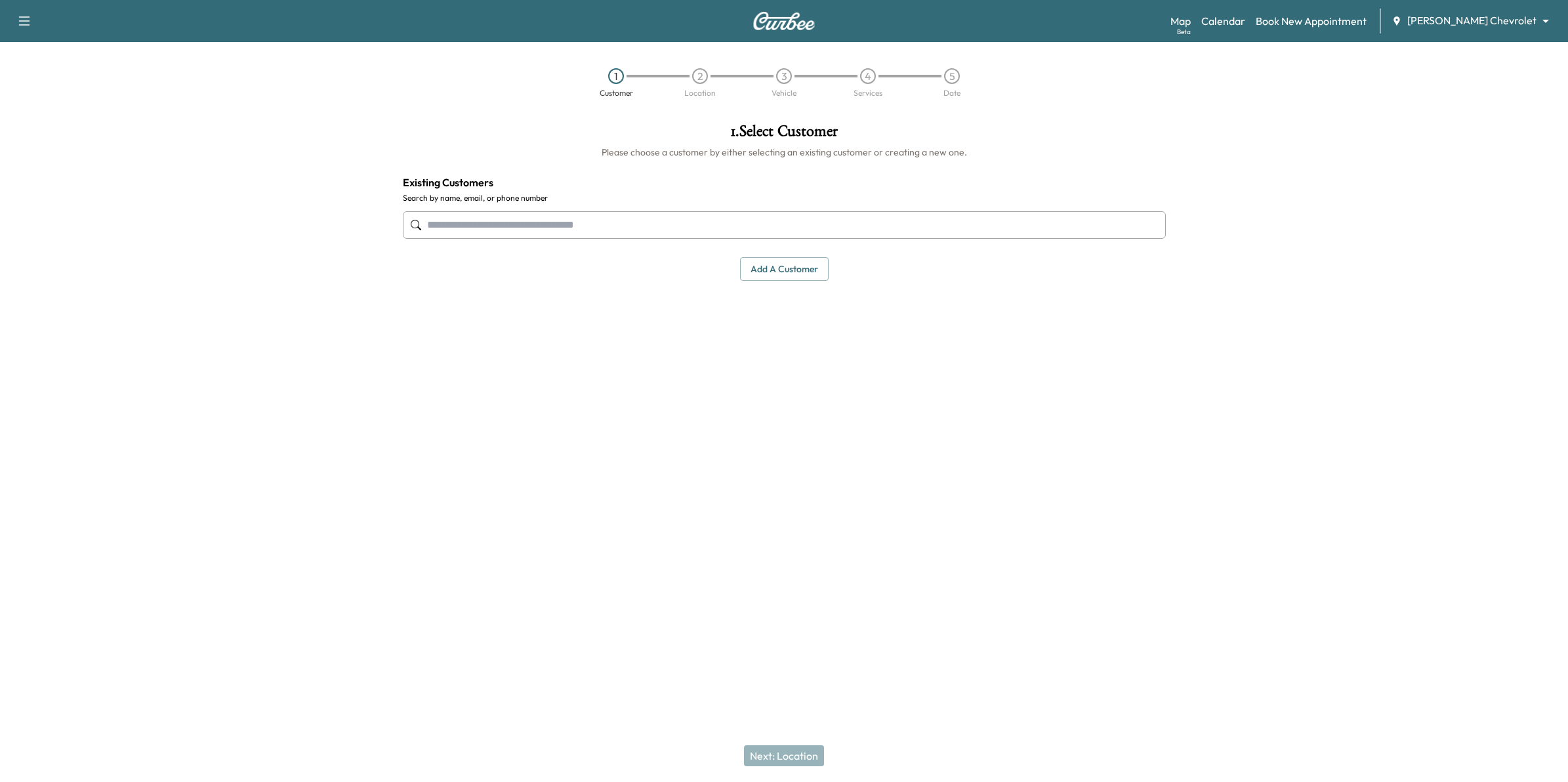
click at [716, 227] on input "text" at bounding box center [784, 225] width 763 height 28
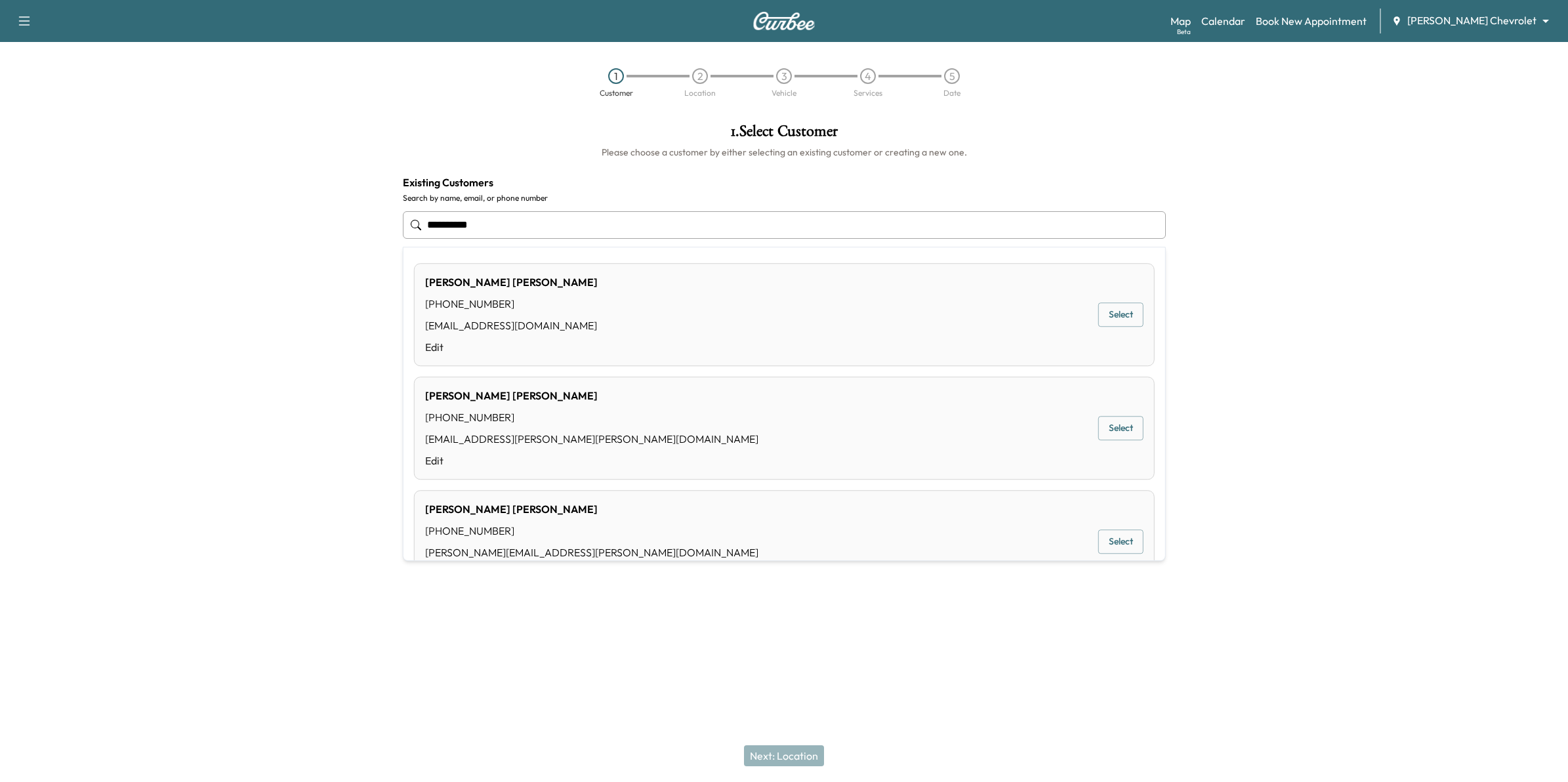
click at [1101, 314] on button "Select" at bounding box center [1121, 315] width 45 height 24
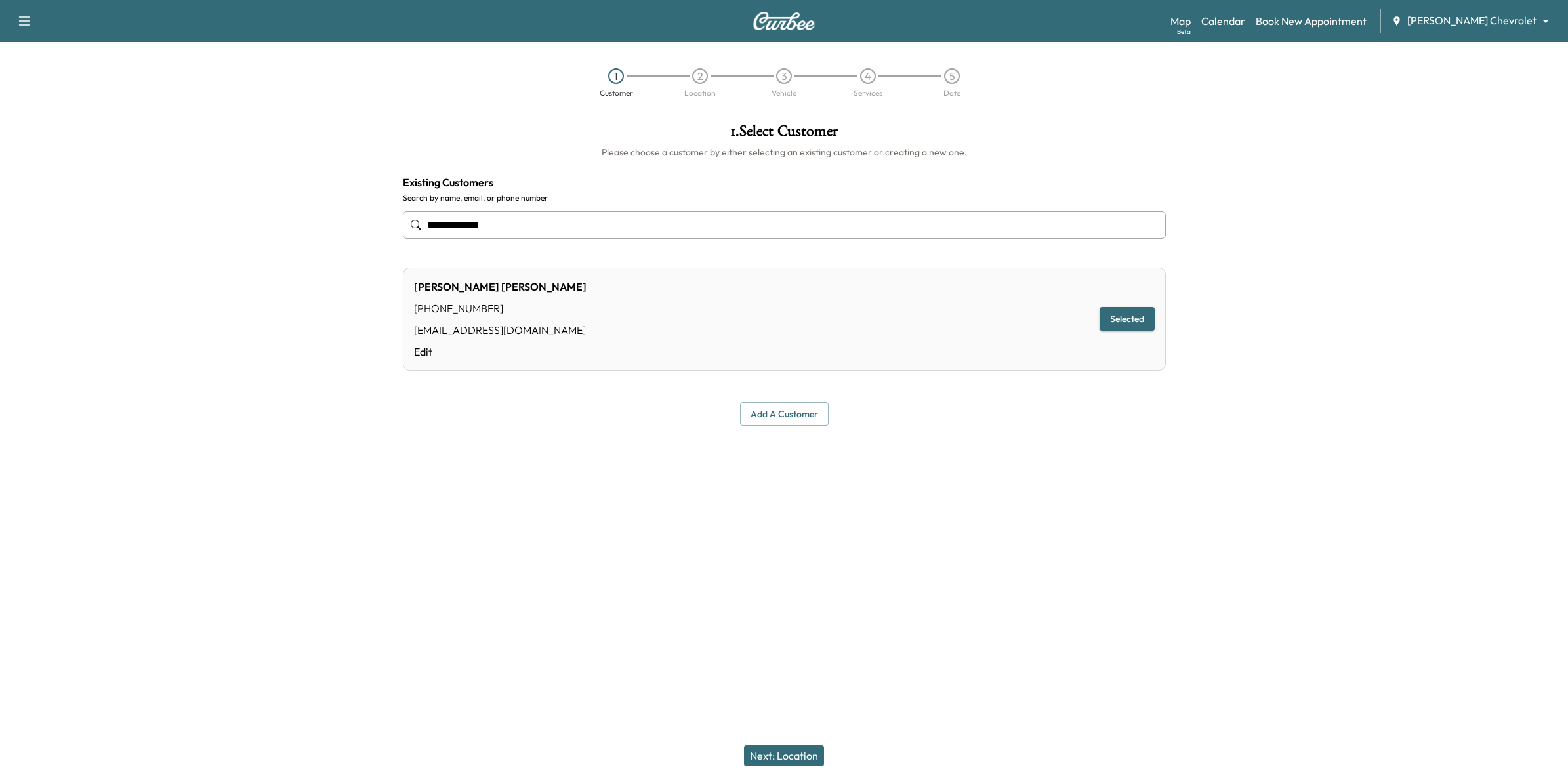
type input "**********"
click at [1136, 322] on button "Selected" at bounding box center [1126, 319] width 55 height 24
click at [782, 590] on button "Next: Location" at bounding box center [784, 755] width 80 height 21
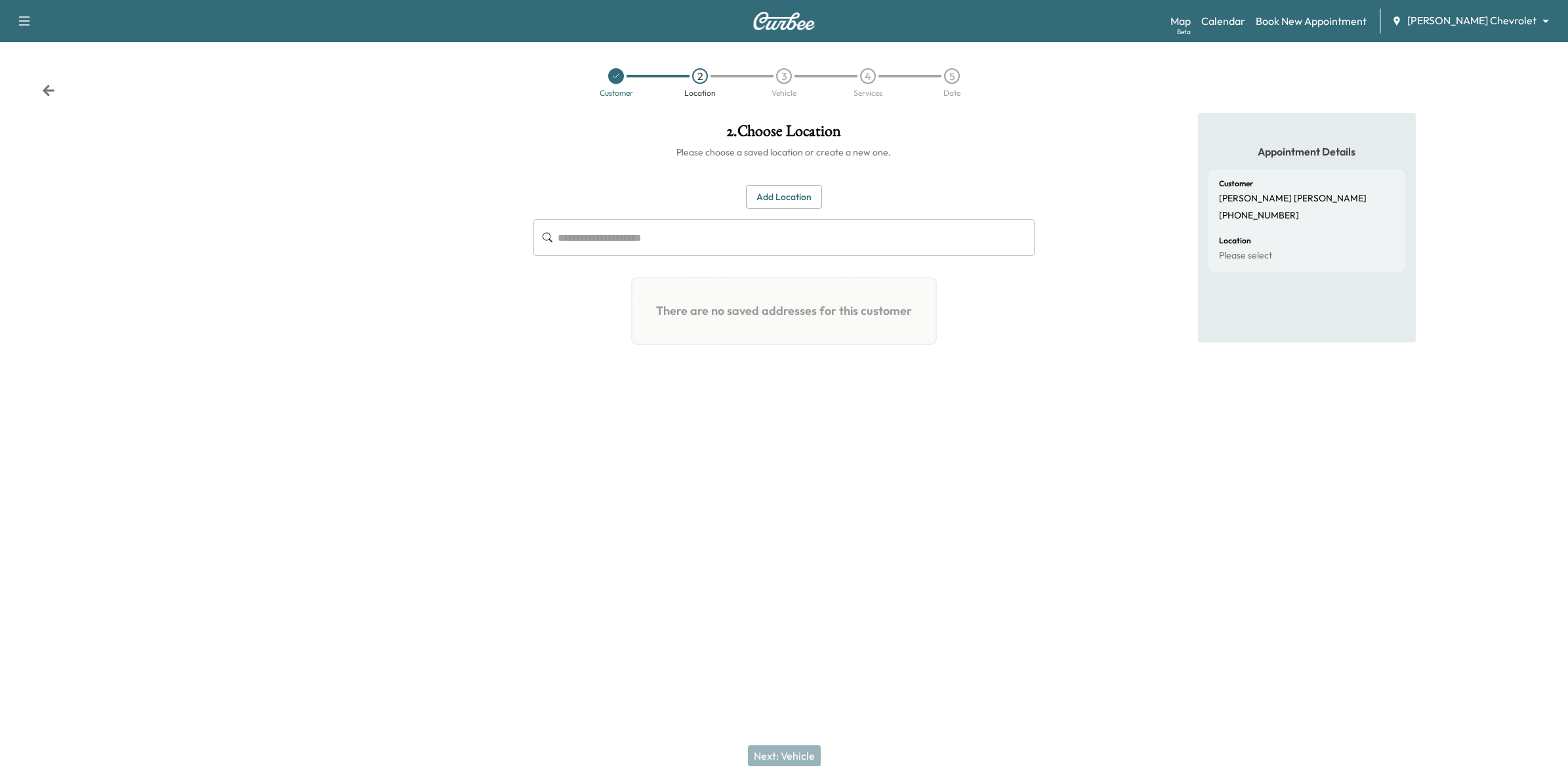
click at [761, 198] on button "Add Location" at bounding box center [784, 197] width 76 height 24
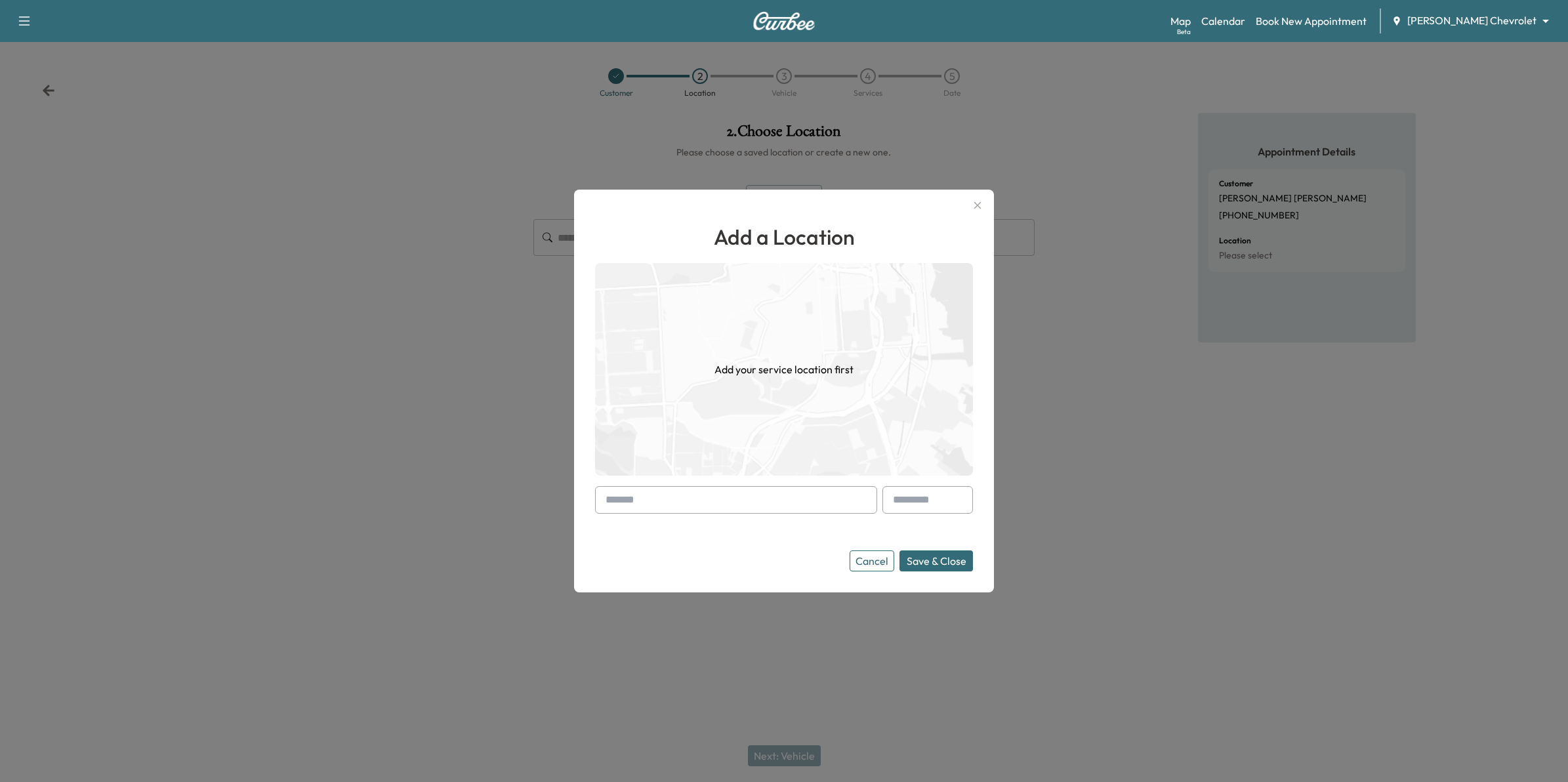
drag, startPoint x: 777, startPoint y: 510, endPoint x: 804, endPoint y: 513, distance: 27.2
click at [777, 510] on input "text" at bounding box center [736, 499] width 282 height 28
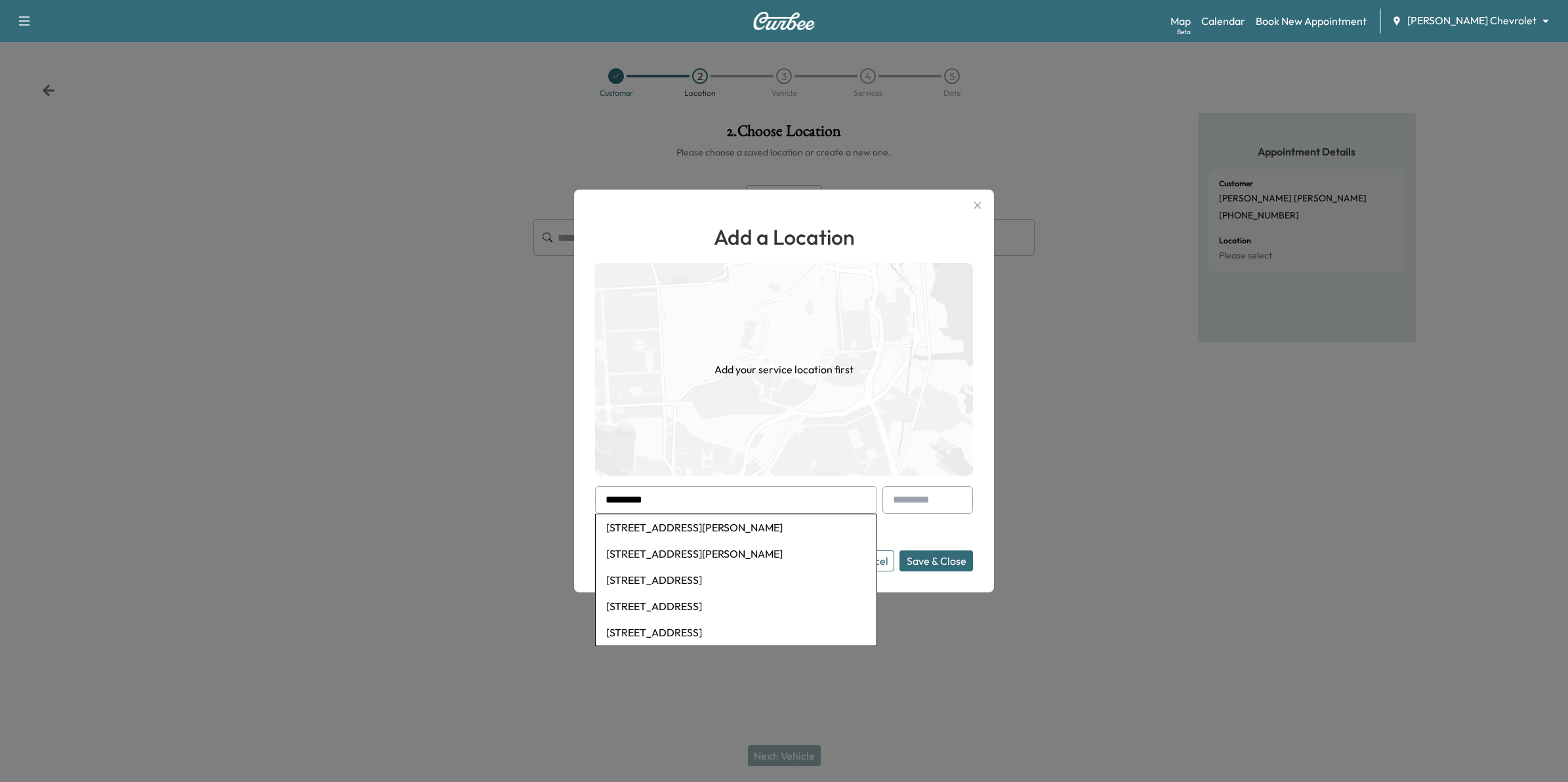
click at [775, 529] on li "[STREET_ADDRESS][PERSON_NAME]" at bounding box center [736, 527] width 281 height 26
type input "**********"
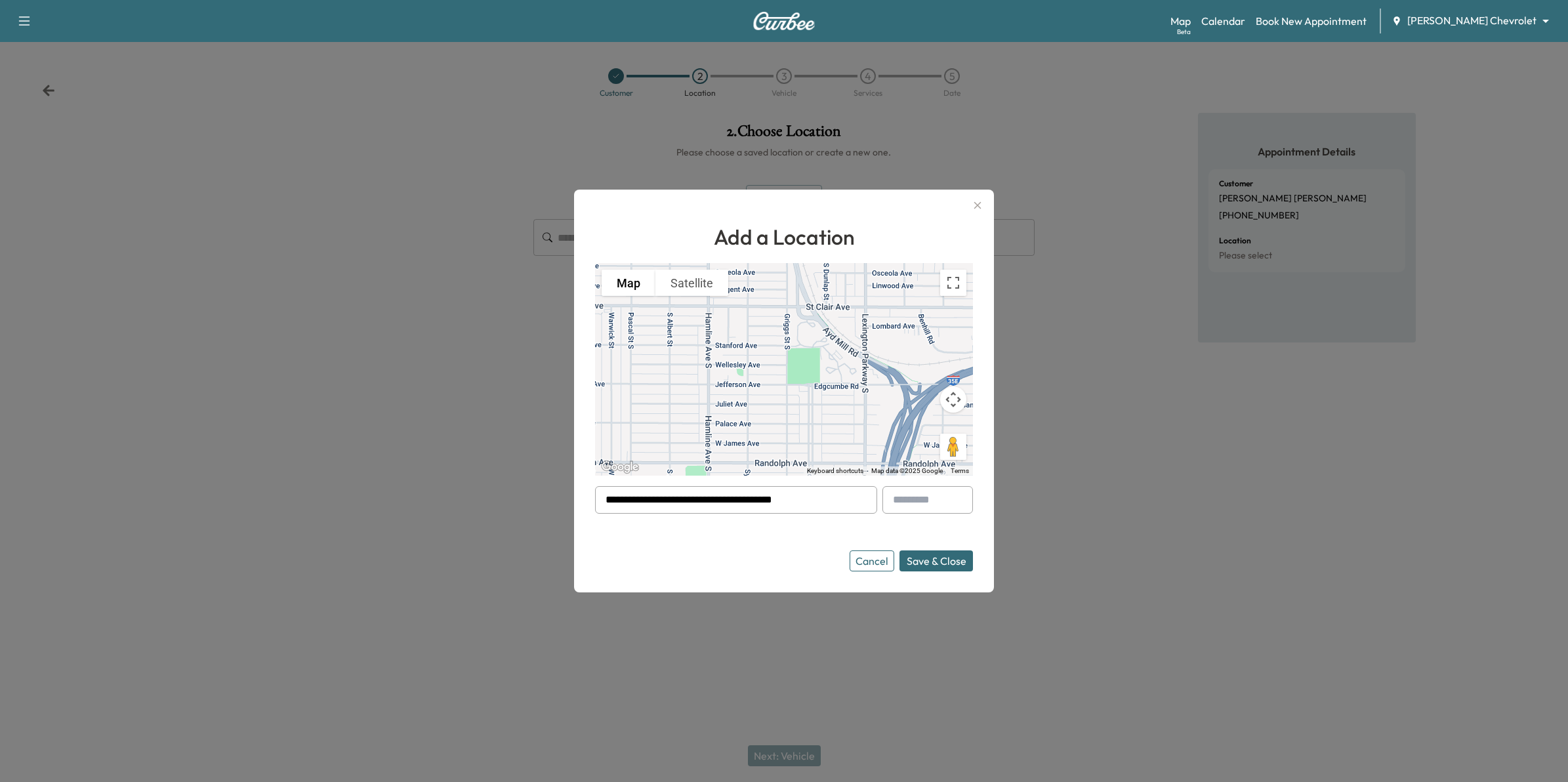
click at [943, 561] on button "Save & Close" at bounding box center [935, 561] width 73 height 21
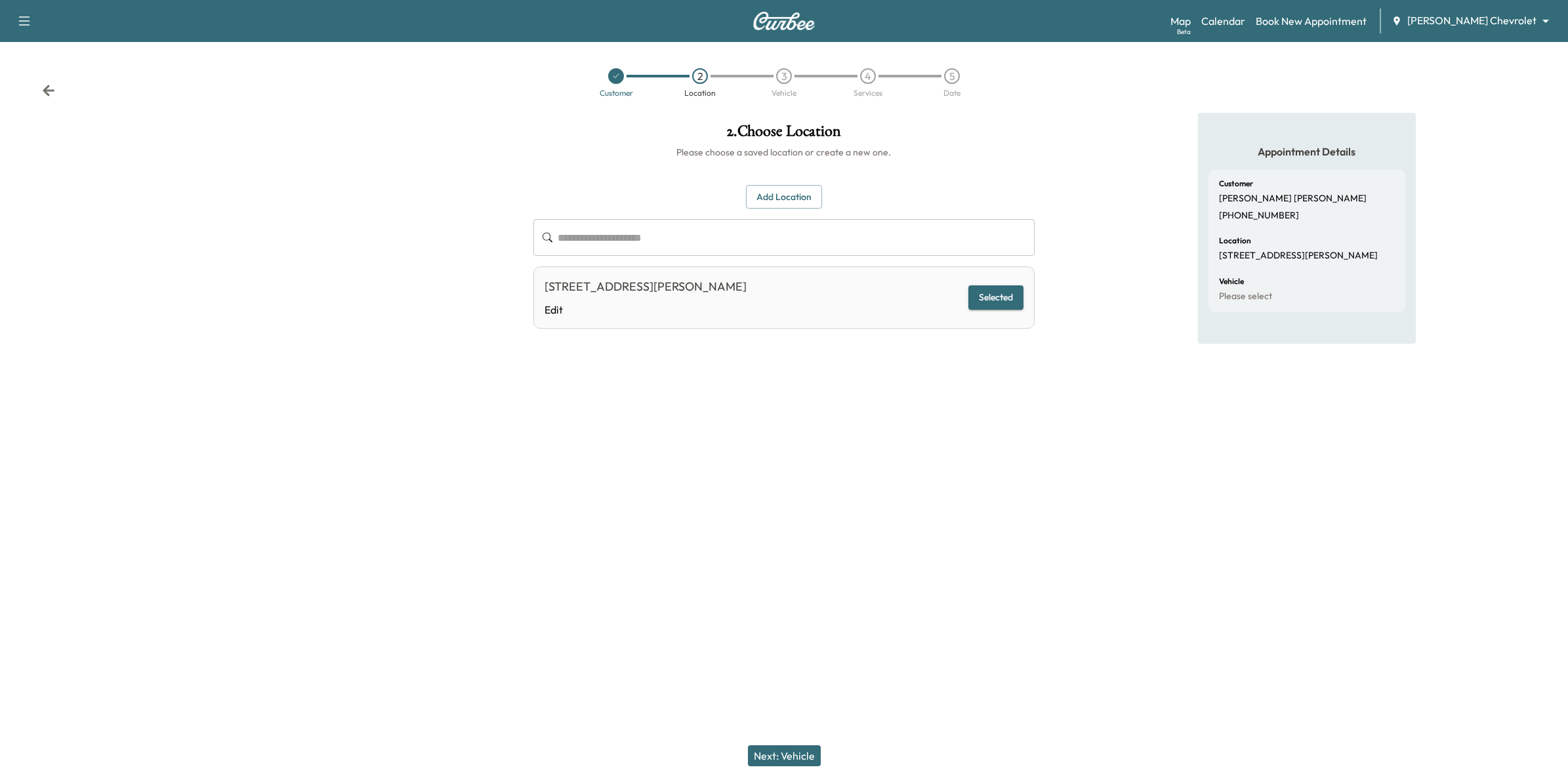
click at [1005, 297] on button "Selected" at bounding box center [995, 297] width 55 height 24
click at [804, 590] on button "Next: Vehicle" at bounding box center [784, 755] width 73 height 21
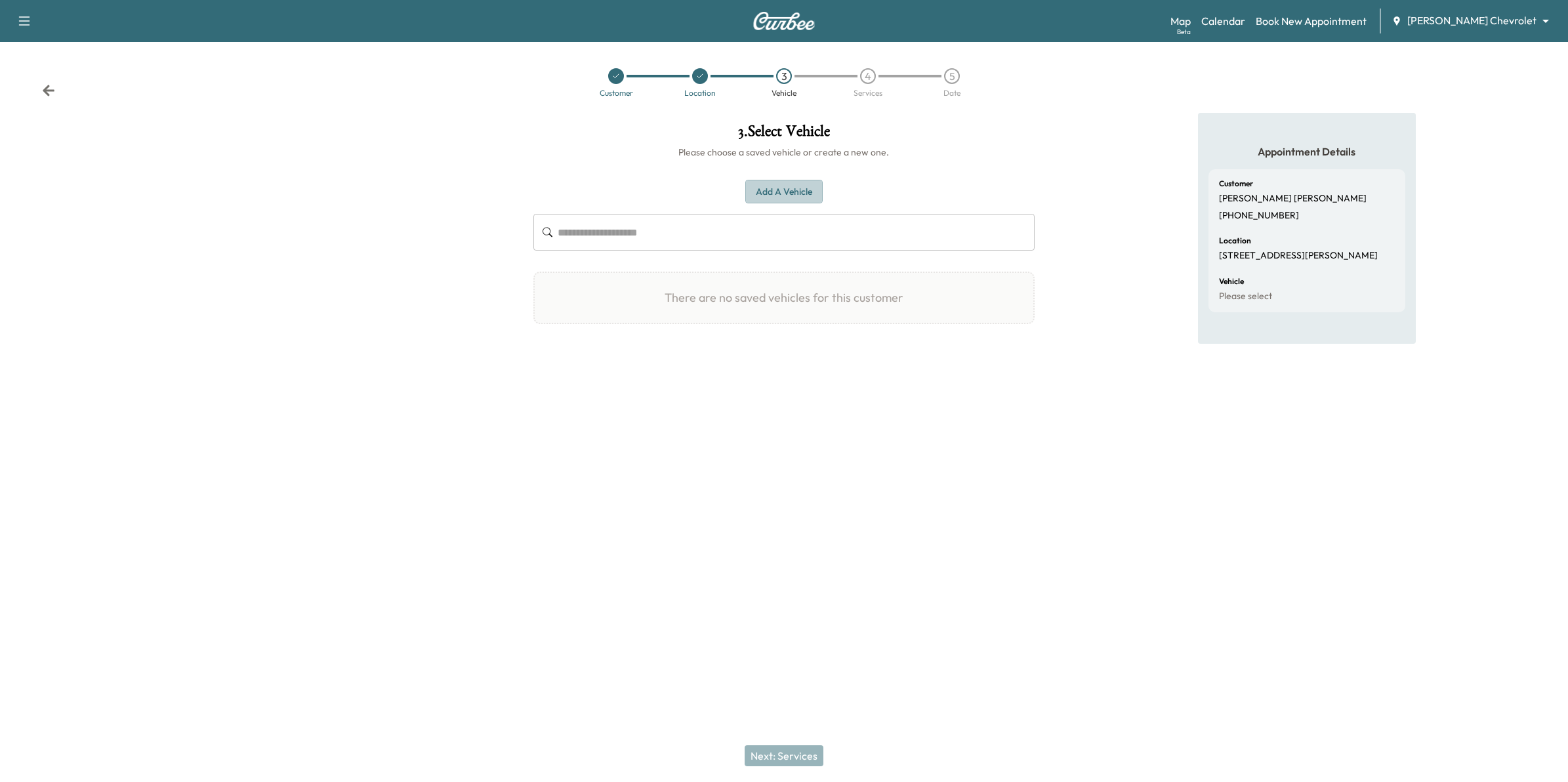
click at [804, 189] on button "Add a Vehicle" at bounding box center [784, 192] width 77 height 24
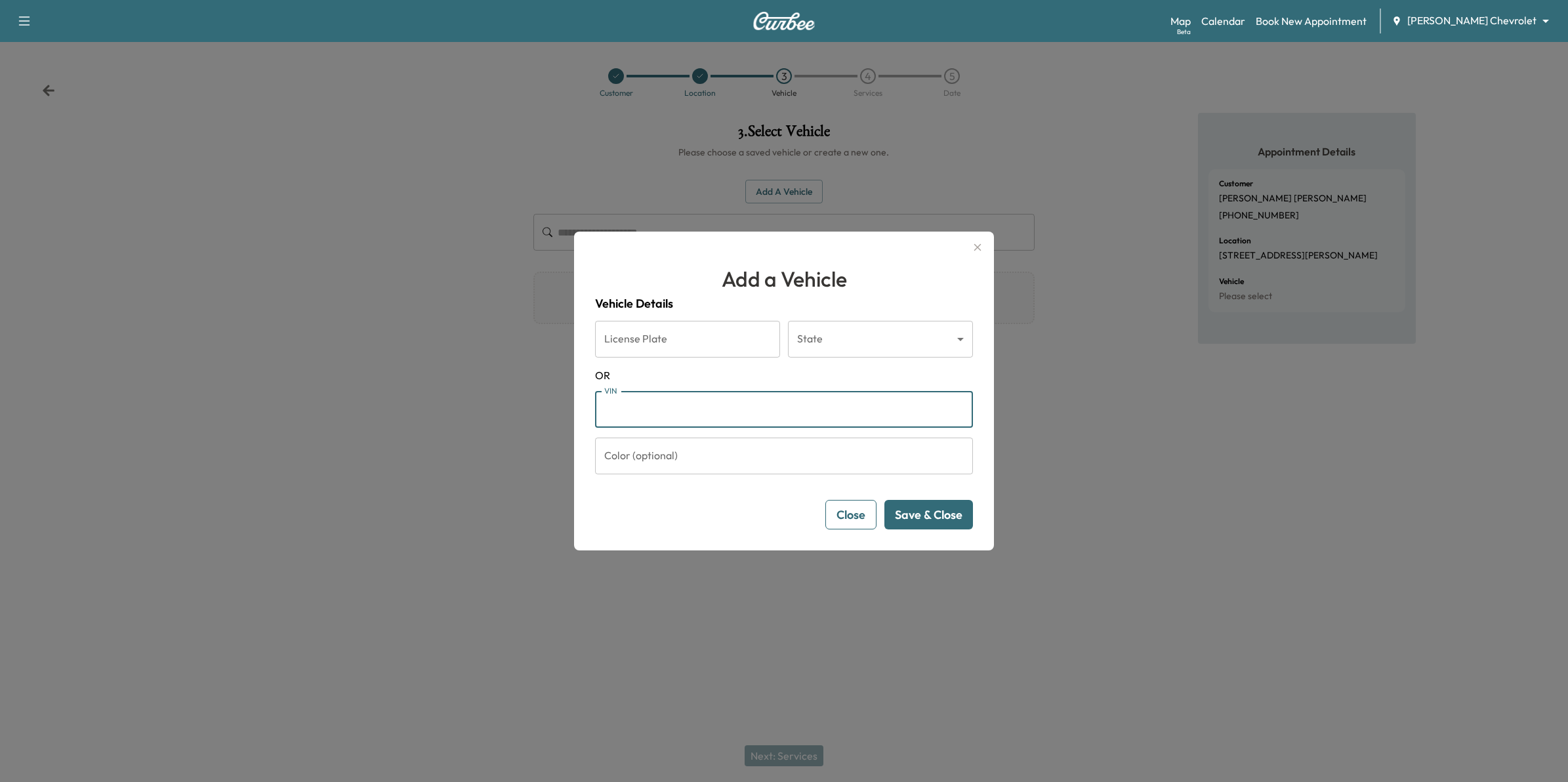
paste input "**********"
type input "**********"
click at [942, 513] on button "Save & Close" at bounding box center [928, 514] width 88 height 29
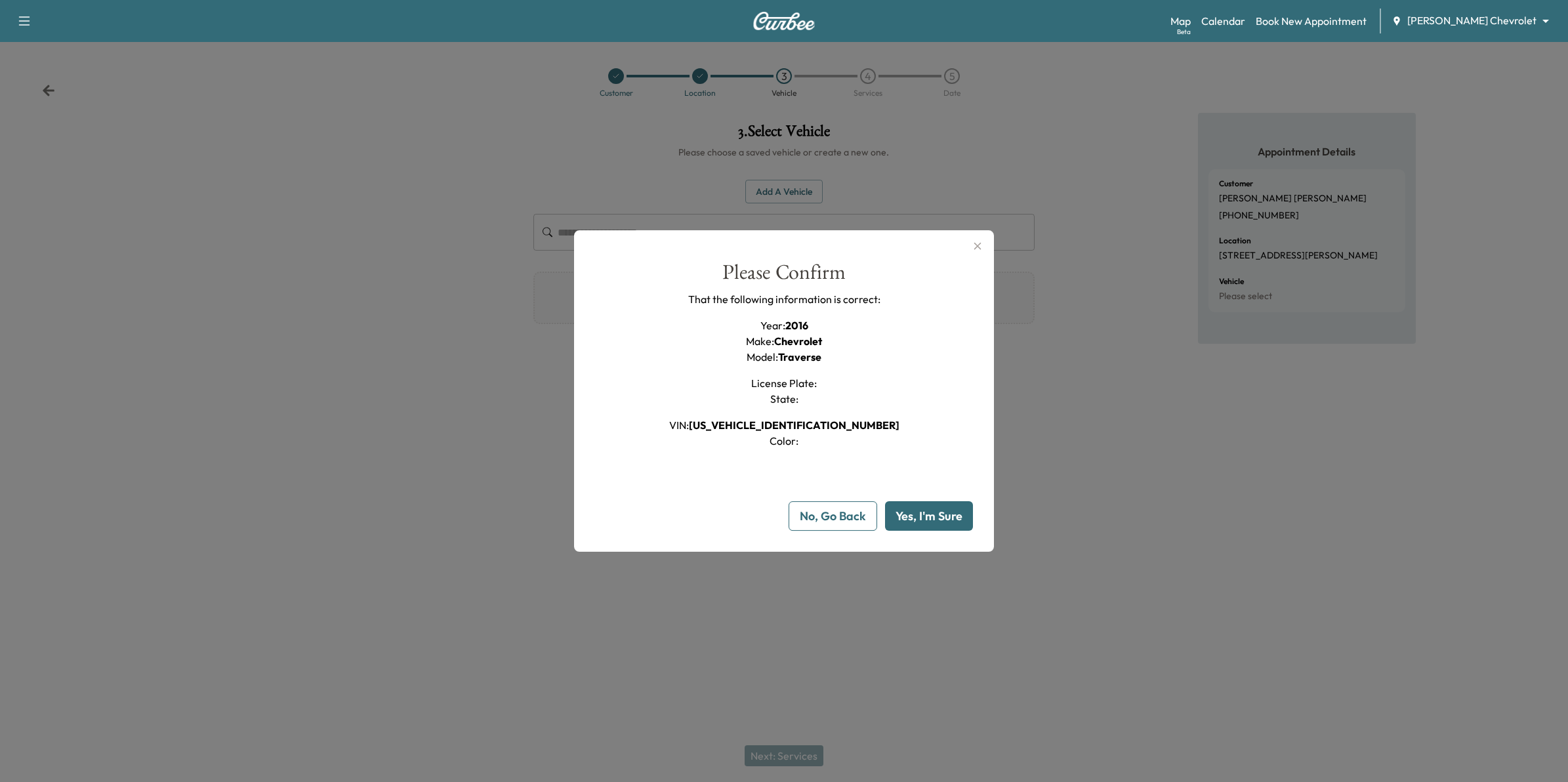
click at [951, 520] on button "Yes, I'm Sure" at bounding box center [928, 515] width 88 height 29
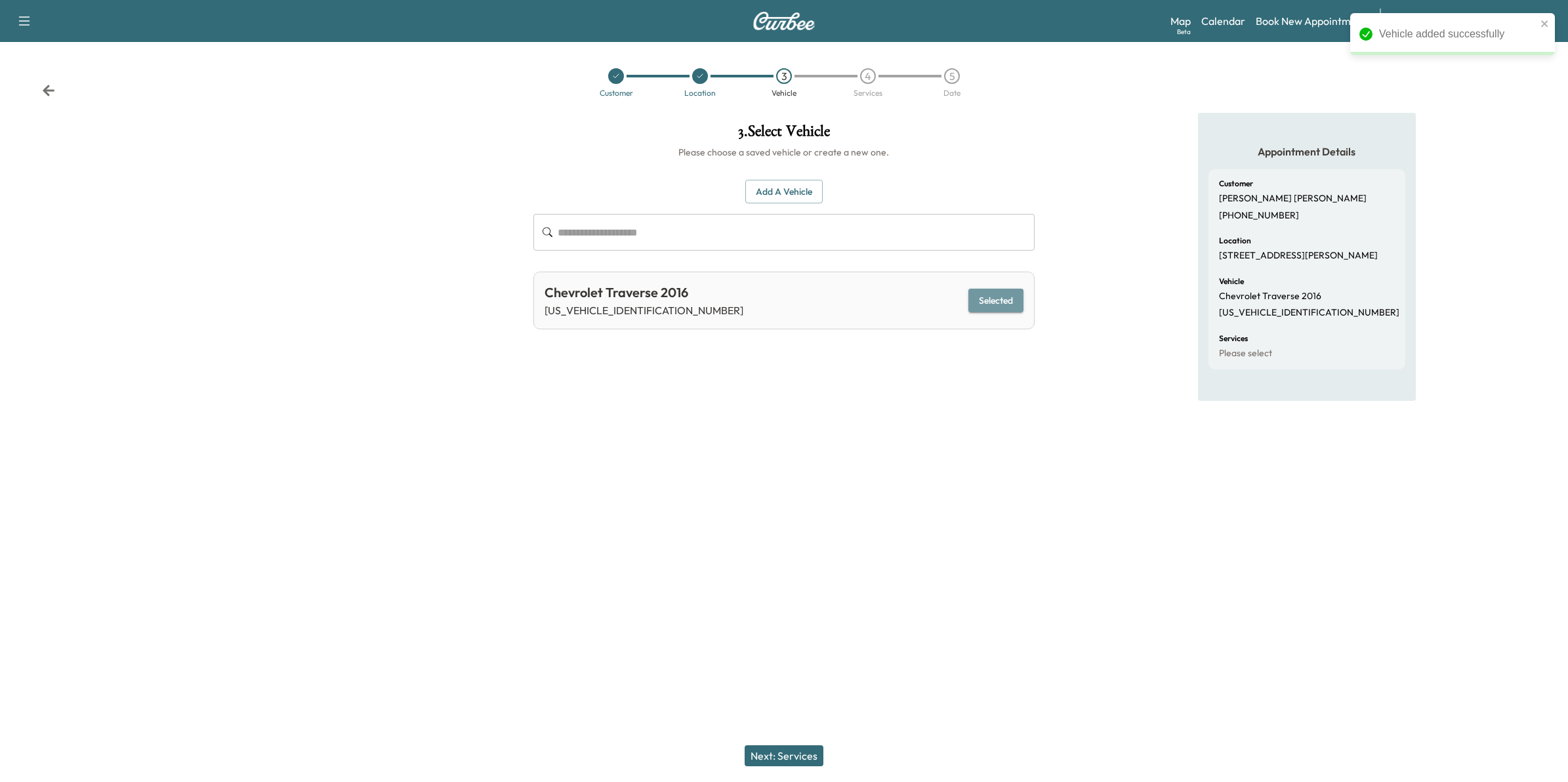
click at [1004, 306] on button "Selected" at bounding box center [995, 301] width 55 height 24
click at [781, 590] on button "Next: Services" at bounding box center [784, 755] width 79 height 21
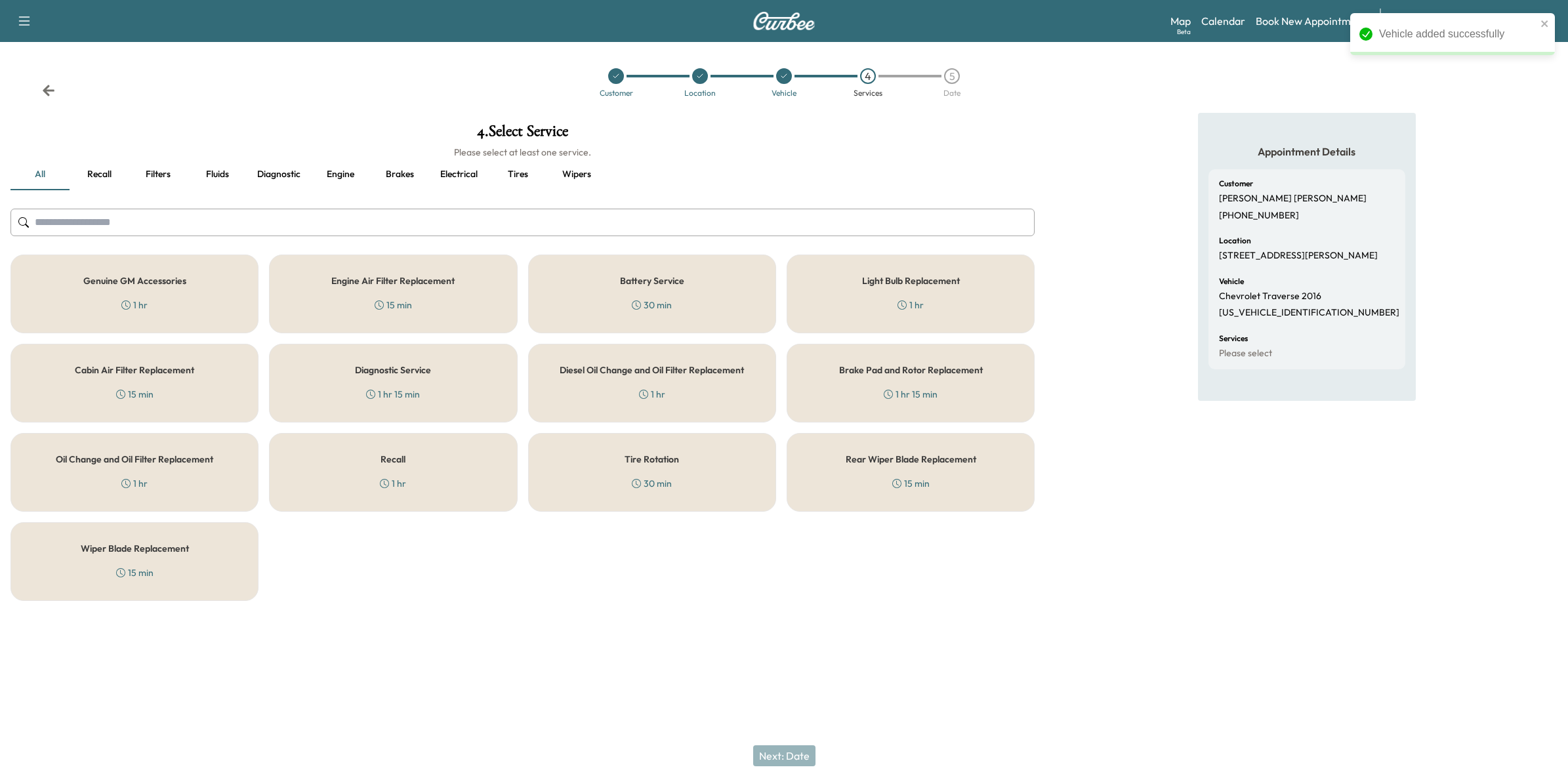
click at [376, 486] on div "Recall 1 hr" at bounding box center [393, 472] width 248 height 79
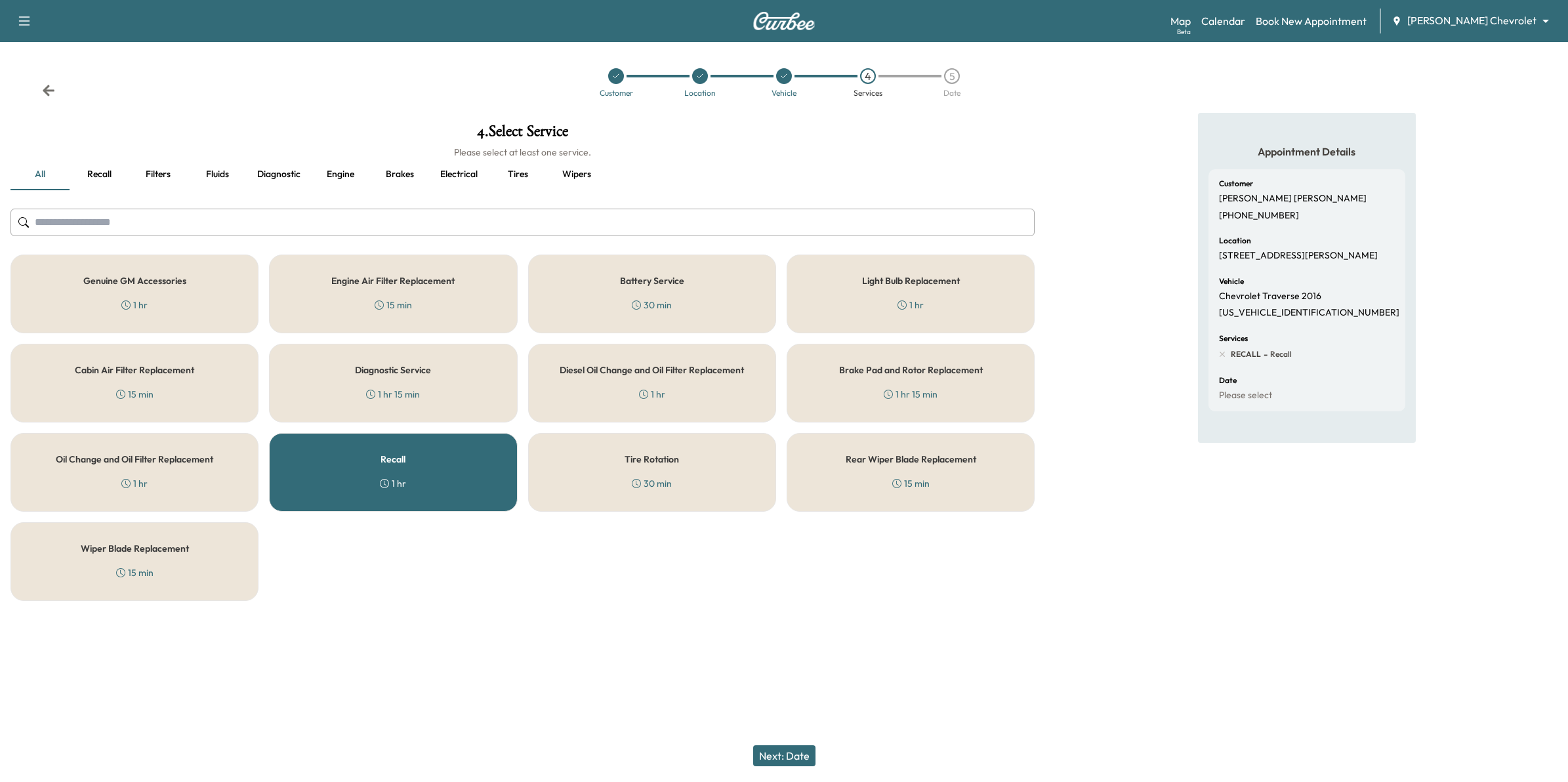
click at [798, 590] on button "Next: Date" at bounding box center [784, 755] width 62 height 21
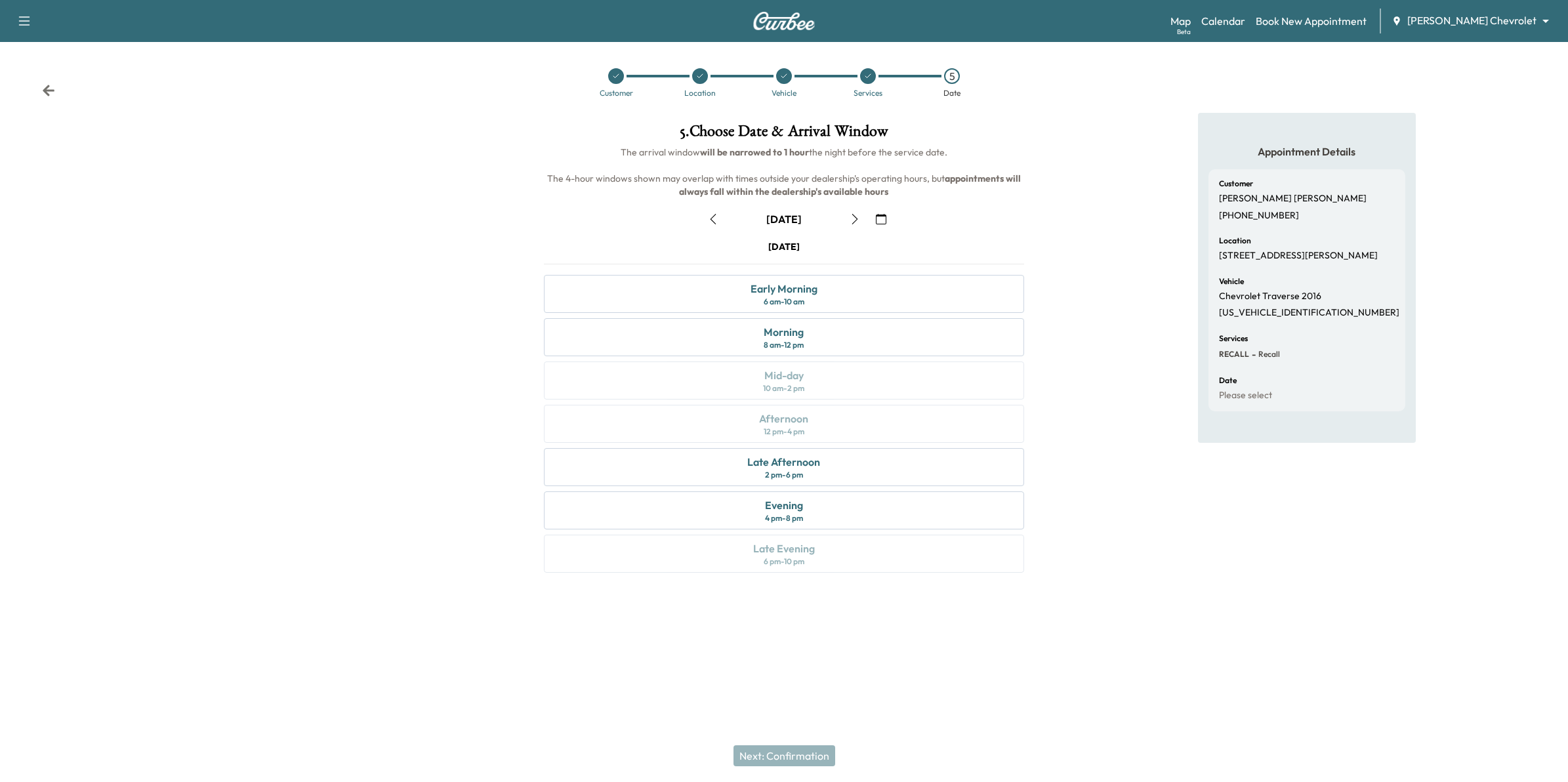
click at [853, 219] on icon "button" at bounding box center [854, 219] width 10 height 10
click at [869, 470] on div "Late Afternoon 2 pm - 6 pm" at bounding box center [784, 466] width 481 height 38
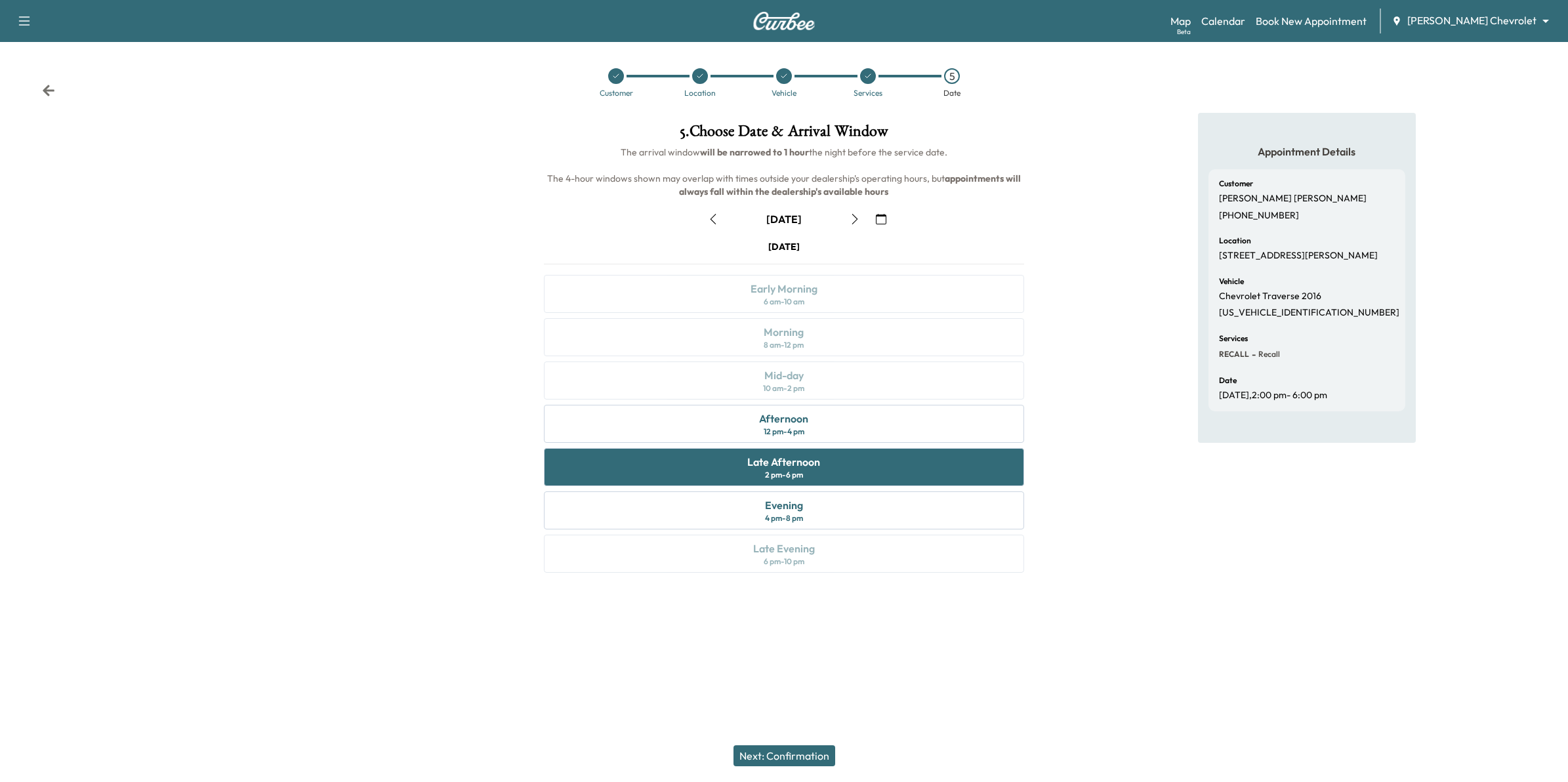
click at [792, 590] on button "Next: Confirmation" at bounding box center [784, 755] width 102 height 21
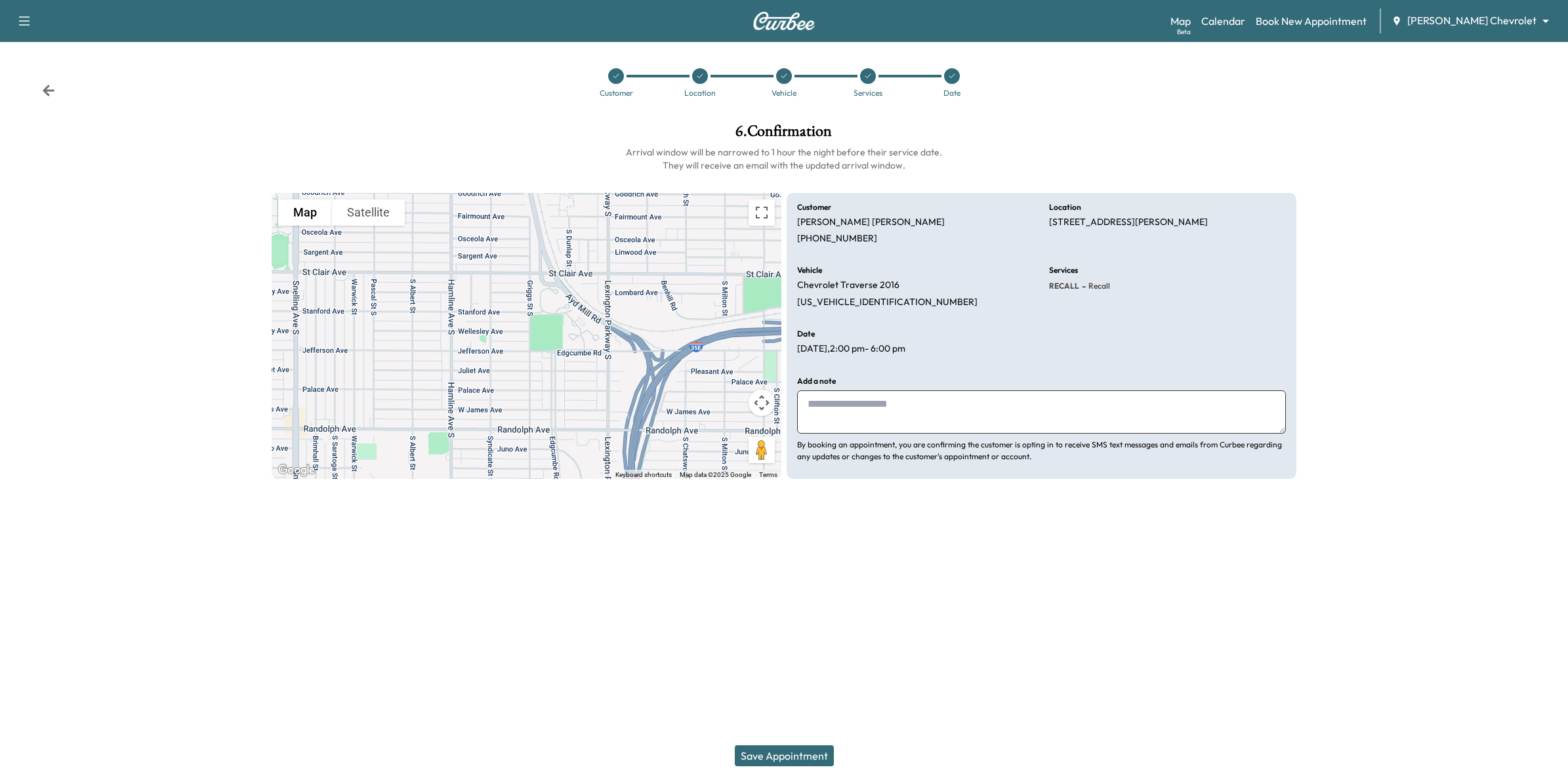
click at [47, 88] on icon at bounding box center [49, 90] width 12 height 11
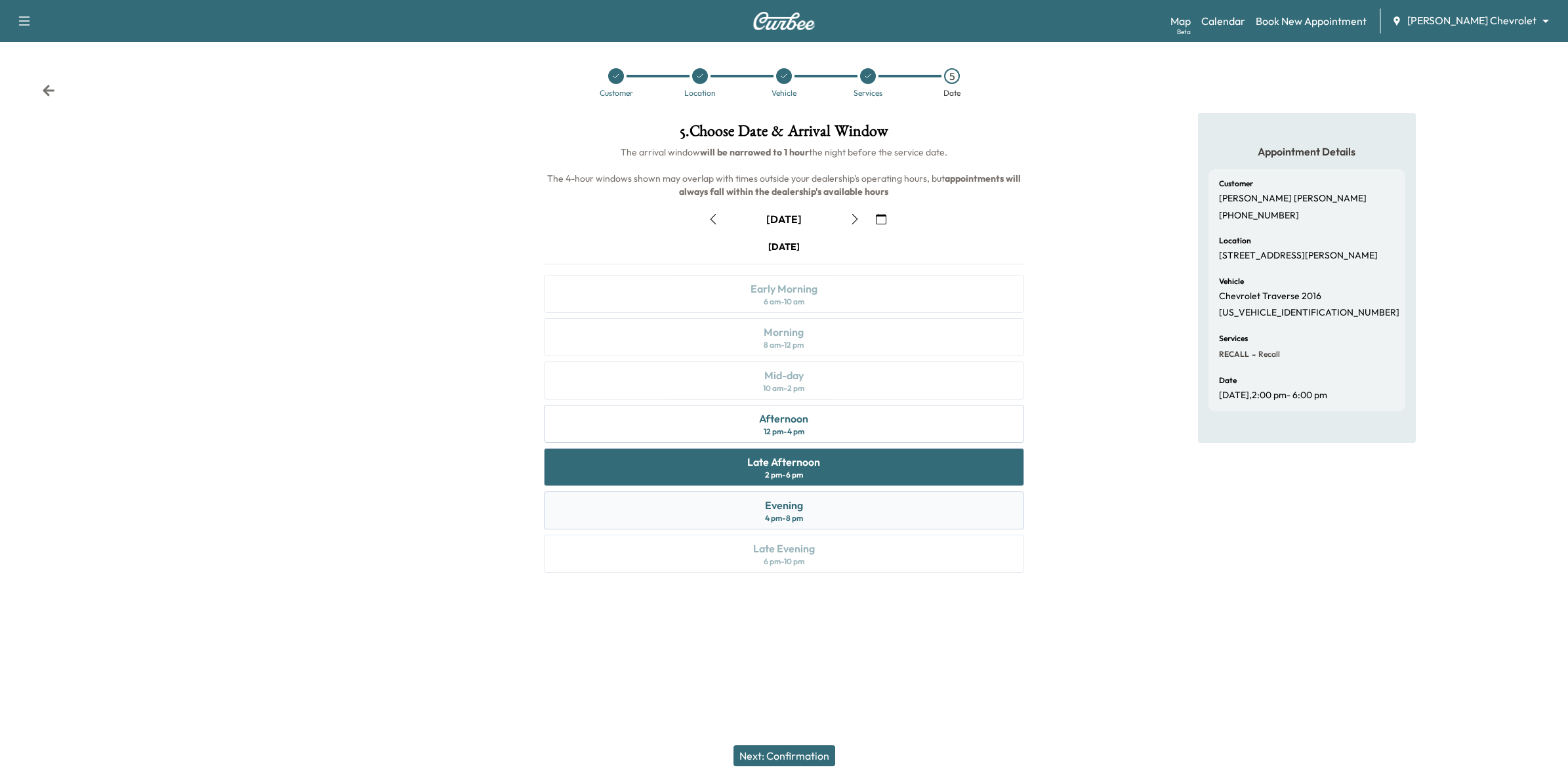
click at [778, 508] on div "Evening" at bounding box center [784, 505] width 38 height 16
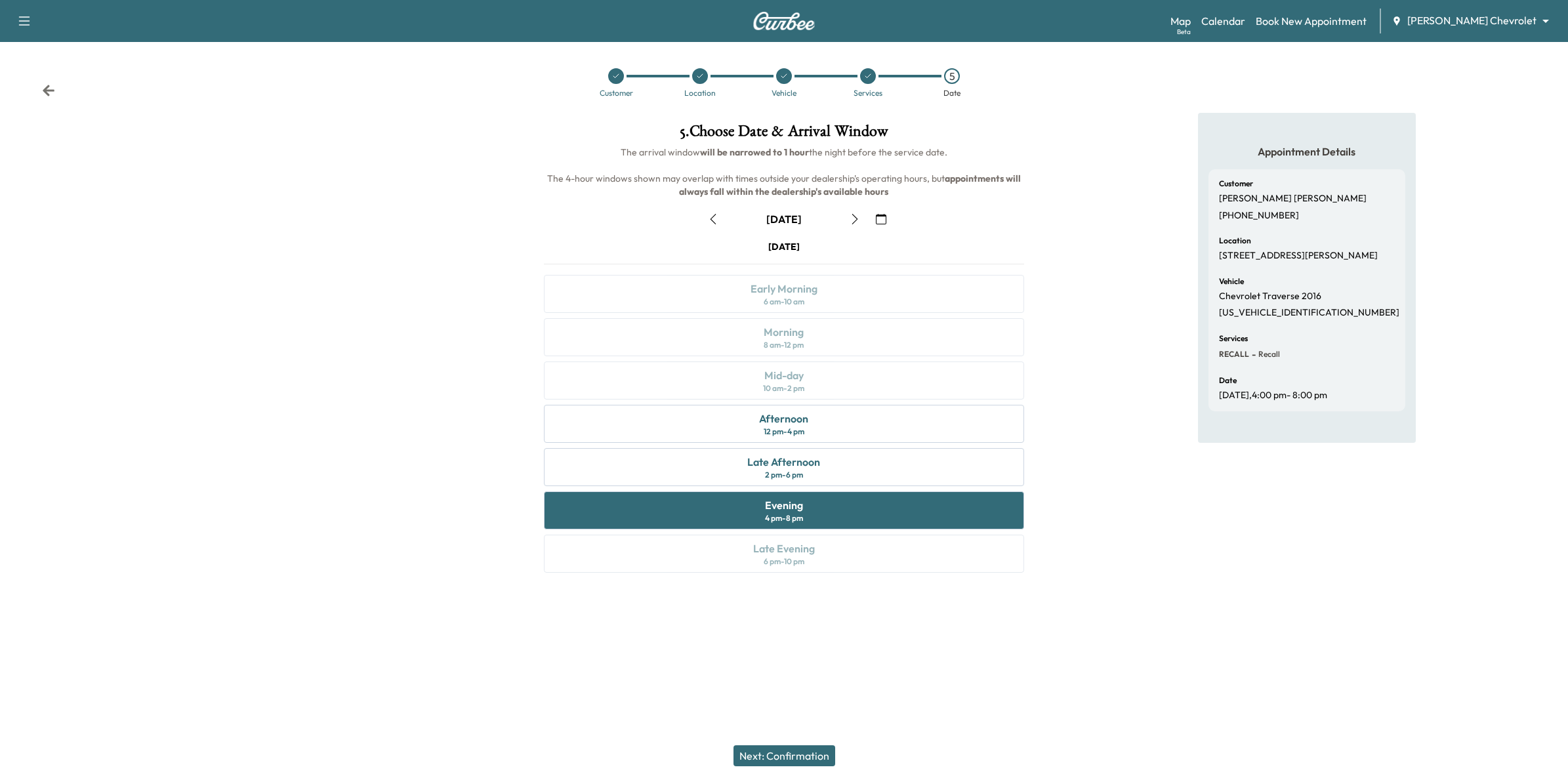
click at [801, 590] on button "Next: Confirmation" at bounding box center [784, 755] width 102 height 21
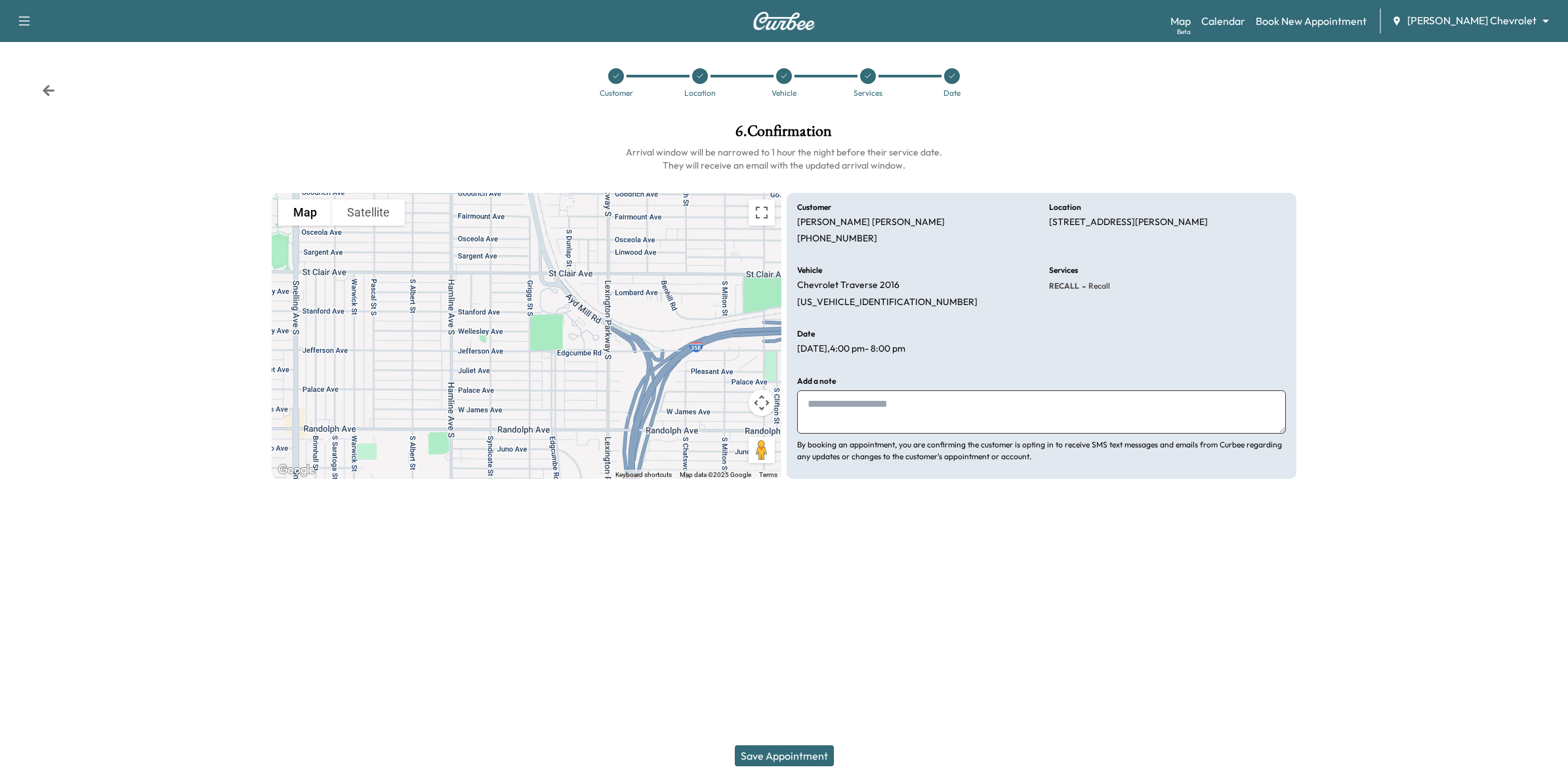
click at [804, 590] on button "Save Appointment" at bounding box center [784, 755] width 99 height 21
click at [816, 590] on button "Save Appointment" at bounding box center [784, 755] width 99 height 21
click at [821, 590] on button "Save Appointment" at bounding box center [784, 755] width 99 height 21
click at [850, 406] on textarea at bounding box center [1041, 412] width 489 height 43
type textarea "***"
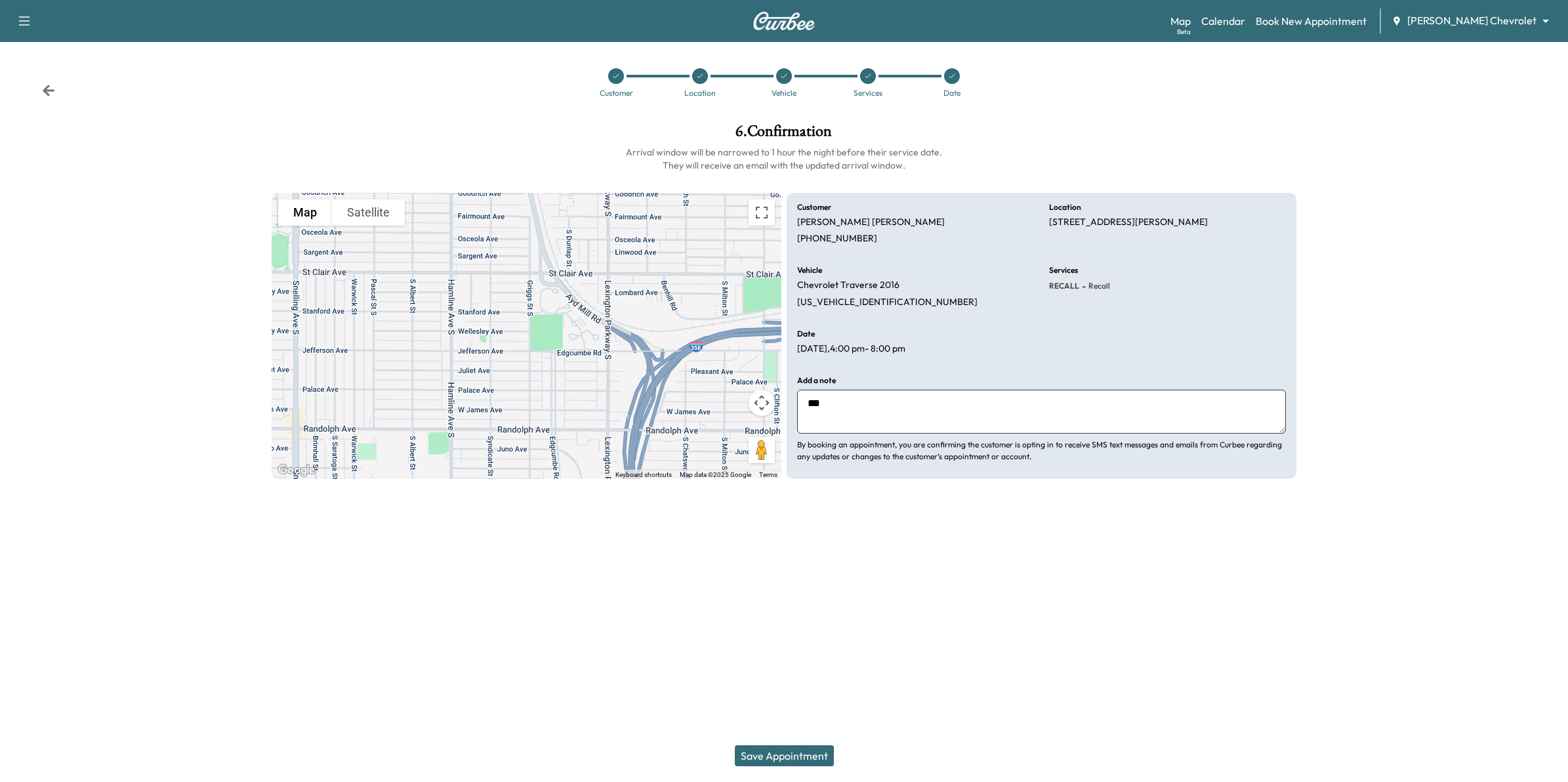
click at [48, 97] on icon at bounding box center [49, 91] width 13 height 13
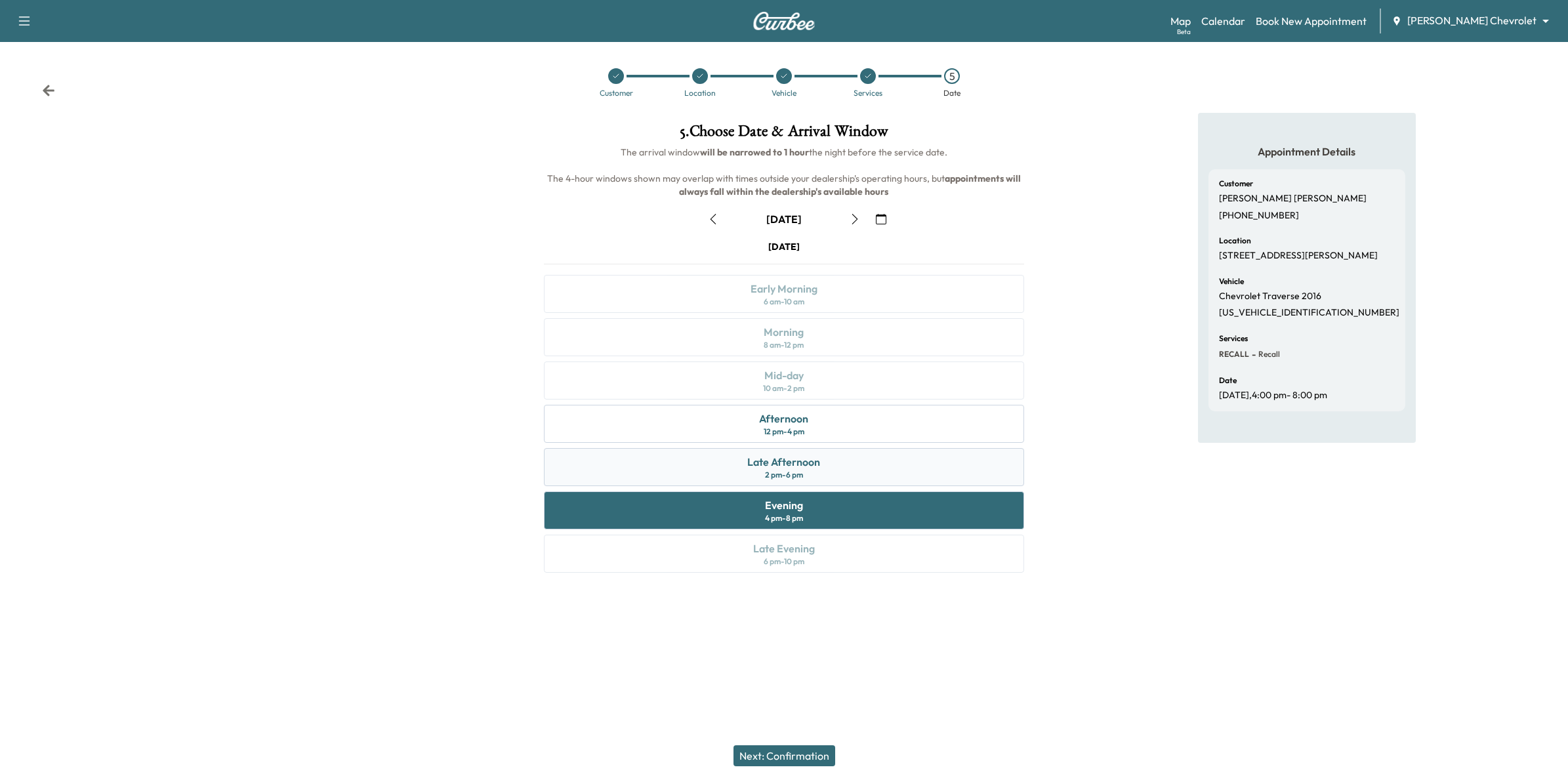
click at [860, 468] on div "Late Afternoon 2 pm - 6 pm" at bounding box center [784, 466] width 481 height 38
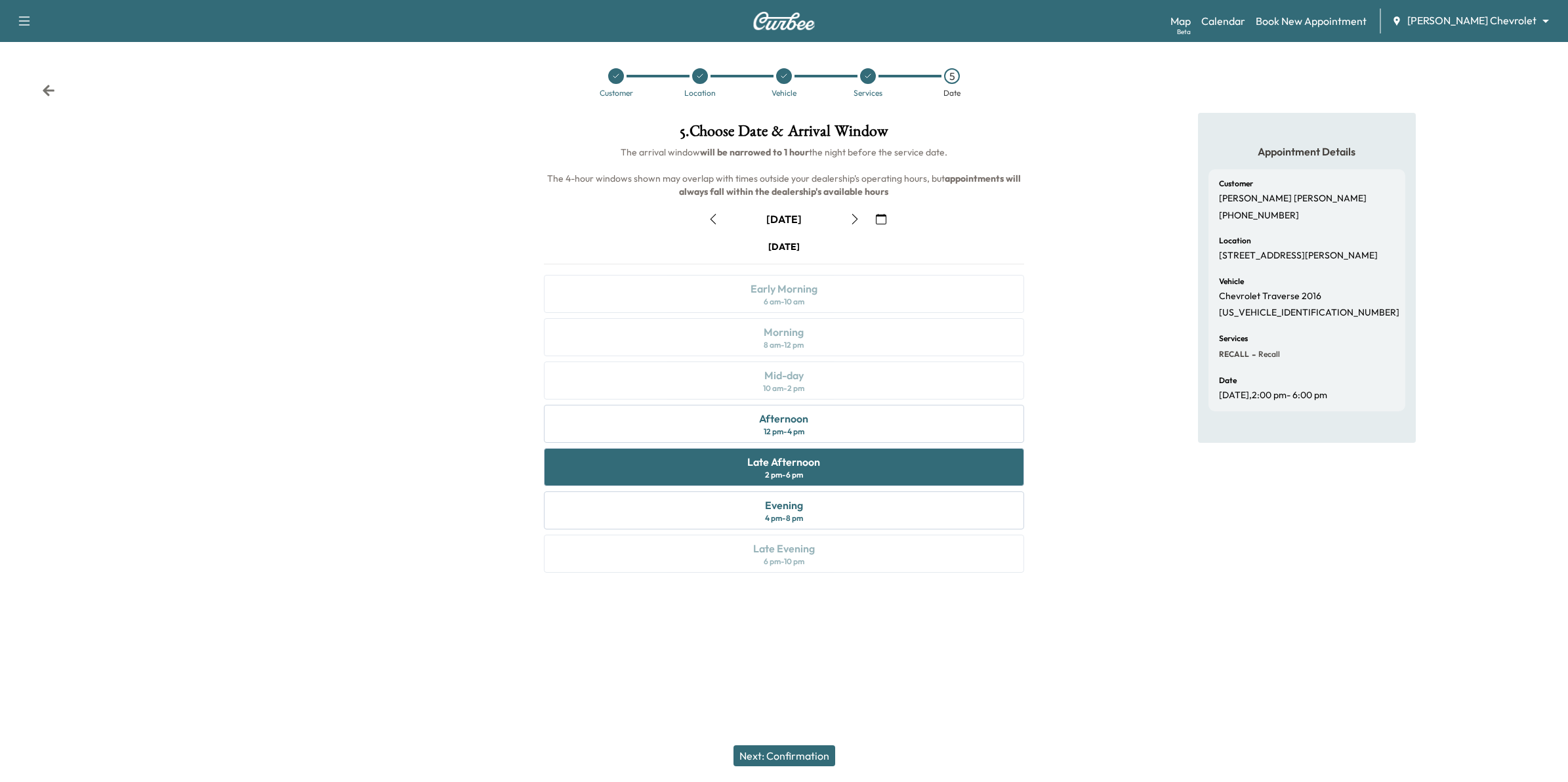
click at [781, 590] on button "Next: Confirmation" at bounding box center [784, 755] width 102 height 21
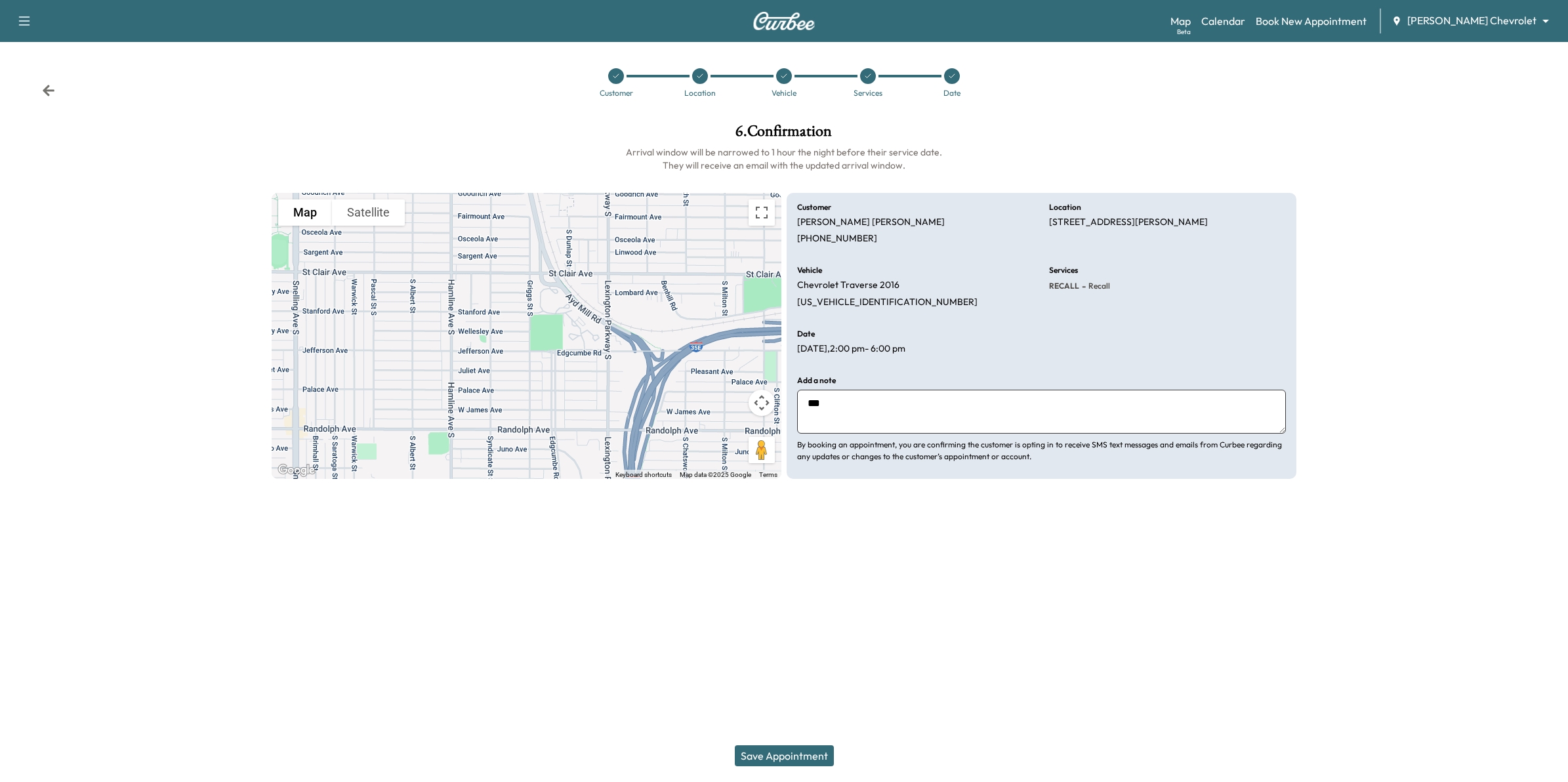
click at [795, 590] on button "Save Appointment" at bounding box center [784, 755] width 99 height 21
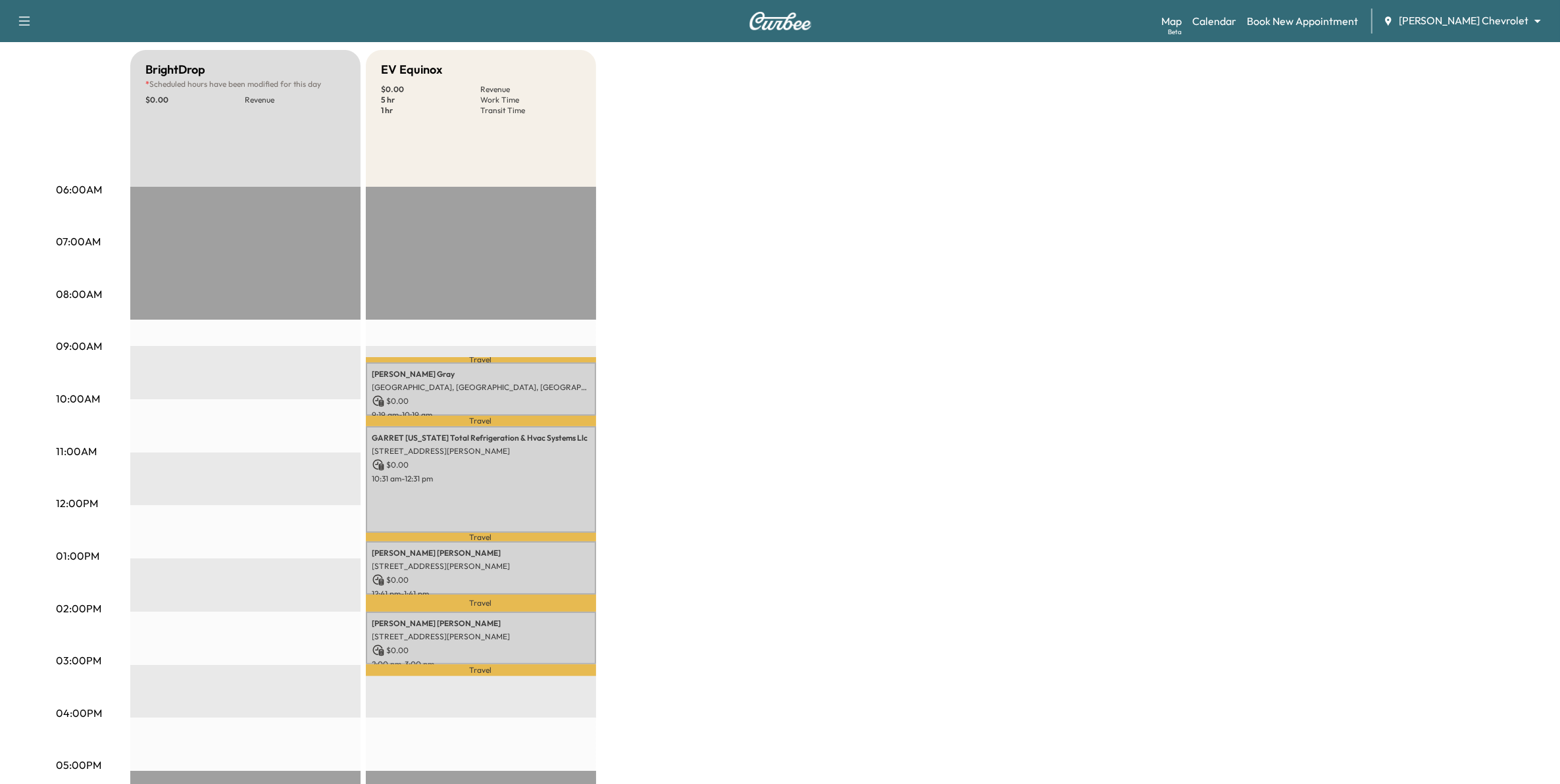
scroll to position [82, 0]
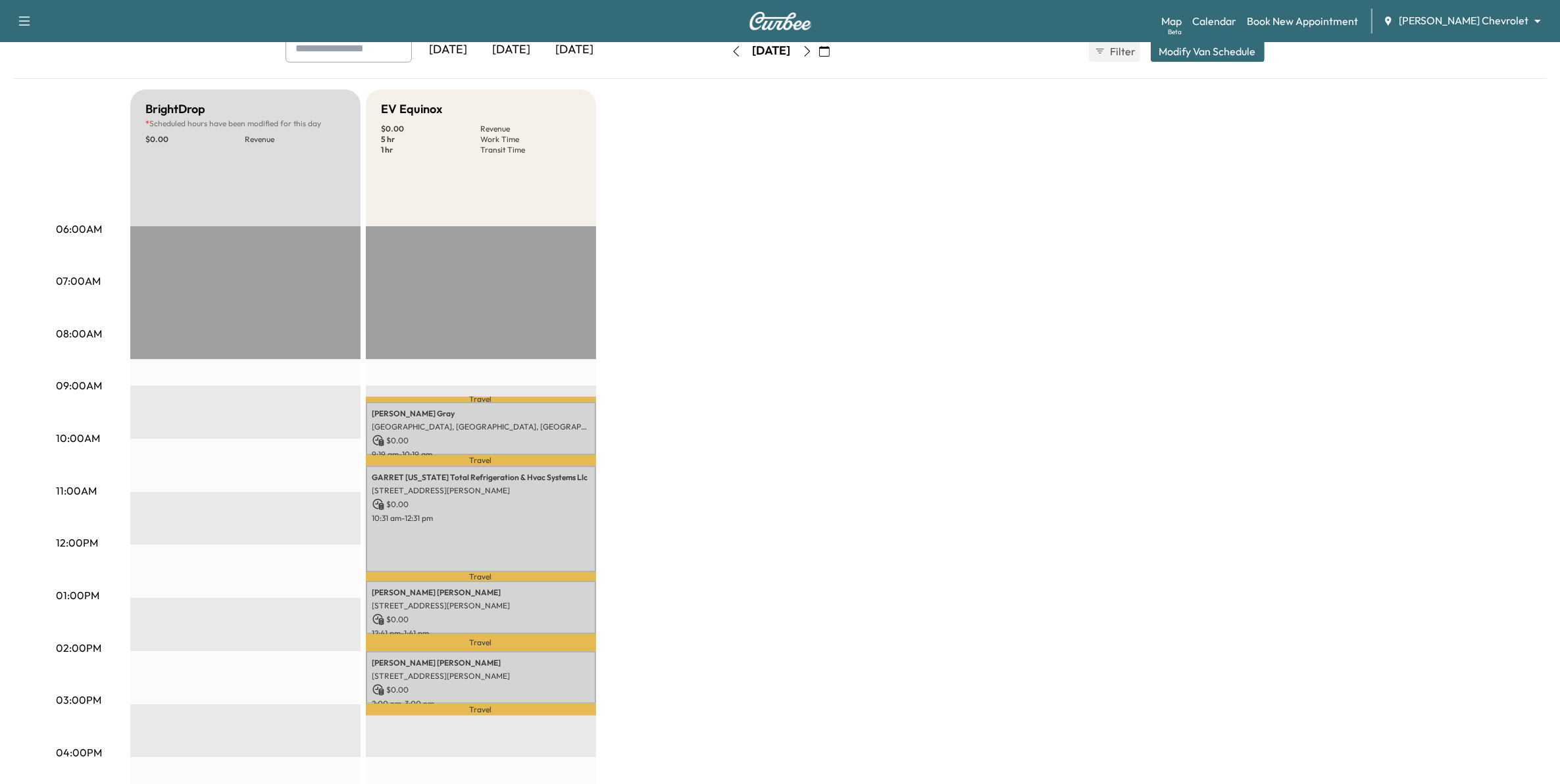
click at [463, 51] on div "[DATE]" at bounding box center [448, 50] width 63 height 30
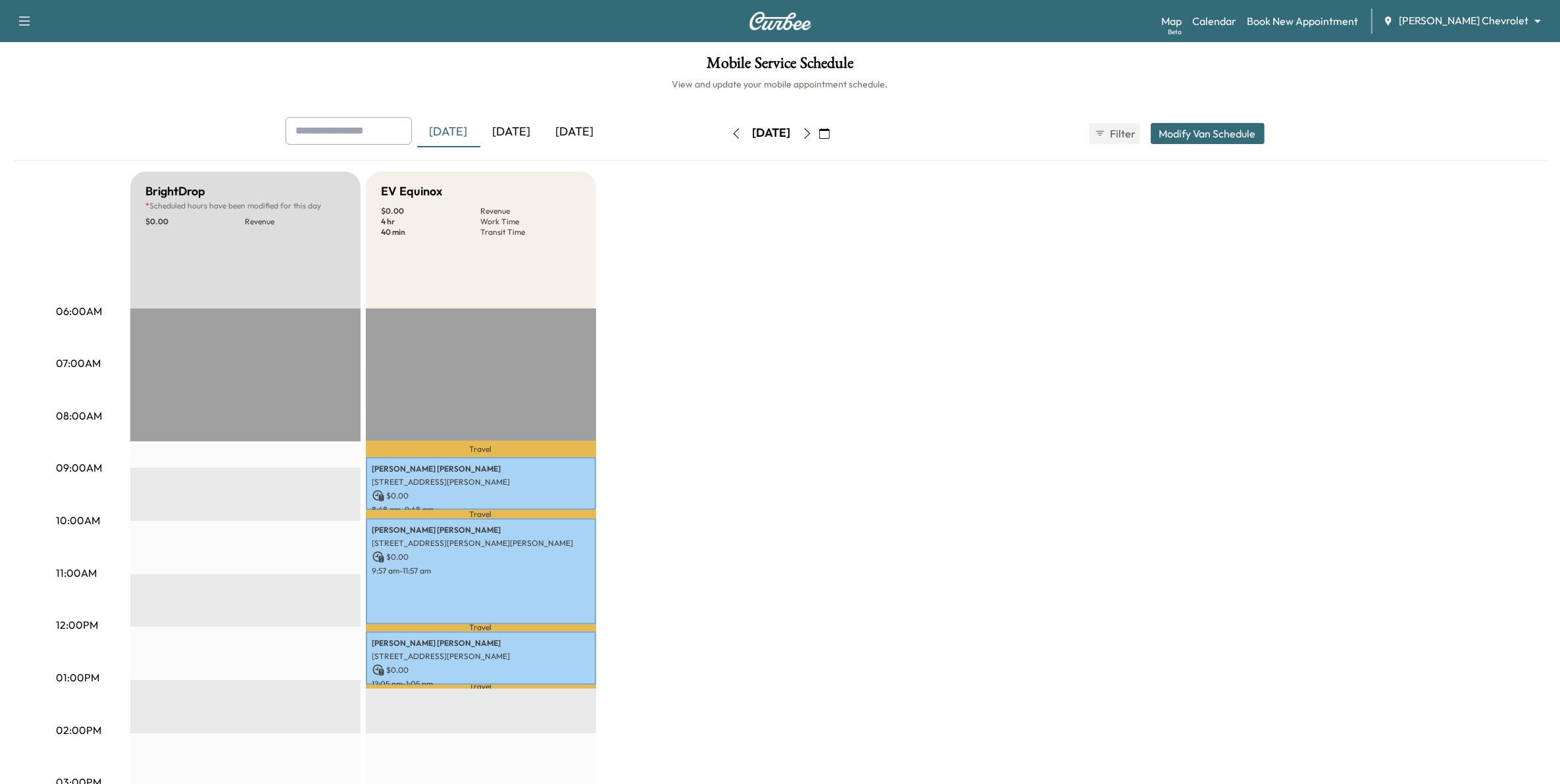
click at [520, 132] on div "[DATE]" at bounding box center [512, 132] width 63 height 30
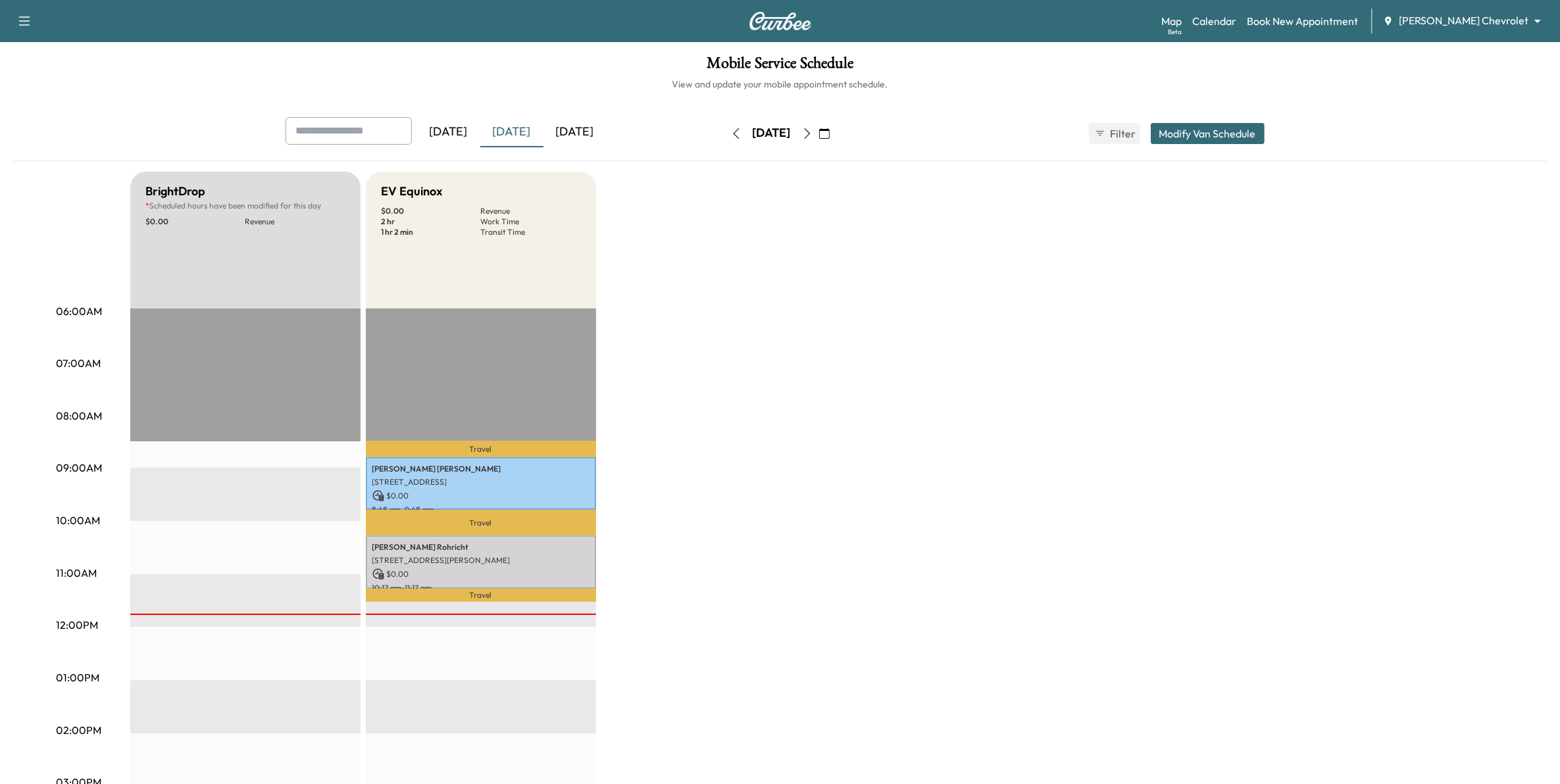
click at [470, 130] on div "[DATE]" at bounding box center [448, 132] width 63 height 30
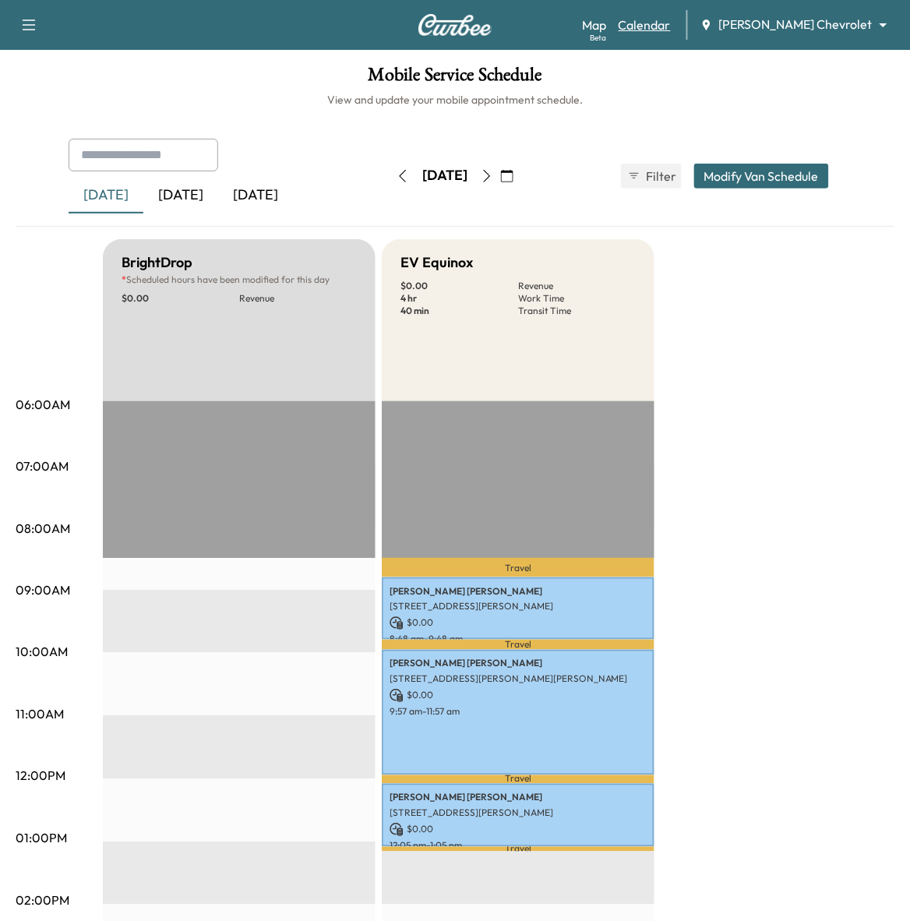
click at [671, 31] on link "Calendar" at bounding box center [645, 25] width 52 height 19
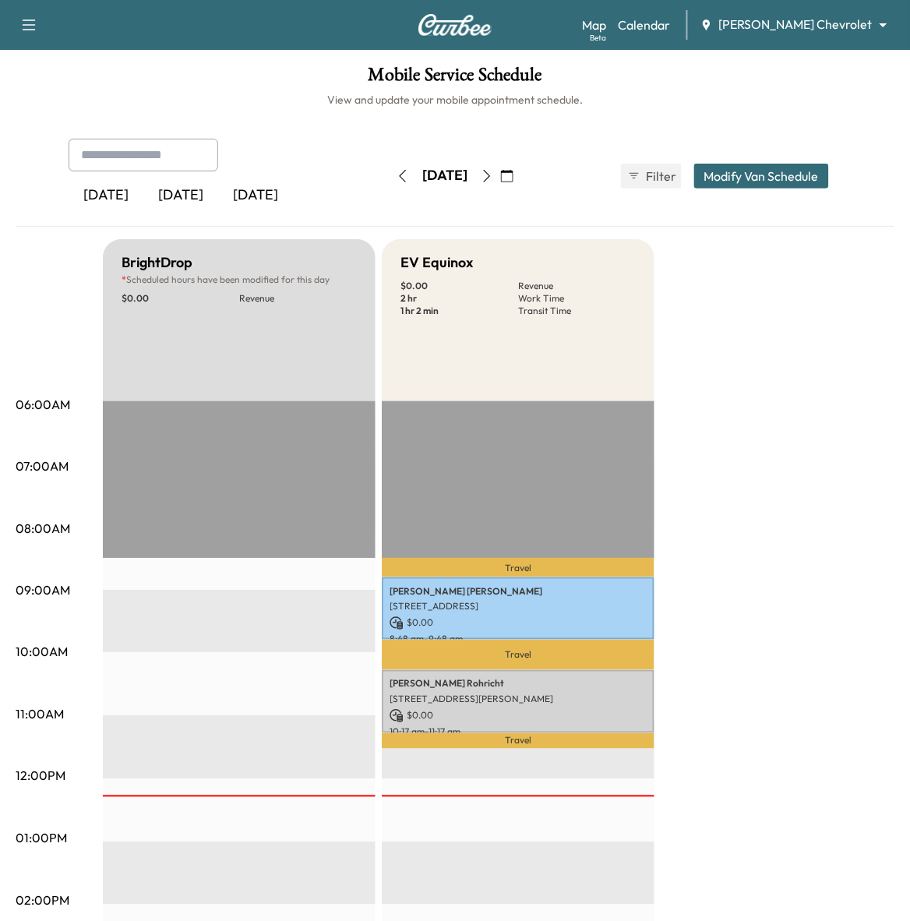
click at [521, 164] on button "button" at bounding box center [507, 176] width 26 height 25
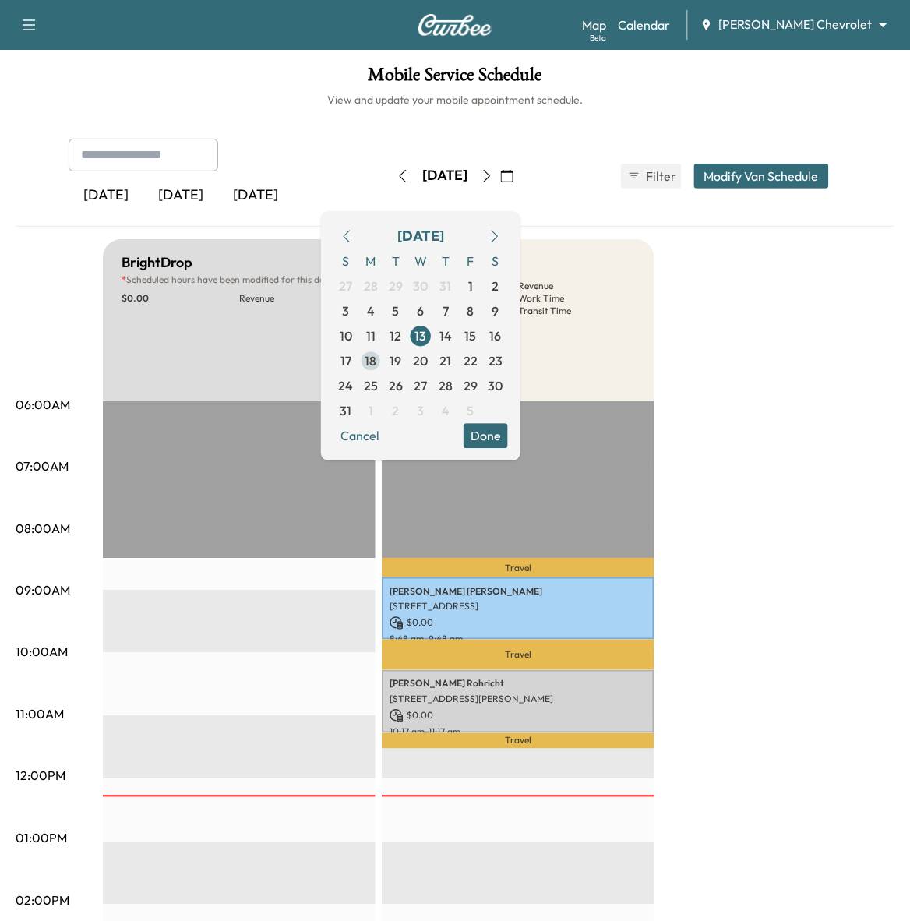
click at [377, 365] on span "18" at bounding box center [371, 360] width 12 height 19
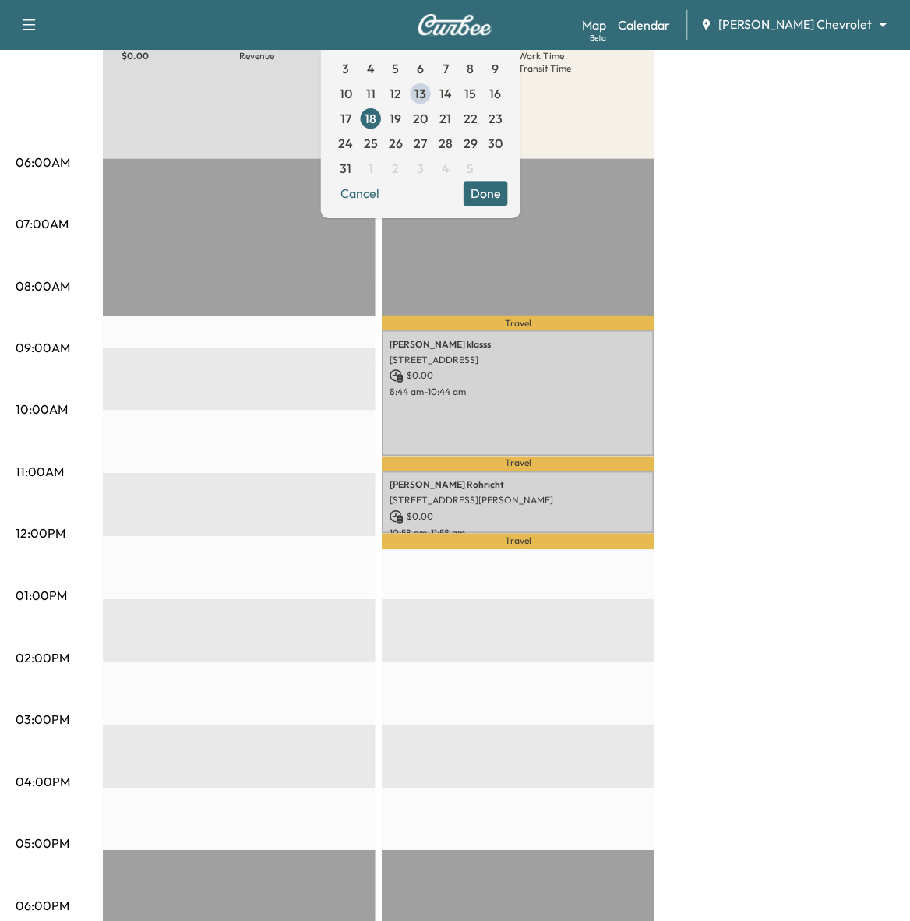
scroll to position [195, 0]
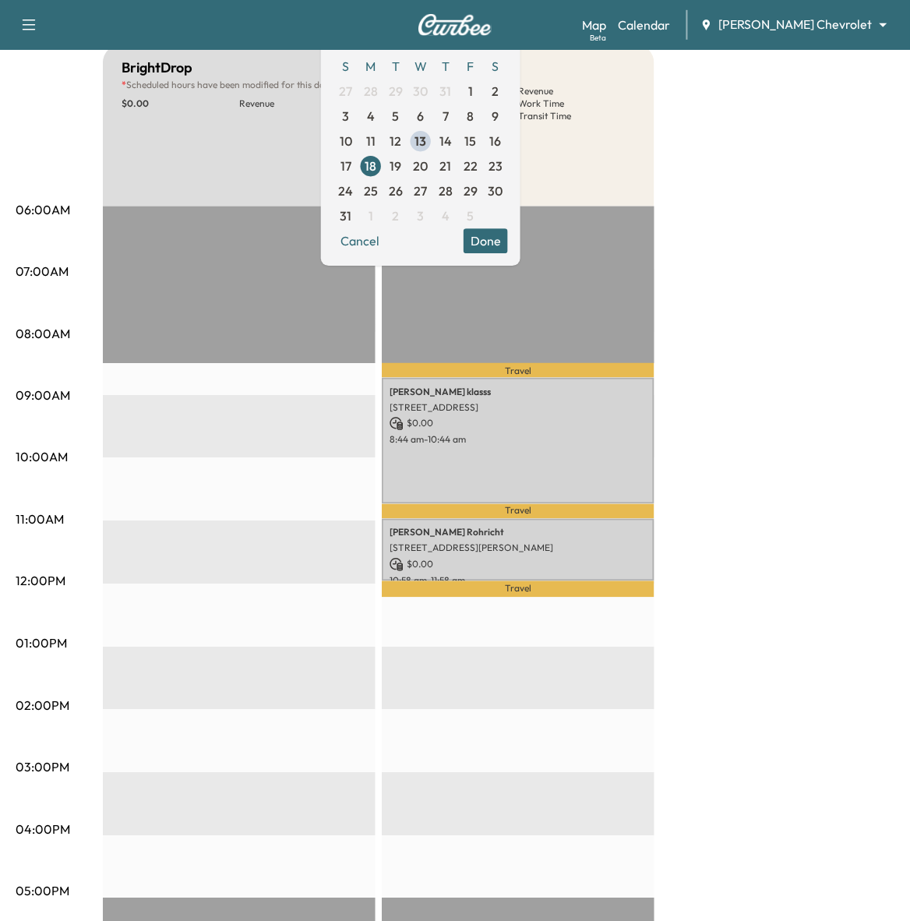
click at [761, 247] on div "BrightDrop * Scheduled hours have been modified for this day $ 0.00 Revenue EST…" at bounding box center [499, 628] width 792 height 1169
click at [508, 248] on button "Done" at bounding box center [486, 240] width 44 height 25
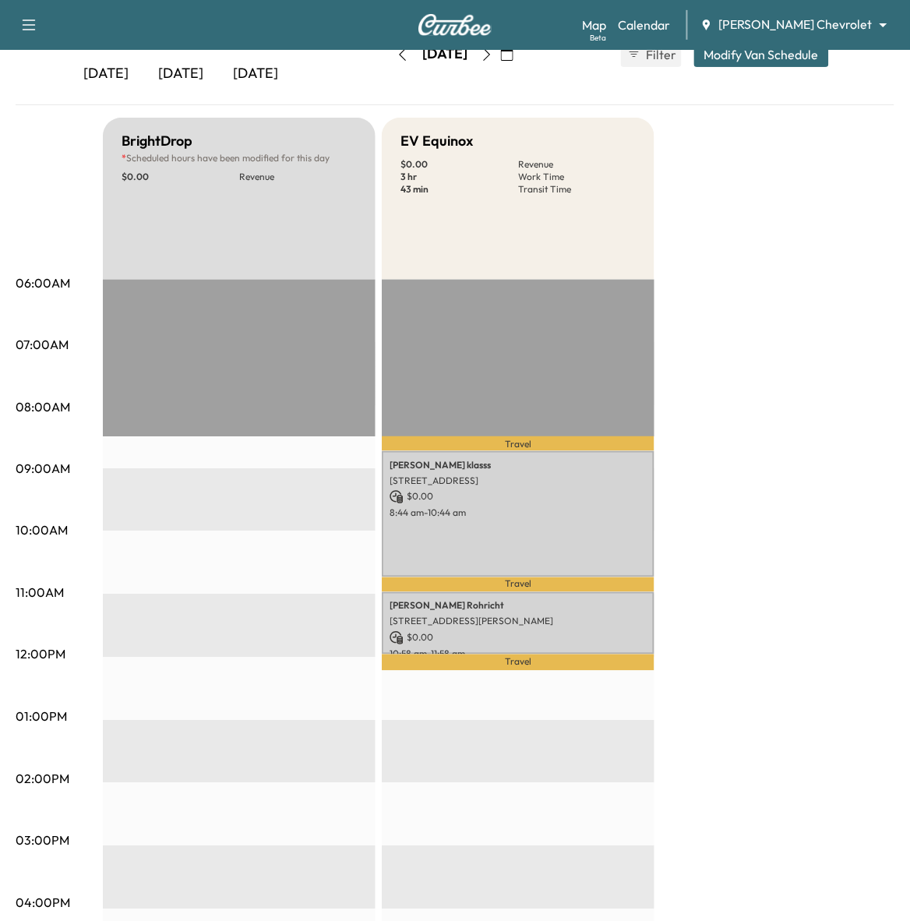
scroll to position [97, 0]
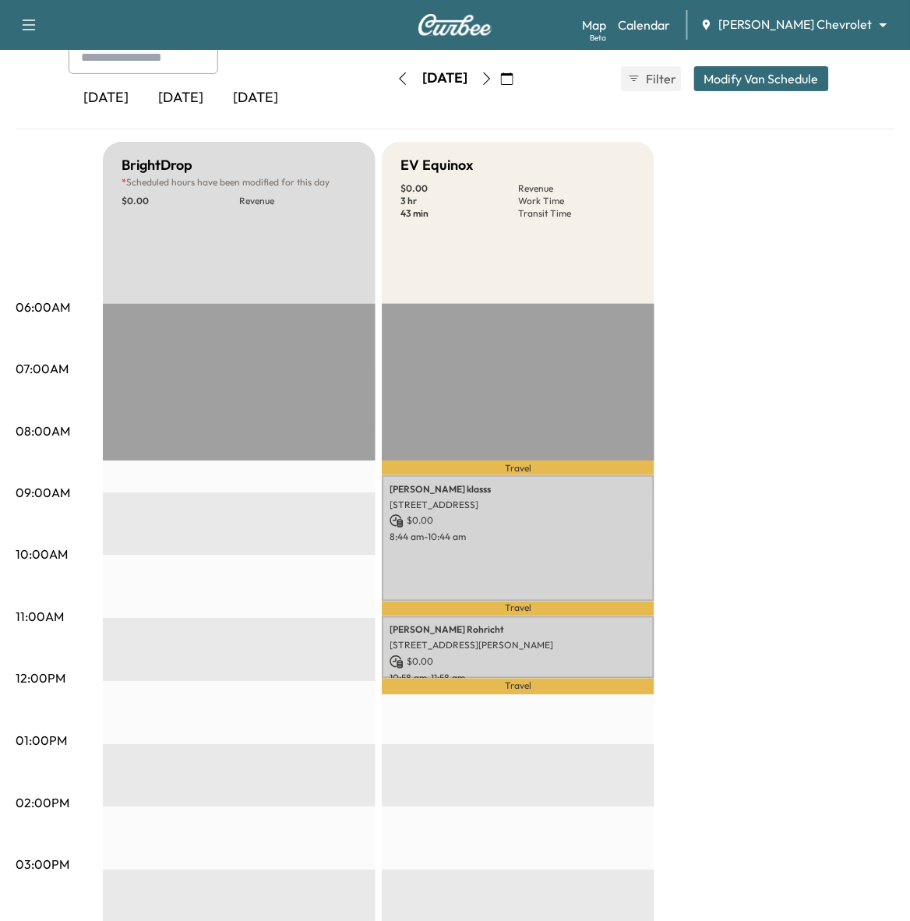
click at [397, 76] on icon "button" at bounding box center [403, 78] width 12 height 12
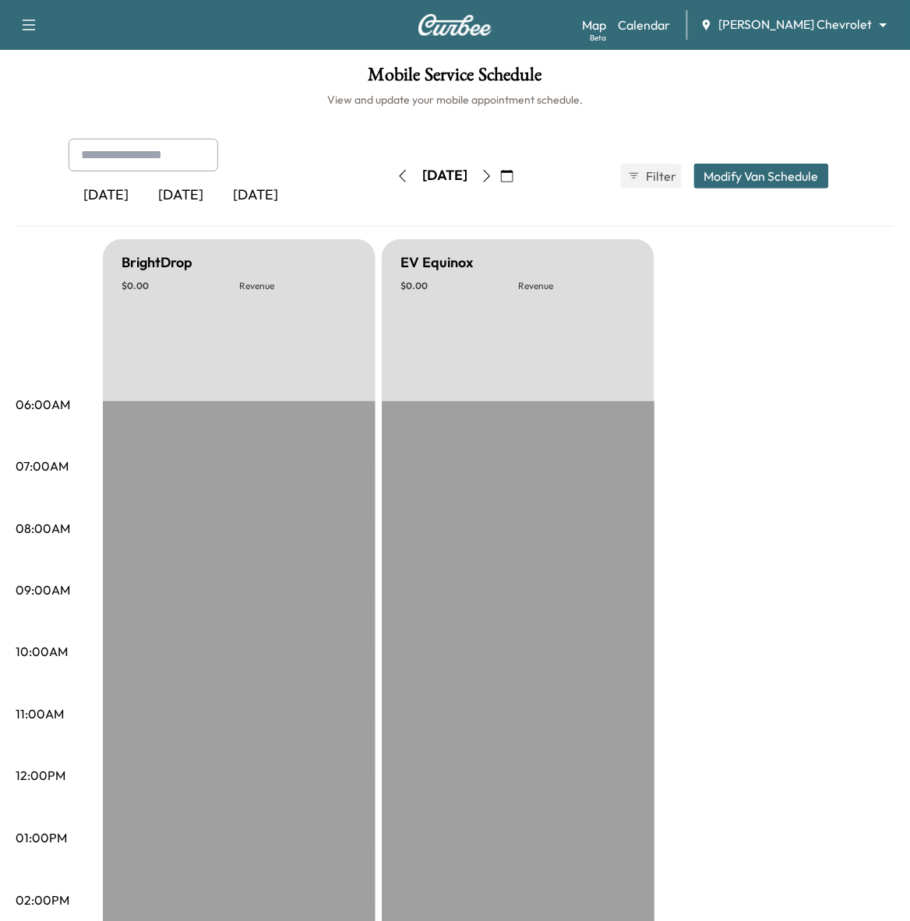
click at [106, 196] on div "[DATE]" at bounding box center [106, 196] width 75 height 36
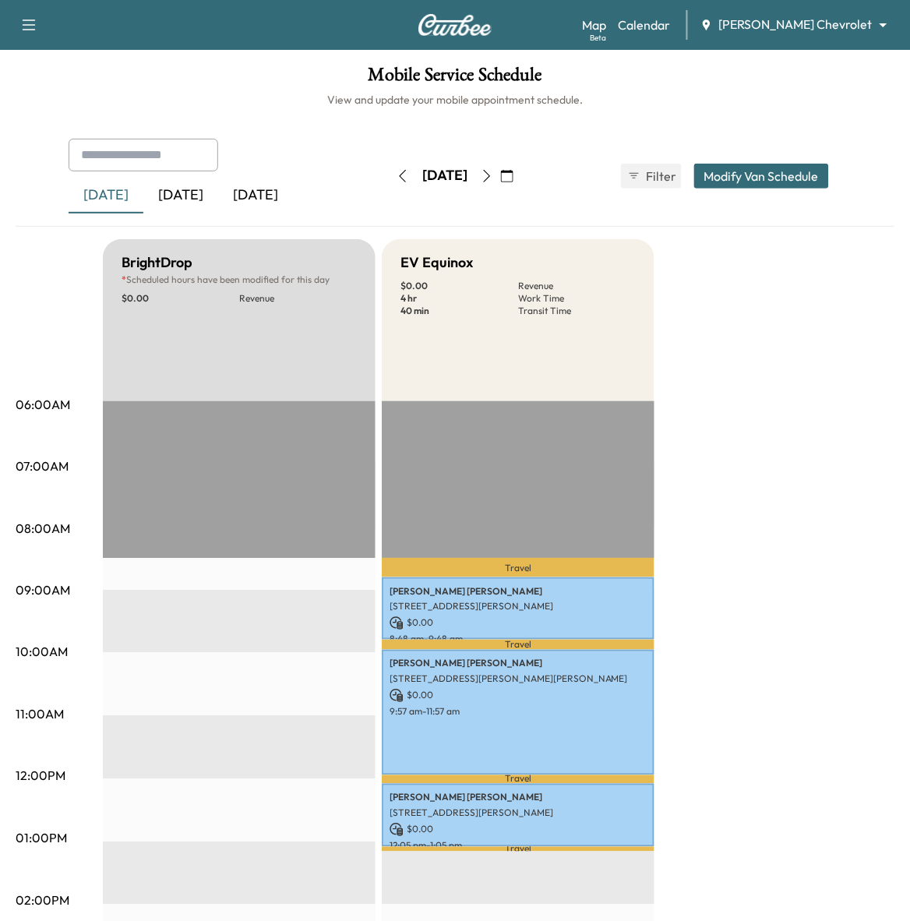
click at [182, 192] on div "[DATE]" at bounding box center [180, 196] width 75 height 36
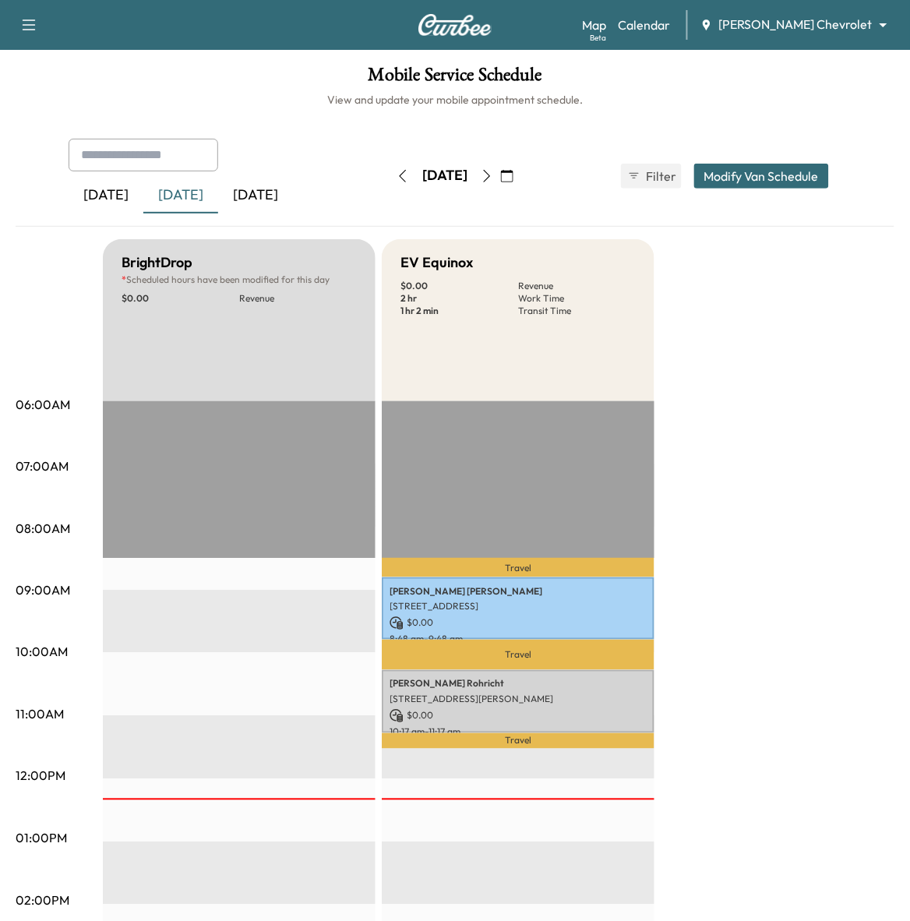
click at [270, 189] on div "[DATE]" at bounding box center [255, 196] width 75 height 36
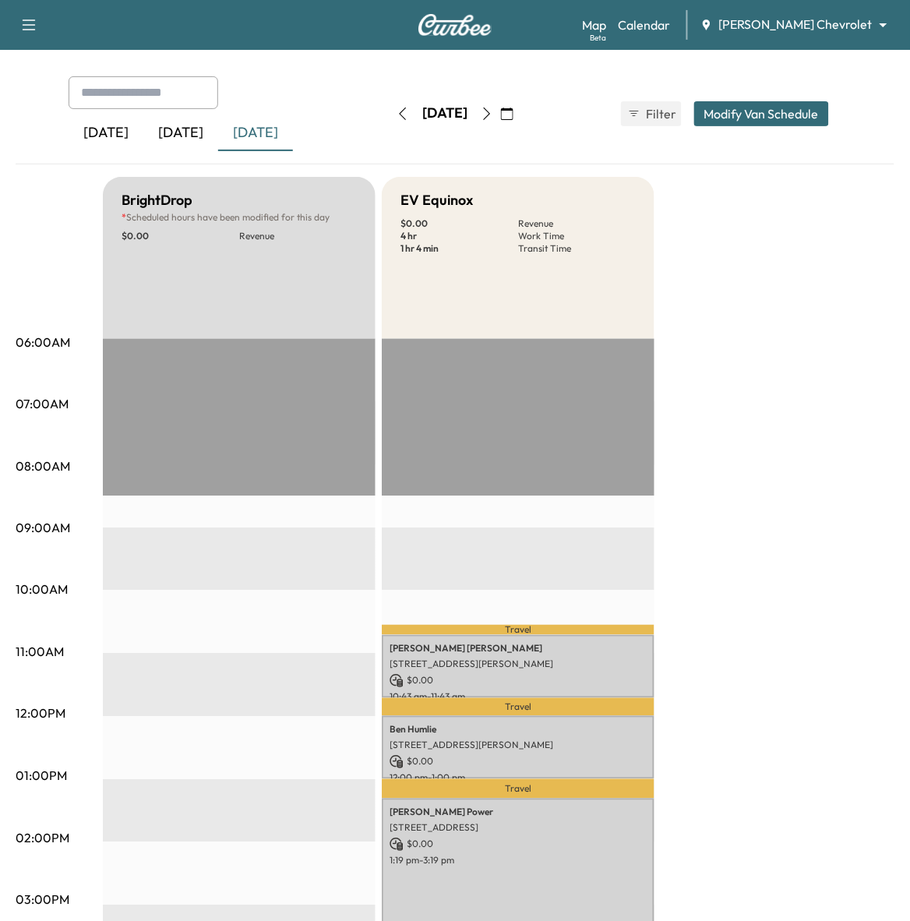
scroll to position [97, 0]
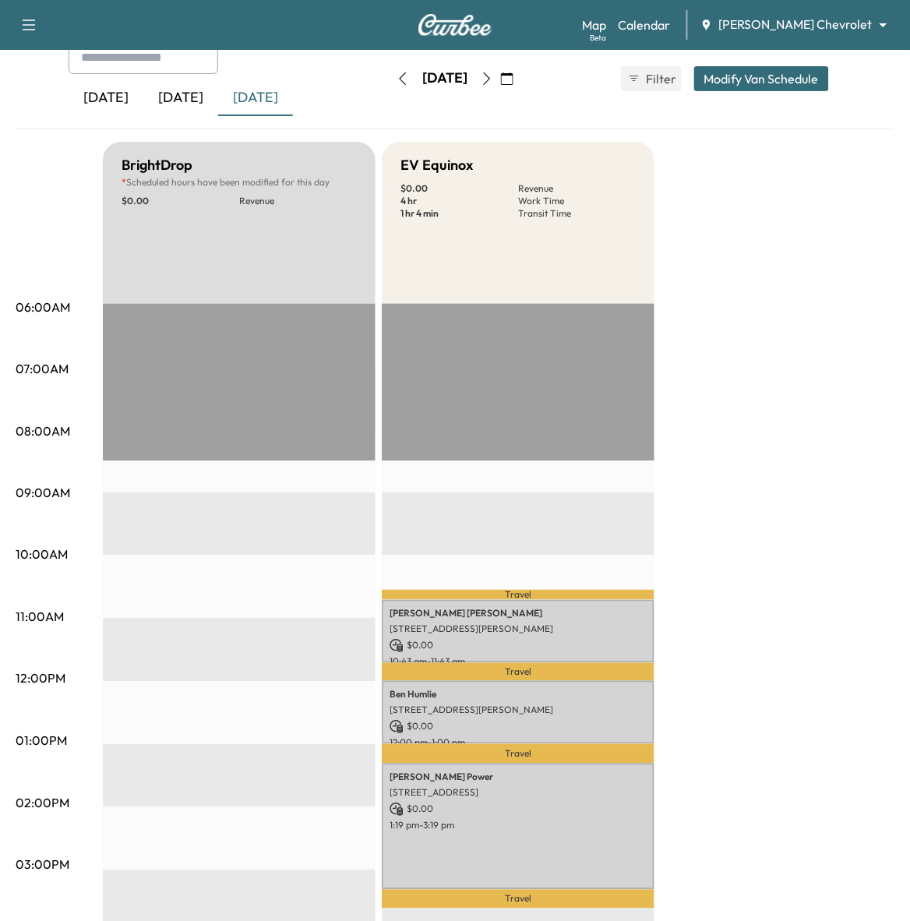
click at [493, 76] on icon "button" at bounding box center [487, 78] width 12 height 12
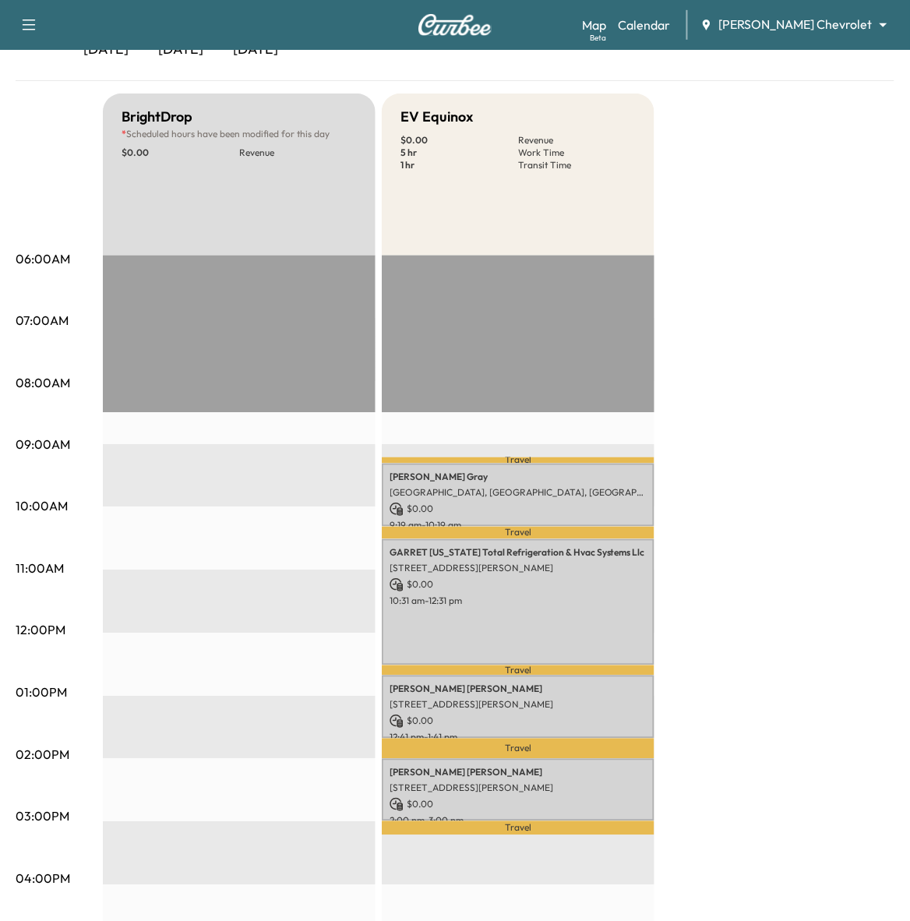
scroll to position [97, 0]
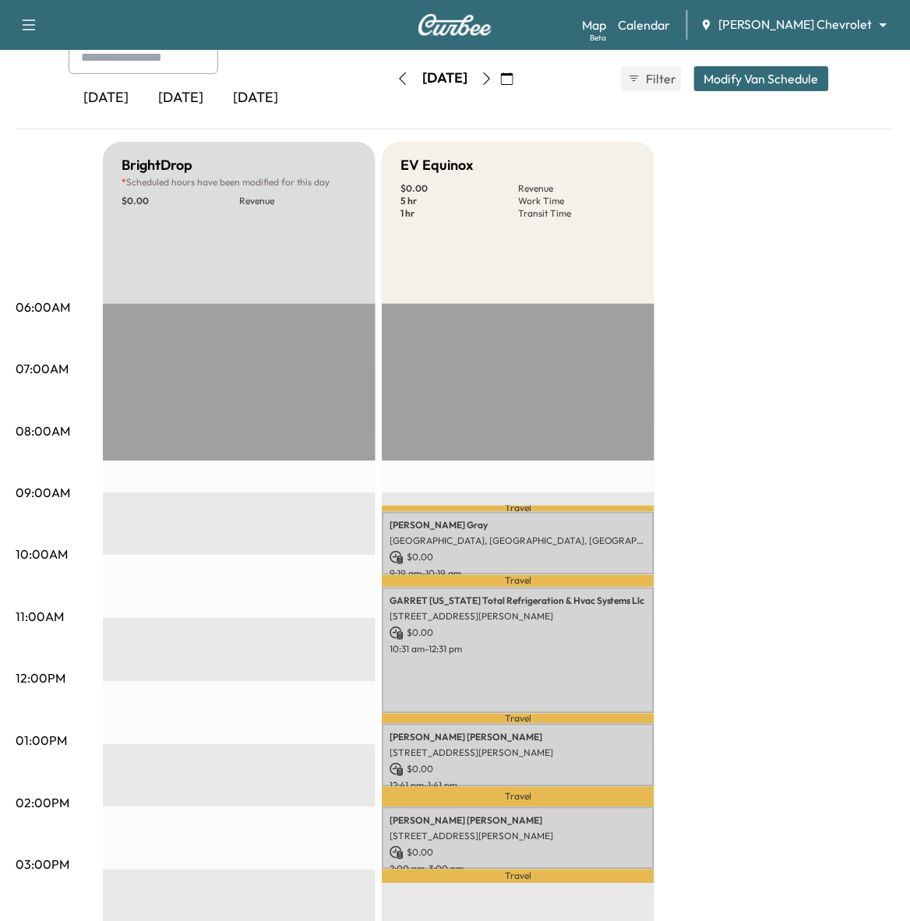
click at [493, 82] on icon "button" at bounding box center [487, 78] width 12 height 12
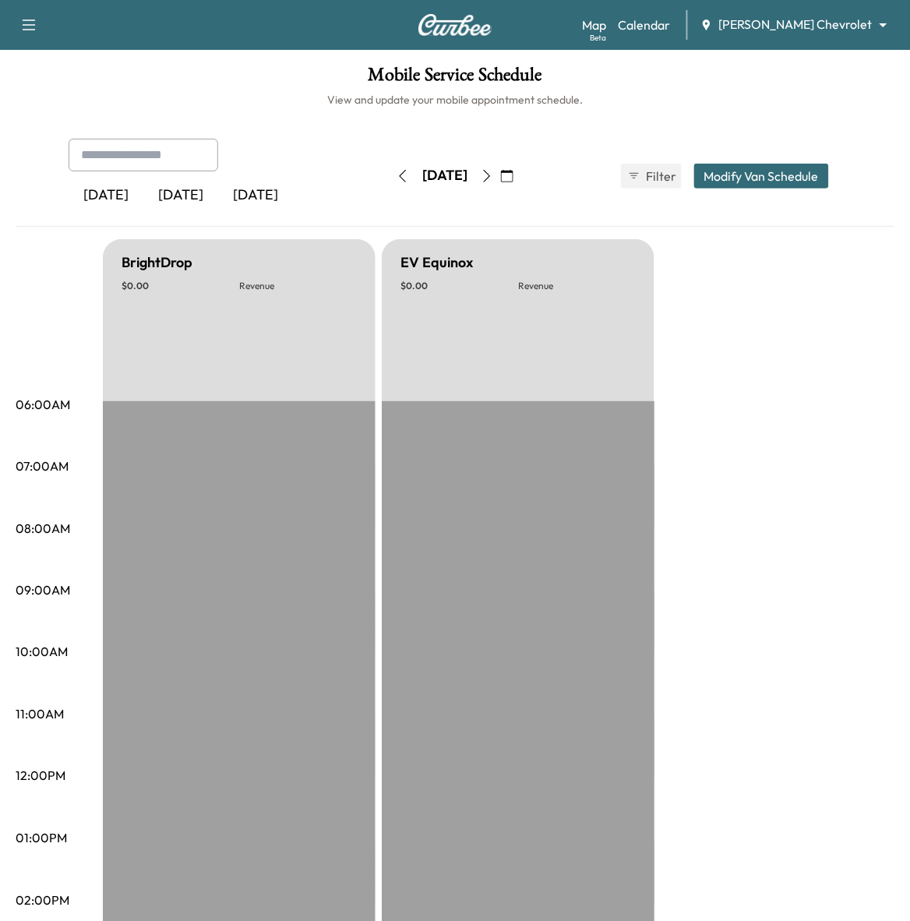
click at [493, 171] on icon "button" at bounding box center [487, 176] width 12 height 12
click at [493, 170] on icon "button" at bounding box center [487, 176] width 12 height 12
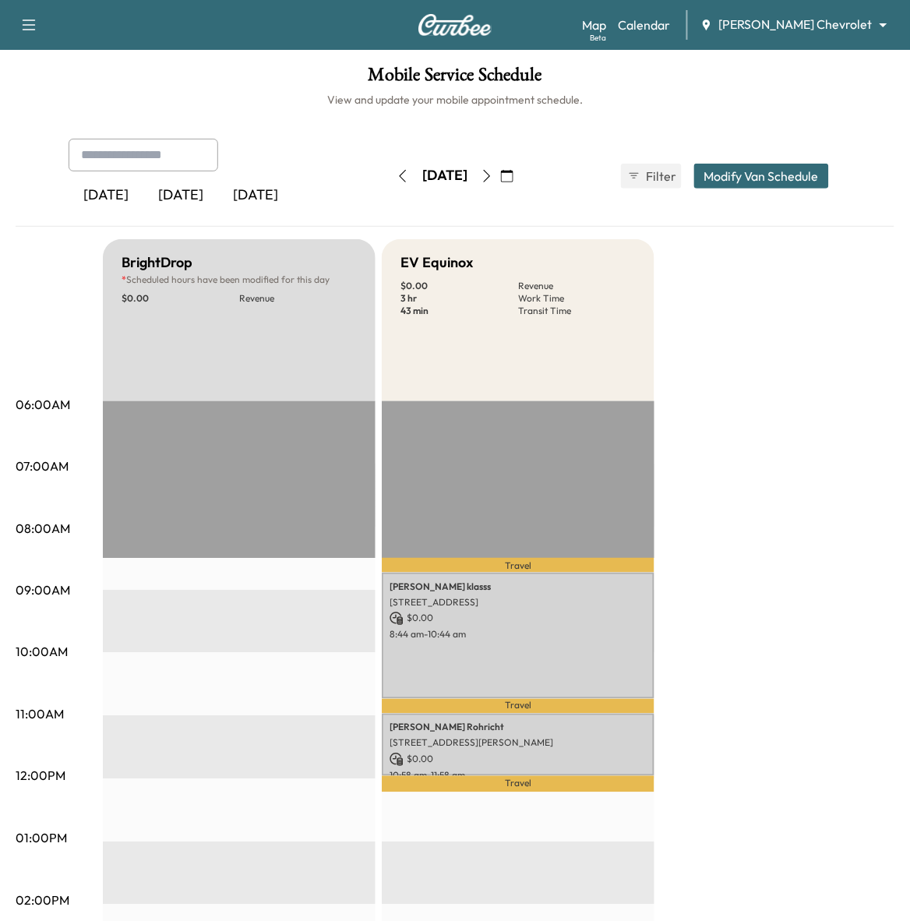
click at [493, 174] on icon "button" at bounding box center [487, 176] width 12 height 12
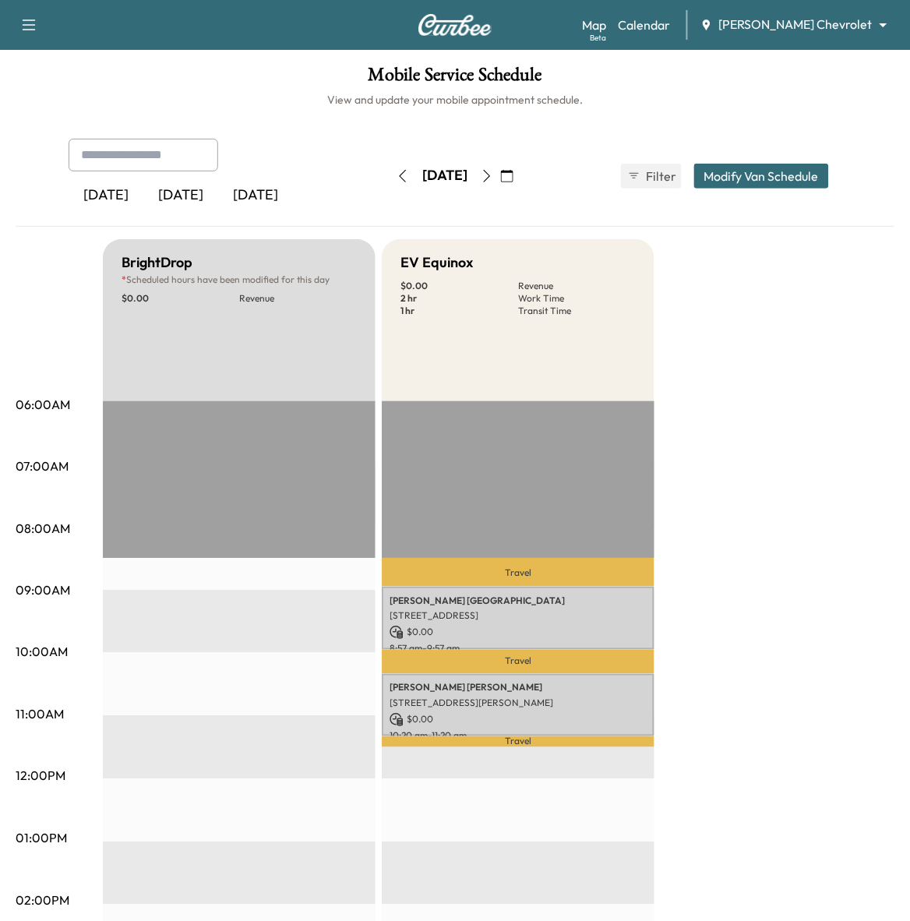
click at [491, 175] on icon "button" at bounding box center [487, 176] width 7 height 12
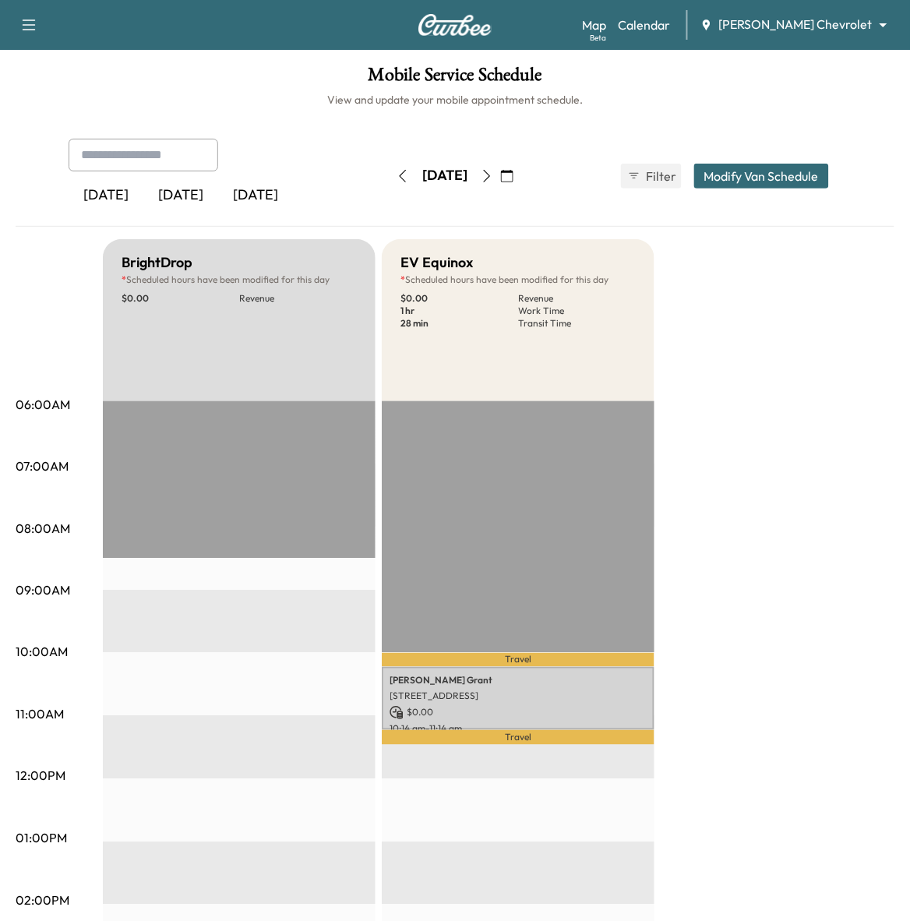
click at [500, 175] on button "button" at bounding box center [487, 176] width 26 height 25
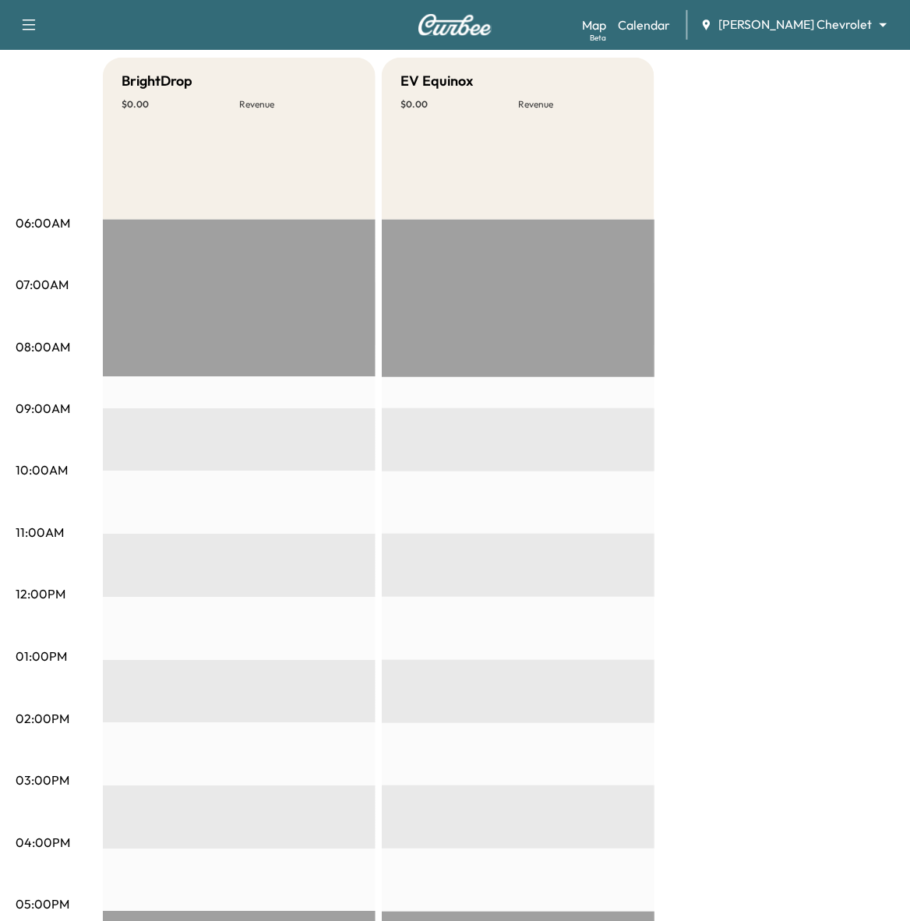
scroll to position [97, 0]
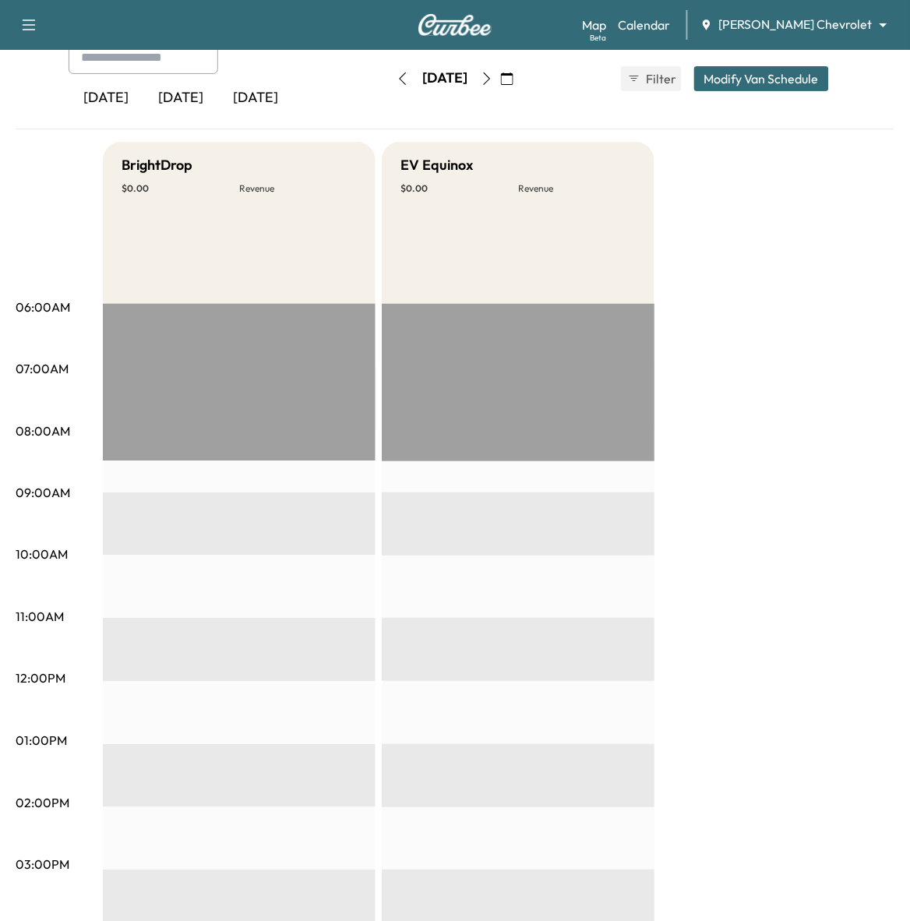
click at [500, 87] on button "button" at bounding box center [487, 78] width 26 height 25
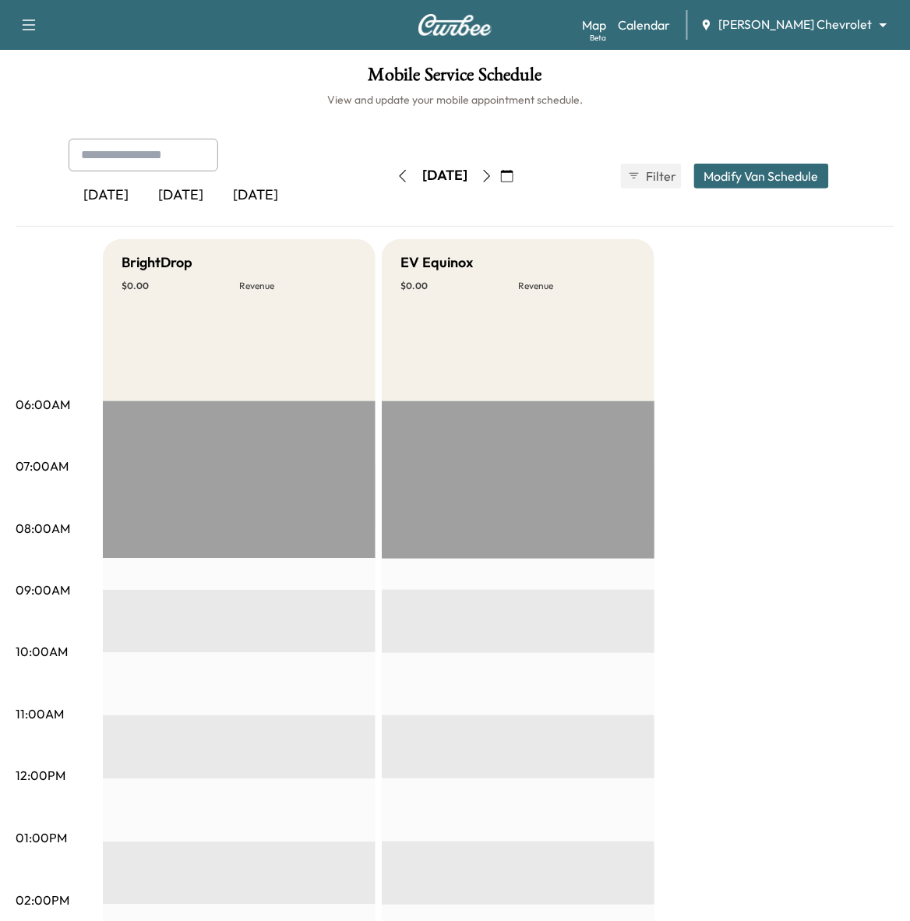
click at [493, 180] on icon "button" at bounding box center [487, 176] width 12 height 12
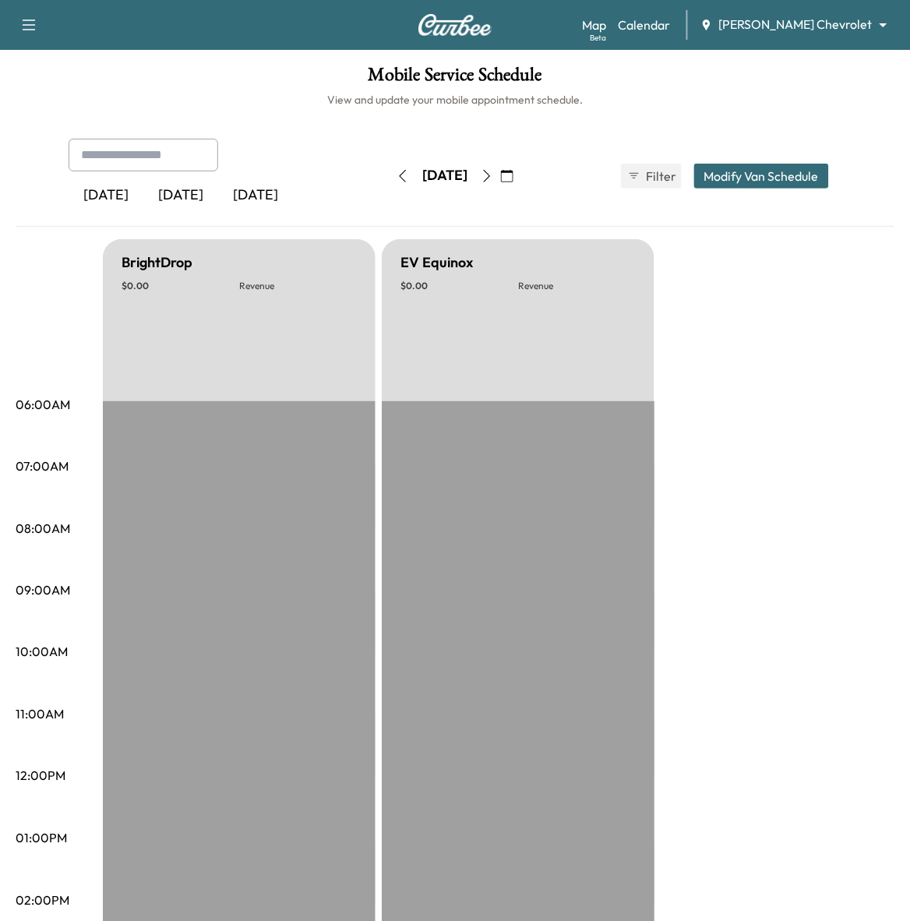
click at [521, 187] on button "button" at bounding box center [507, 176] width 26 height 25
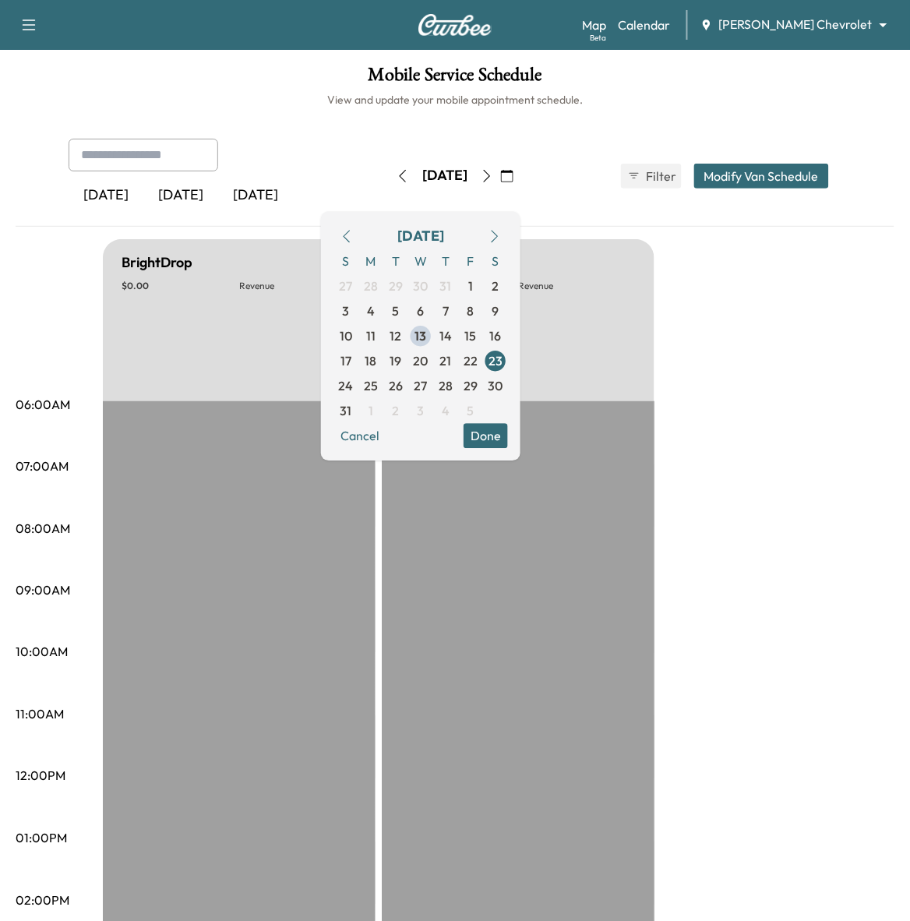
click at [493, 178] on icon "button" at bounding box center [487, 176] width 12 height 12
click at [493, 180] on icon "button" at bounding box center [487, 176] width 12 height 12
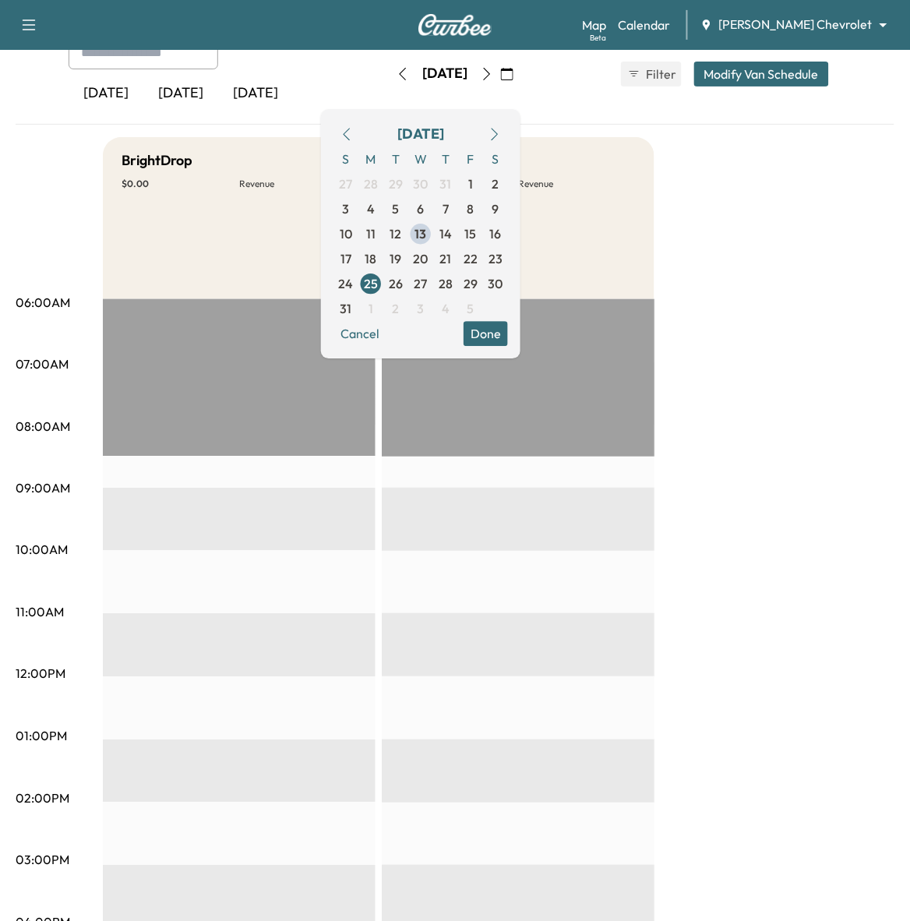
scroll to position [97, 0]
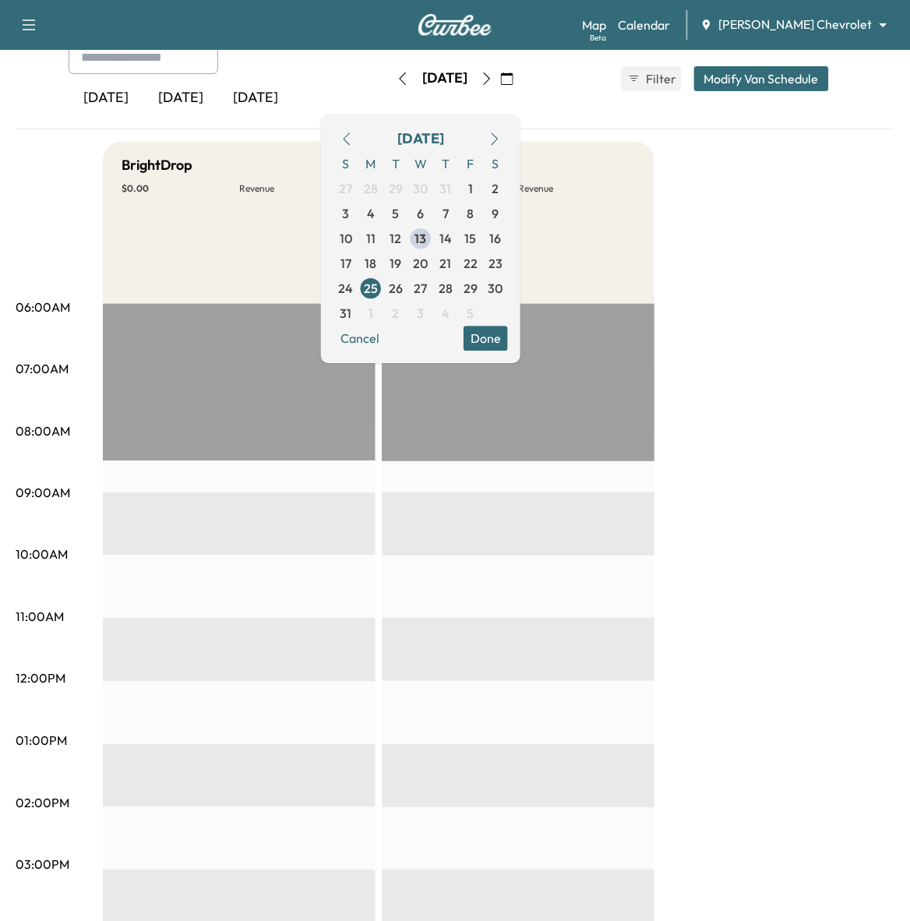
click at [491, 83] on icon "button" at bounding box center [487, 78] width 7 height 12
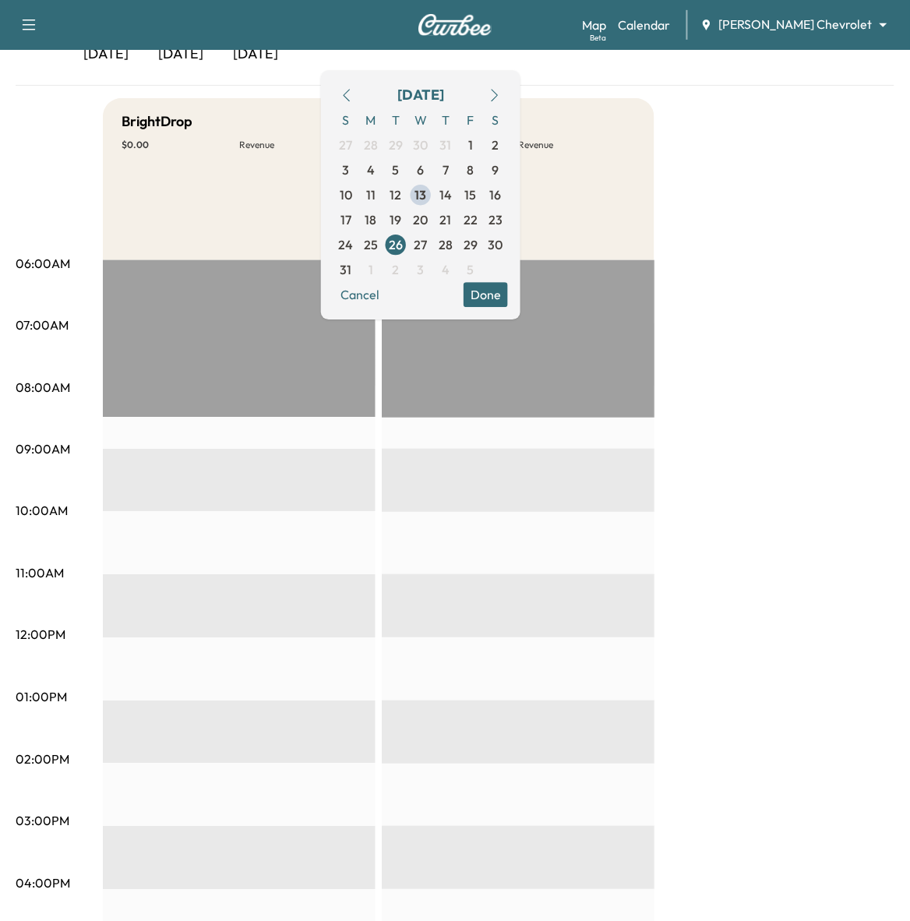
scroll to position [97, 0]
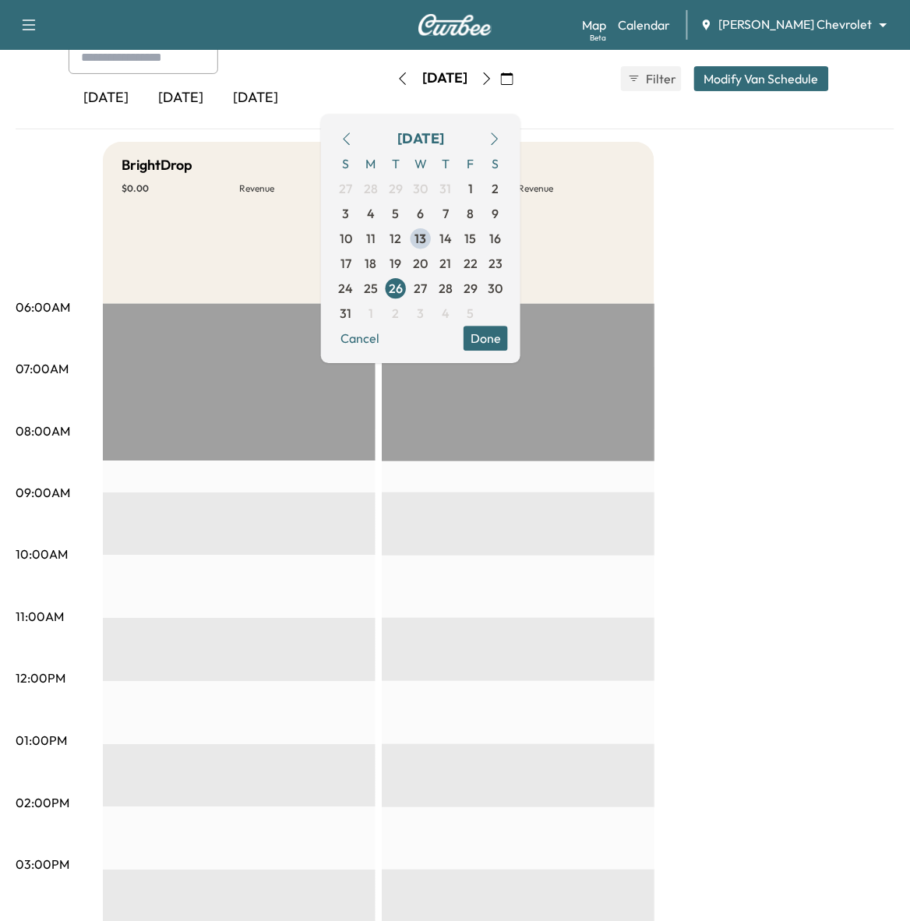
drag, startPoint x: 524, startPoint y: 80, endPoint x: 590, endPoint y: 118, distance: 76.1
click at [493, 80] on icon "button" at bounding box center [487, 78] width 12 height 12
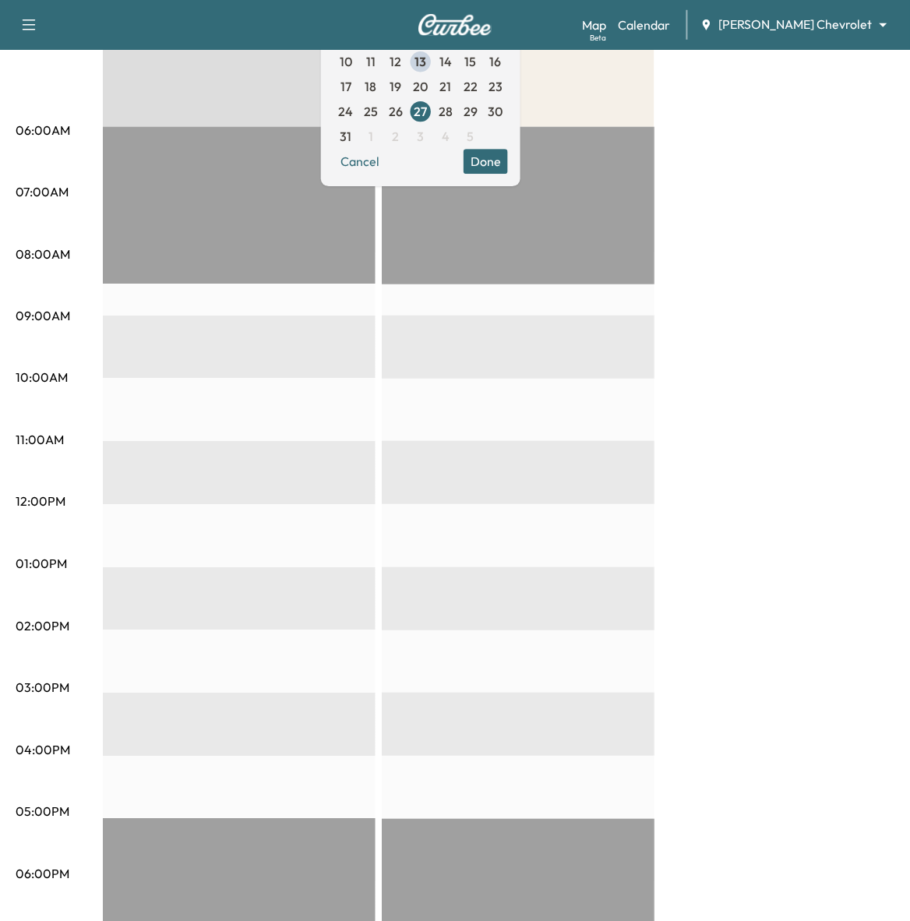
scroll to position [97, 0]
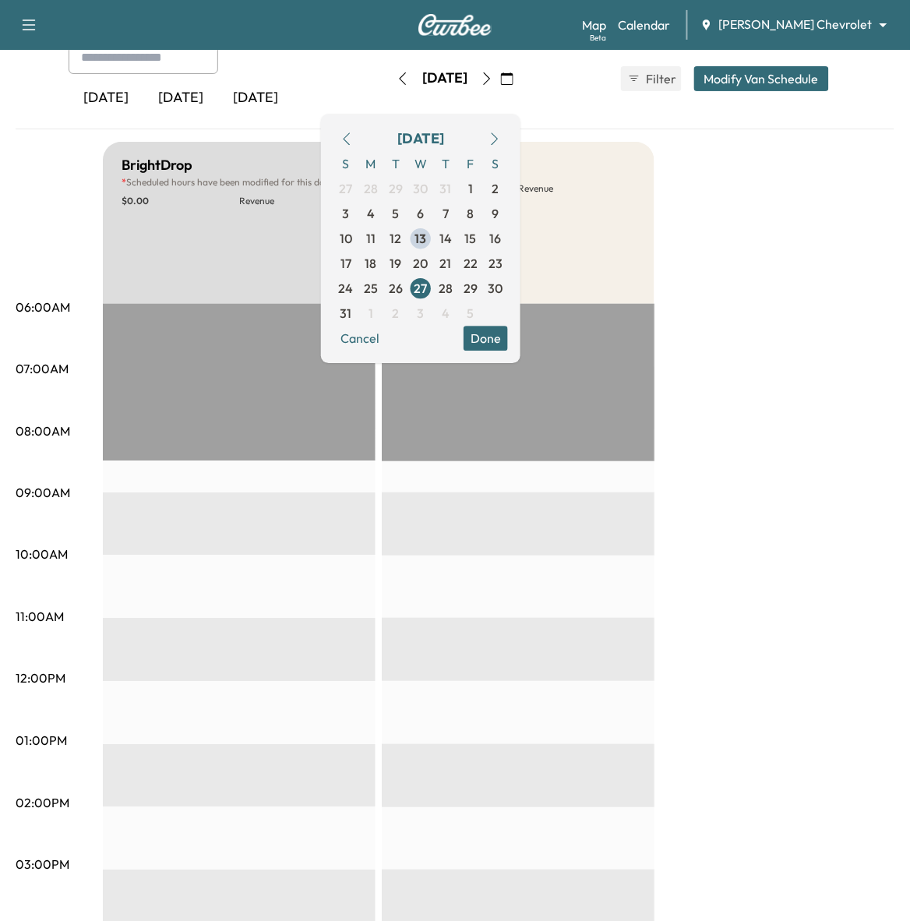
click at [493, 83] on icon "button" at bounding box center [487, 78] width 12 height 12
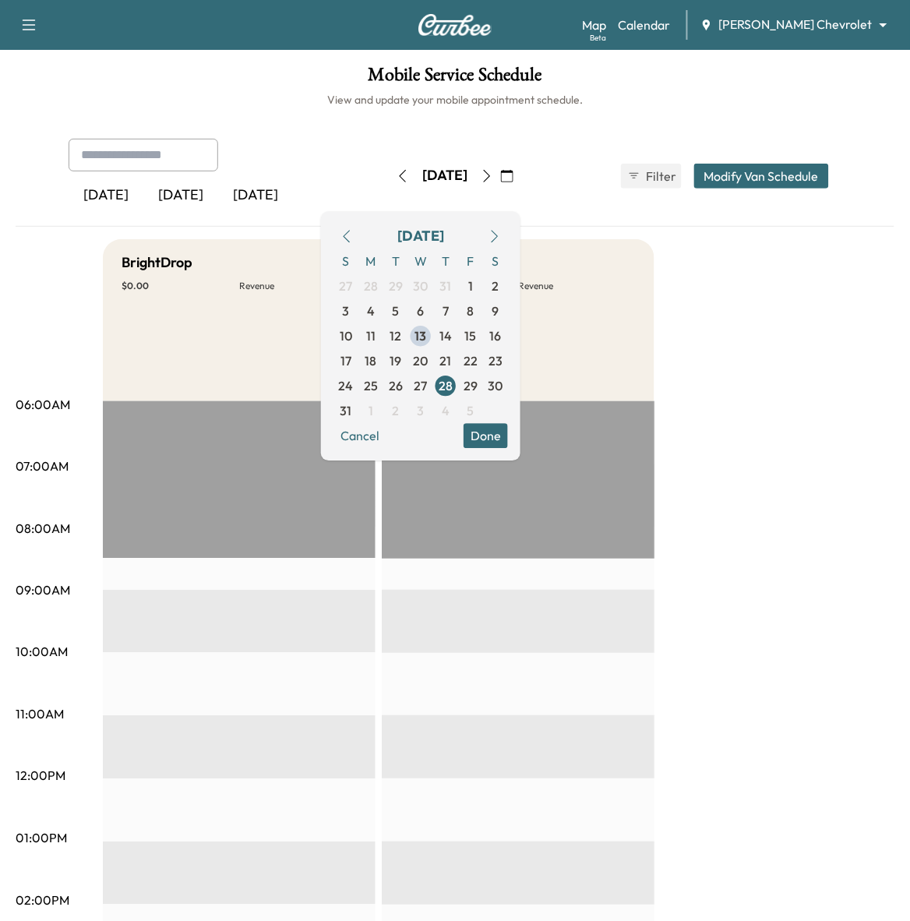
click at [493, 178] on icon "button" at bounding box center [487, 176] width 12 height 12
drag, startPoint x: 722, startPoint y: 539, endPoint x: 637, endPoint y: 509, distance: 89.5
click at [718, 539] on div "BrightDrop $ 0.00 Revenue EST Start EV Equinox $ 0.00 Revenue EST Start" at bounding box center [499, 823] width 792 height 1169
click at [514, 173] on icon "button" at bounding box center [507, 176] width 12 height 12
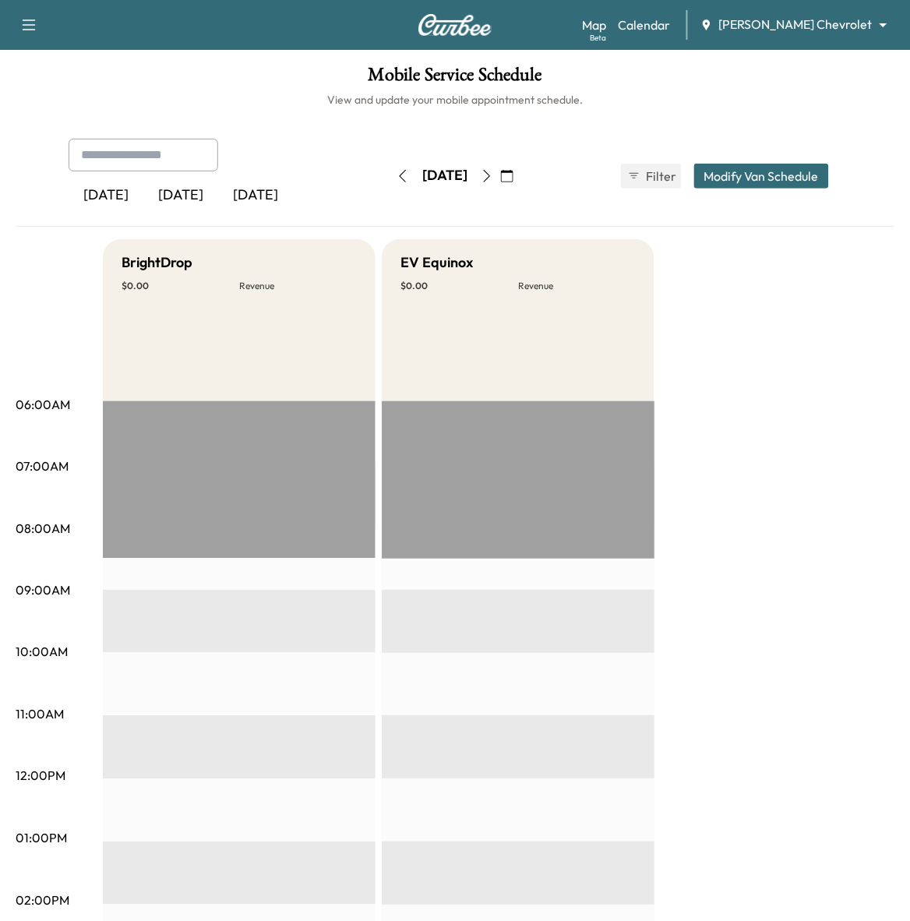
click at [514, 181] on icon "button" at bounding box center [507, 176] width 12 height 12
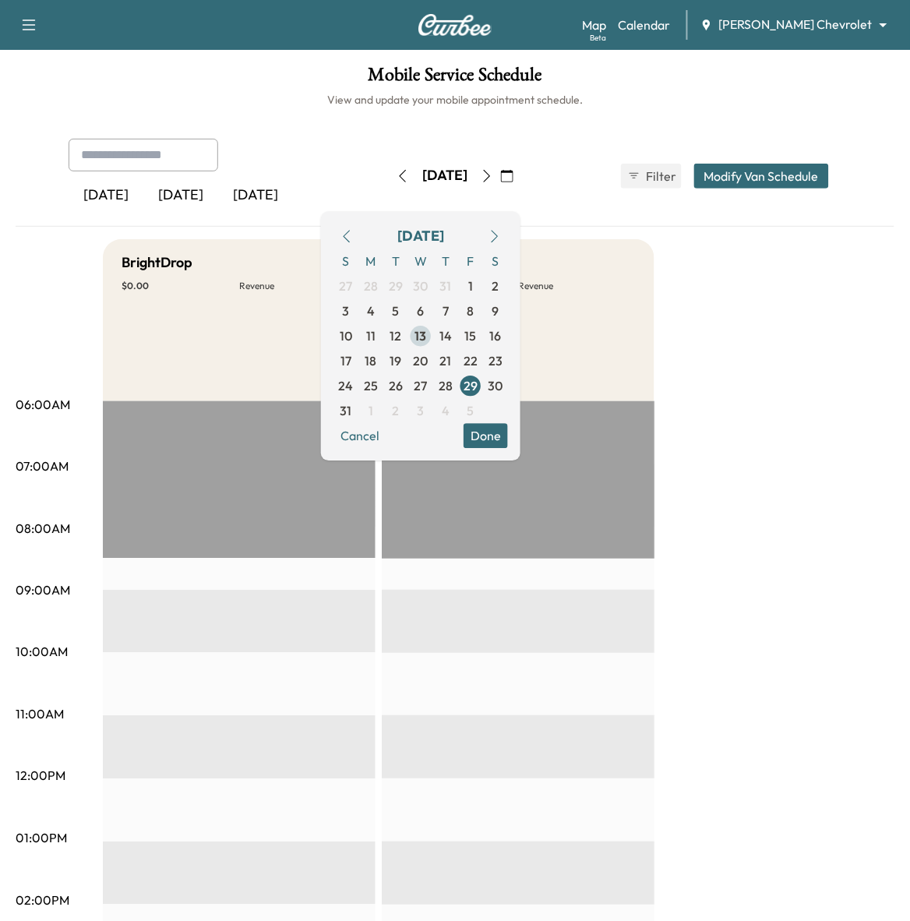
click at [427, 339] on span "13" at bounding box center [421, 336] width 12 height 19
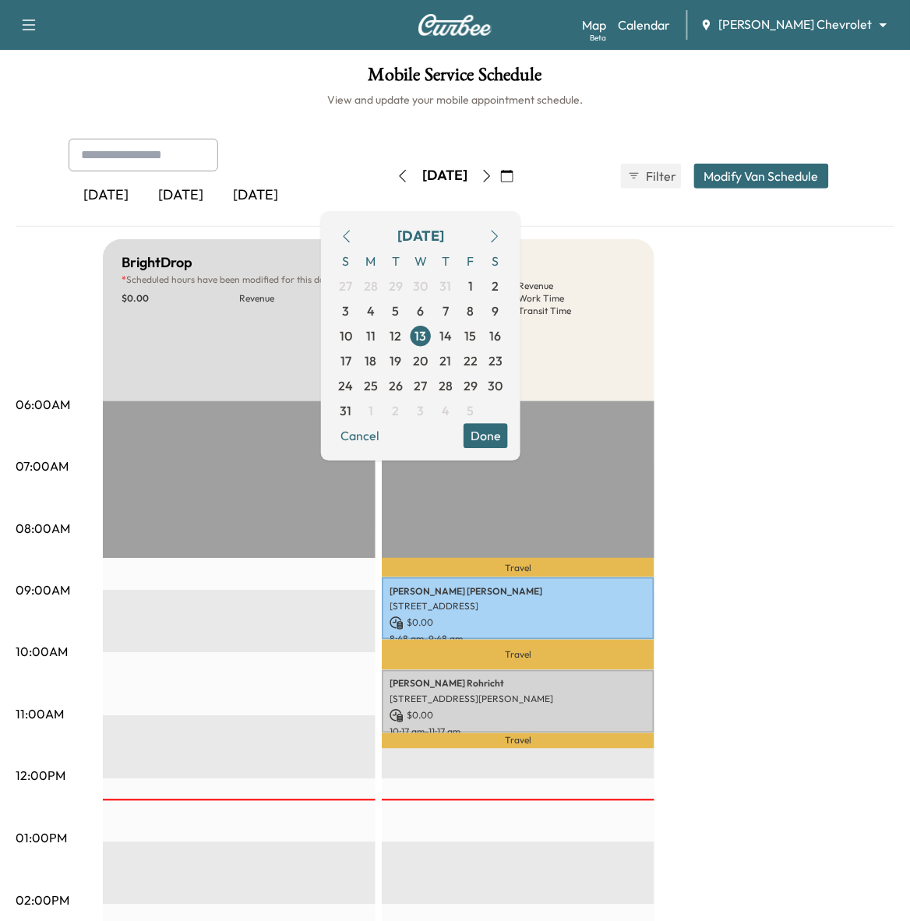
click at [778, 544] on div "BrightDrop * Scheduled hours have been modified for this day $ 0.00 Revenue EST…" at bounding box center [499, 823] width 792 height 1169
click at [508, 441] on button "Done" at bounding box center [486, 435] width 44 height 25
